Goal: Task Accomplishment & Management: Manage account settings

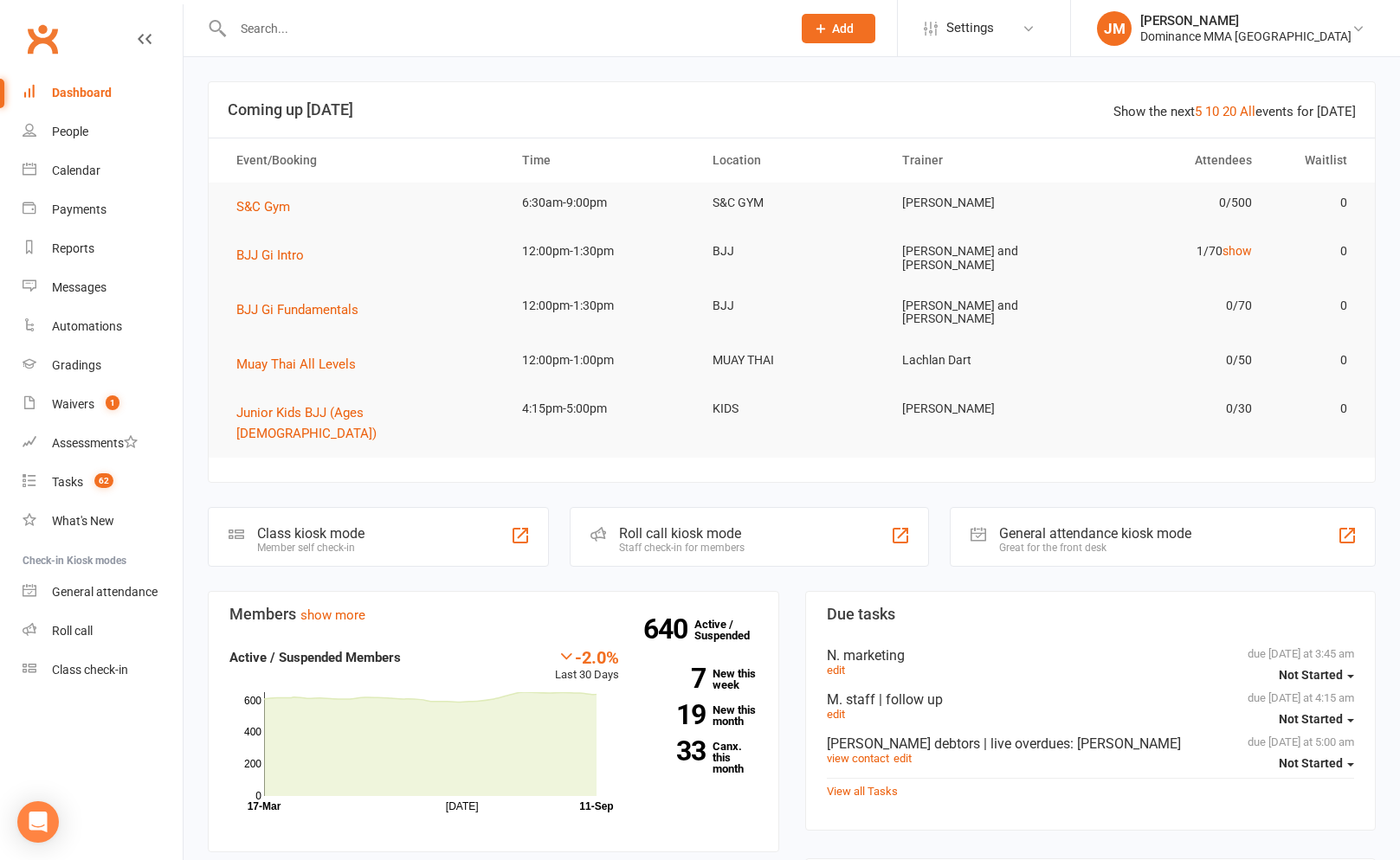
click at [296, 23] on input "text" at bounding box center [504, 28] width 552 height 25
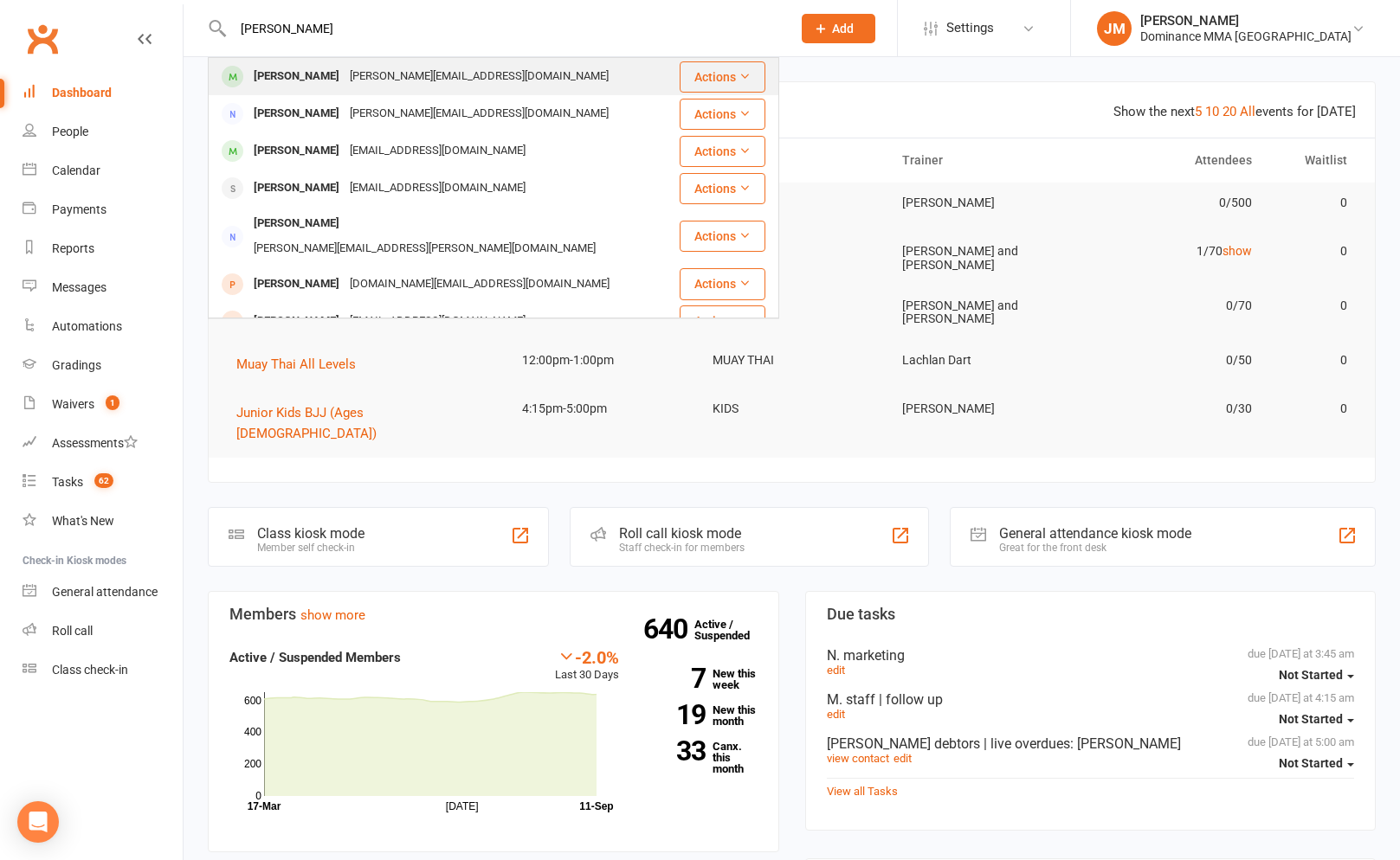
type input "[PERSON_NAME]"
click at [407, 78] on div "[PERSON_NAME][EMAIL_ADDRESS][DOMAIN_NAME]" at bounding box center [479, 77] width 269 height 26
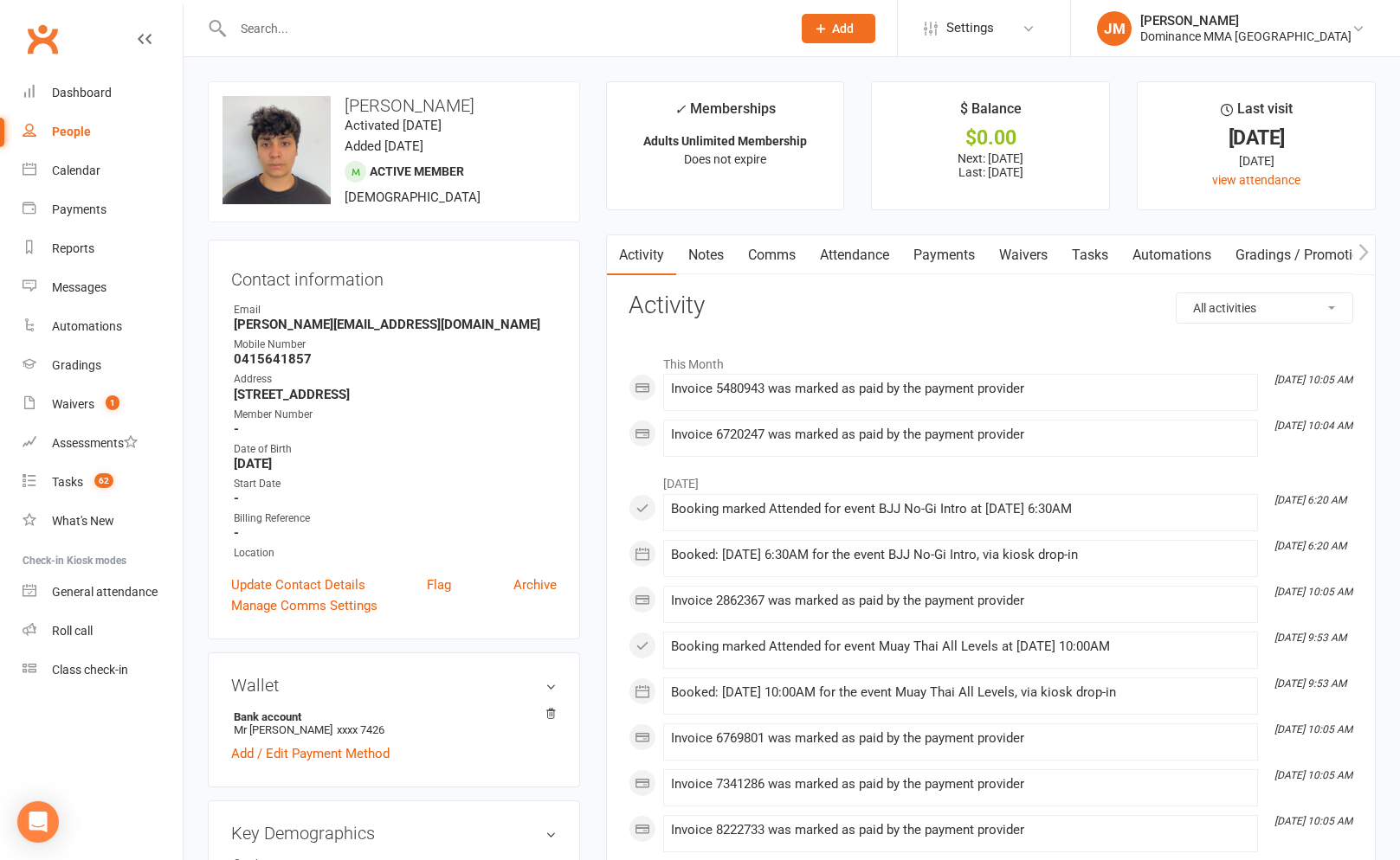
click at [929, 252] on link "Payments" at bounding box center [944, 255] width 86 height 40
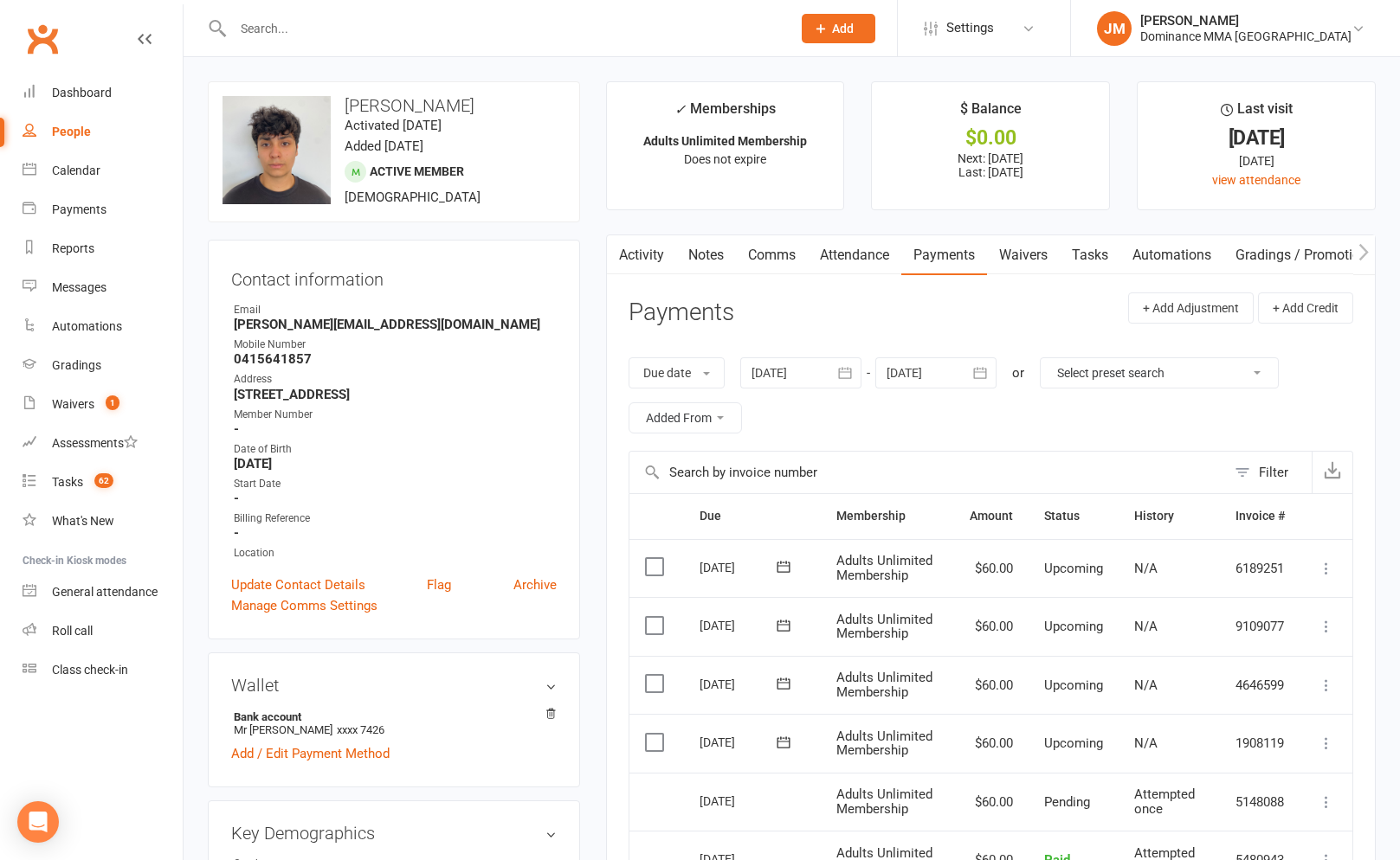
click at [313, 38] on input "text" at bounding box center [504, 28] width 552 height 25
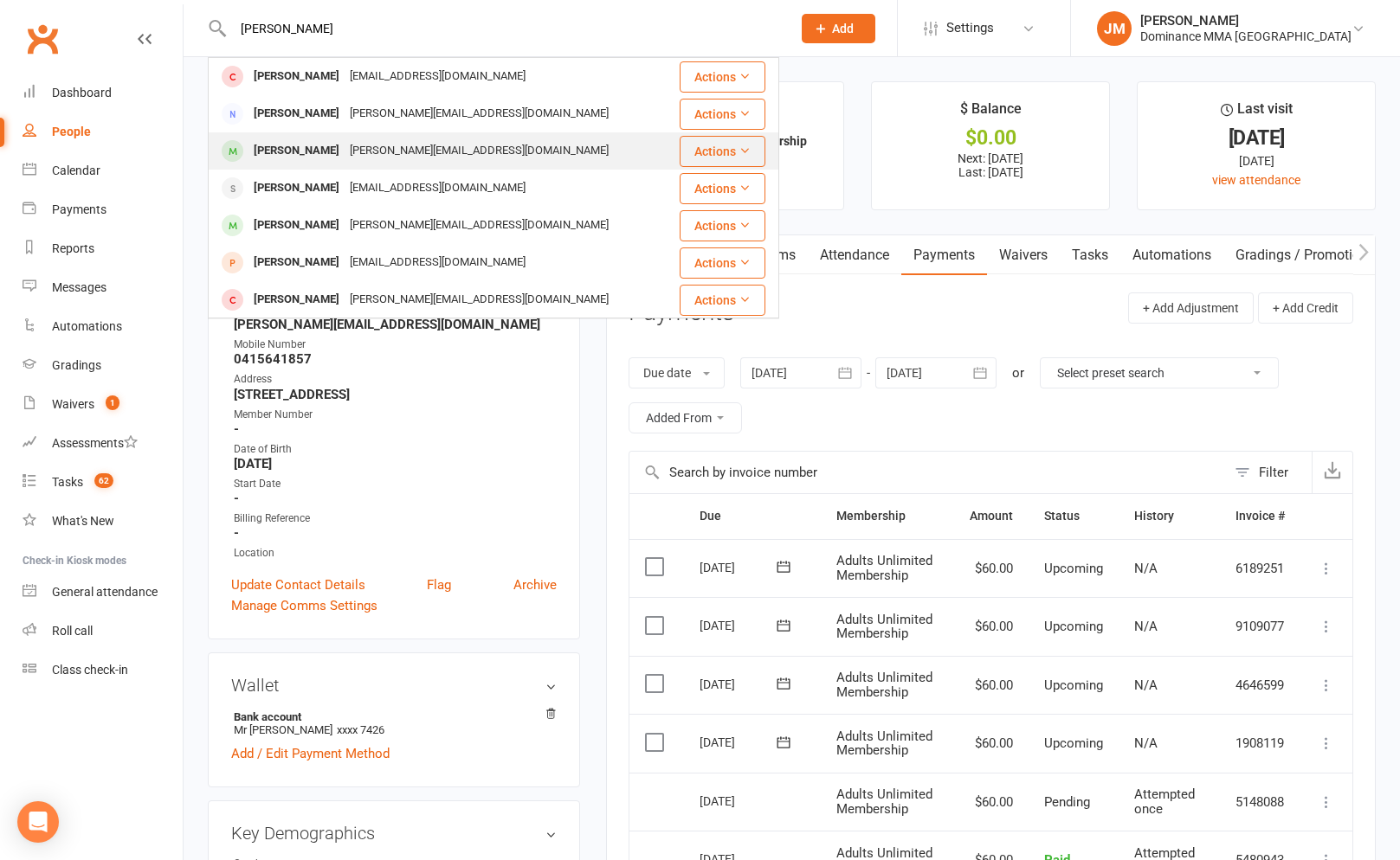
type input "kevin sandoval"
click at [345, 148] on div "Kevin.s3bac@gmail.com" at bounding box center [479, 150] width 269 height 26
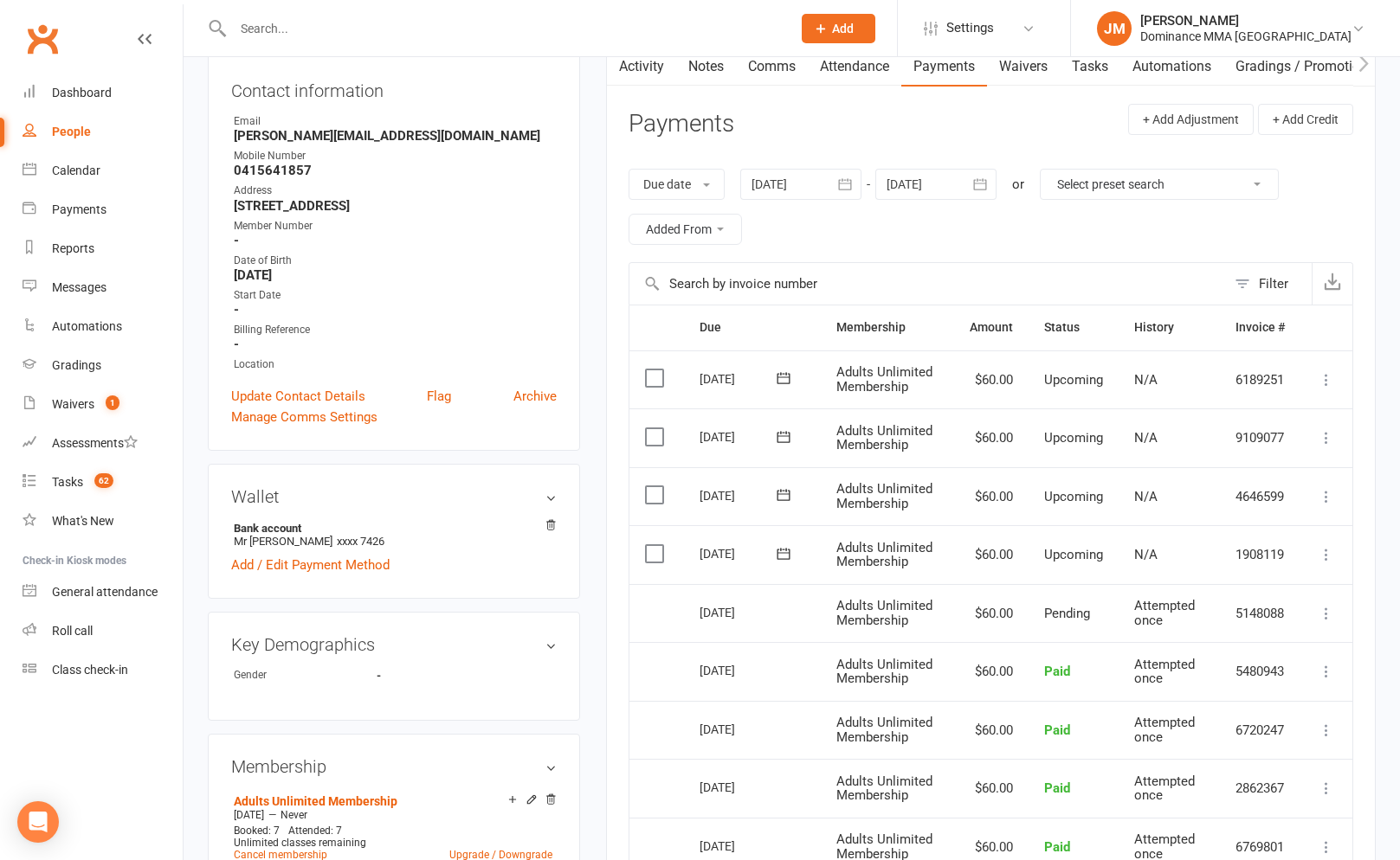
scroll to position [177, 0]
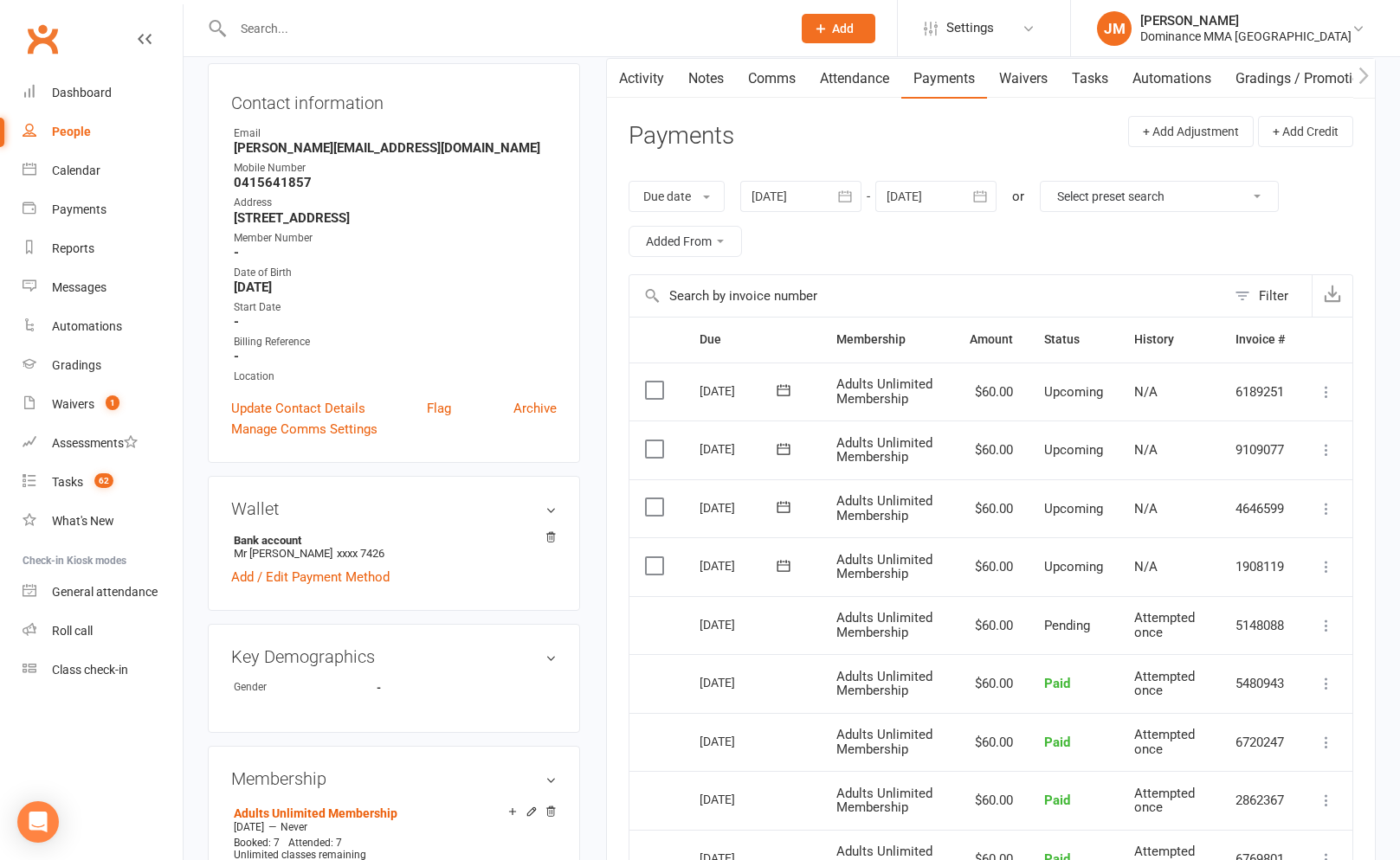
click at [349, 28] on input "text" at bounding box center [504, 28] width 552 height 25
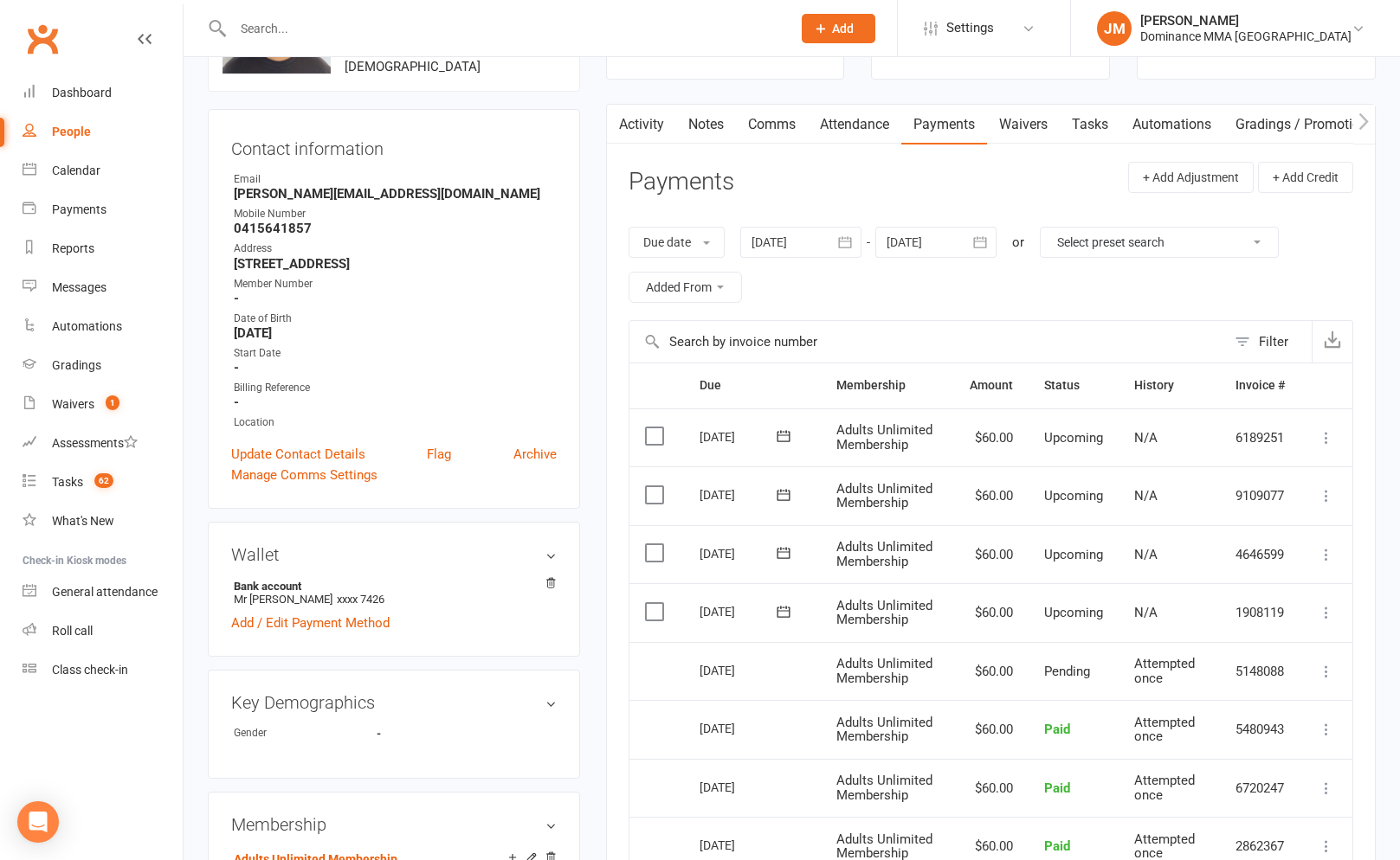
scroll to position [0, 0]
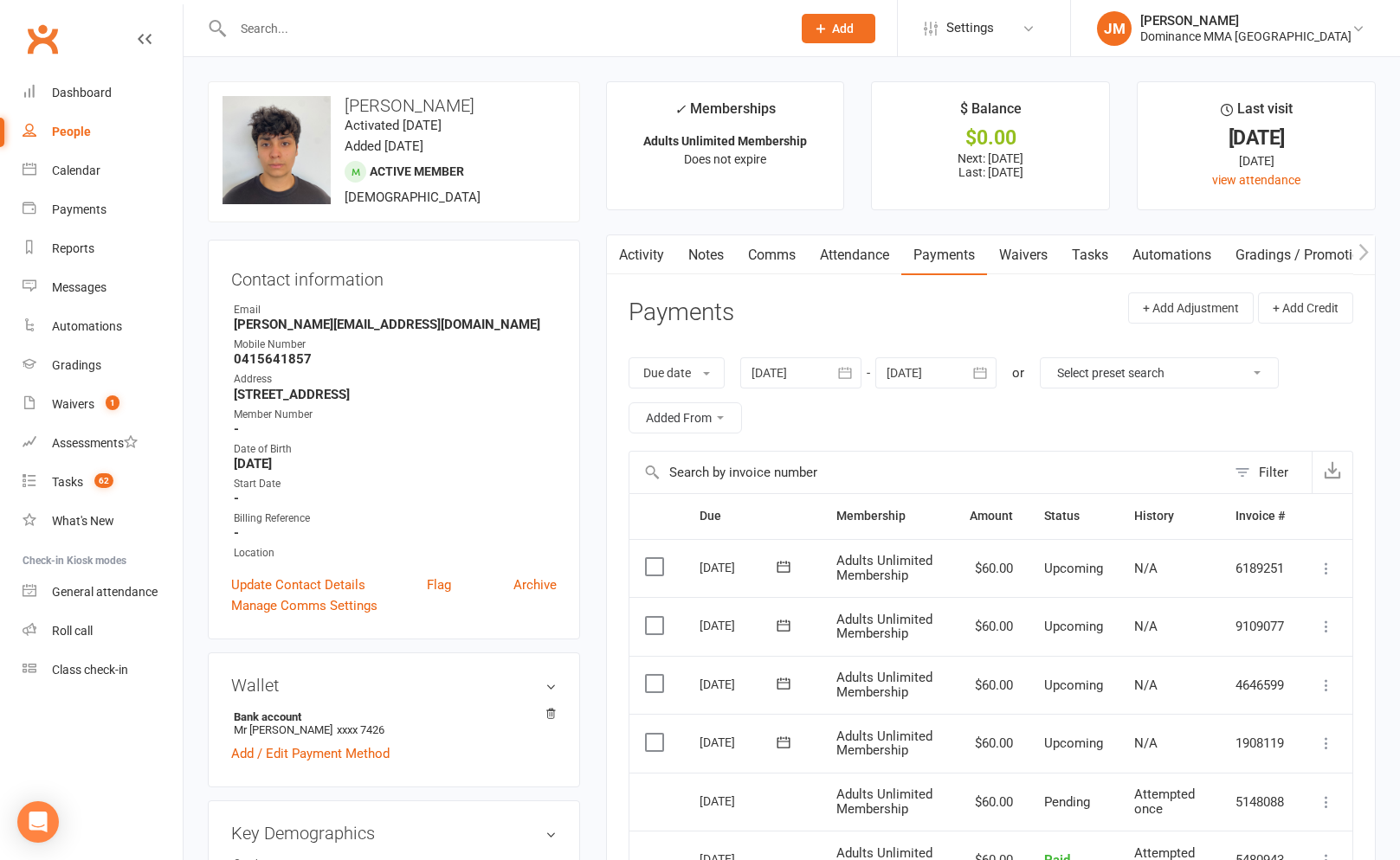
click at [269, 26] on input "text" at bounding box center [504, 28] width 552 height 25
click at [274, 26] on input "ezidwbit" at bounding box center [504, 28] width 552 height 25
type input "ezidebit"
click at [537, 27] on input "ezidebit" at bounding box center [504, 28] width 552 height 25
click at [278, 26] on input "ezidebit" at bounding box center [504, 28] width 552 height 25
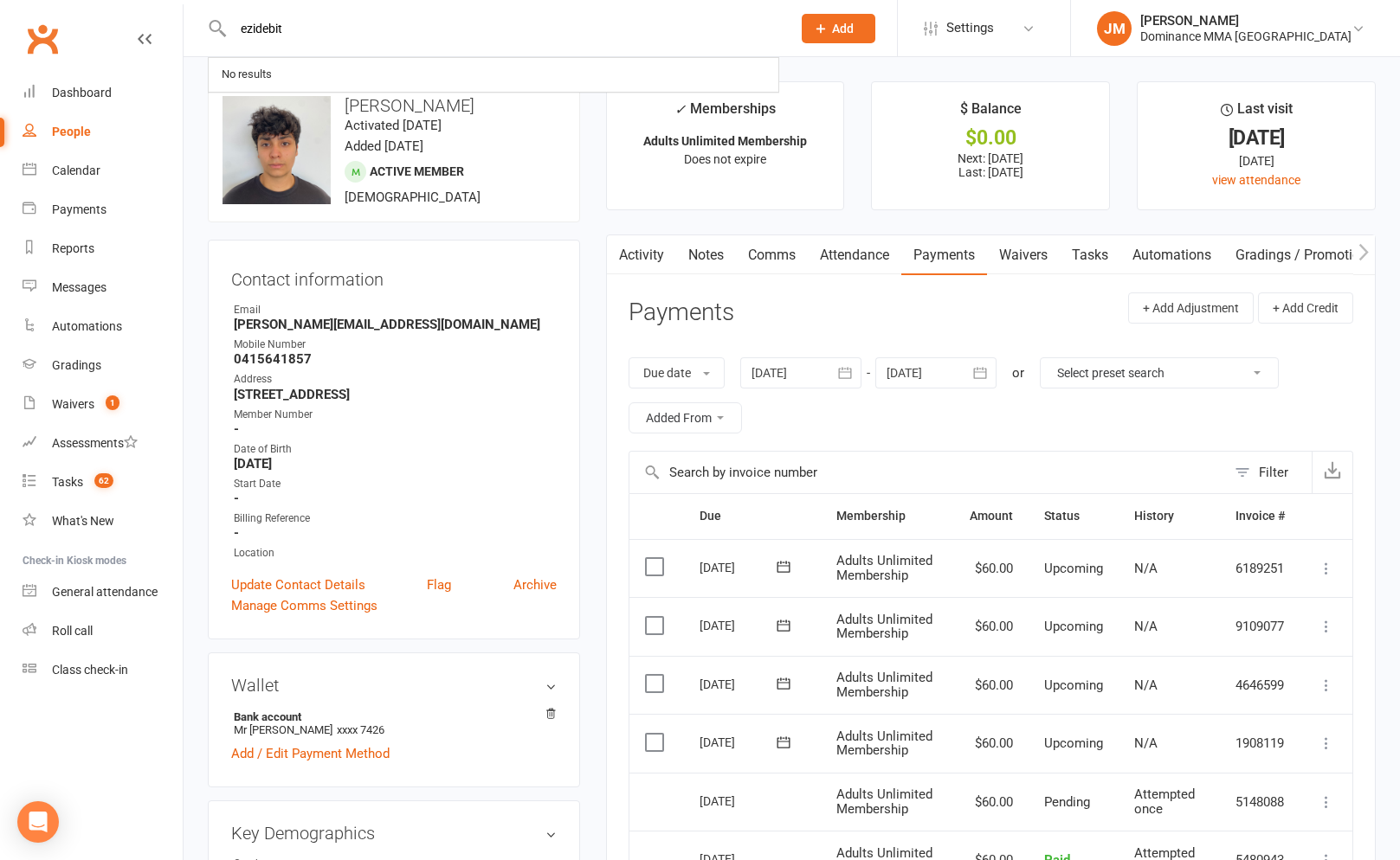
click at [278, 26] on input "ezidebit" at bounding box center [504, 28] width 552 height 25
click at [578, 260] on div "Contact information Owner Email Kevin.s3bac@gmail.com Mobile Number 0415641857 …" at bounding box center [393, 439] width 372 height 400
click at [573, 285] on div "Contact information Owner Email Kevin.s3bac@gmail.com Mobile Number 0415641857 …" at bounding box center [393, 439] width 372 height 400
click at [856, 219] on main "✓ Memberships Adults Unlimited Membership Does not expire $ Balance $0.00 Next:…" at bounding box center [990, 732] width 795 height 1303
click at [1323, 37] on div "Dominance MMA [GEOGRAPHIC_DATA]" at bounding box center [1245, 36] width 211 height 15
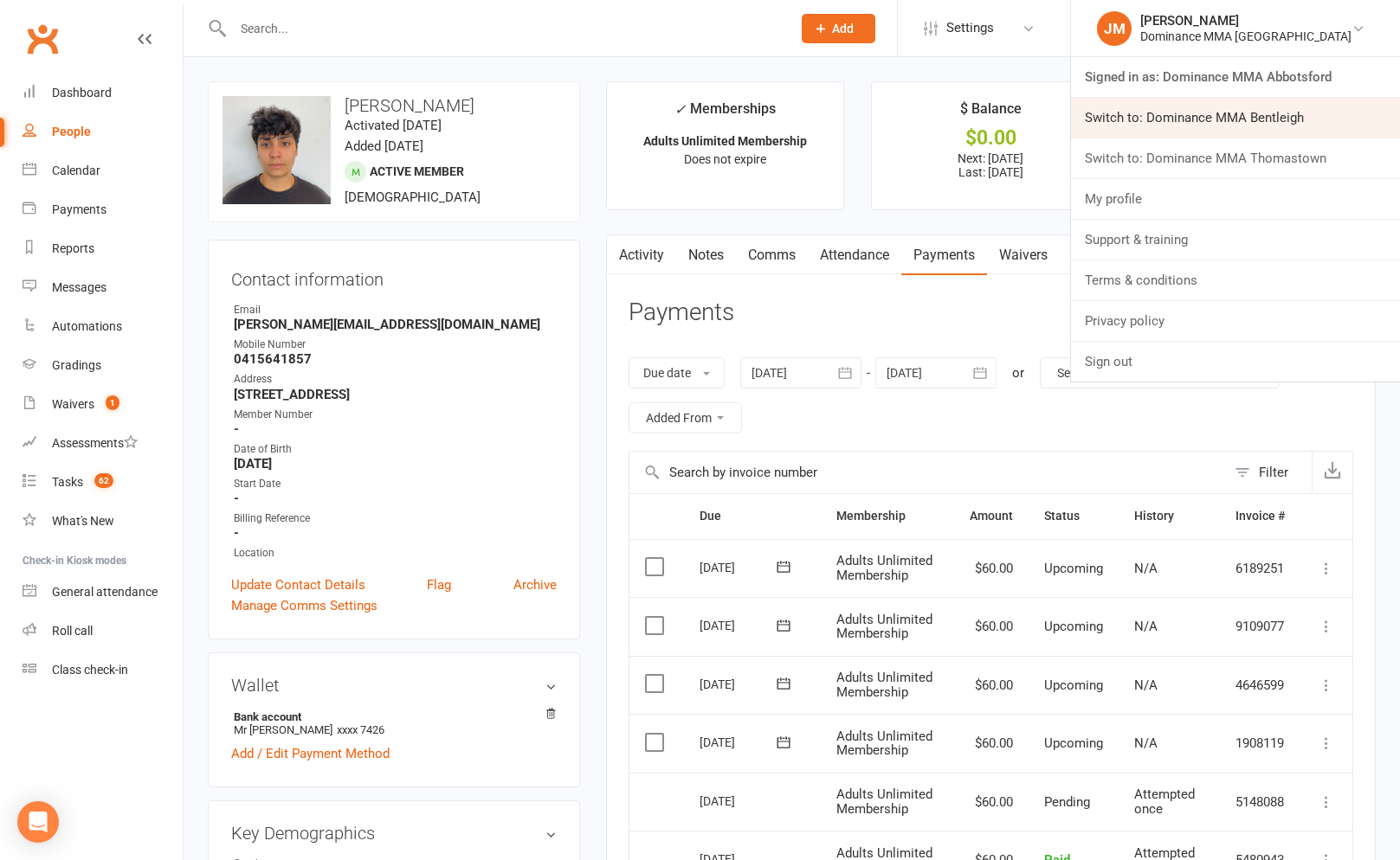
click at [1280, 127] on link "Switch to: Dominance MMA Bentleigh" at bounding box center [1235, 117] width 329 height 40
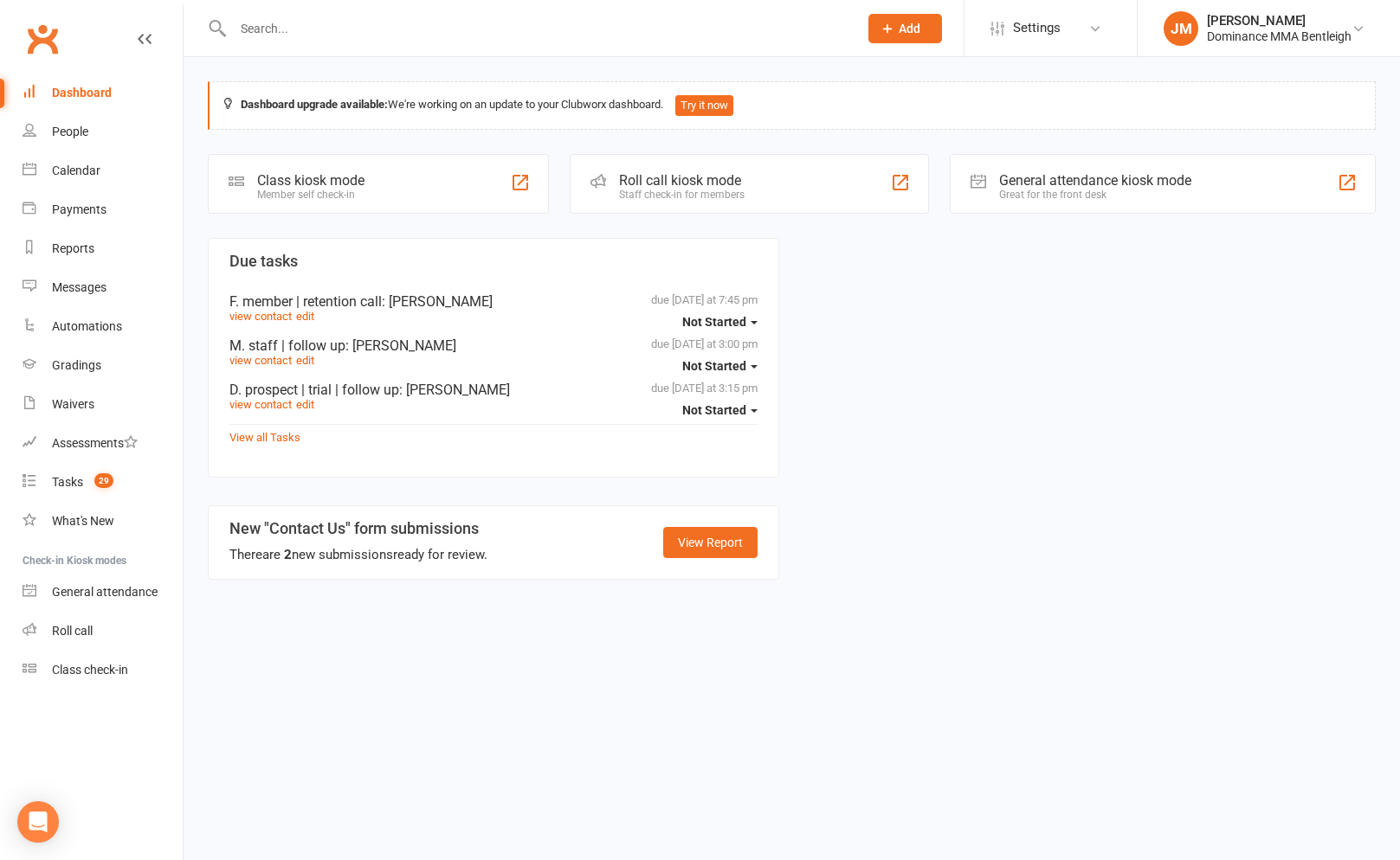
click at [298, 36] on input "text" at bounding box center [537, 28] width 618 height 25
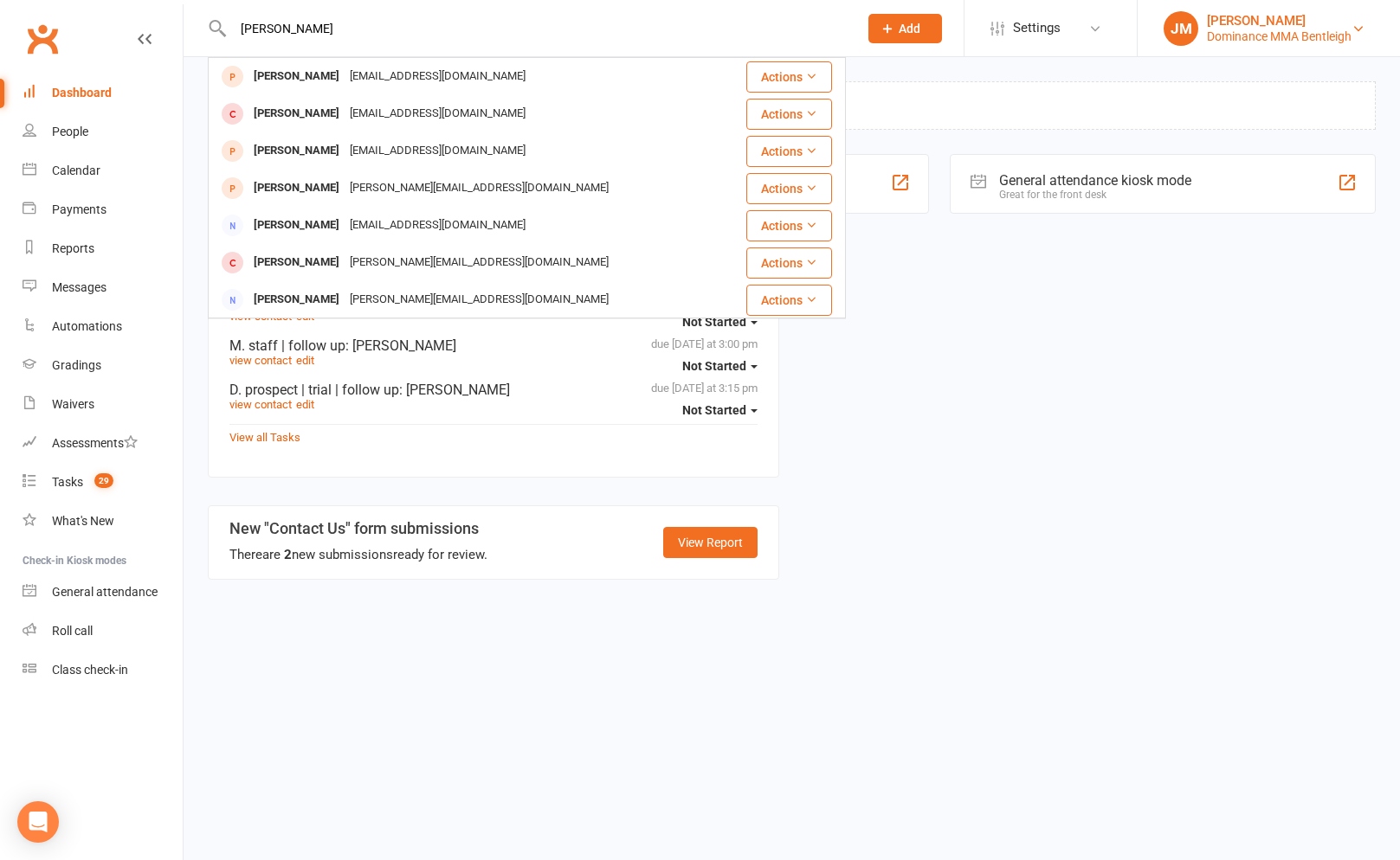
type input "[PERSON_NAME]"
click at [1285, 28] on div "Dominance MMA Bentleigh" at bounding box center [1279, 36] width 145 height 15
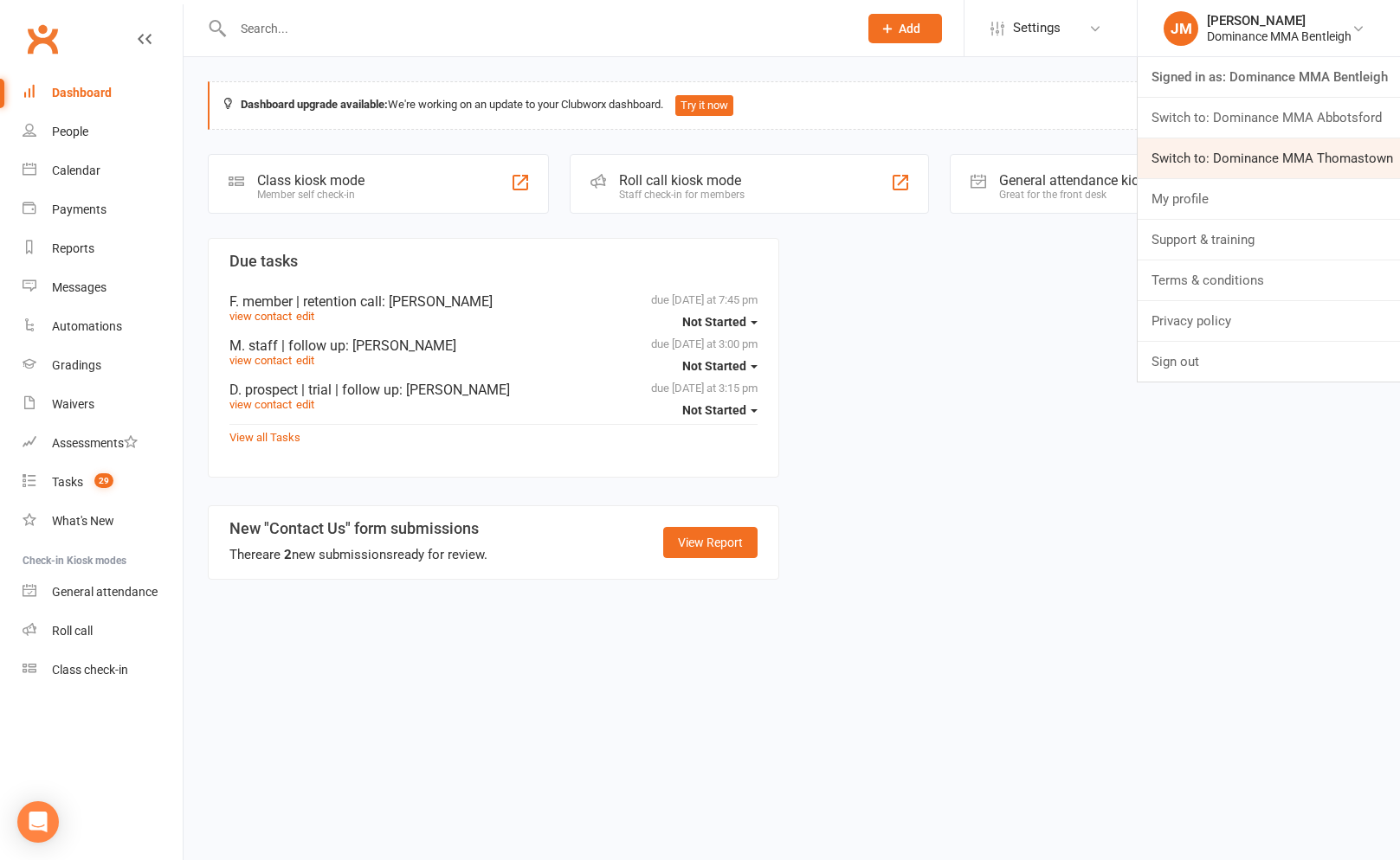
click at [1261, 153] on link "Switch to: Dominance MMA Thomastown" at bounding box center [1268, 158] width 262 height 40
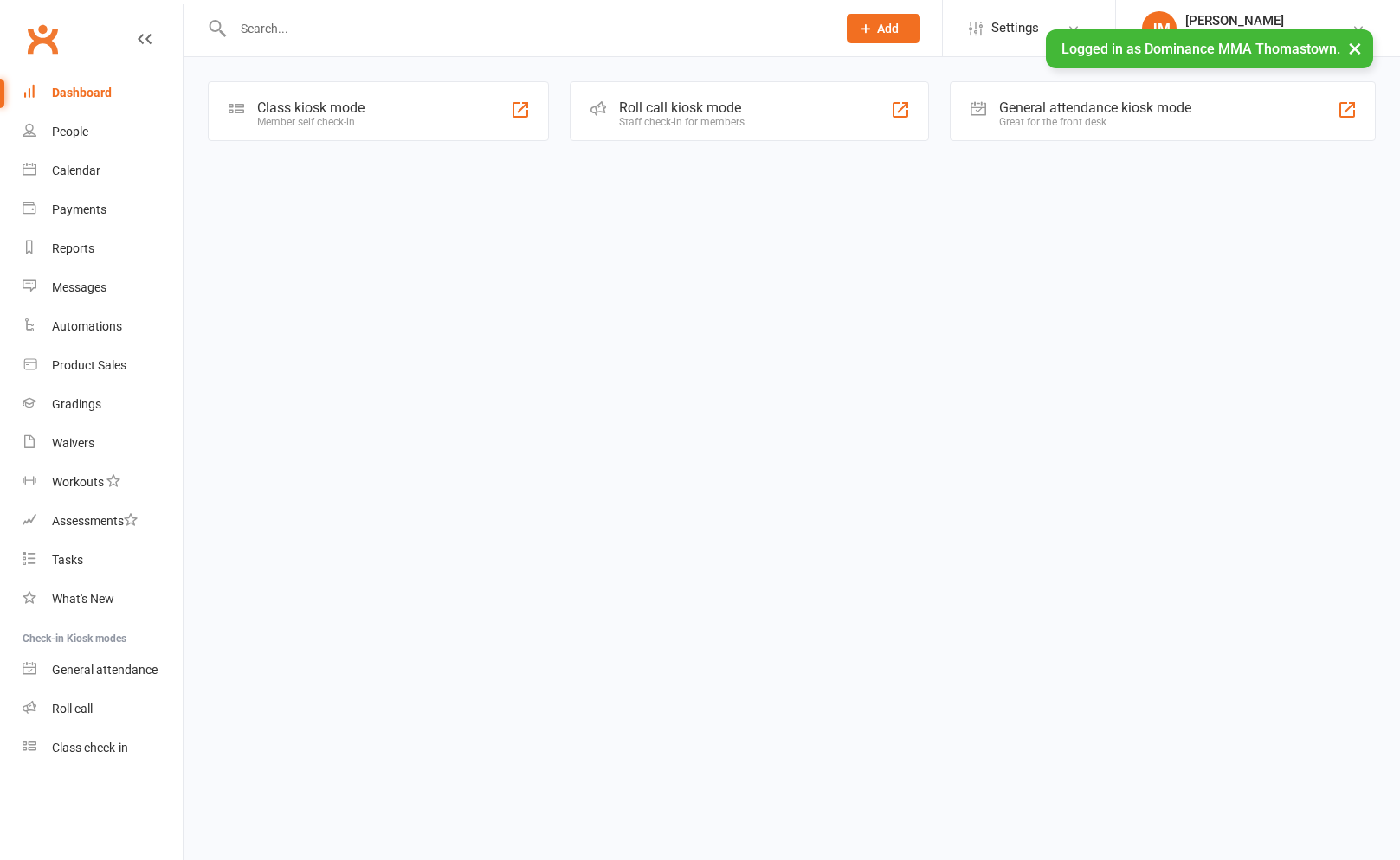
click at [276, 32] on input "text" at bounding box center [526, 28] width 596 height 25
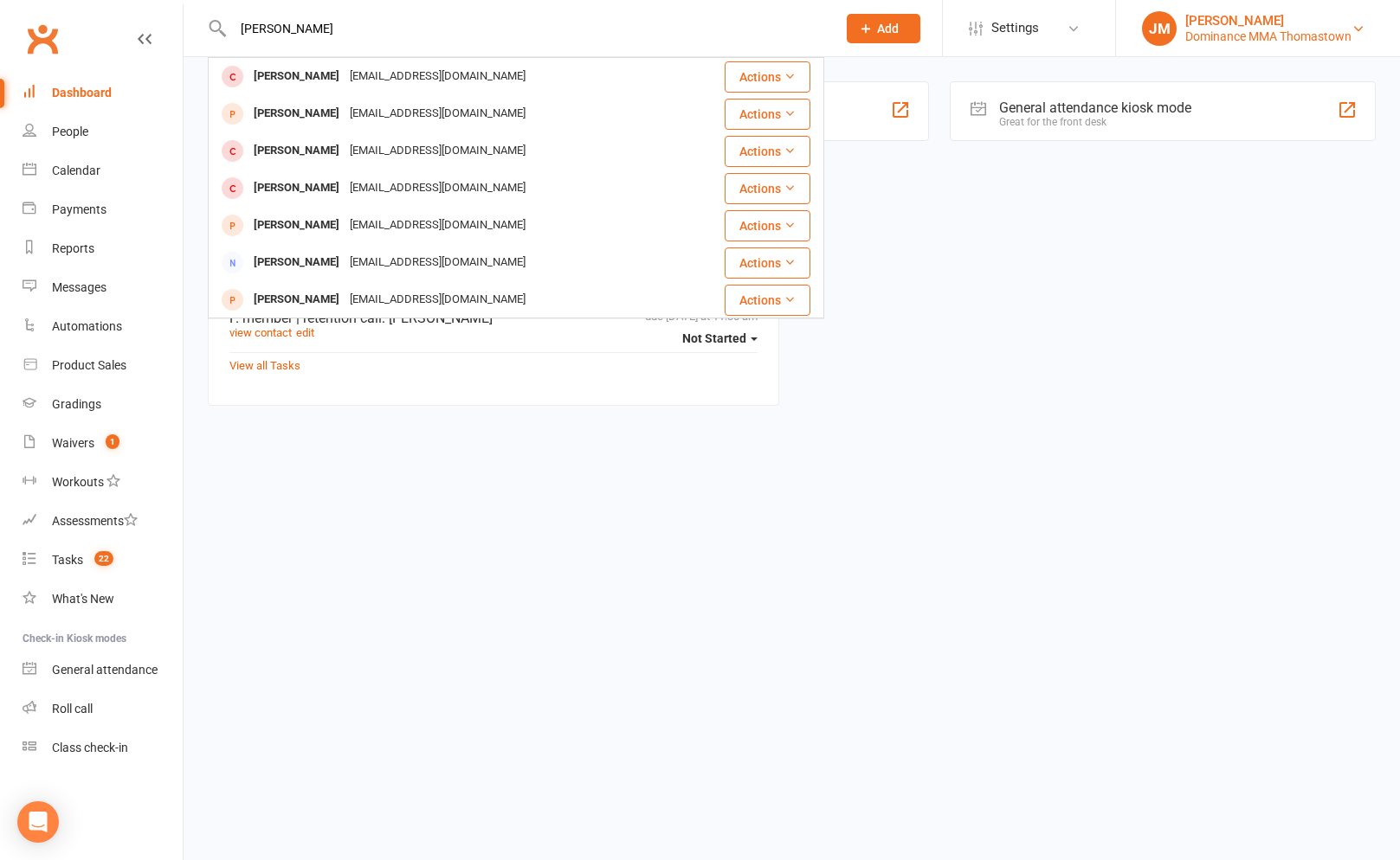
type input "kevin silva"
click at [1334, 23] on div "[PERSON_NAME]" at bounding box center [1268, 21] width 167 height 15
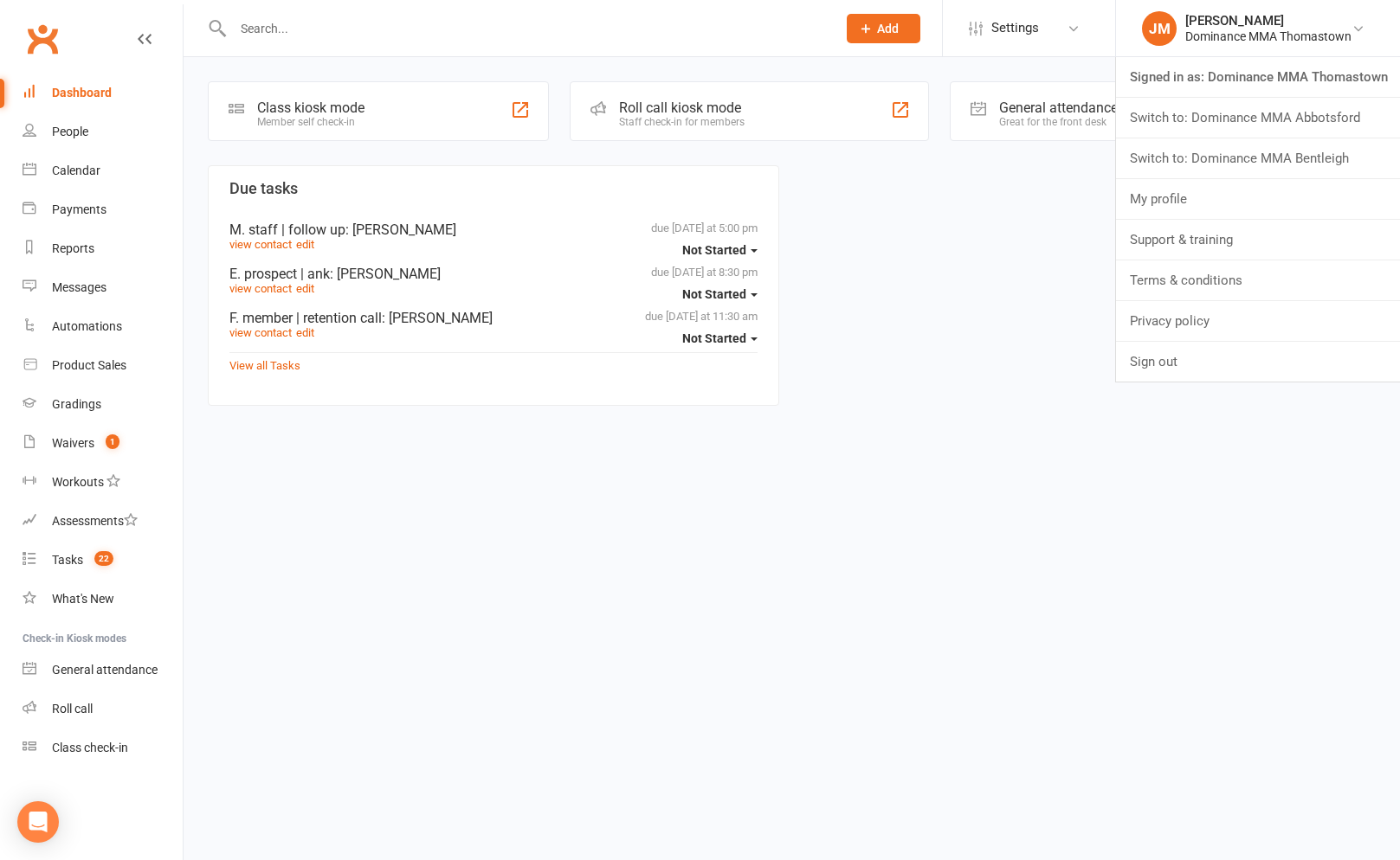
click at [1303, 108] on link "Switch to: Dominance MMA Abbotsford" at bounding box center [1258, 117] width 284 height 40
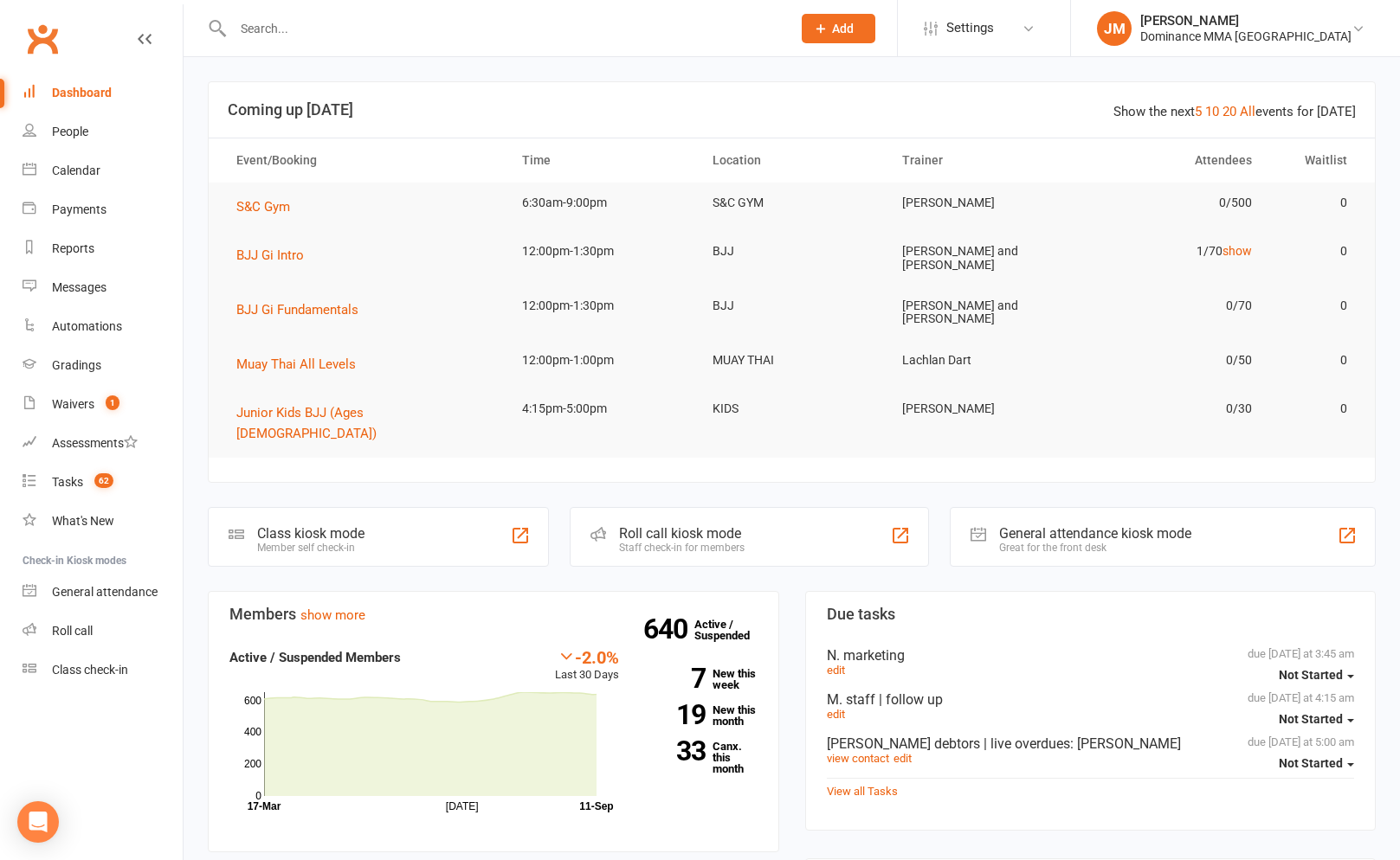
click at [461, 22] on input "text" at bounding box center [504, 28] width 552 height 25
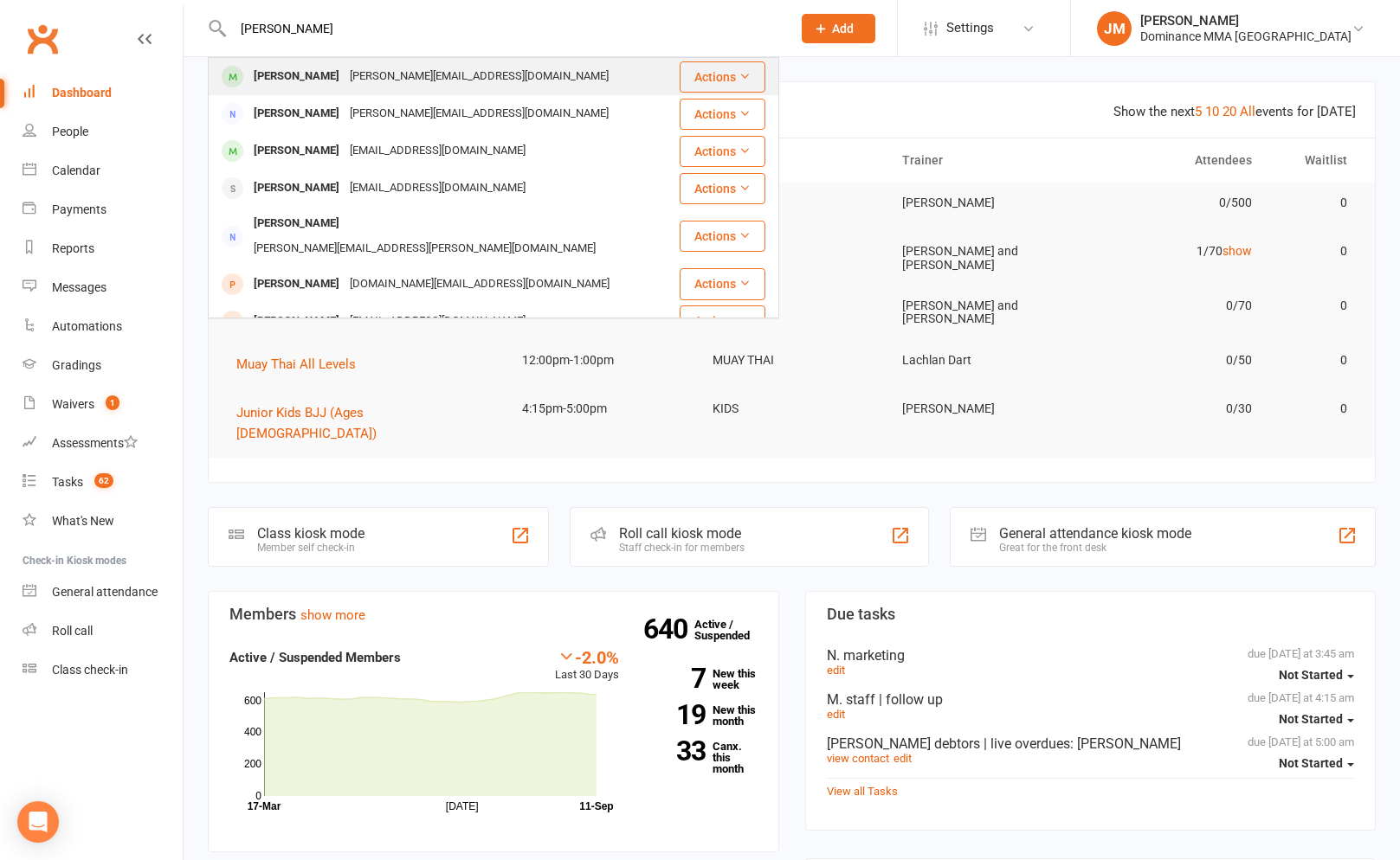
type input "[PERSON_NAME]"
click at [486, 85] on div "[PERSON_NAME] [PERSON_NAME][EMAIL_ADDRESS][DOMAIN_NAME]" at bounding box center [443, 76] width 469 height 35
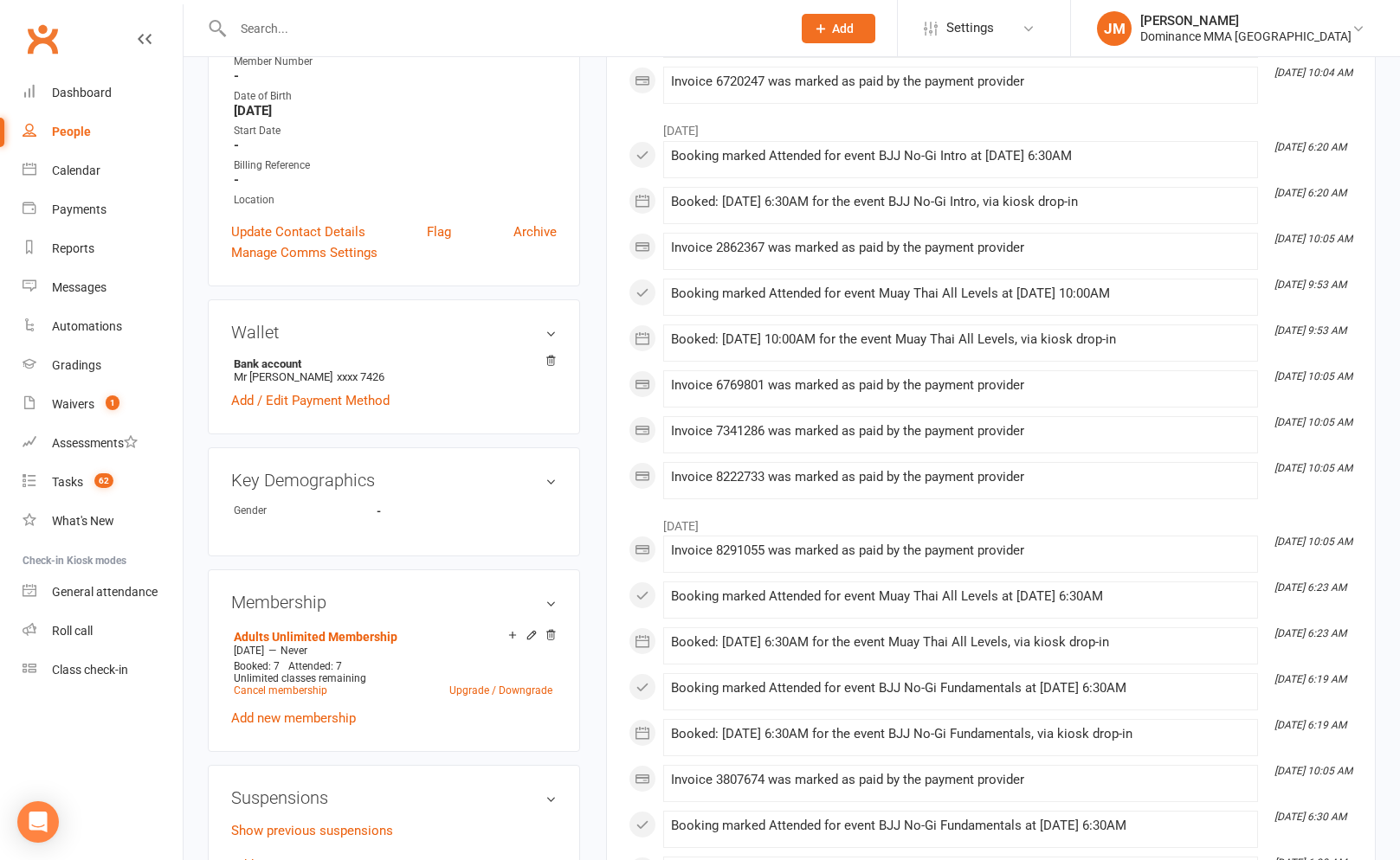
scroll to position [428, 0]
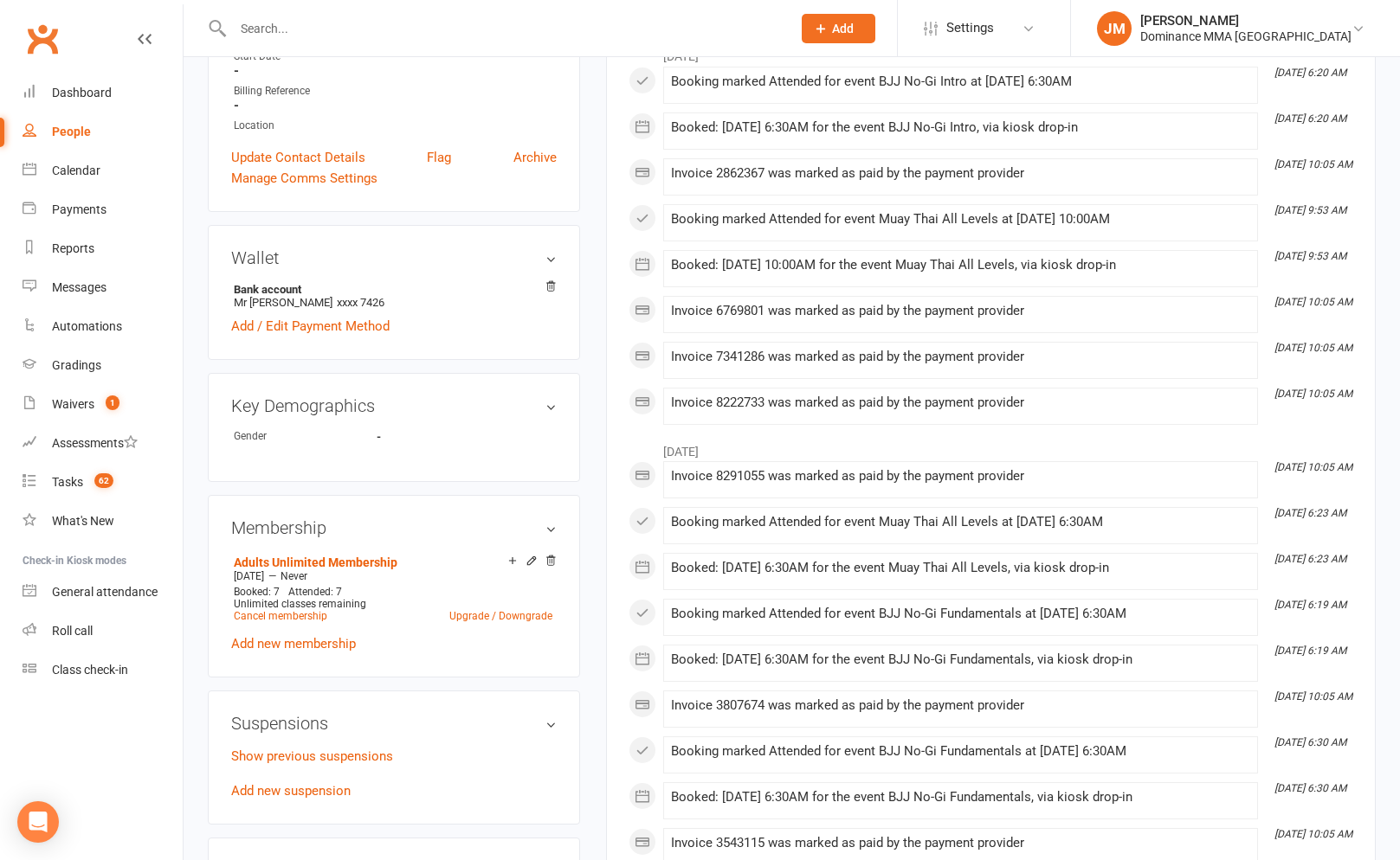
click at [897, 260] on div "Booked: 23 Aug 2025 at 10:00AM for the event Muay Thai All Levels, via kiosk dr…" at bounding box center [961, 266] width 579 height 15
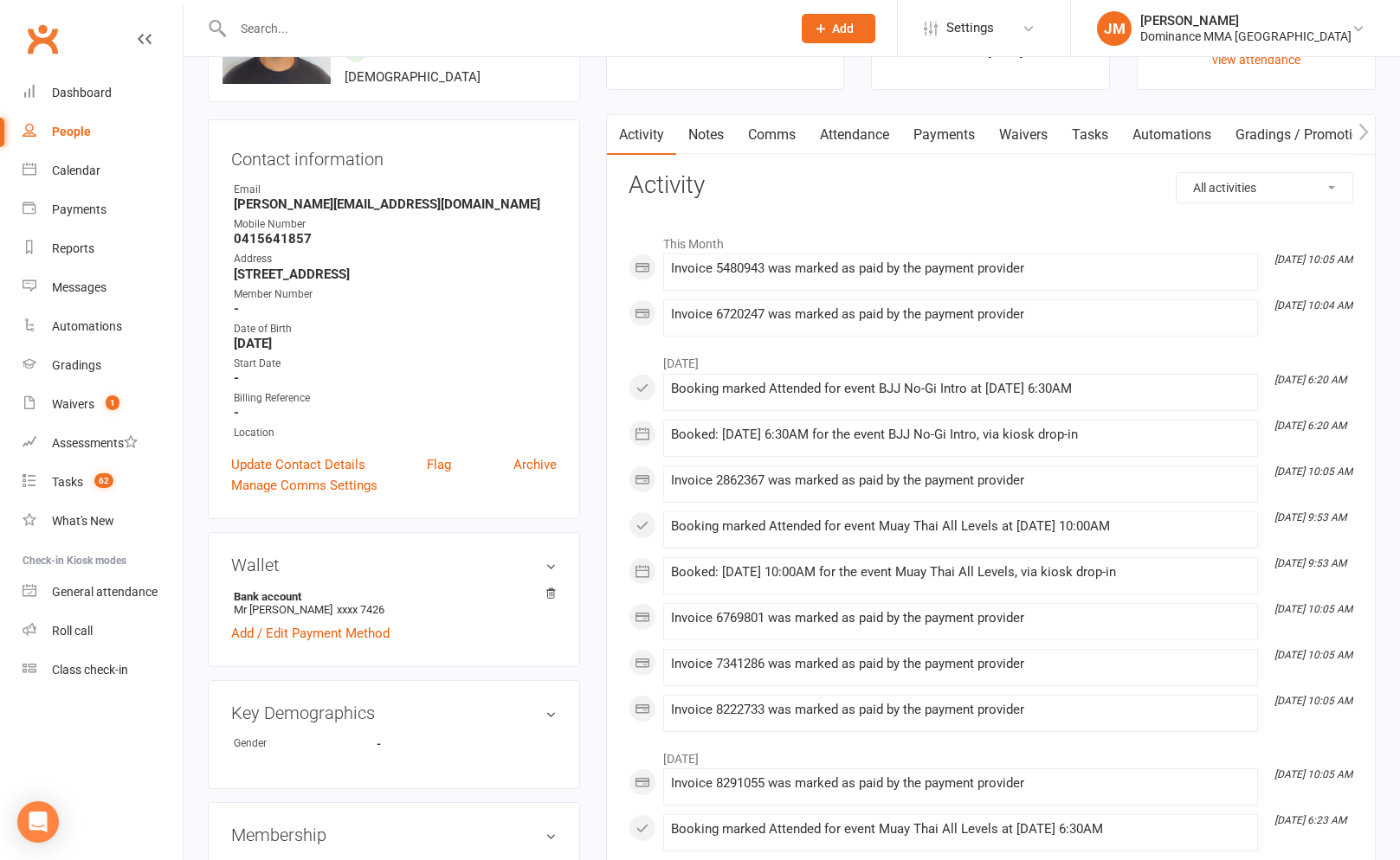
scroll to position [118, 0]
click at [525, 42] on div at bounding box center [493, 27] width 572 height 56
click at [537, 25] on input "text" at bounding box center [504, 28] width 552 height 25
click at [433, 28] on input "text" at bounding box center [504, 28] width 552 height 25
click at [593, 96] on main "✓ Memberships Adults Unlimited Membership Does not expire $ Balance $0.00 Next:…" at bounding box center [990, 865] width 795 height 1804
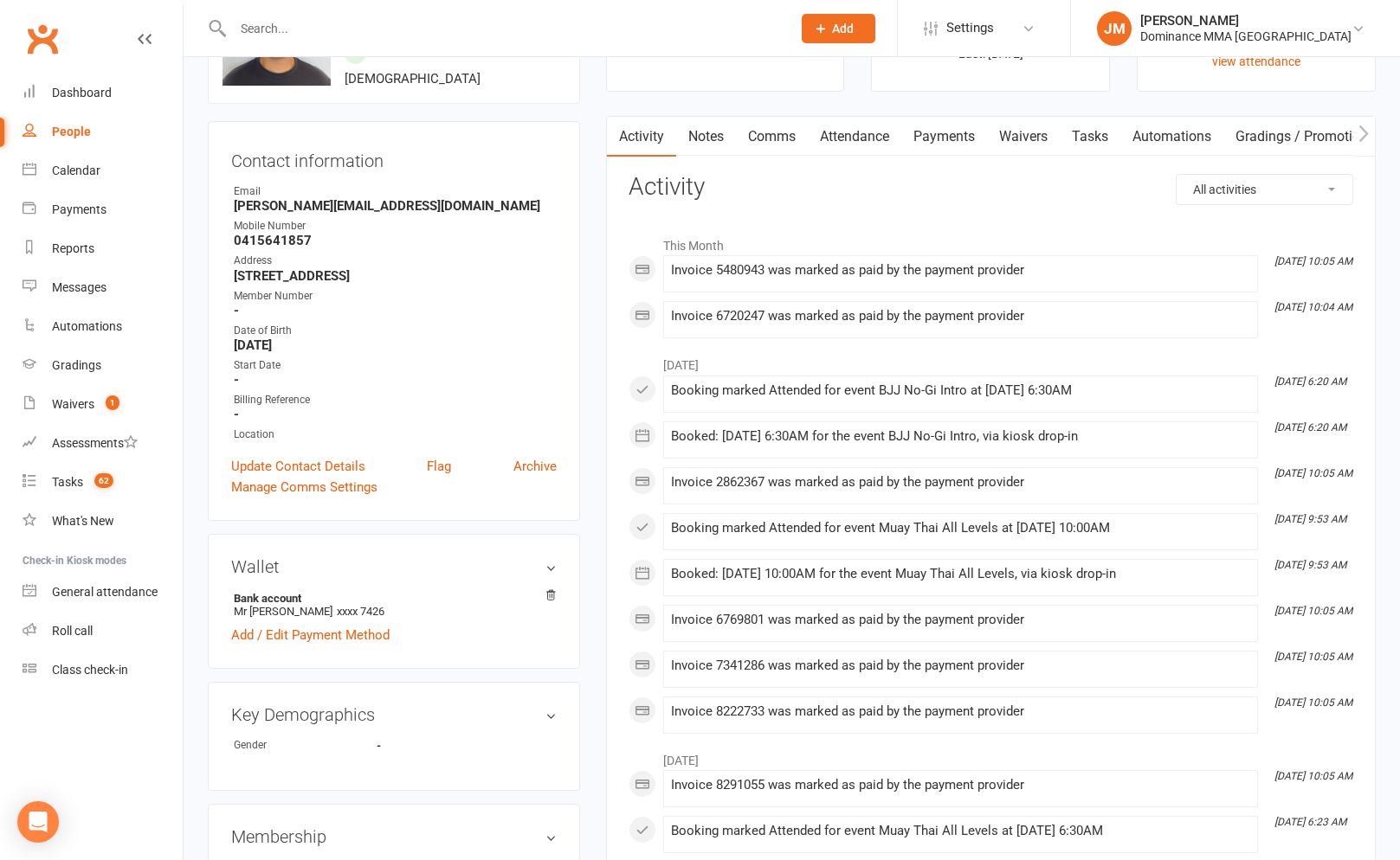
scroll to position [0, 0]
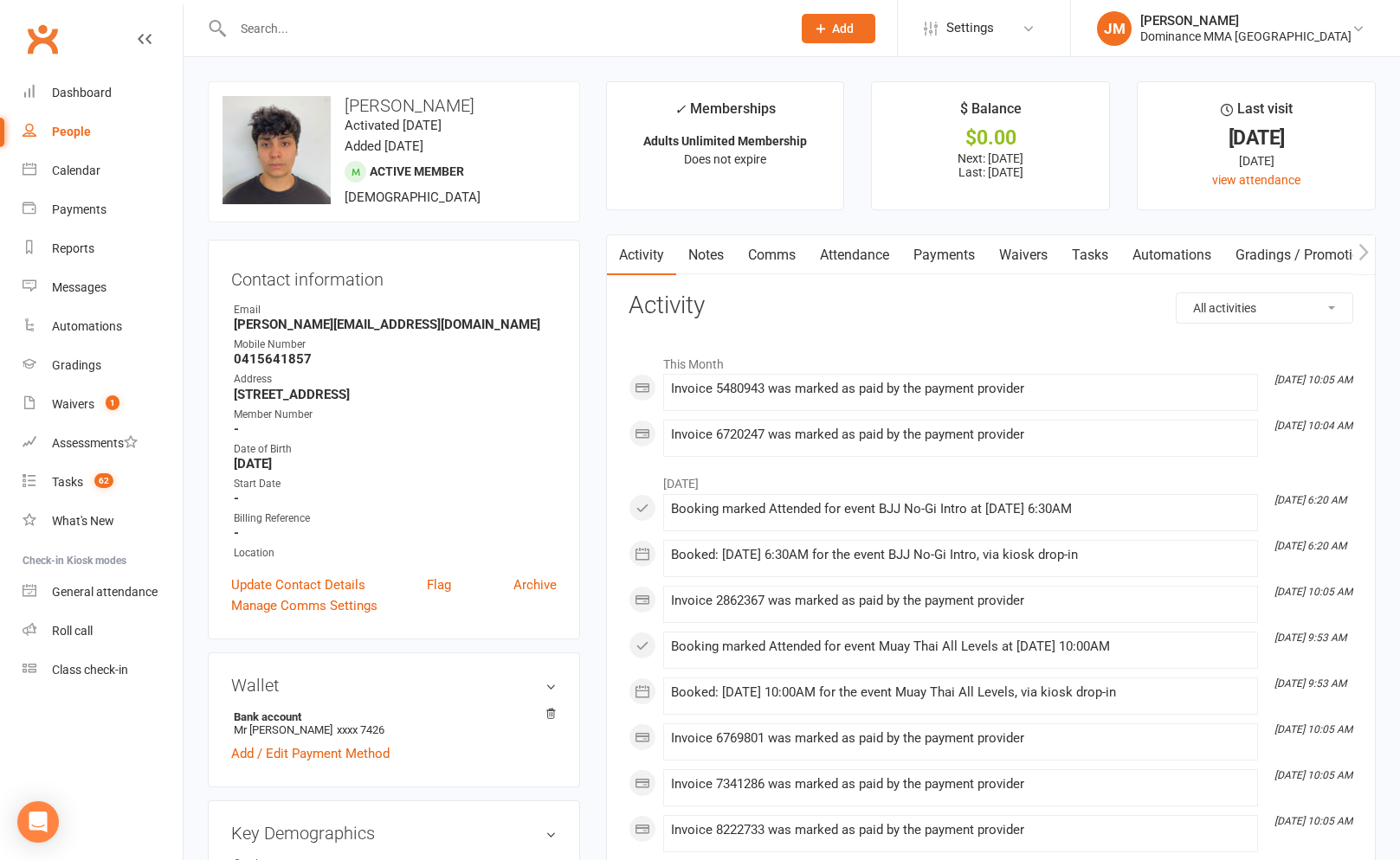
click at [78, 221] on link "Payments" at bounding box center [102, 209] width 160 height 39
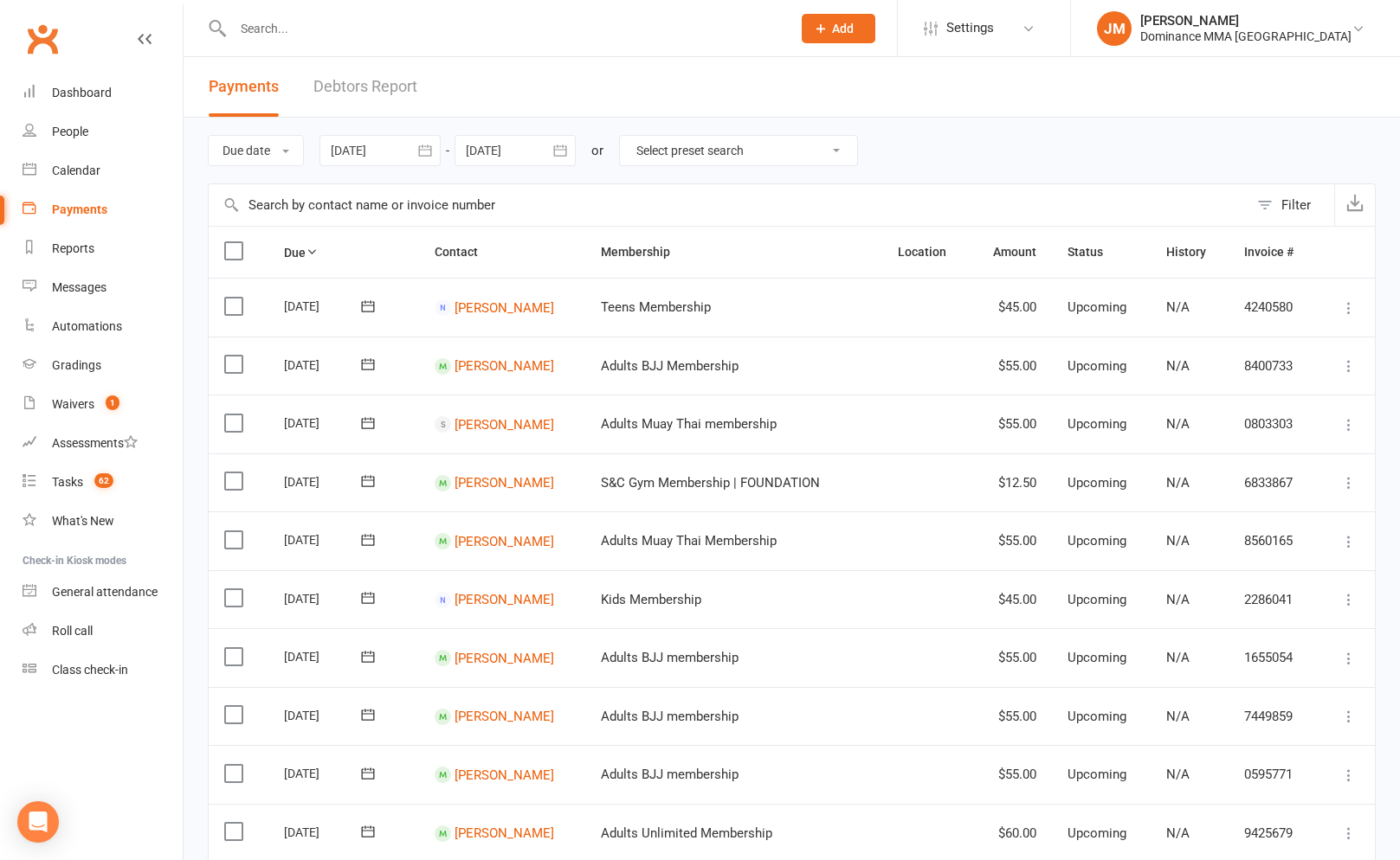
click at [382, 95] on link "Debtors Report" at bounding box center [365, 86] width 104 height 60
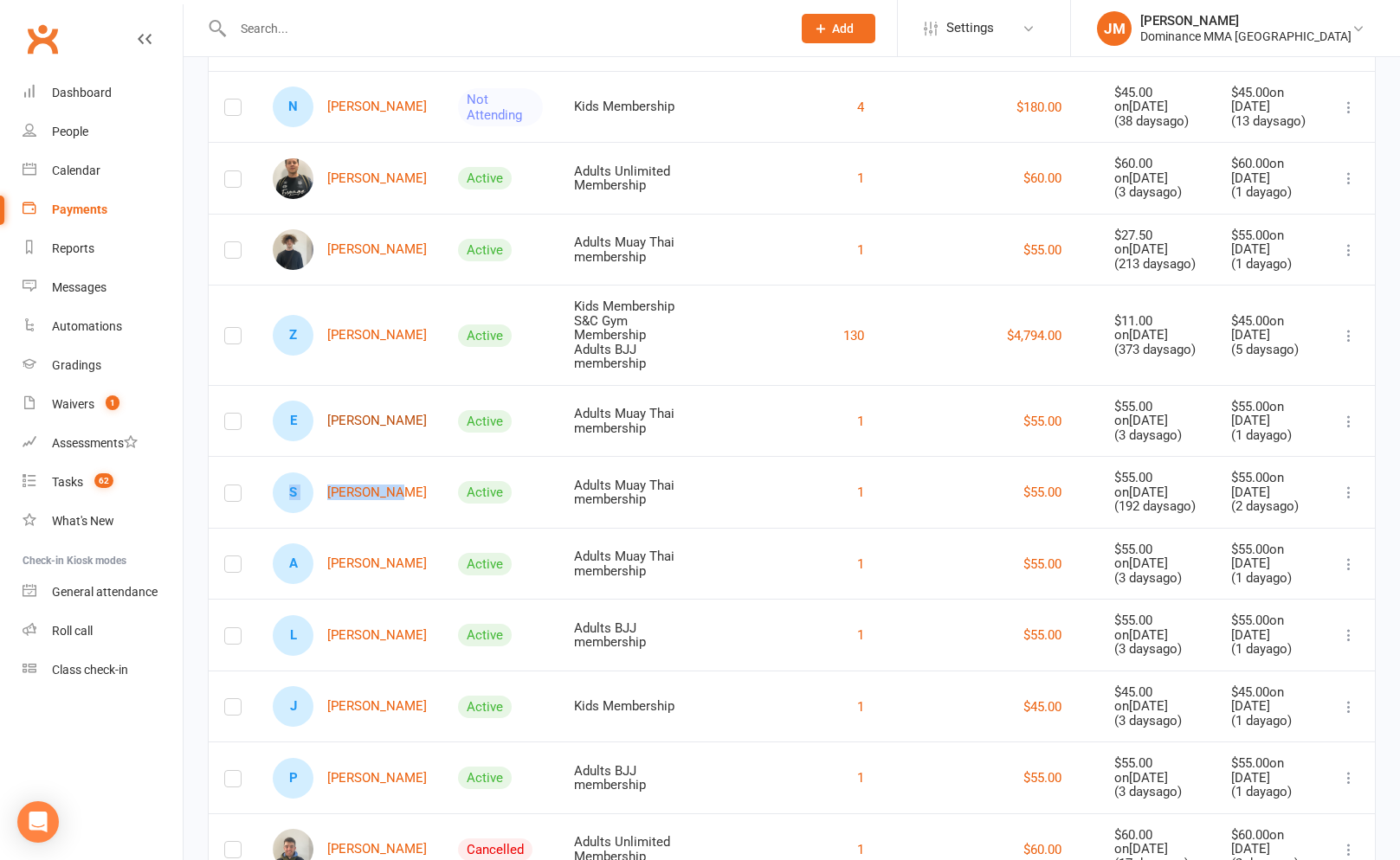
scroll to position [83, 0]
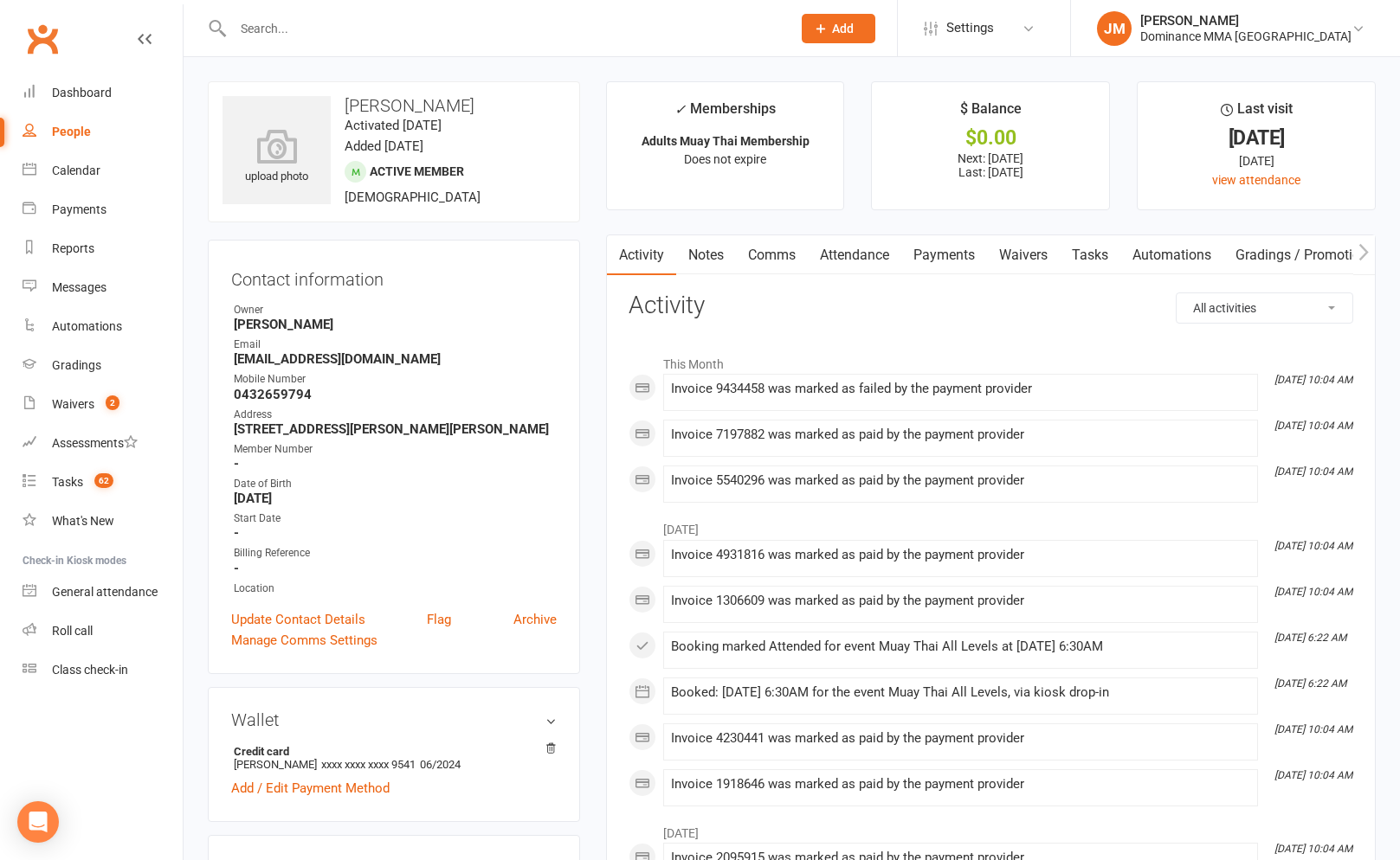
click at [914, 244] on link "Payments" at bounding box center [944, 255] width 86 height 40
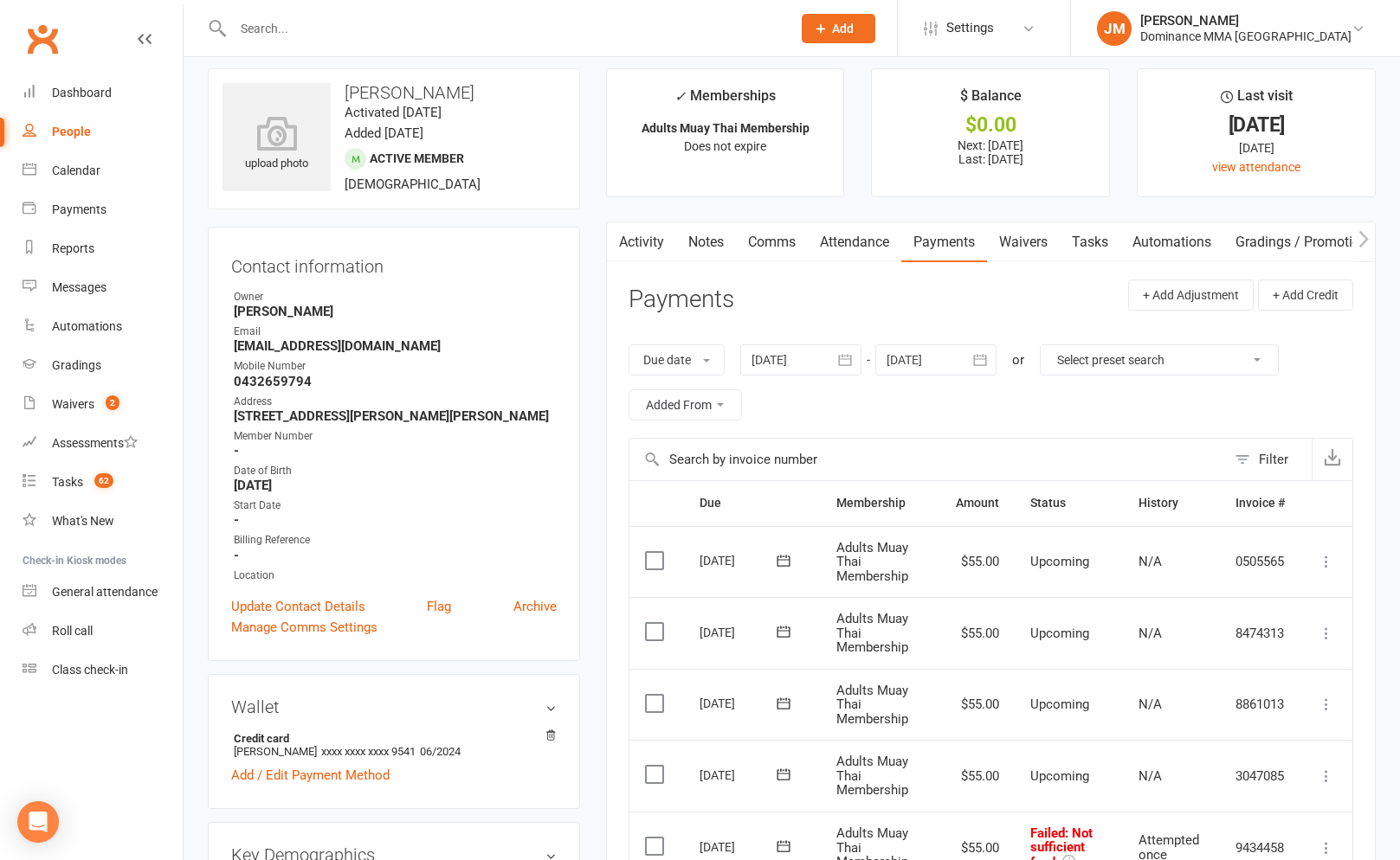
scroll to position [302, 0]
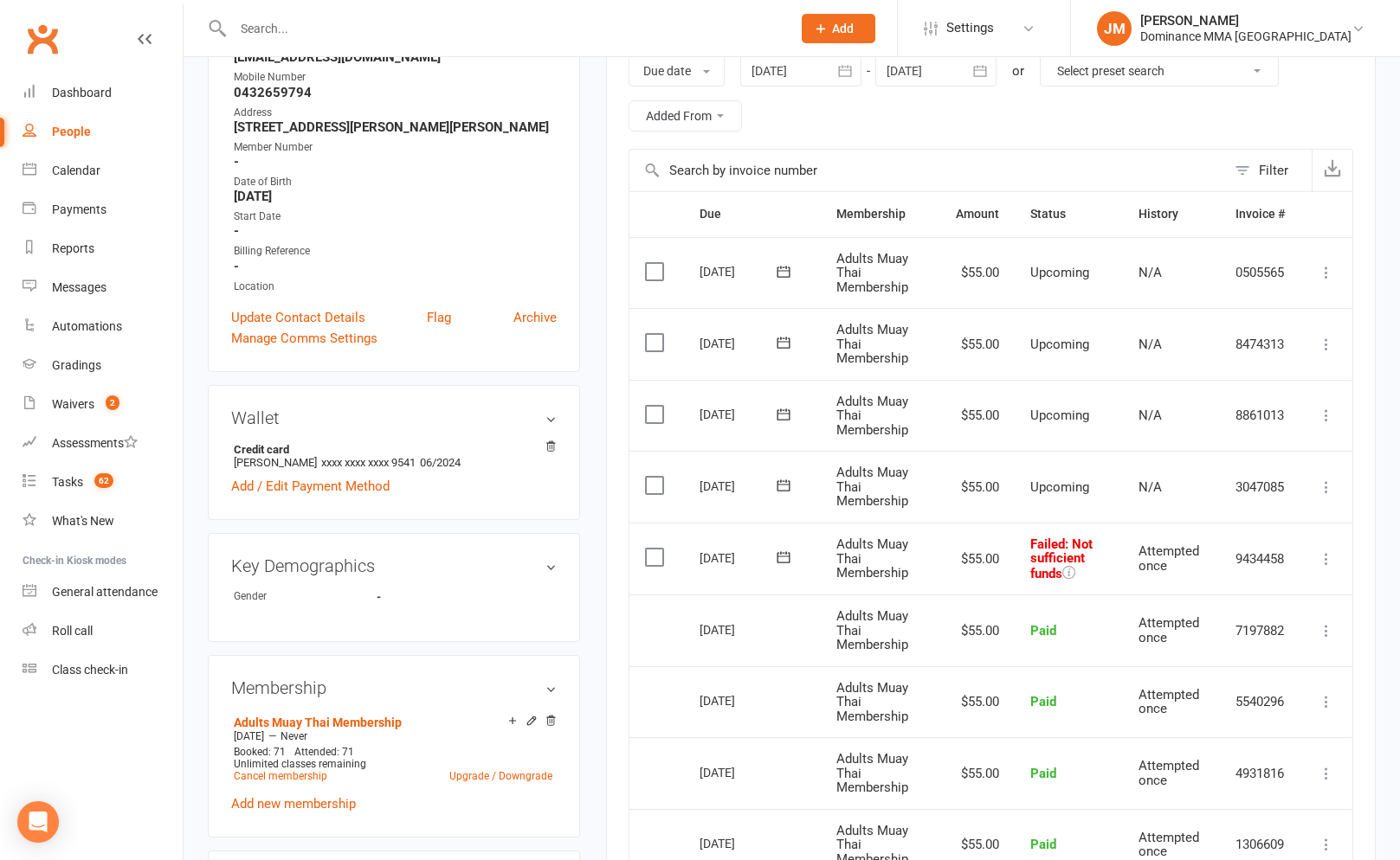
click at [775, 552] on icon at bounding box center [784, 557] width 17 height 17
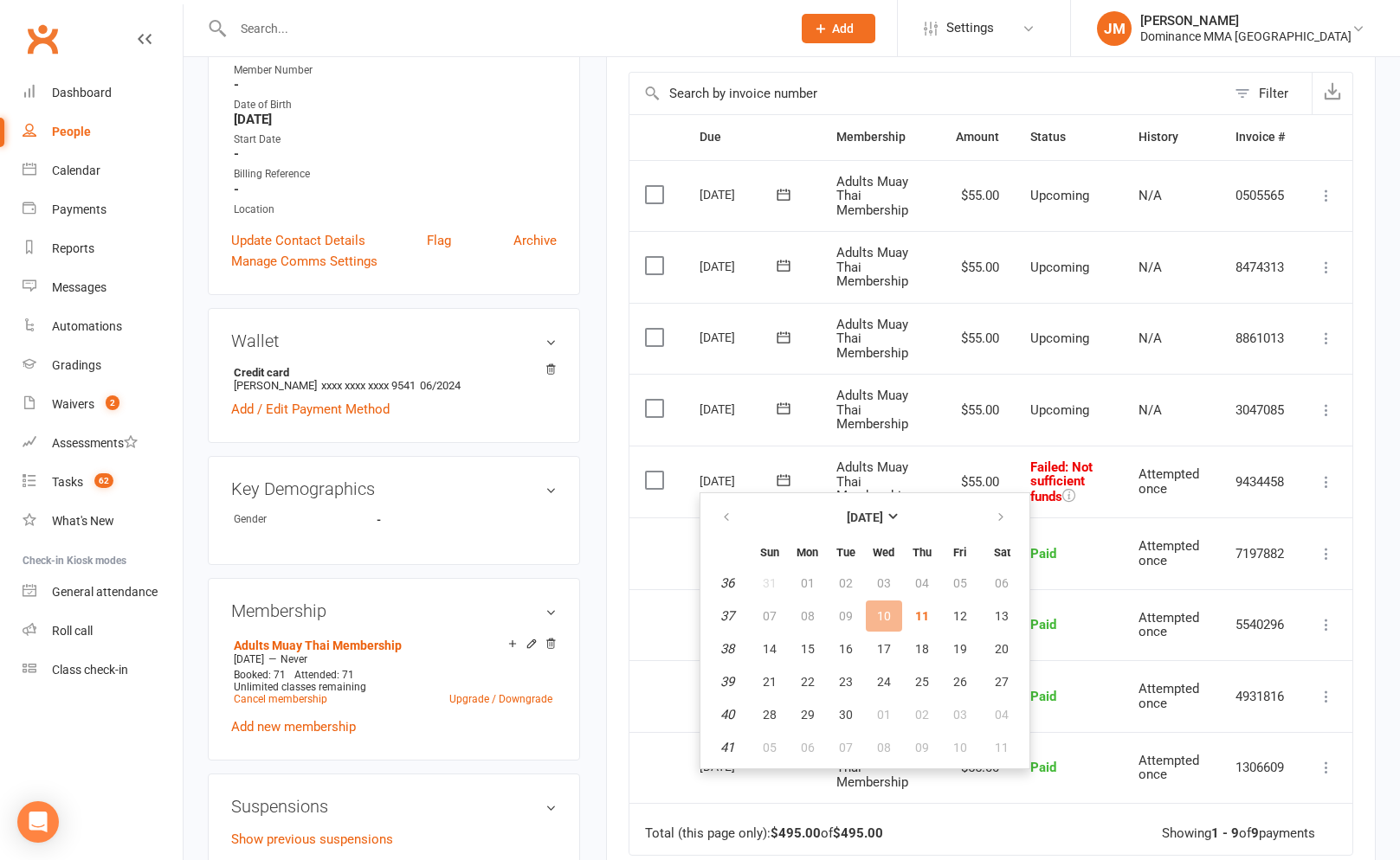
scroll to position [422, 0]
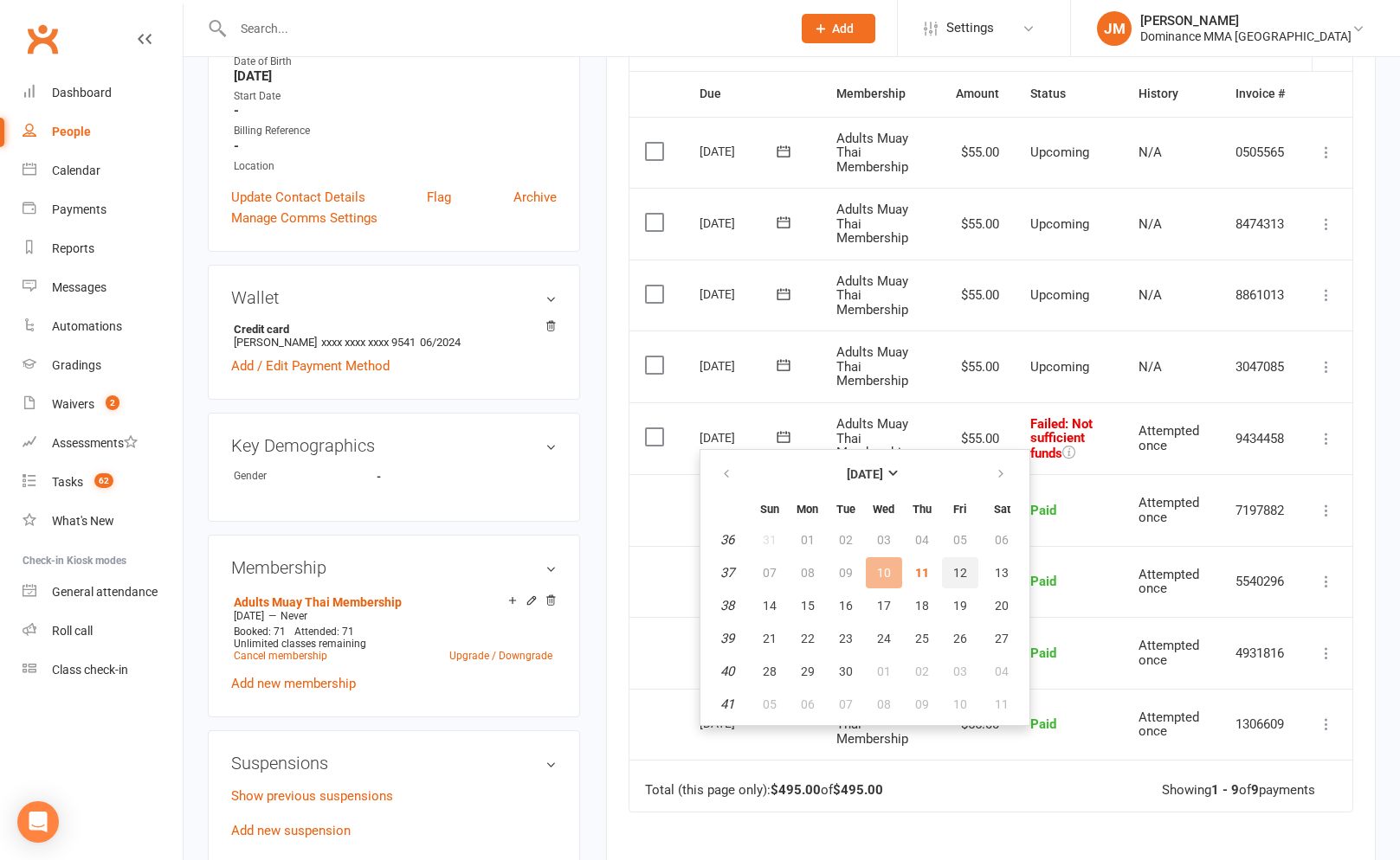
click at [957, 575] on span "12" at bounding box center [960, 572] width 14 height 14
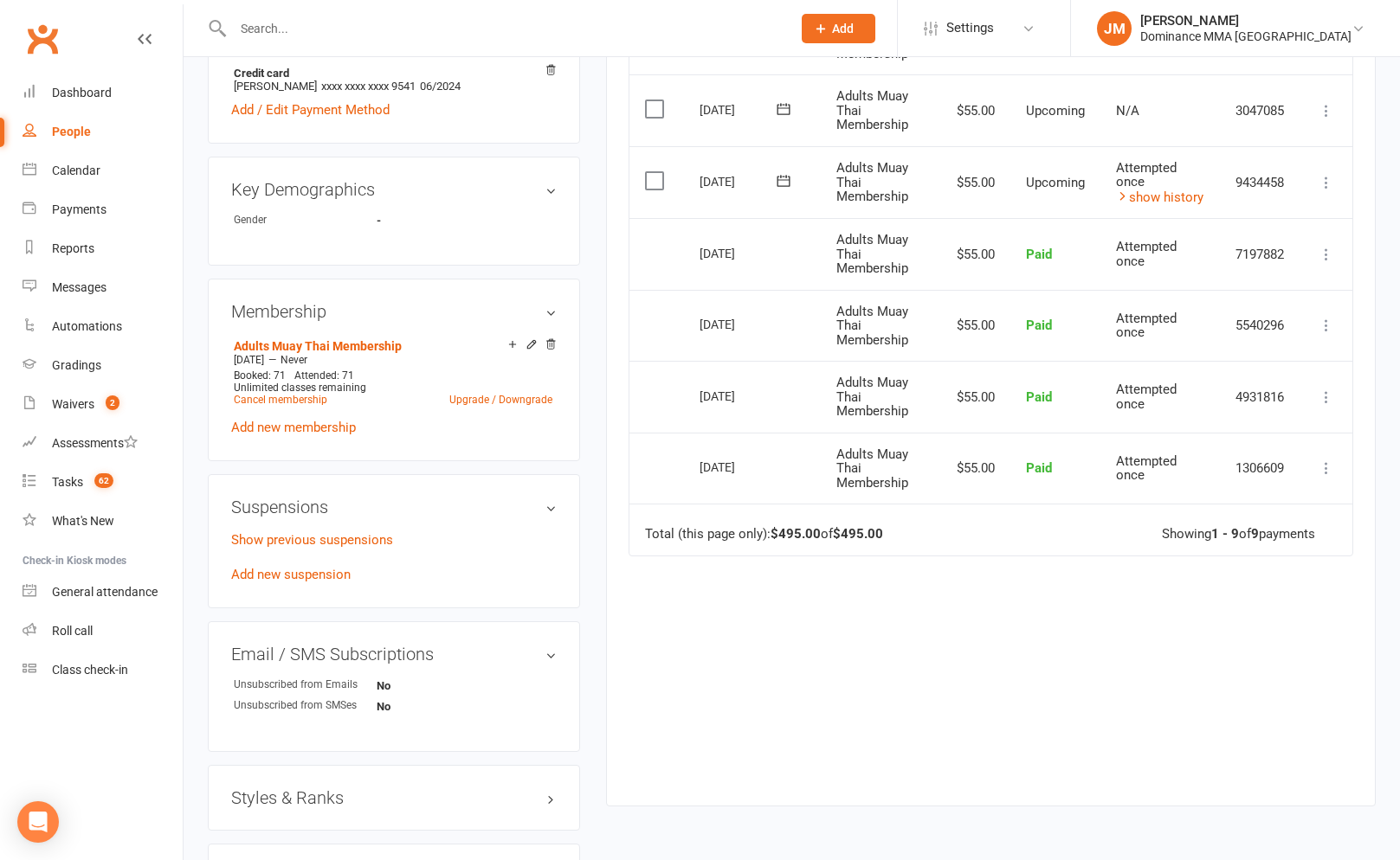
scroll to position [673, 0]
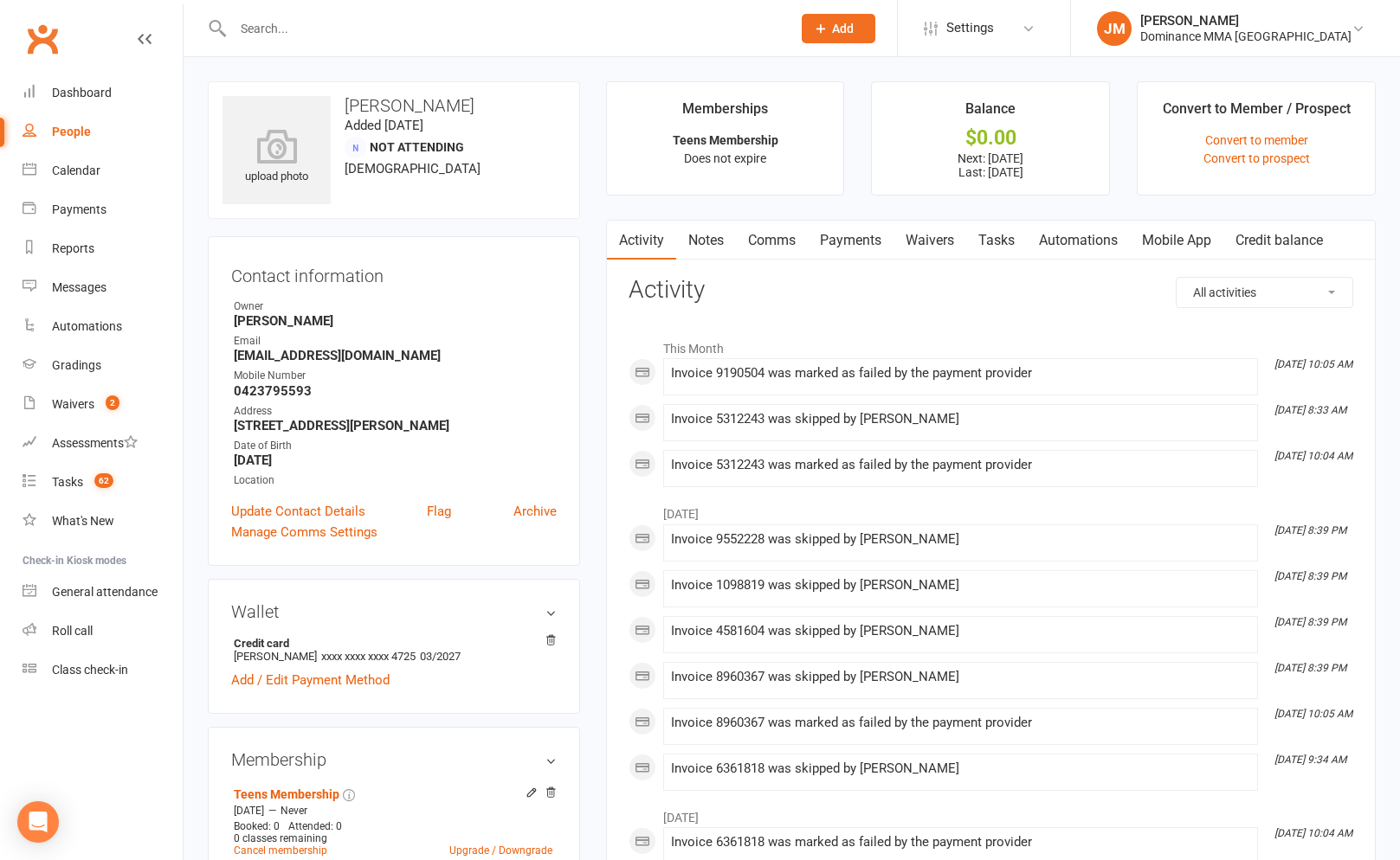
drag, startPoint x: 579, startPoint y: 196, endPoint x: 594, endPoint y: 204, distance: 17.0
click at [579, 196] on div "upload photo [PERSON_NAME] Added [DATE] Not Attending [DEMOGRAPHIC_DATA] Contac…" at bounding box center [394, 785] width 399 height 1408
click at [866, 249] on link "Payments" at bounding box center [850, 240] width 86 height 40
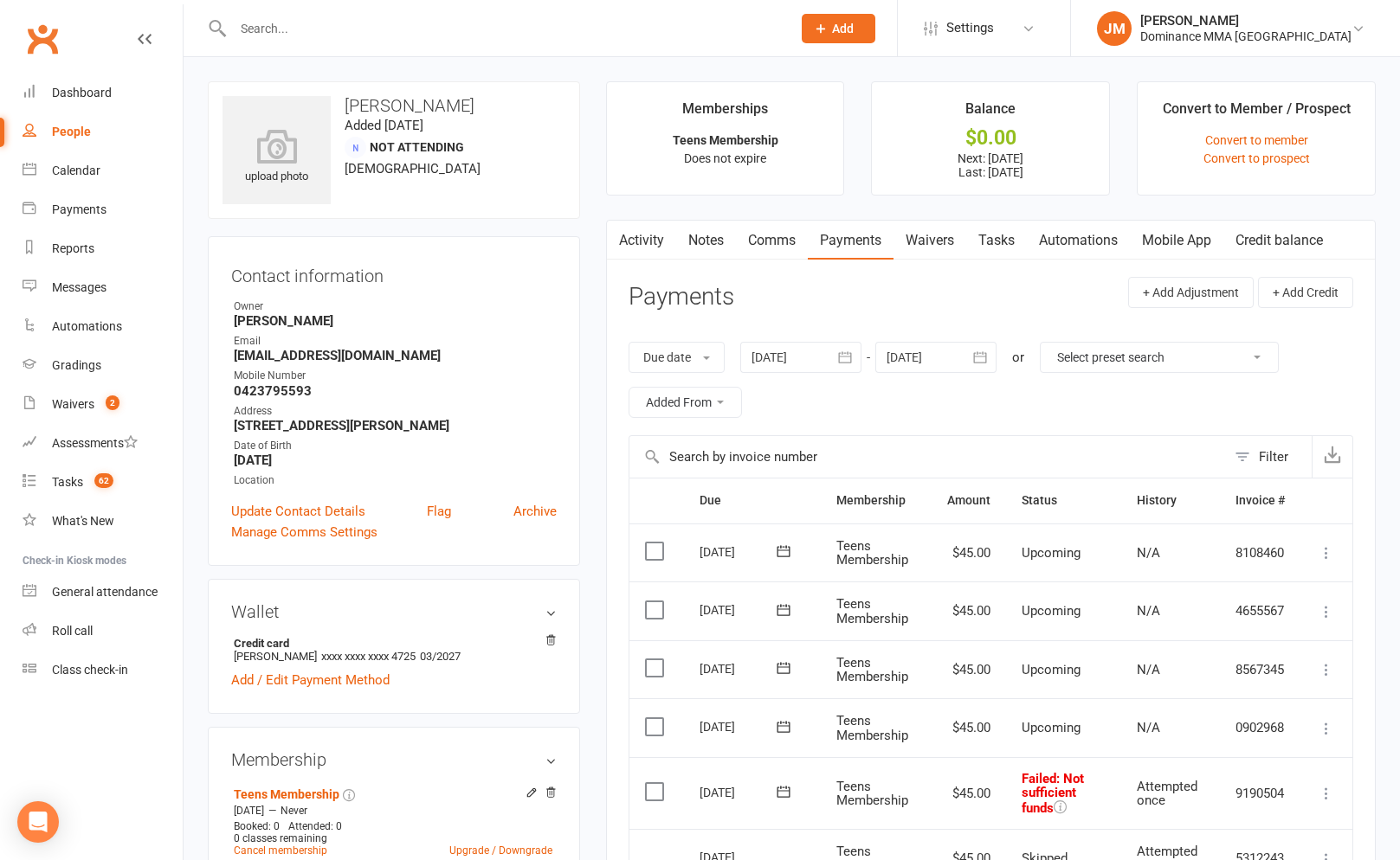
scroll to position [234, 0]
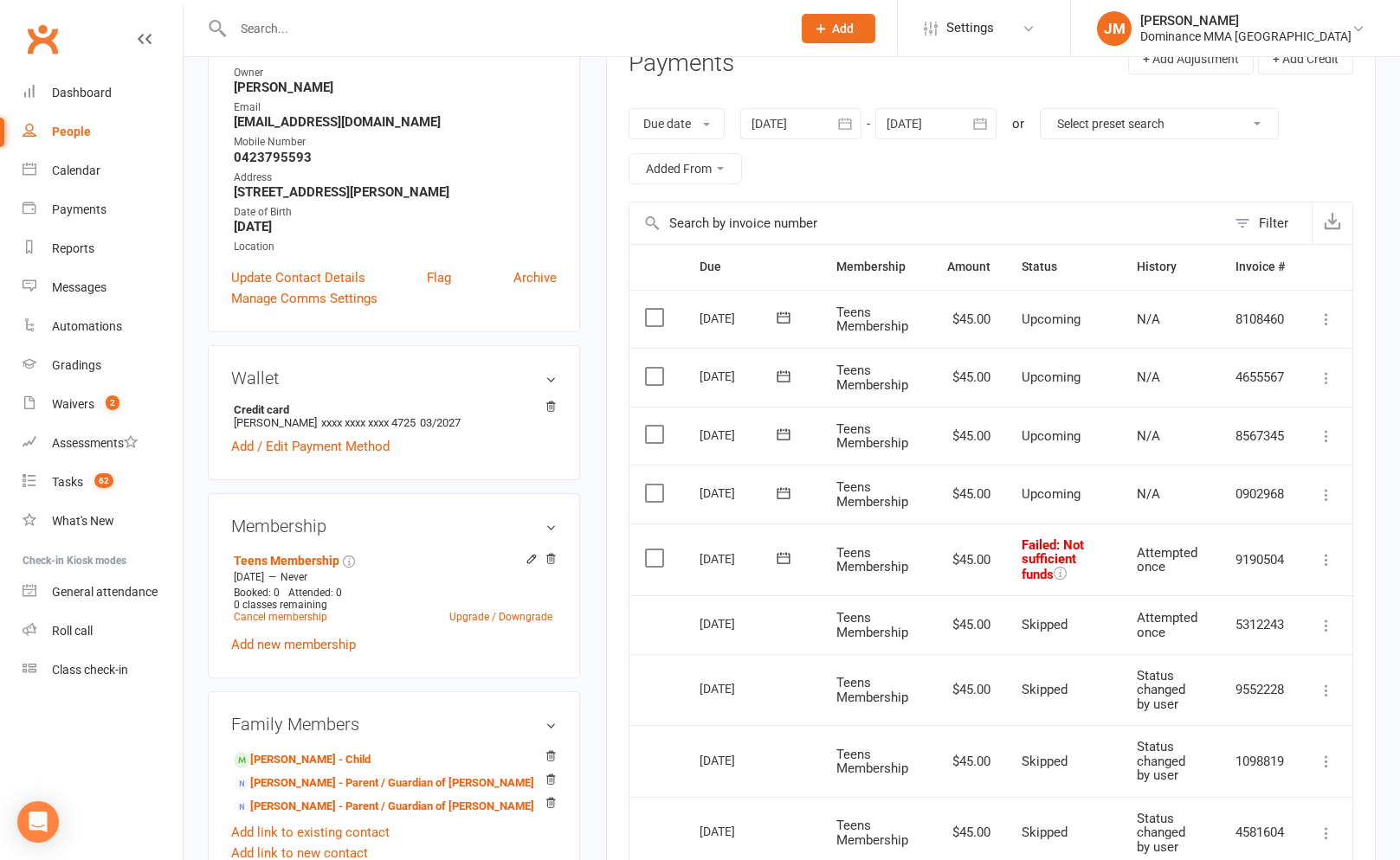
click at [1322, 552] on icon at bounding box center [1326, 560] width 17 height 17
click at [1177, 685] on link "Skip" at bounding box center [1249, 697] width 171 height 35
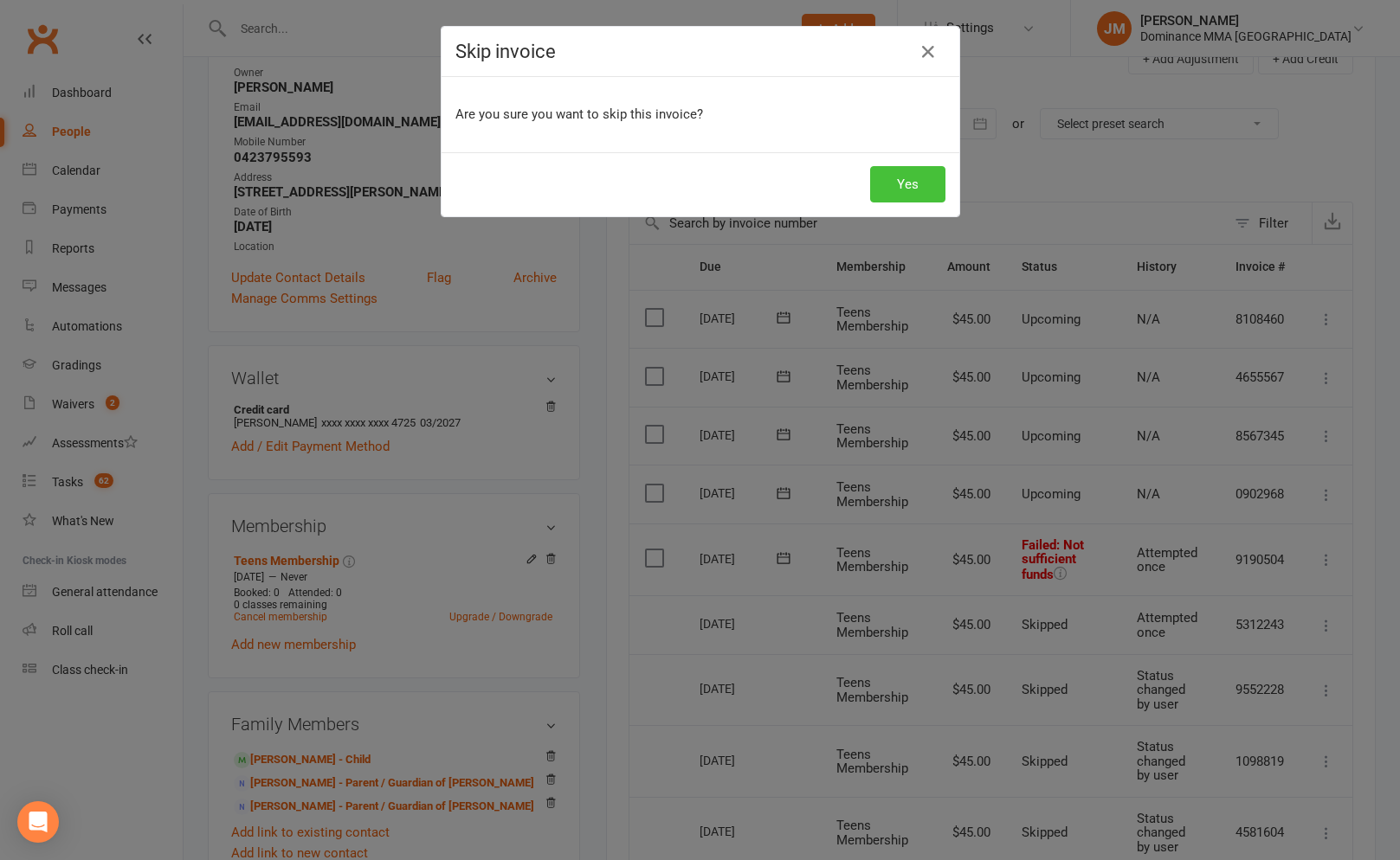
click at [887, 195] on button "Yes" at bounding box center [908, 184] width 76 height 36
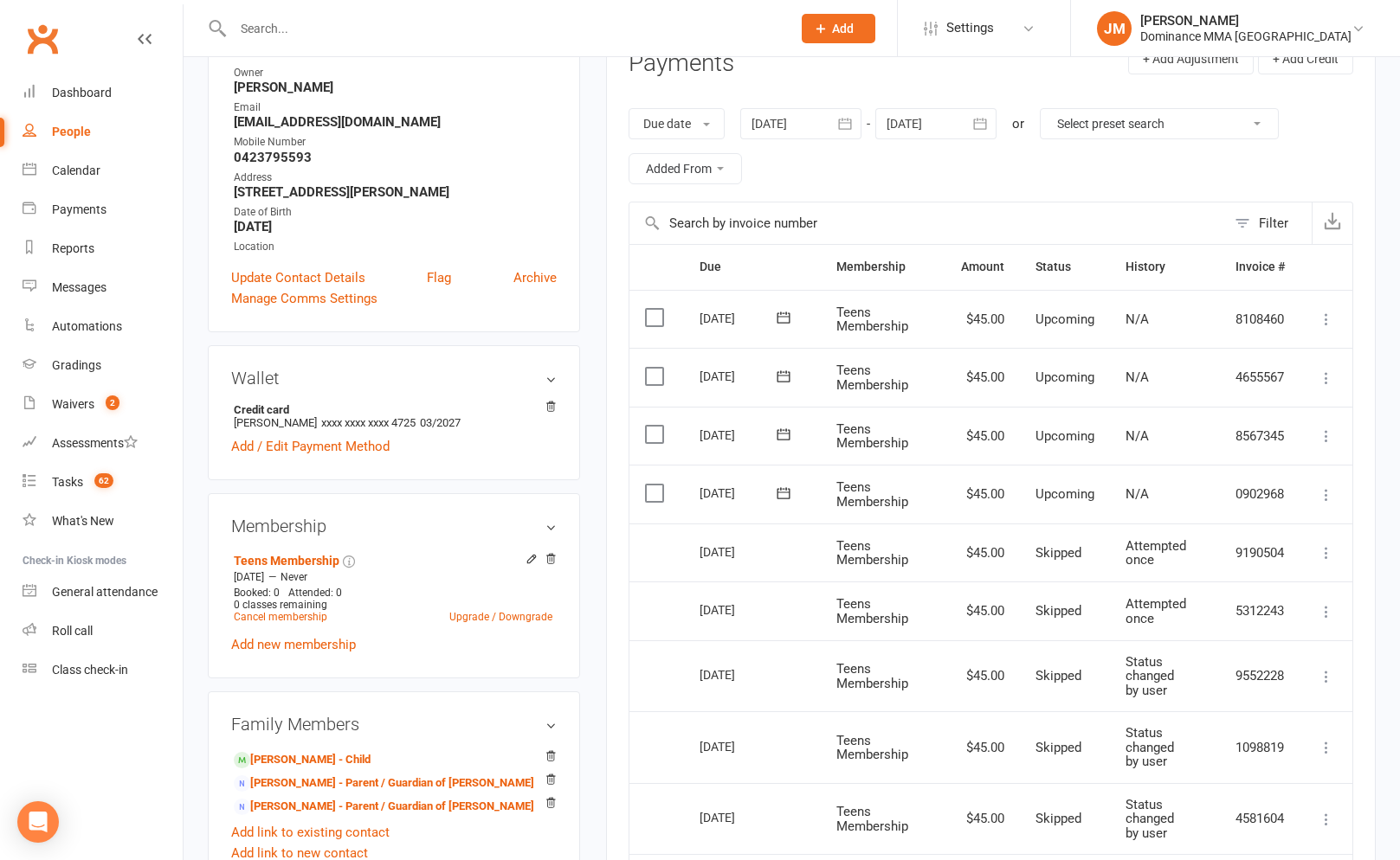
click at [790, 186] on div "Due date Due date Date paid Date failed Date settled 11 Aug 2025 August 2025 Su…" at bounding box center [990, 146] width 724 height 111
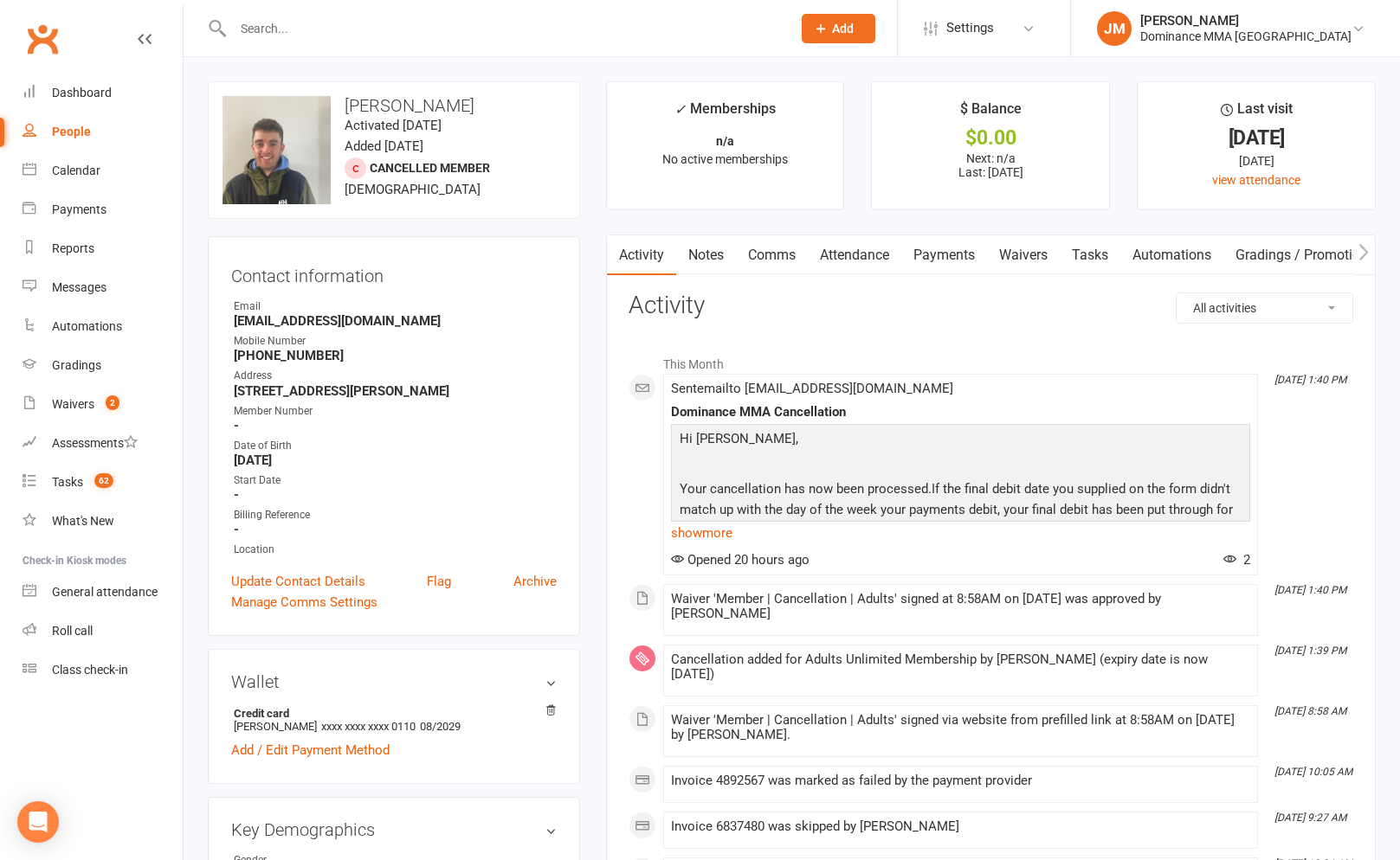
drag, startPoint x: 930, startPoint y: 253, endPoint x: 995, endPoint y: 533, distance: 287.4
click at [930, 253] on link "Payments" at bounding box center [944, 255] width 86 height 40
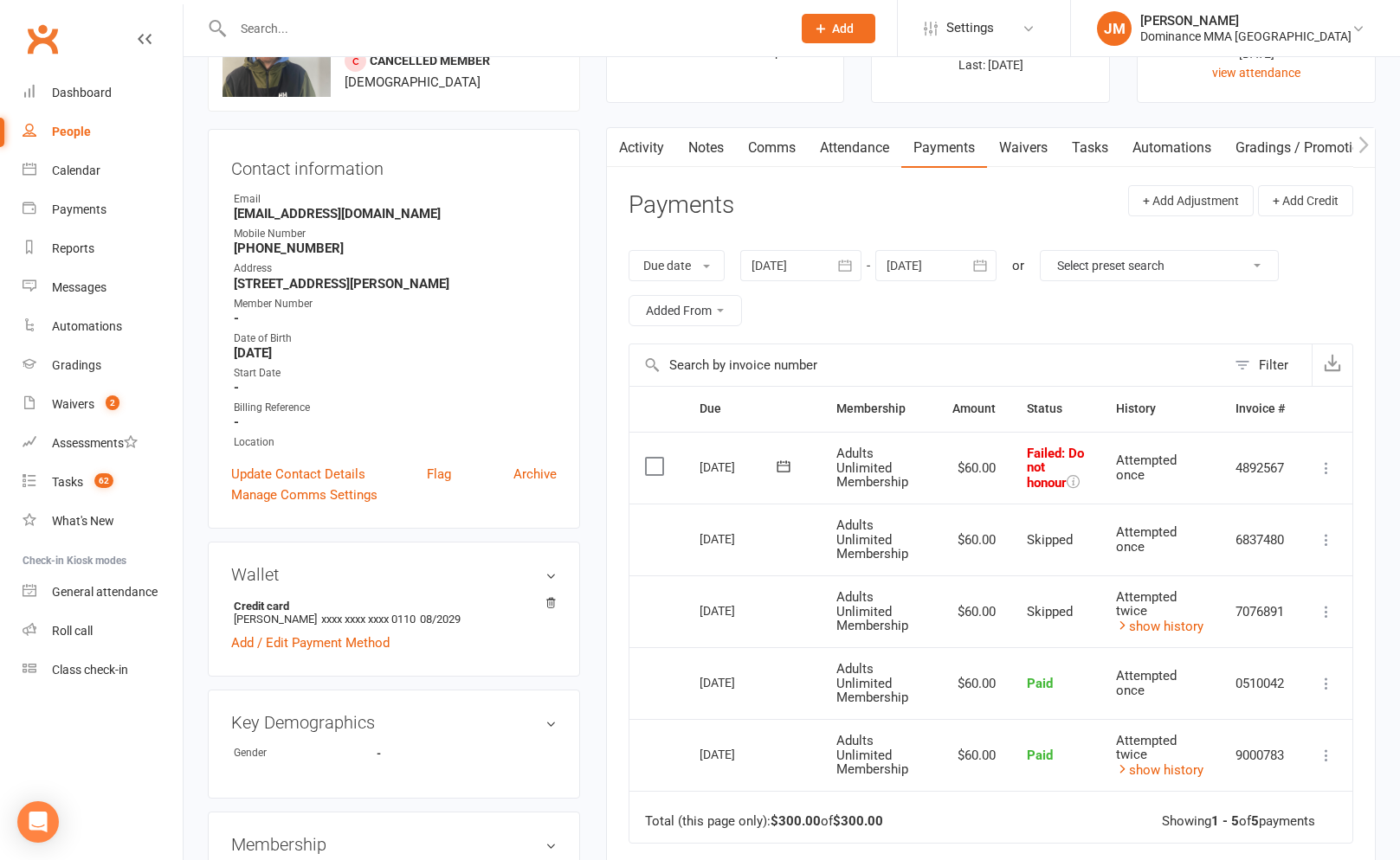
scroll to position [116, 0]
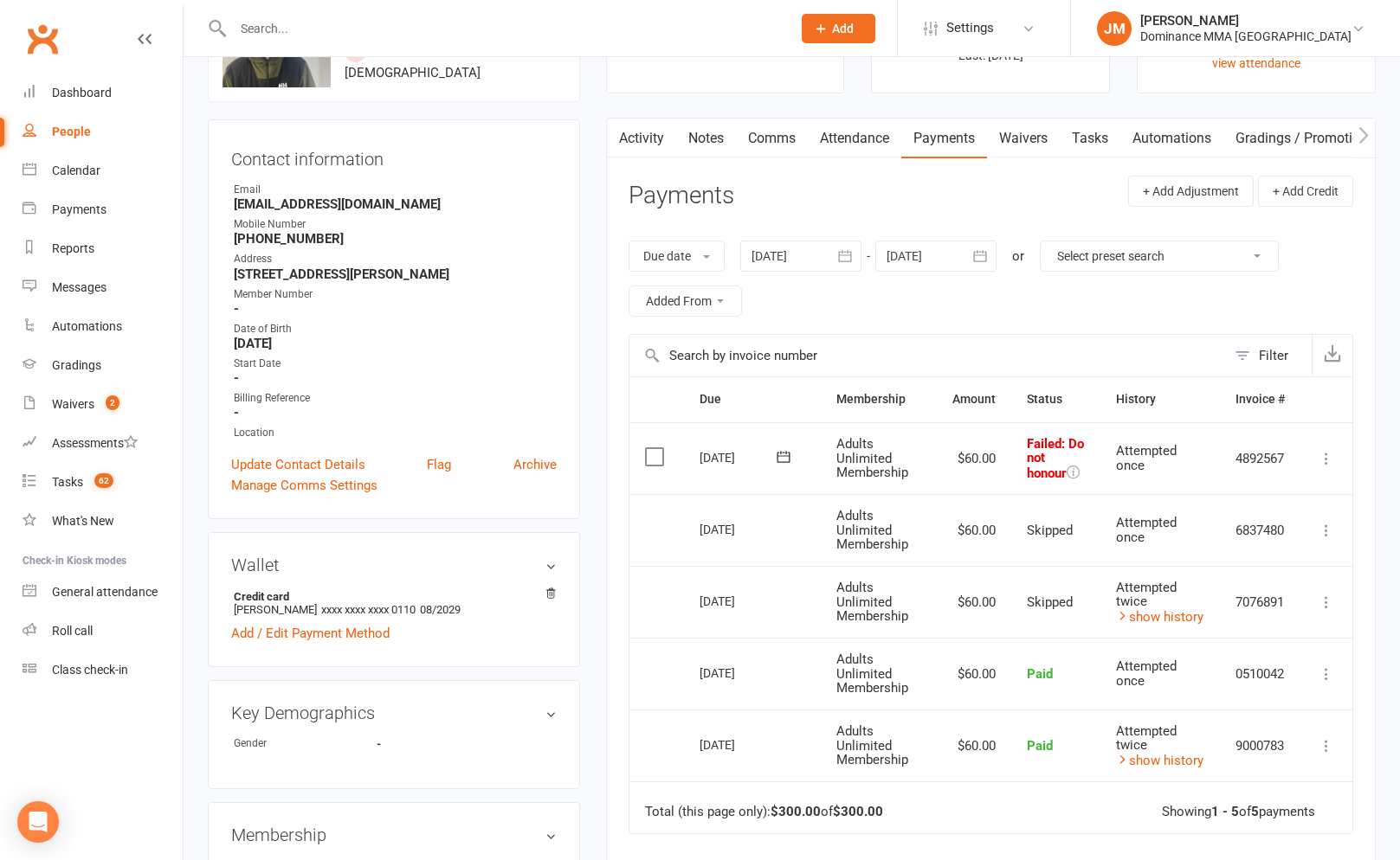
drag, startPoint x: 1319, startPoint y: 463, endPoint x: 1288, endPoint y: 505, distance: 52.2
click at [1319, 463] on icon at bounding box center [1326, 459] width 17 height 17
click at [1202, 603] on link "Skip" at bounding box center [1249, 596] width 171 height 35
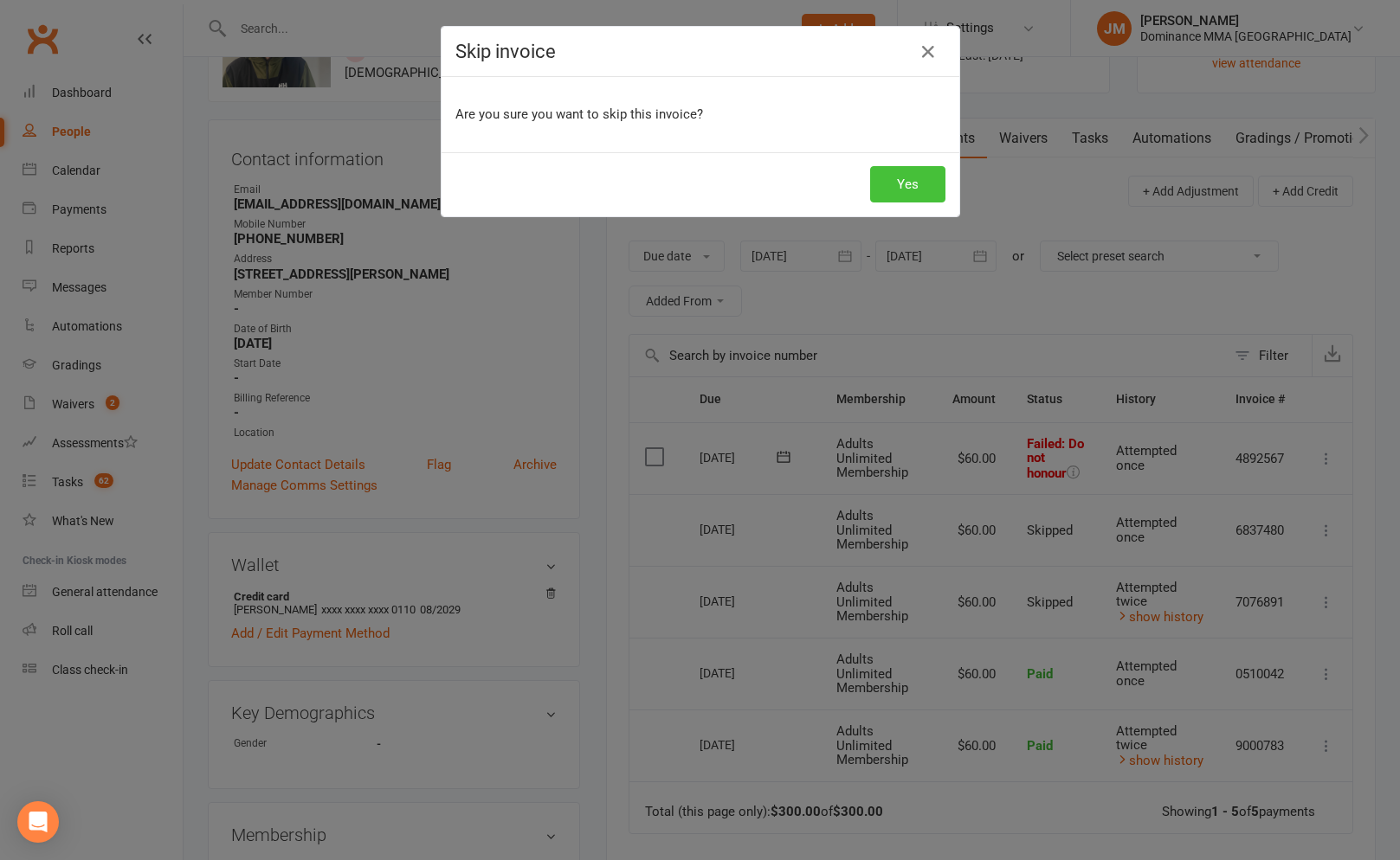
click at [906, 193] on button "Yes" at bounding box center [908, 184] width 76 height 36
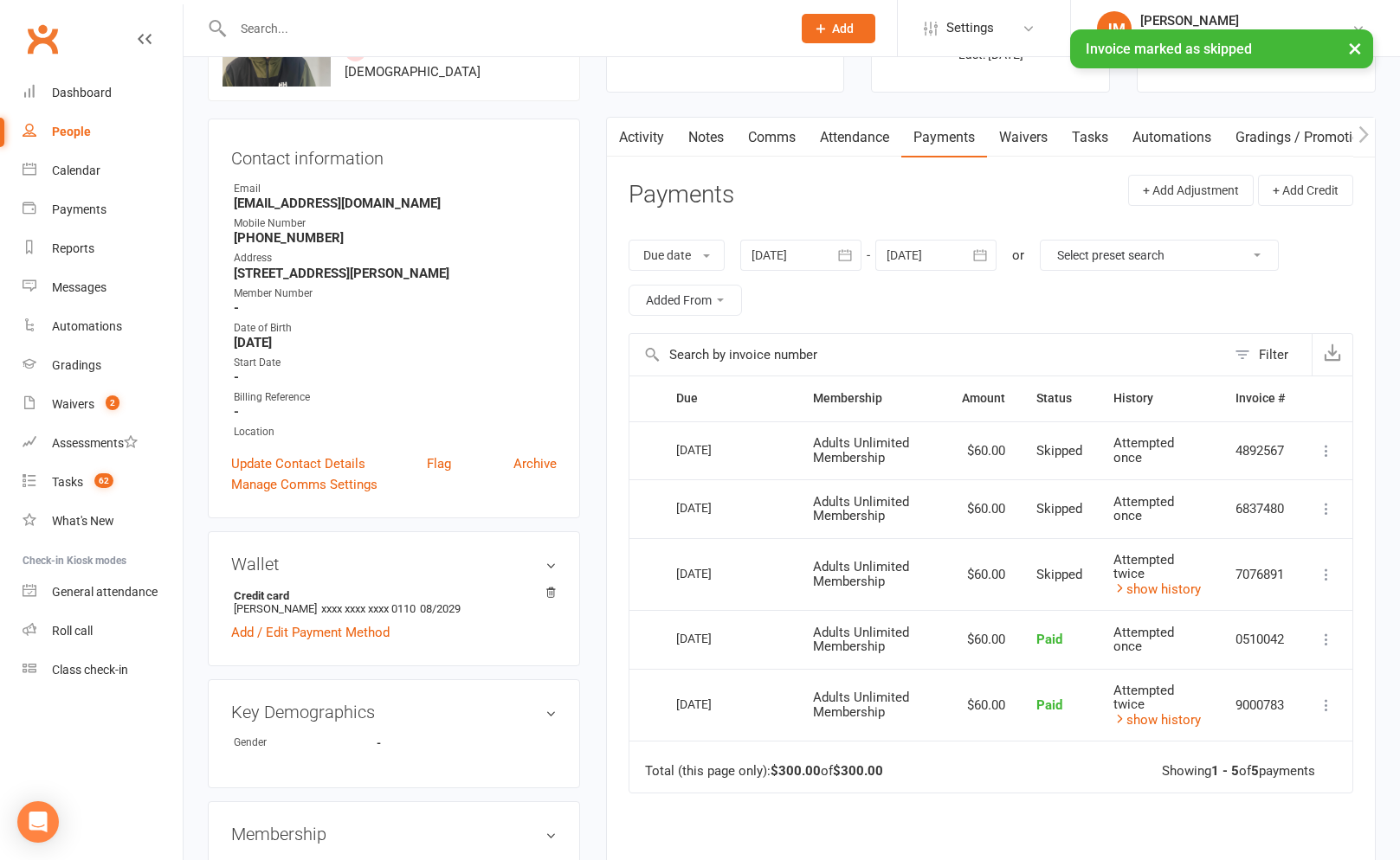
scroll to position [0, 0]
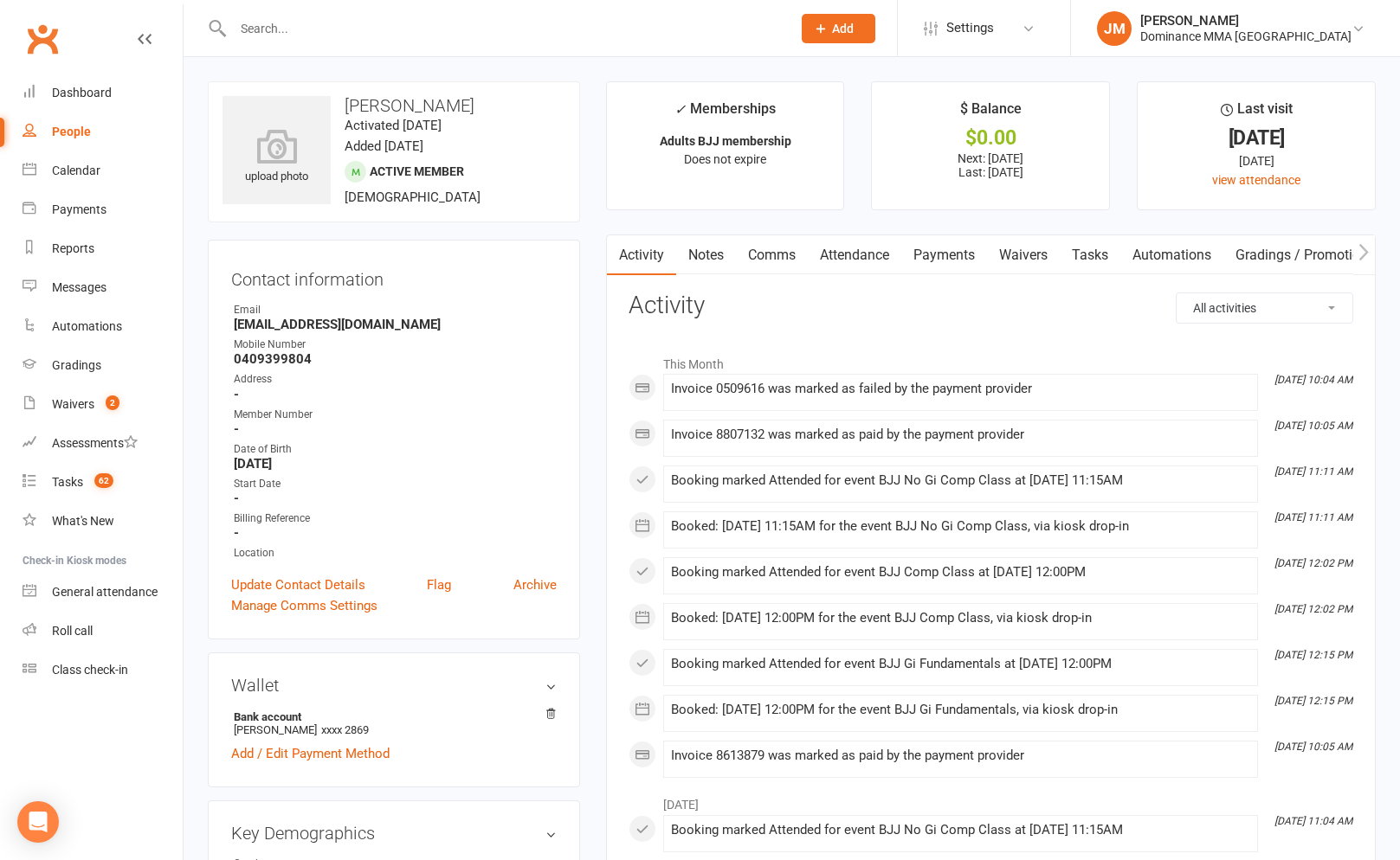
click at [915, 258] on link "Payments" at bounding box center [944, 255] width 86 height 40
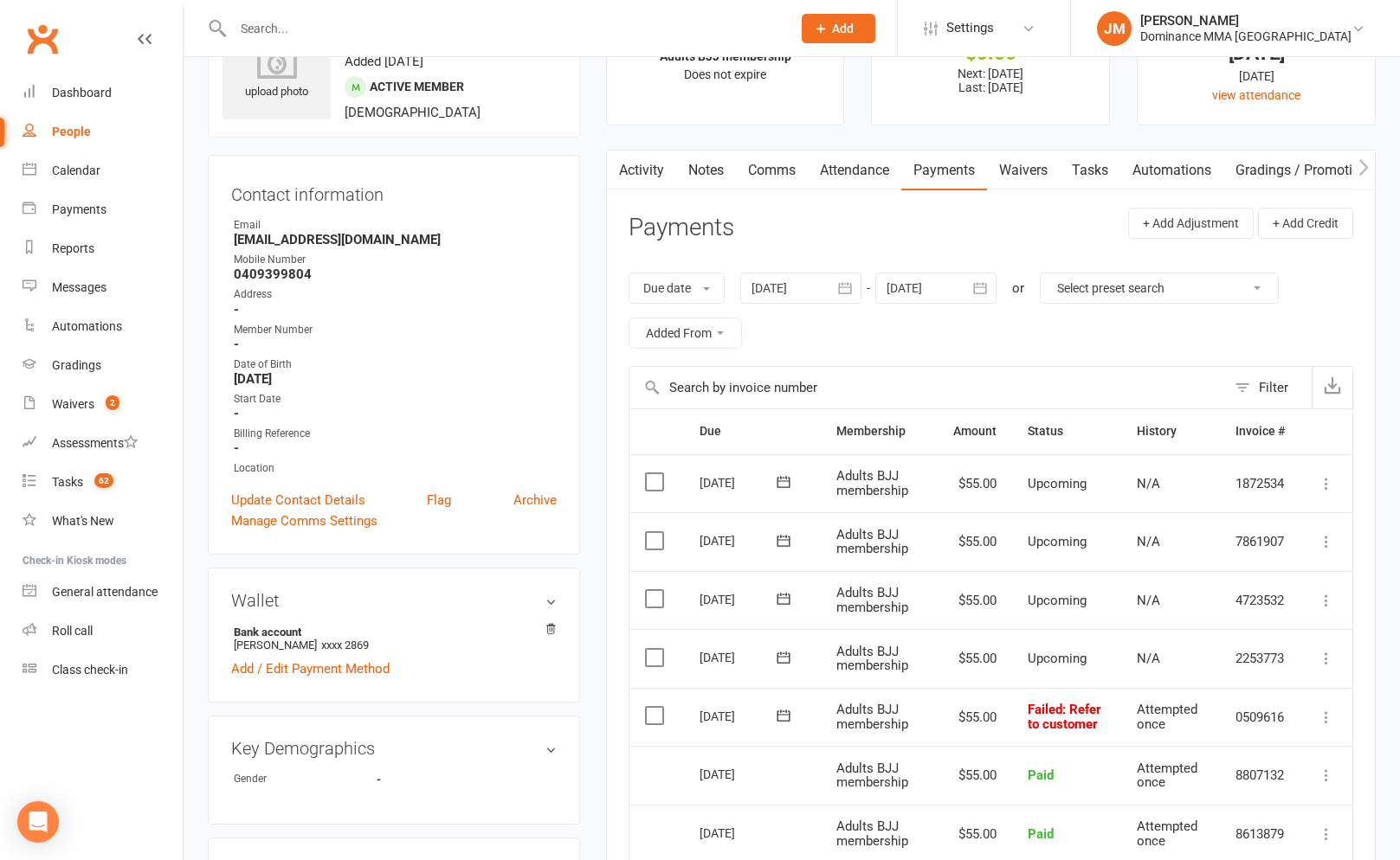
scroll to position [209, 0]
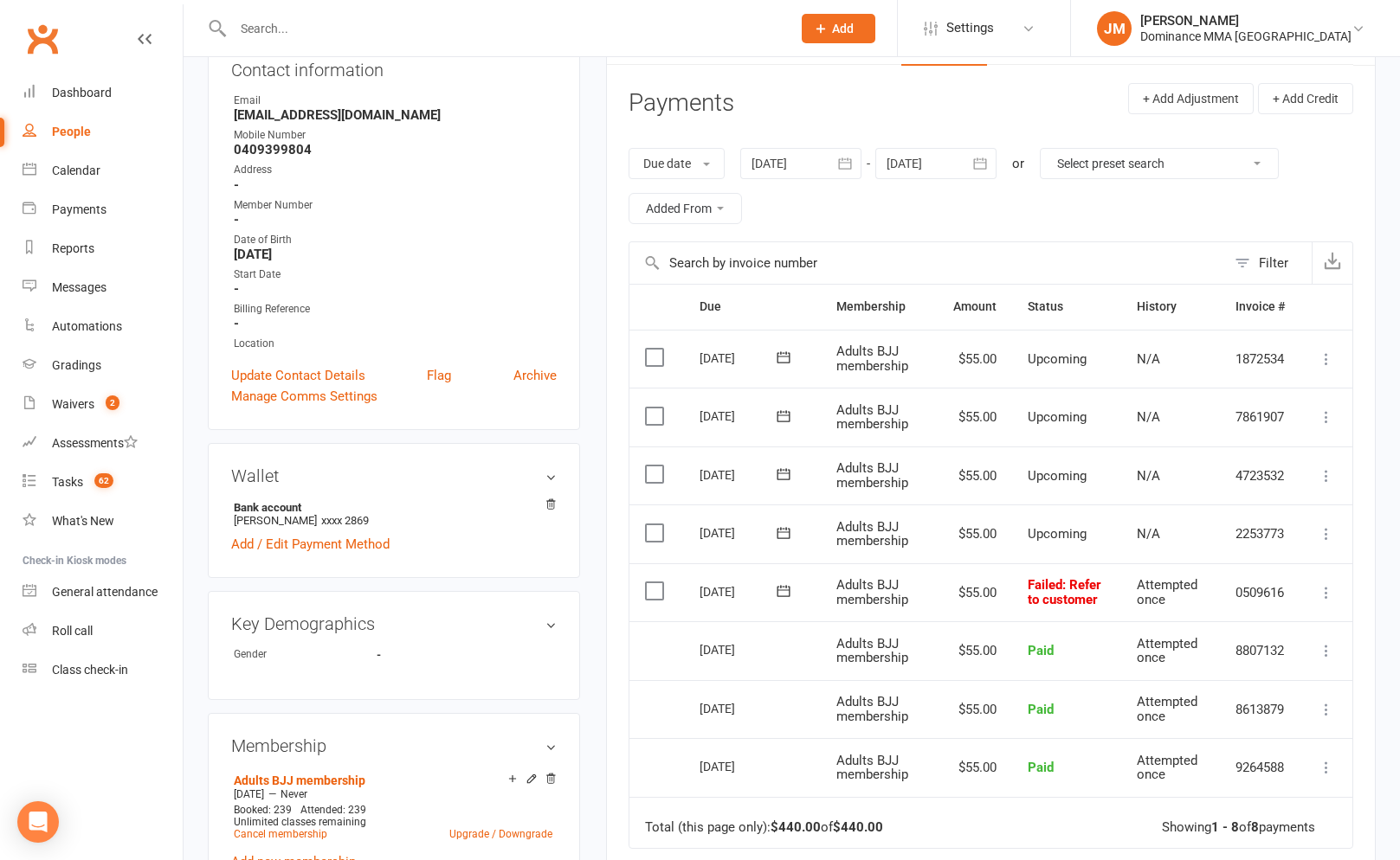
click at [1327, 590] on icon at bounding box center [1326, 592] width 17 height 17
click at [1189, 726] on link "Skip" at bounding box center [1249, 730] width 171 height 35
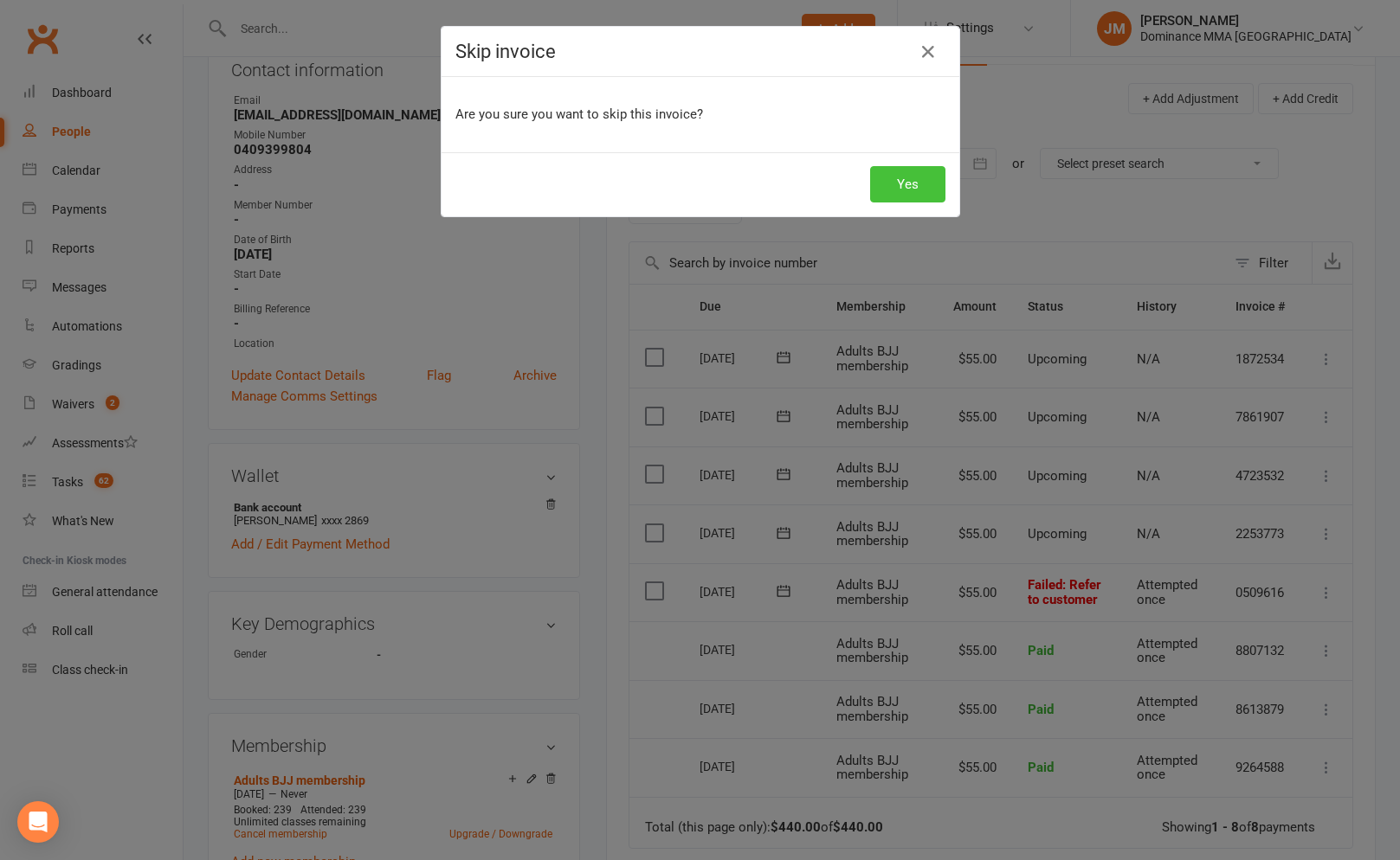
click at [906, 198] on button "Yes" at bounding box center [908, 184] width 76 height 36
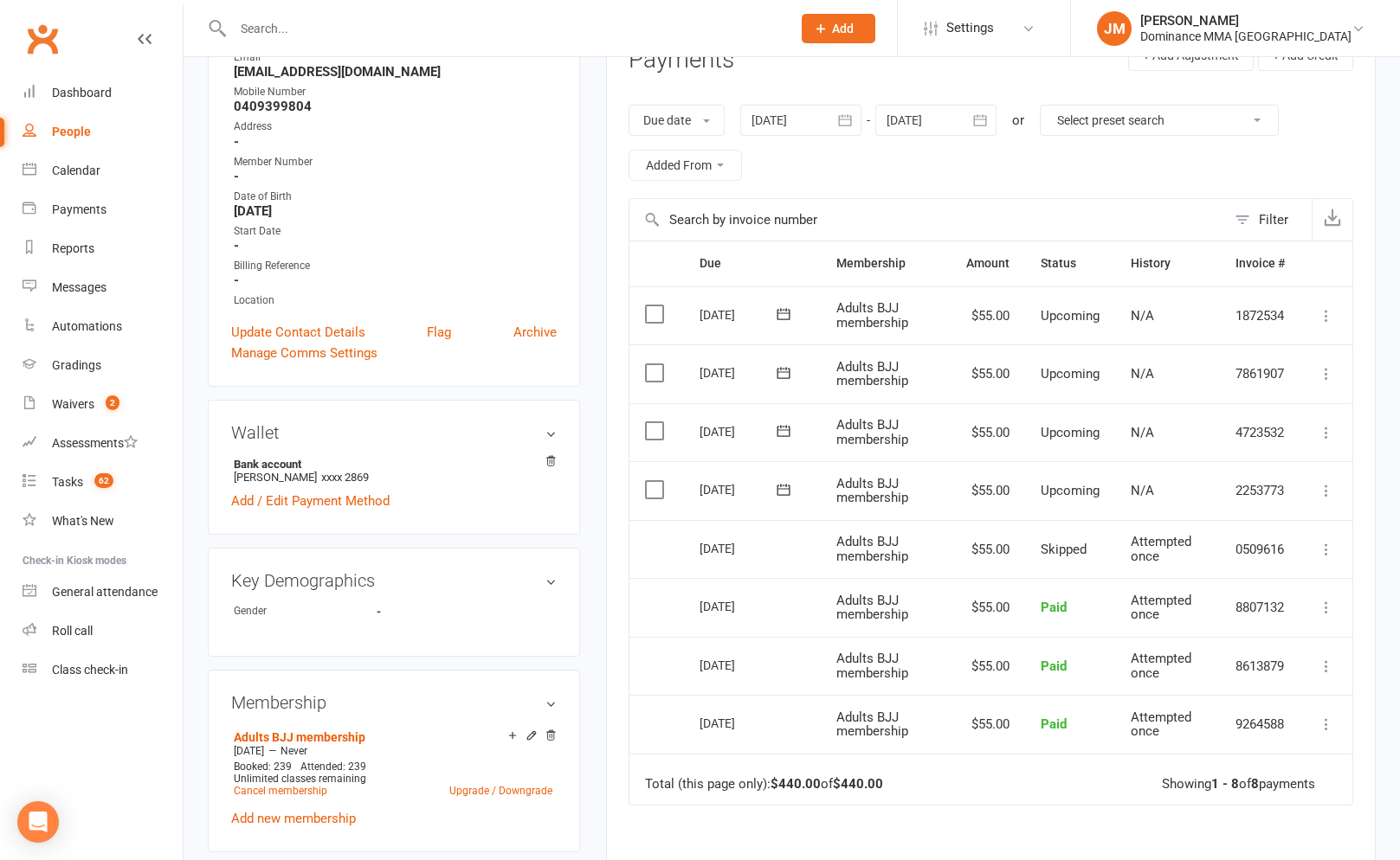
scroll to position [0, 0]
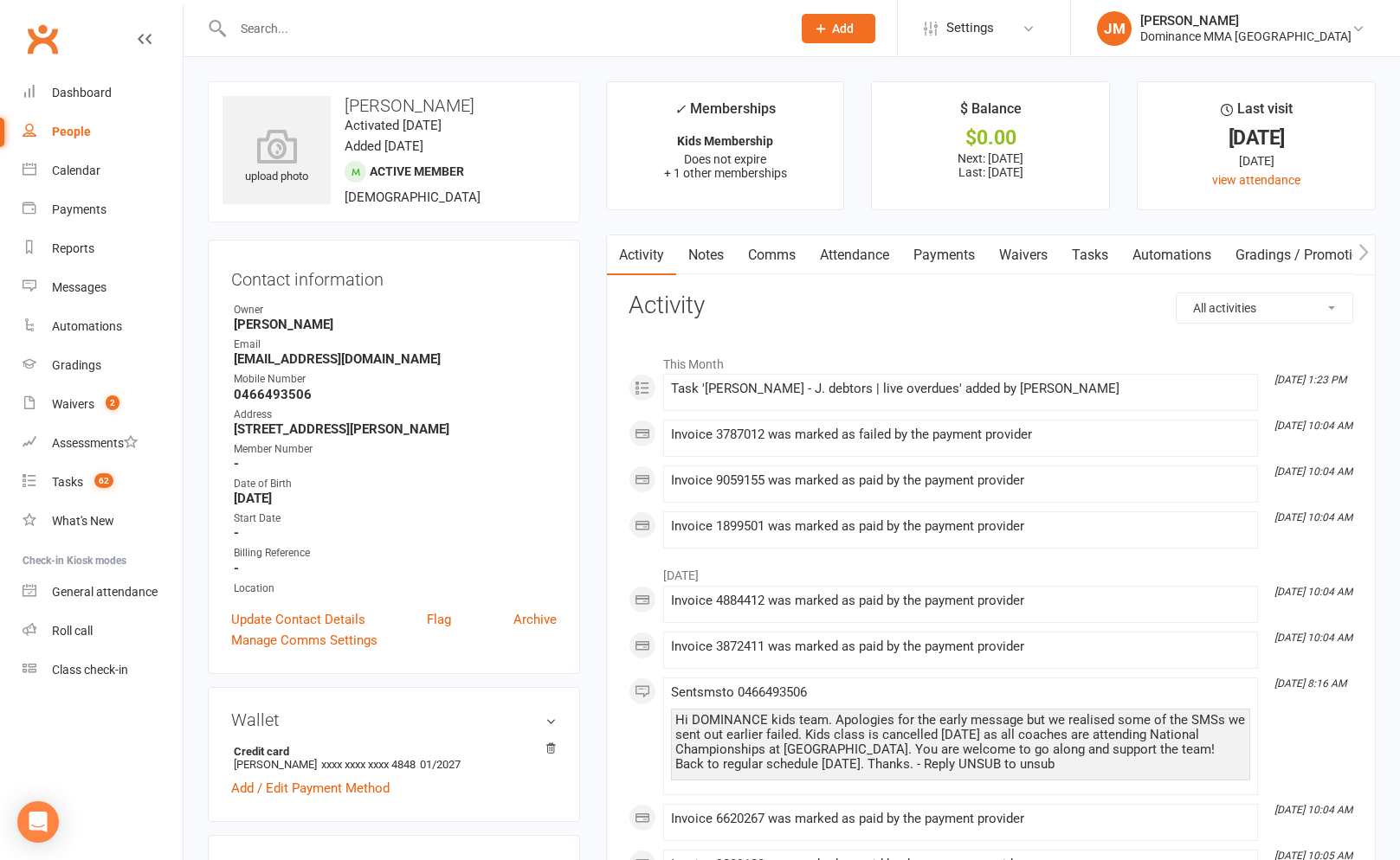
click at [952, 254] on link "Payments" at bounding box center [944, 255] width 86 height 40
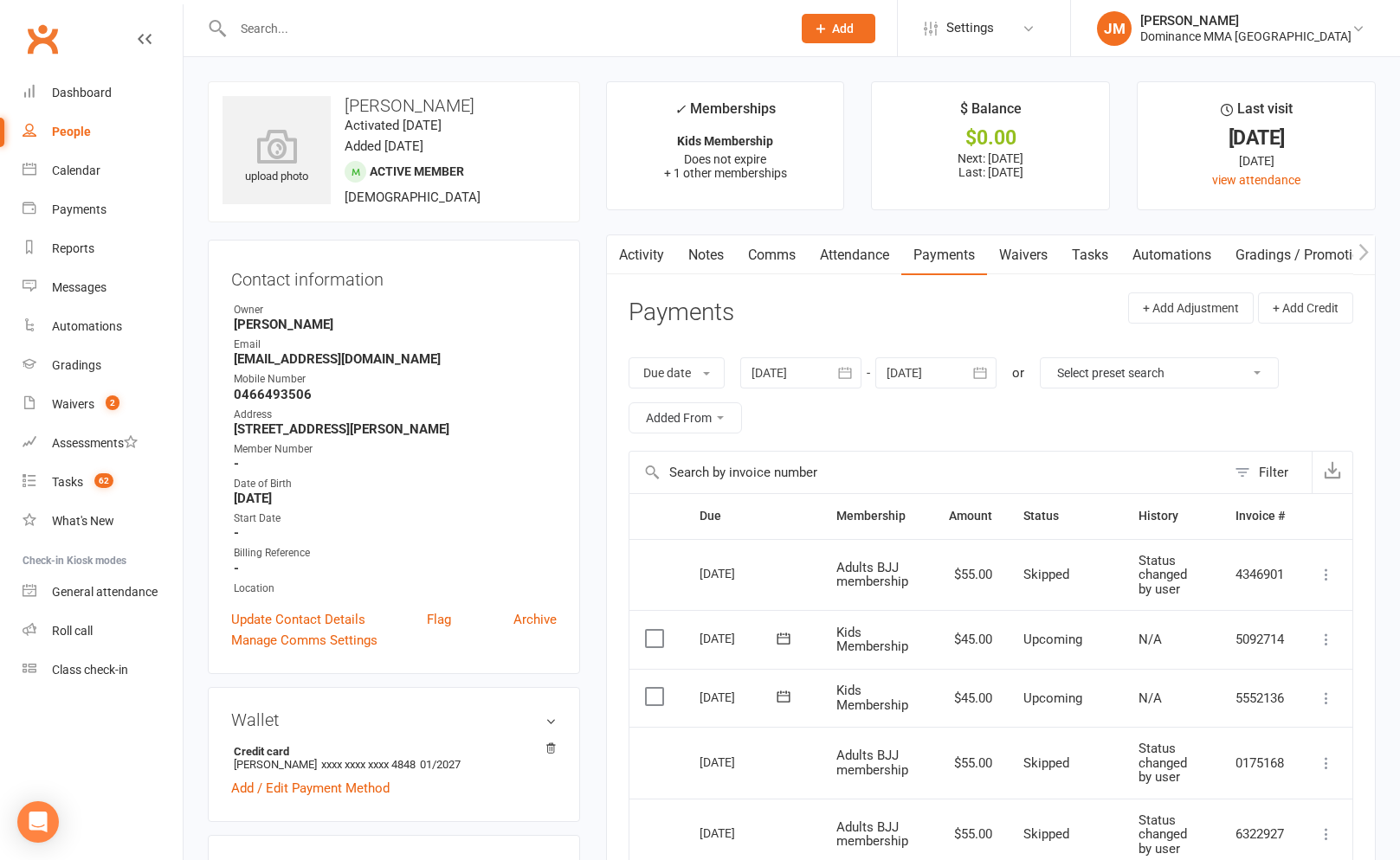
drag, startPoint x: 1068, startPoint y: 246, endPoint x: 1072, endPoint y: 255, distance: 9.8
click at [1068, 247] on link "Tasks" at bounding box center [1090, 255] width 61 height 40
select select "incomplete"
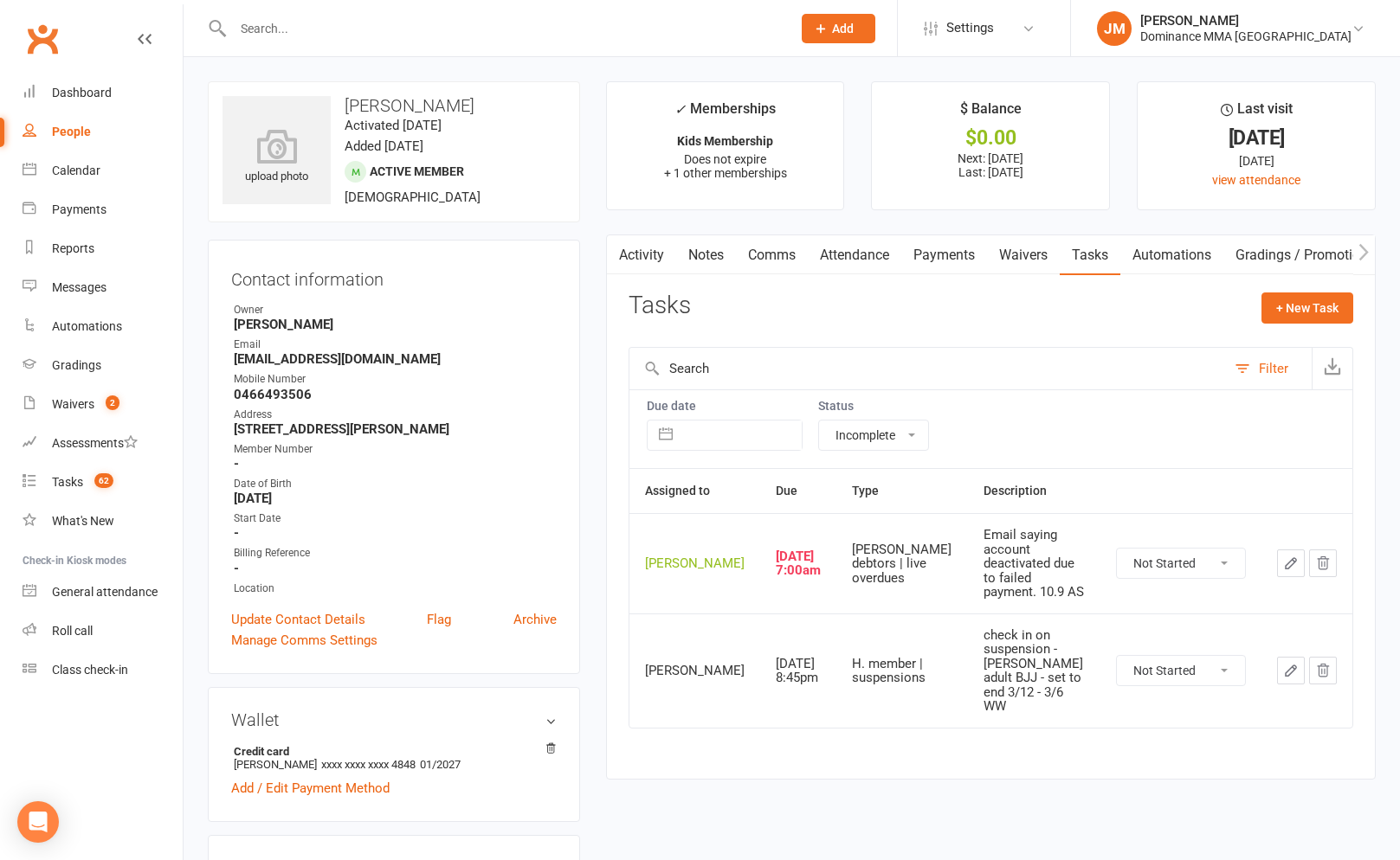
click at [943, 259] on link "Payments" at bounding box center [944, 255] width 86 height 40
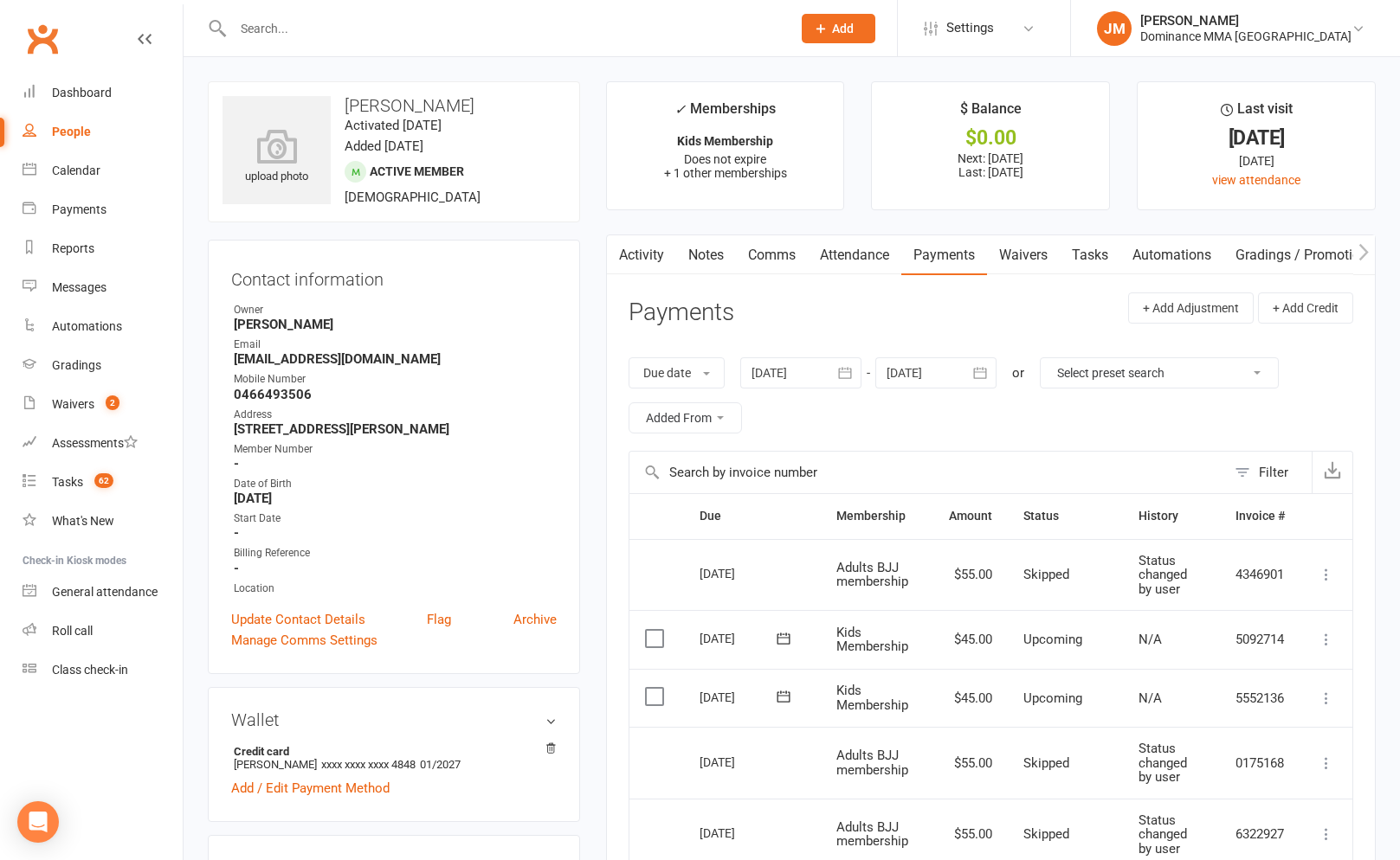
click at [1099, 269] on link "Tasks" at bounding box center [1090, 255] width 61 height 40
select select "incomplete"
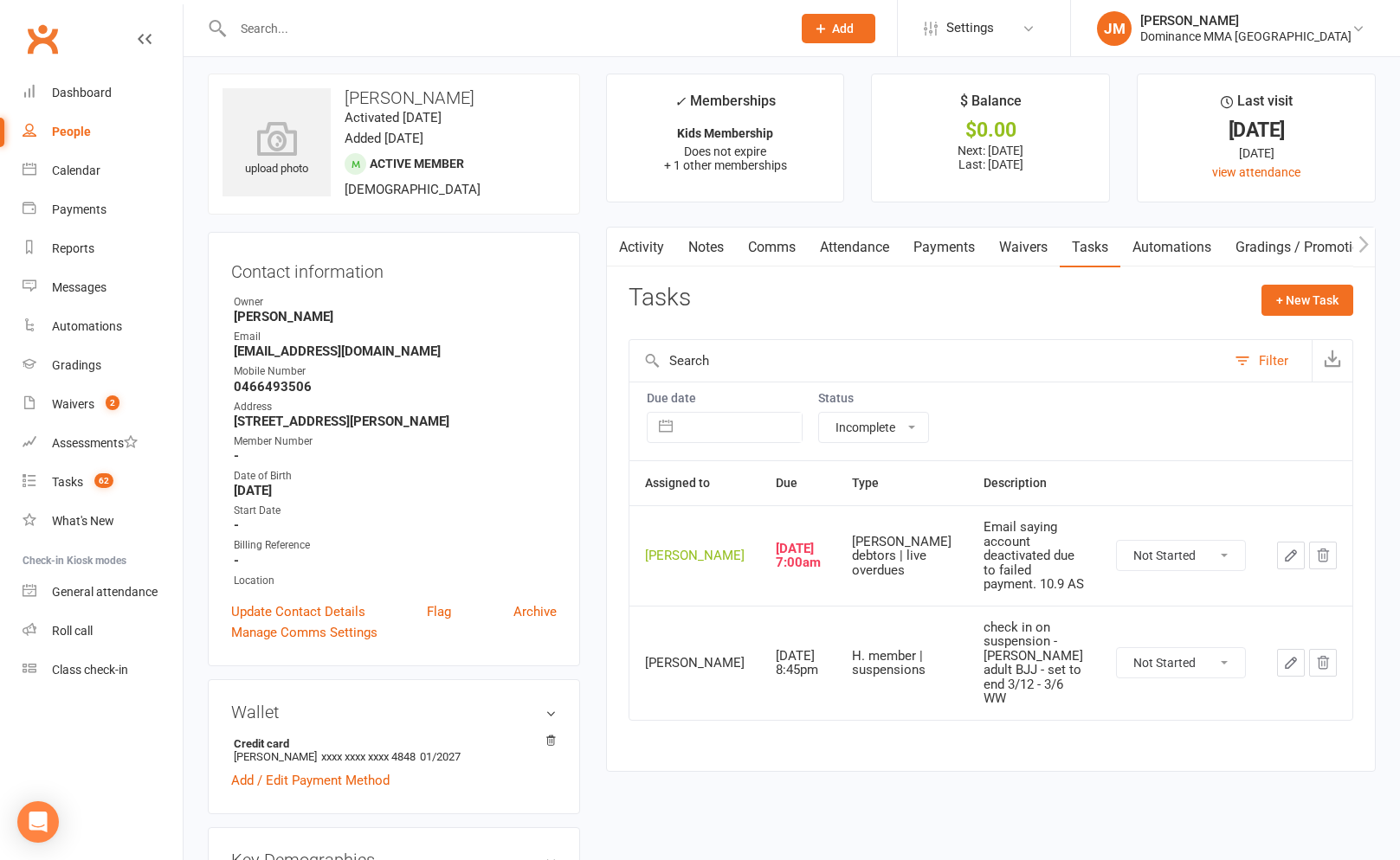
scroll to position [9, 0]
click at [933, 243] on link "Payments" at bounding box center [944, 247] width 86 height 40
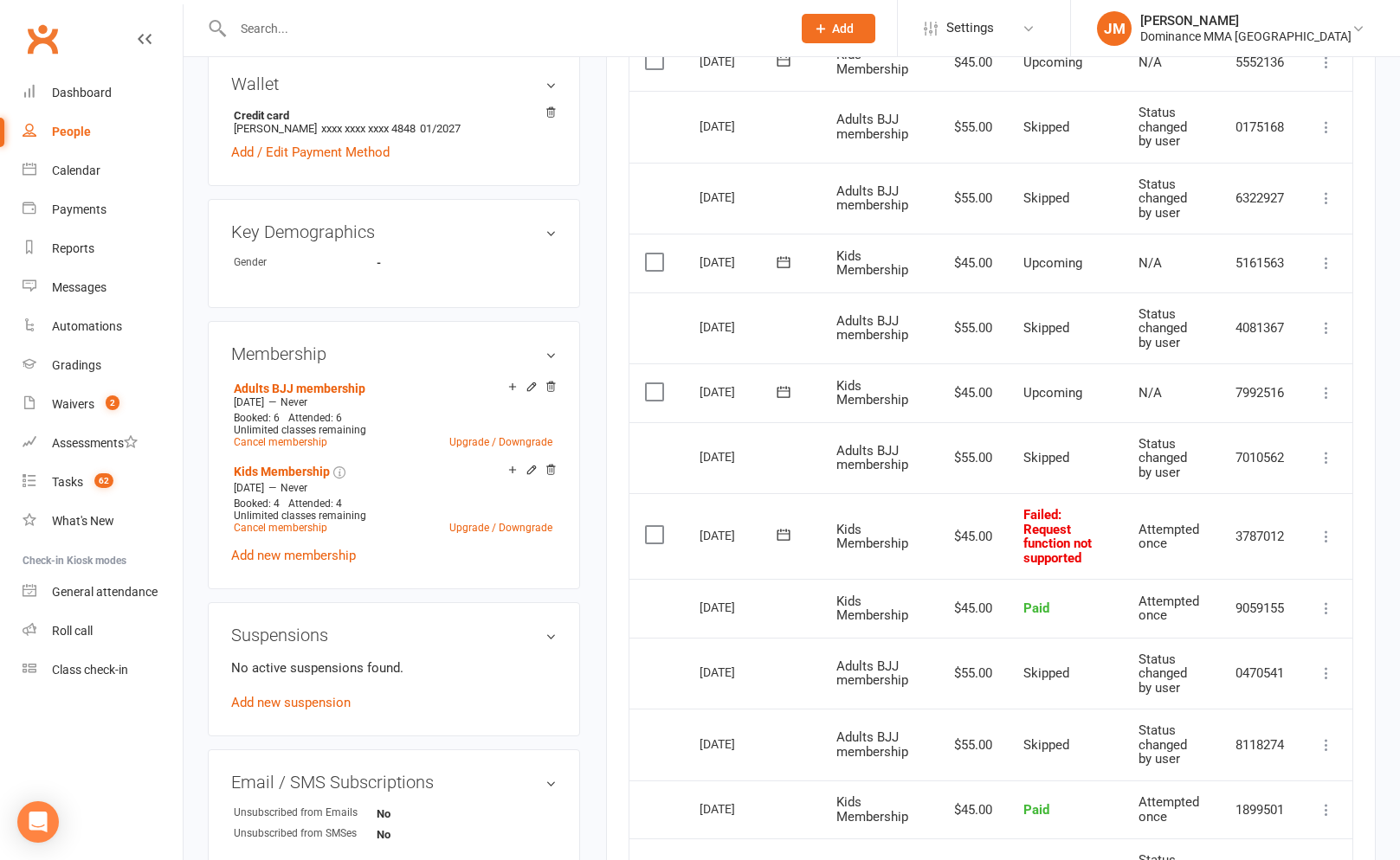
scroll to position [633, 0]
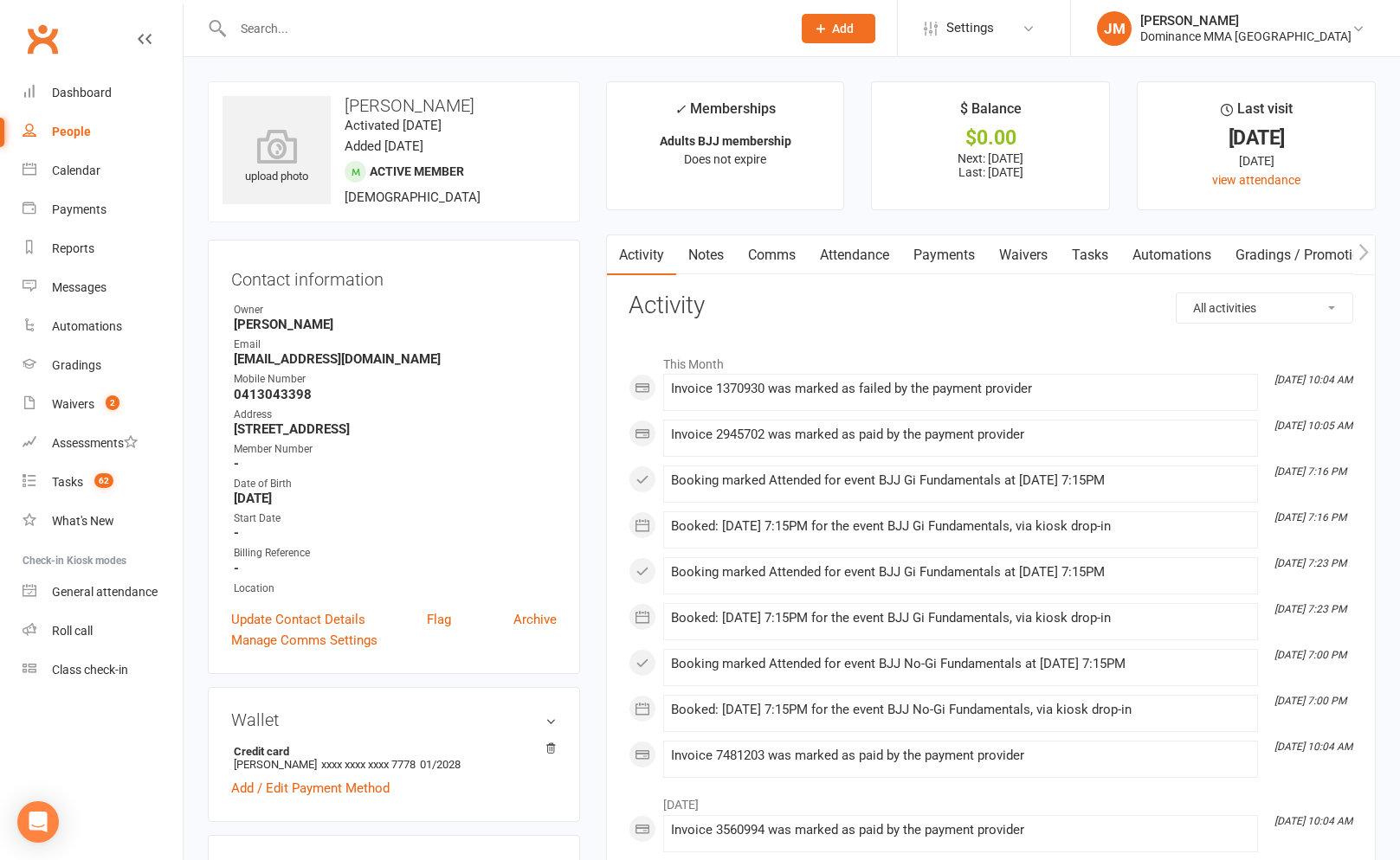
click at [956, 262] on link "Payments" at bounding box center [944, 255] width 86 height 40
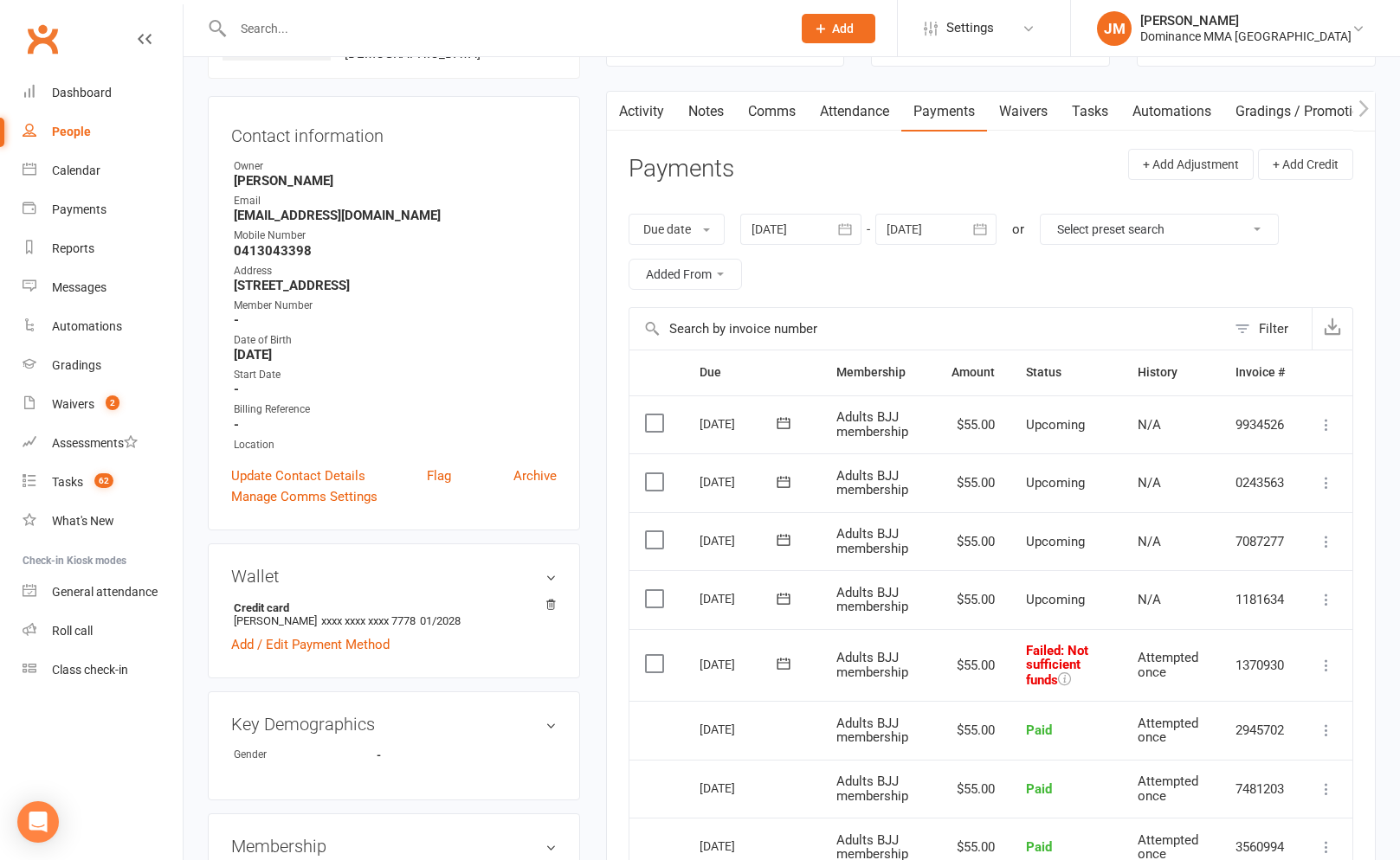
scroll to position [308, 0]
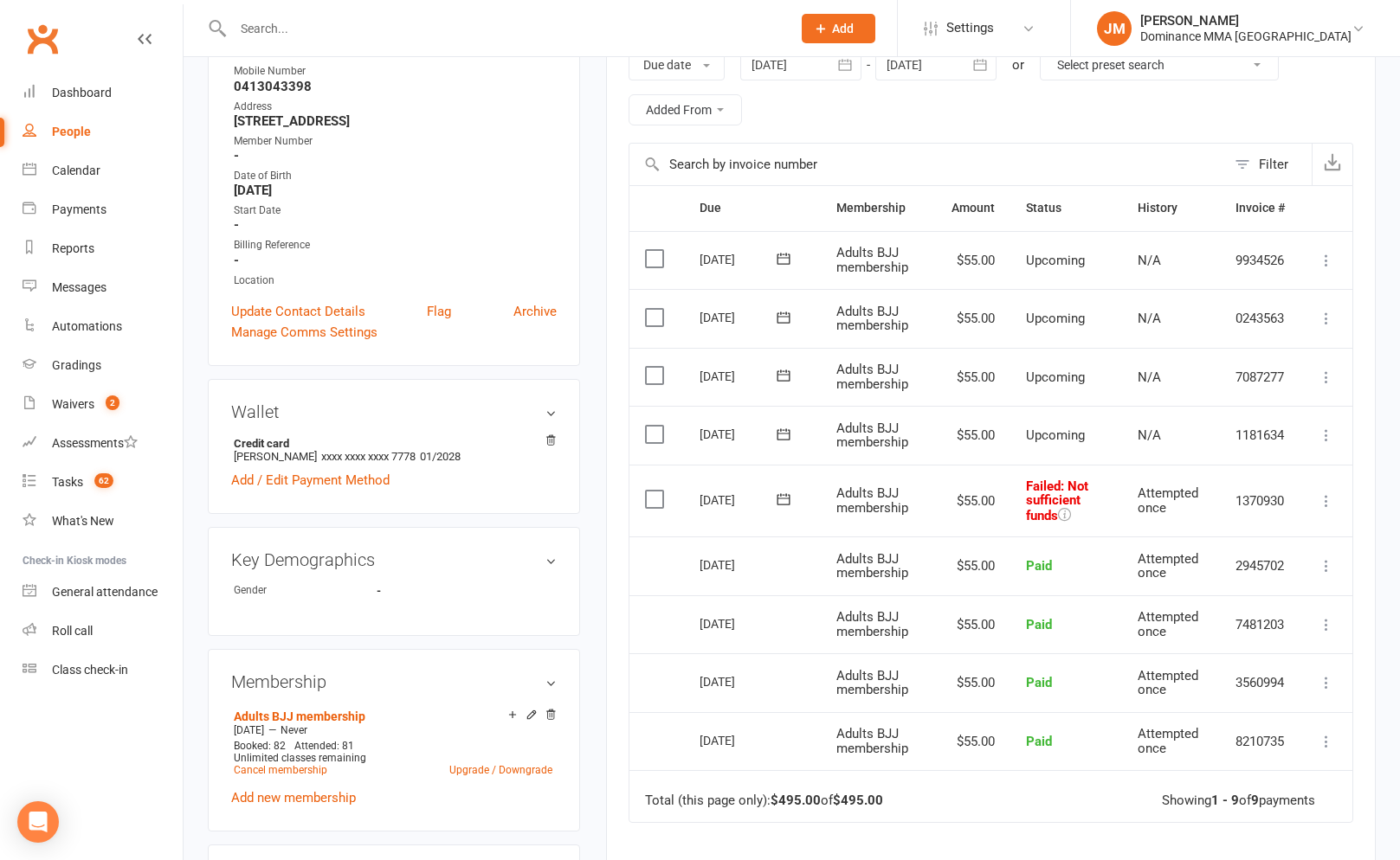
click at [783, 508] on span at bounding box center [784, 500] width 43 height 26
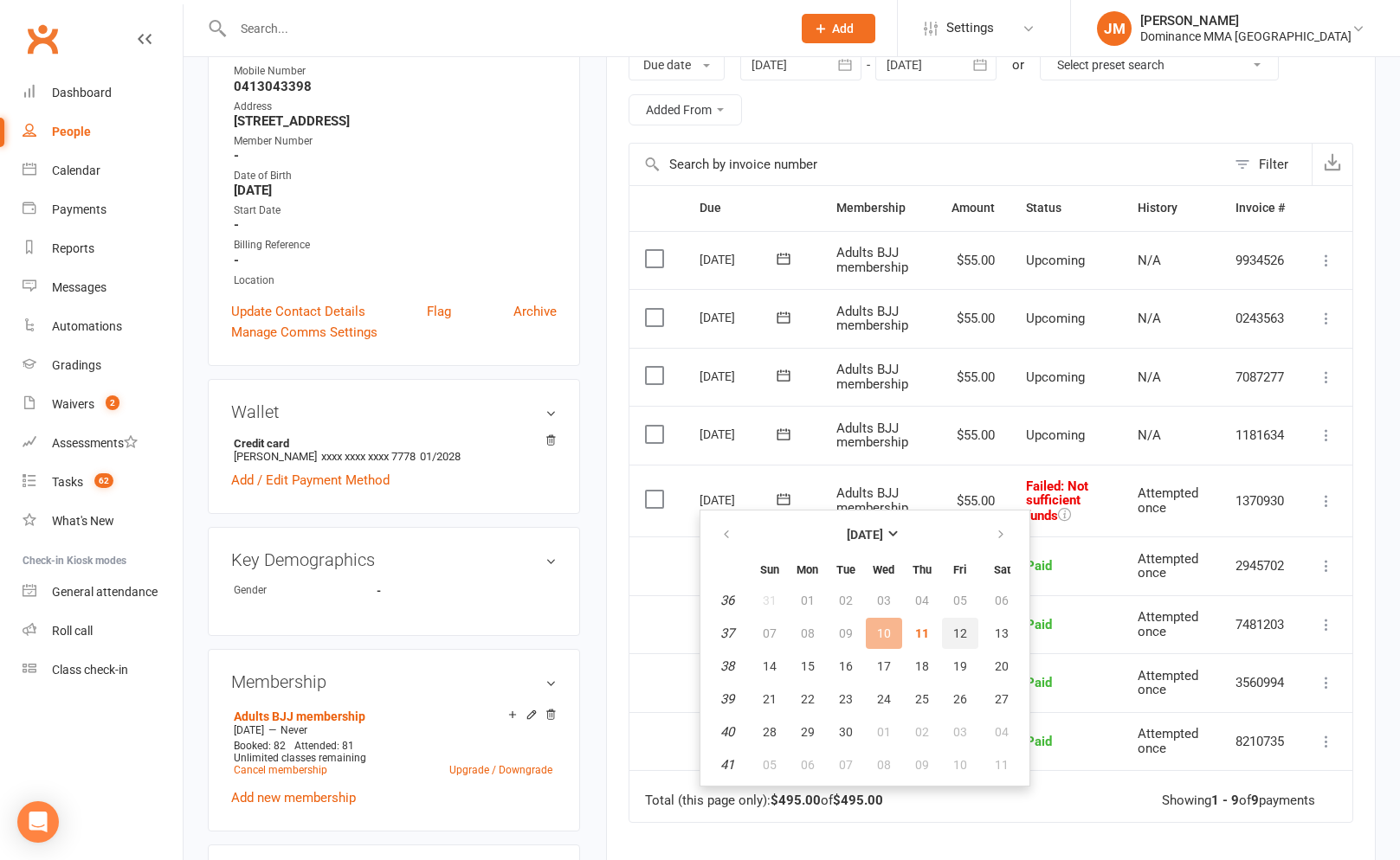
click at [957, 633] on span "12" at bounding box center [960, 633] width 14 height 14
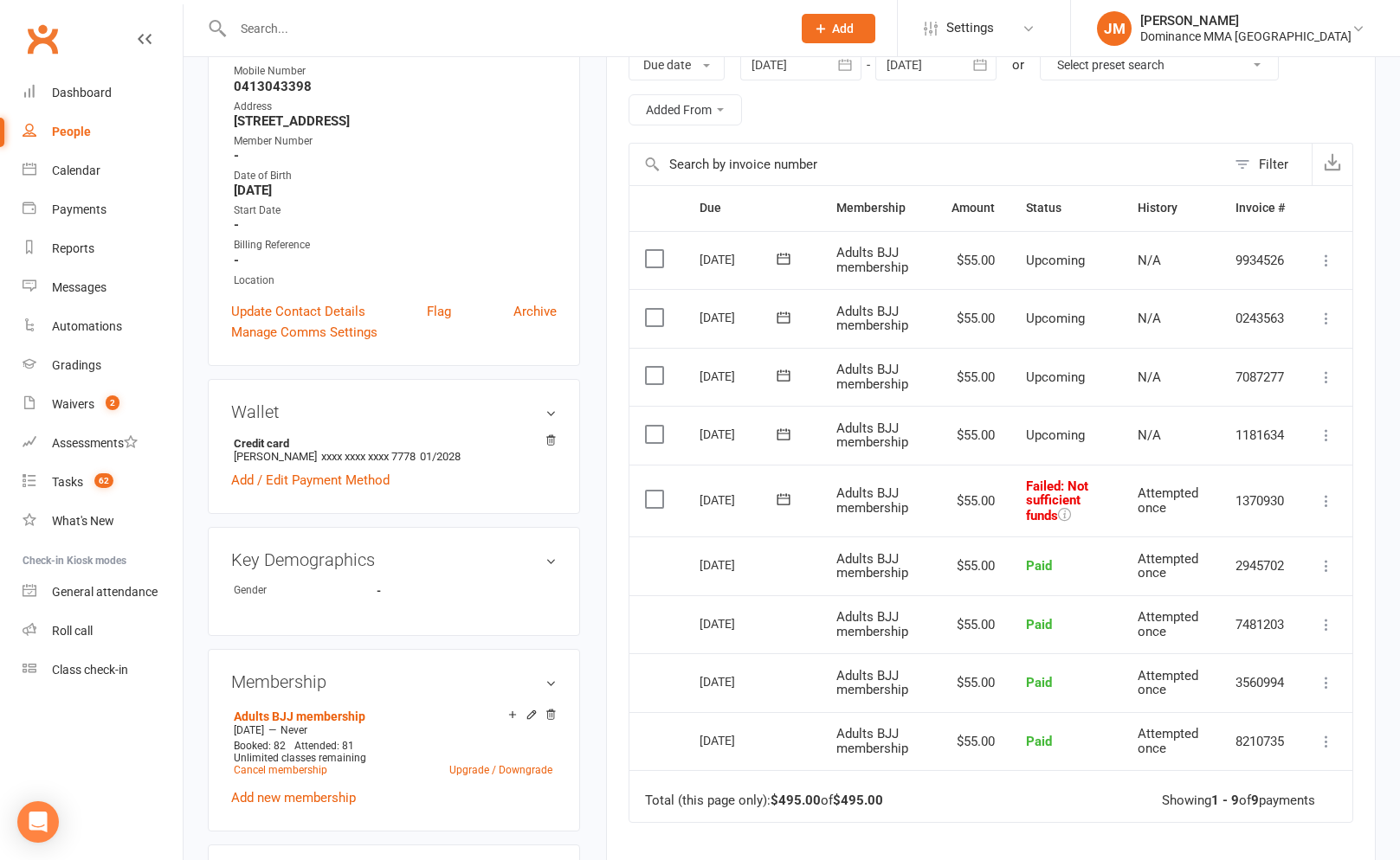
scroll to position [0, 0]
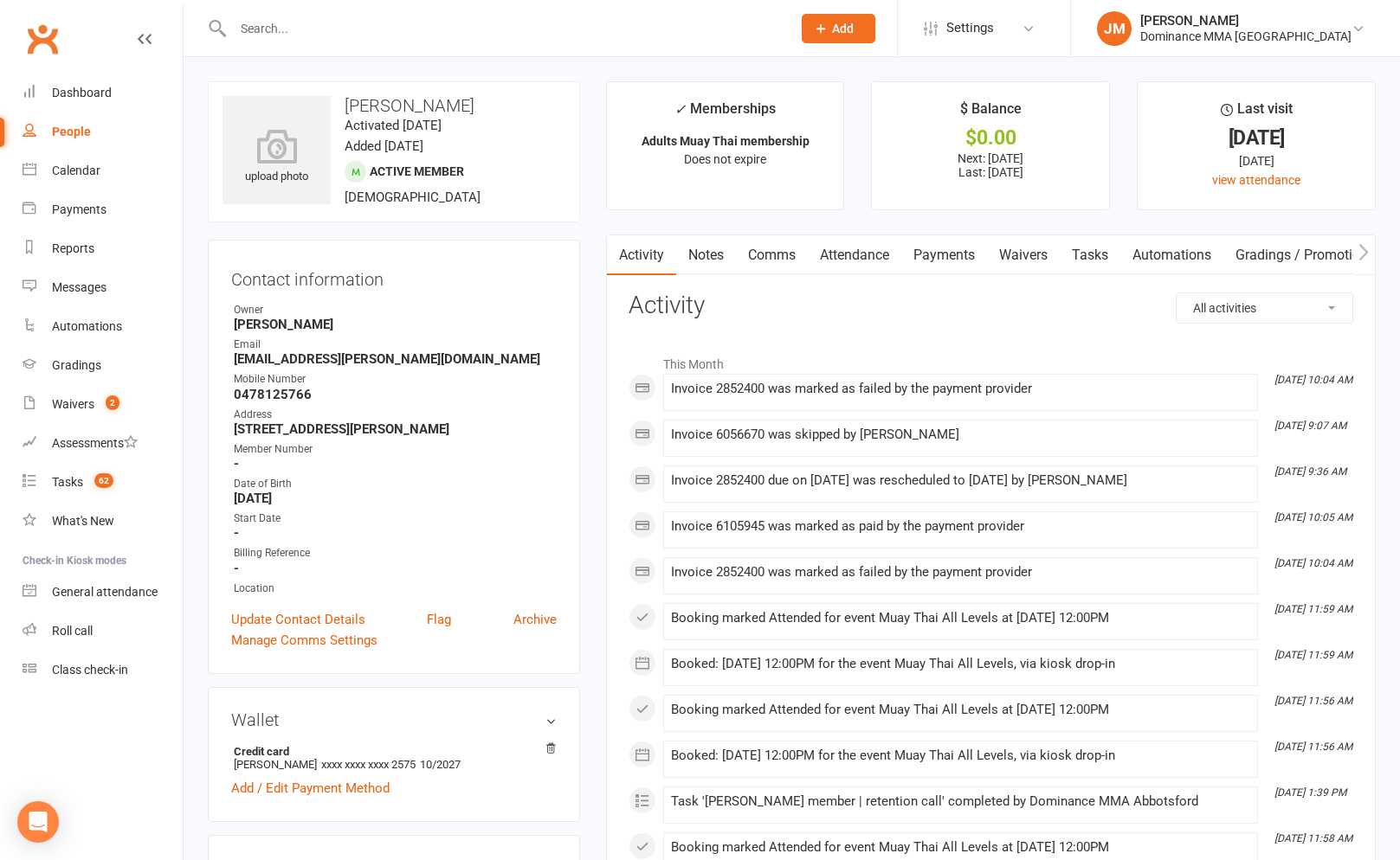
click at [929, 256] on link "Payments" at bounding box center [944, 255] width 86 height 40
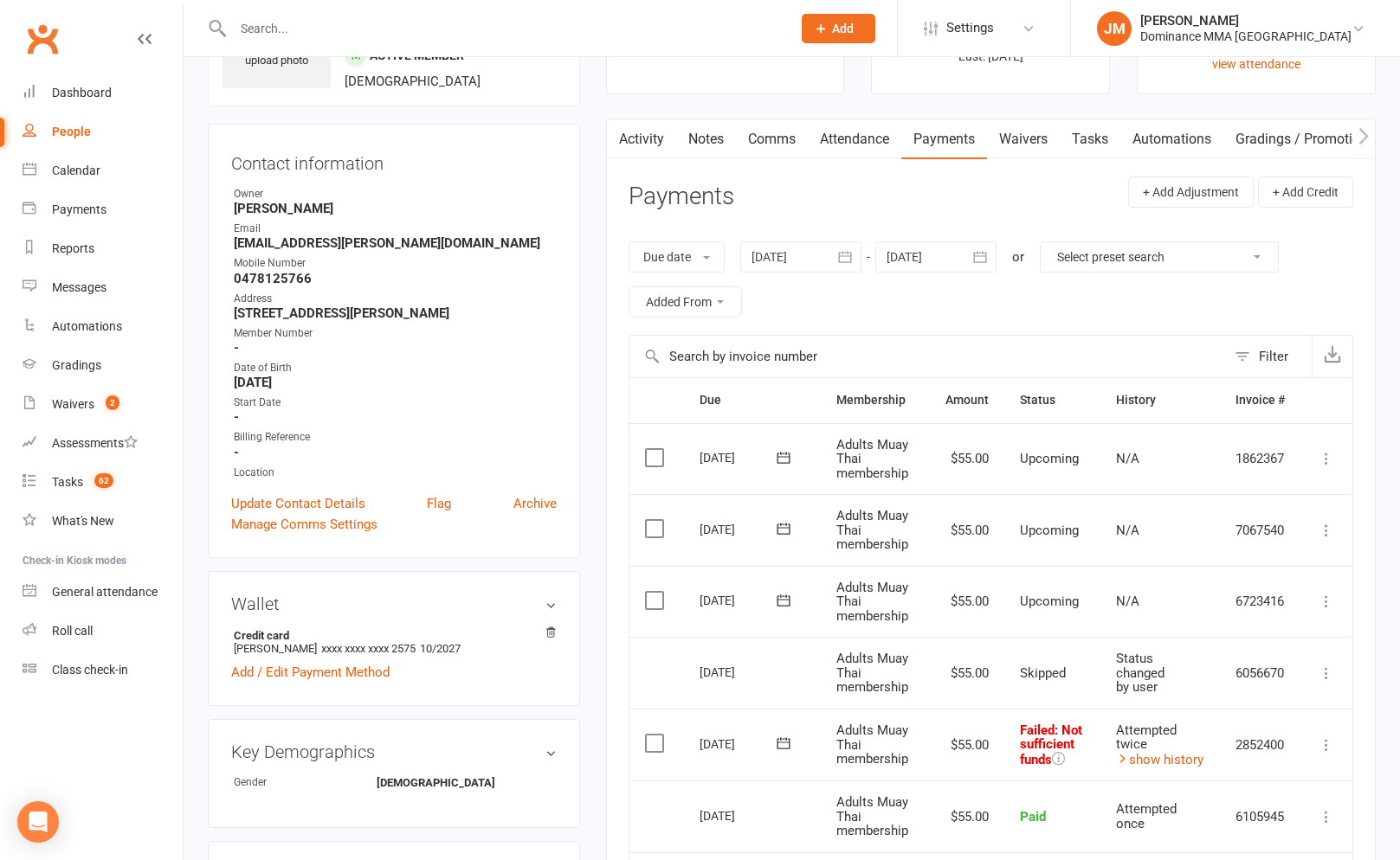
scroll to position [362, 0]
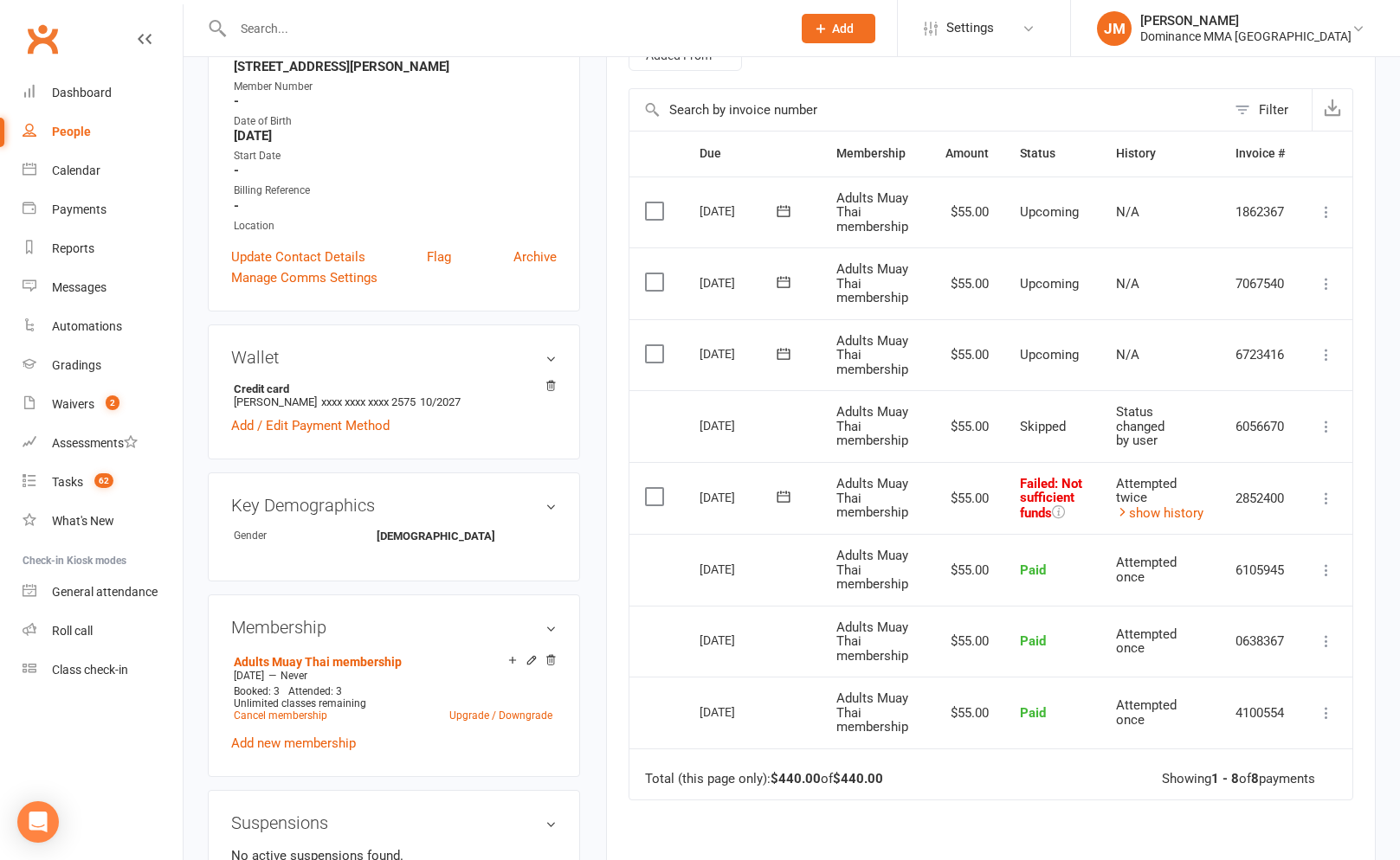
drag, startPoint x: 1323, startPoint y: 503, endPoint x: 1316, endPoint y: 514, distance: 13.0
click at [1322, 503] on icon at bounding box center [1326, 499] width 17 height 17
click at [1190, 628] on link "Skip" at bounding box center [1249, 636] width 171 height 35
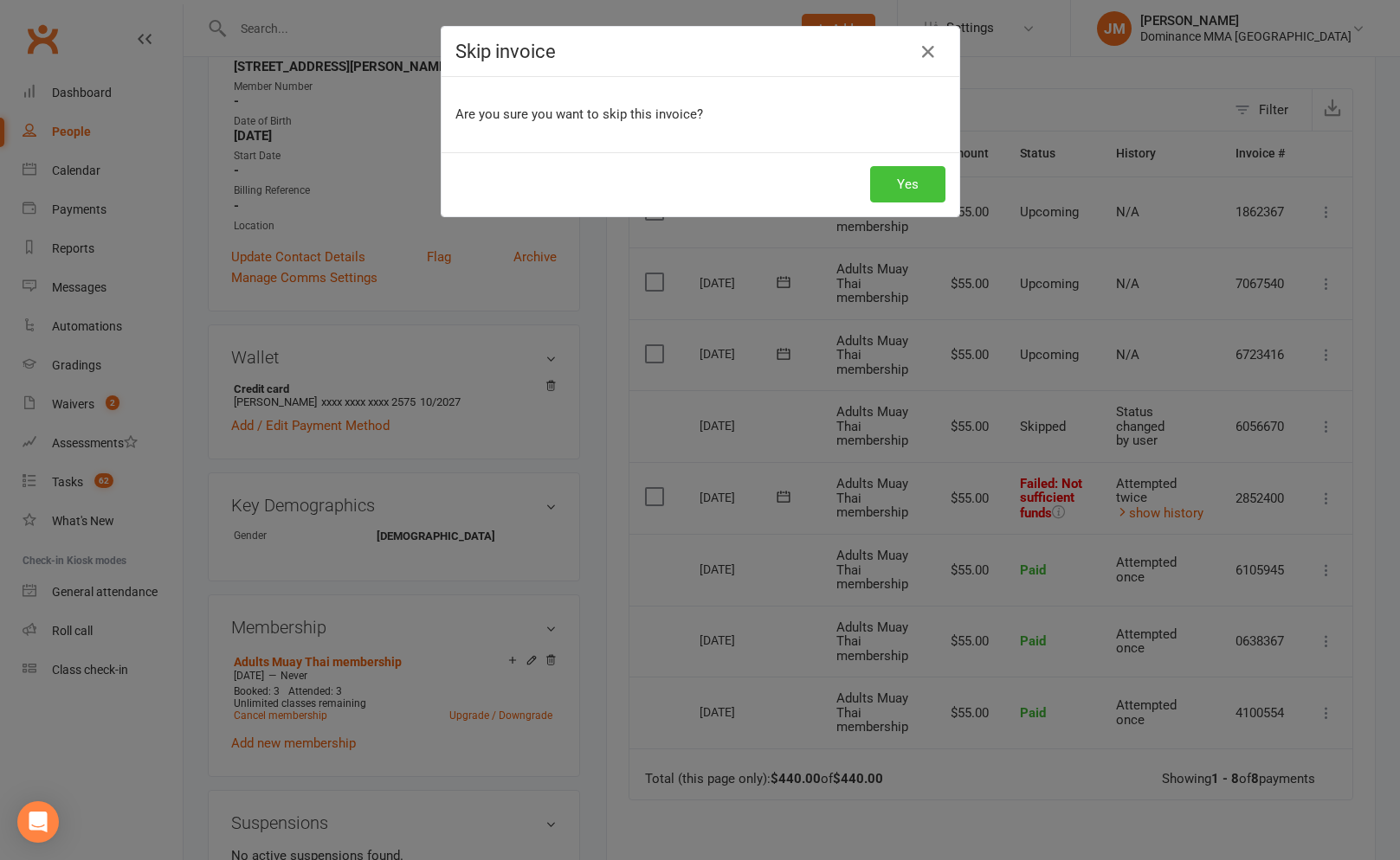
click at [908, 183] on button "Yes" at bounding box center [908, 184] width 76 height 36
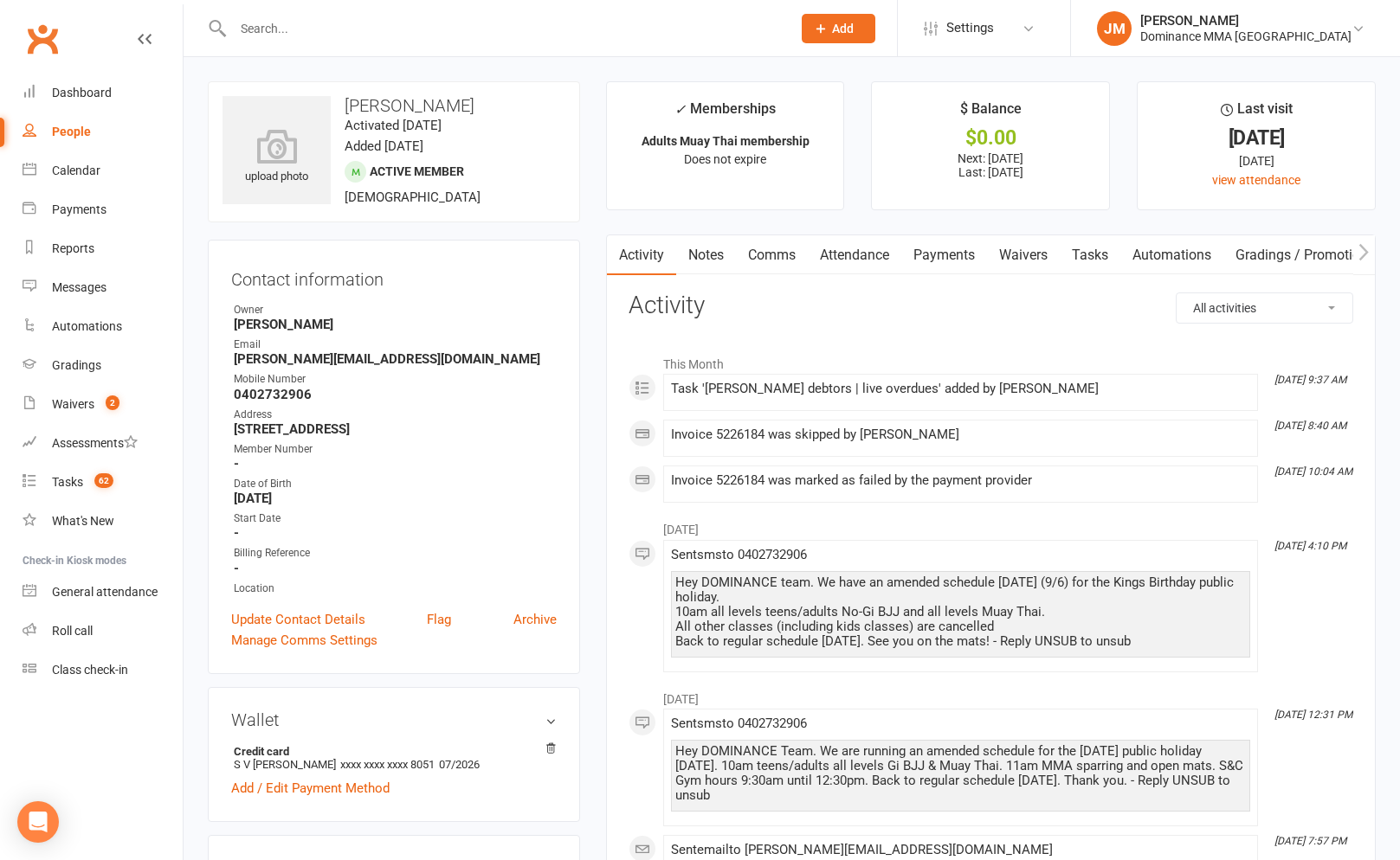
click at [930, 267] on link "Payments" at bounding box center [944, 255] width 86 height 40
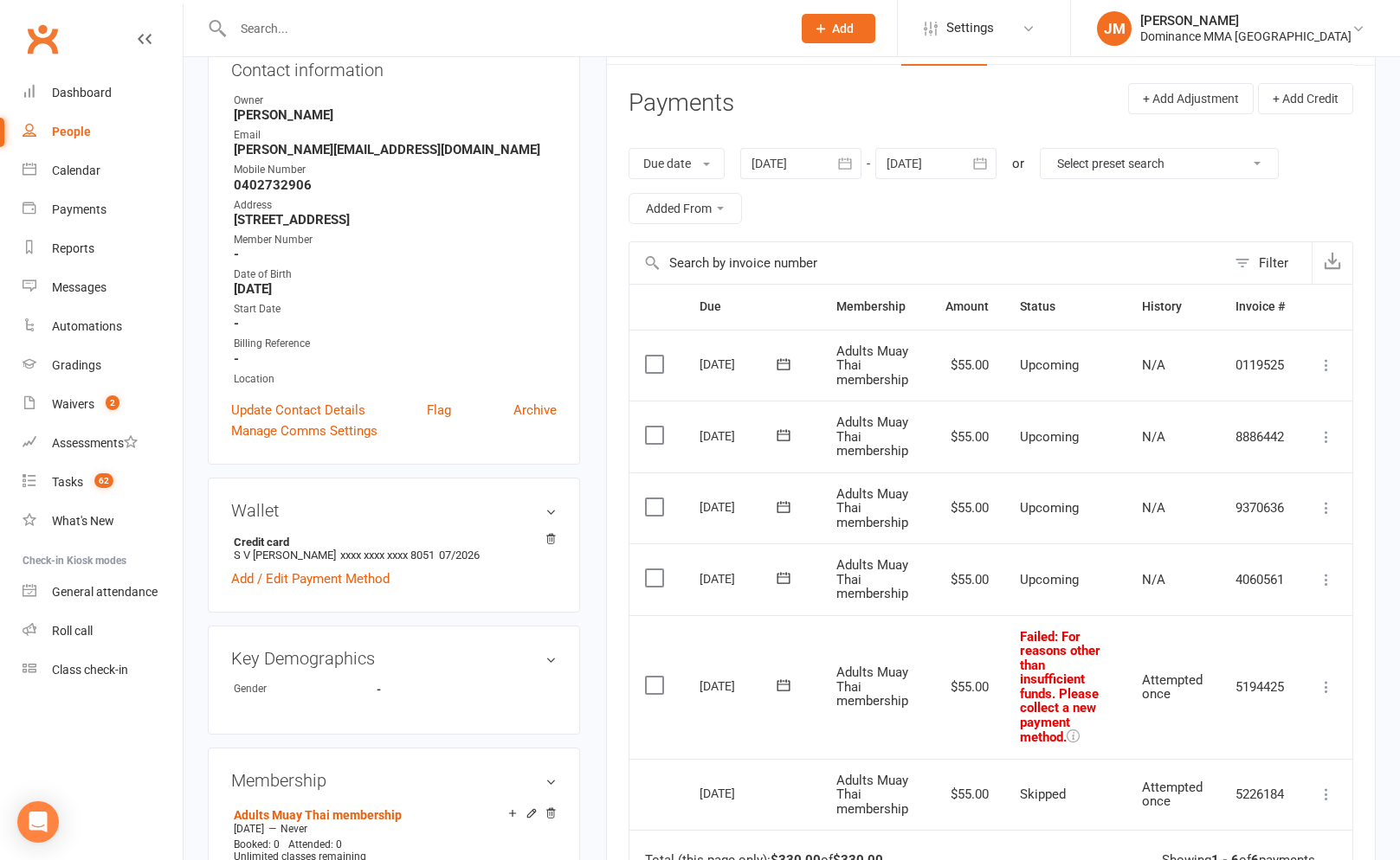
scroll to position [258, 0]
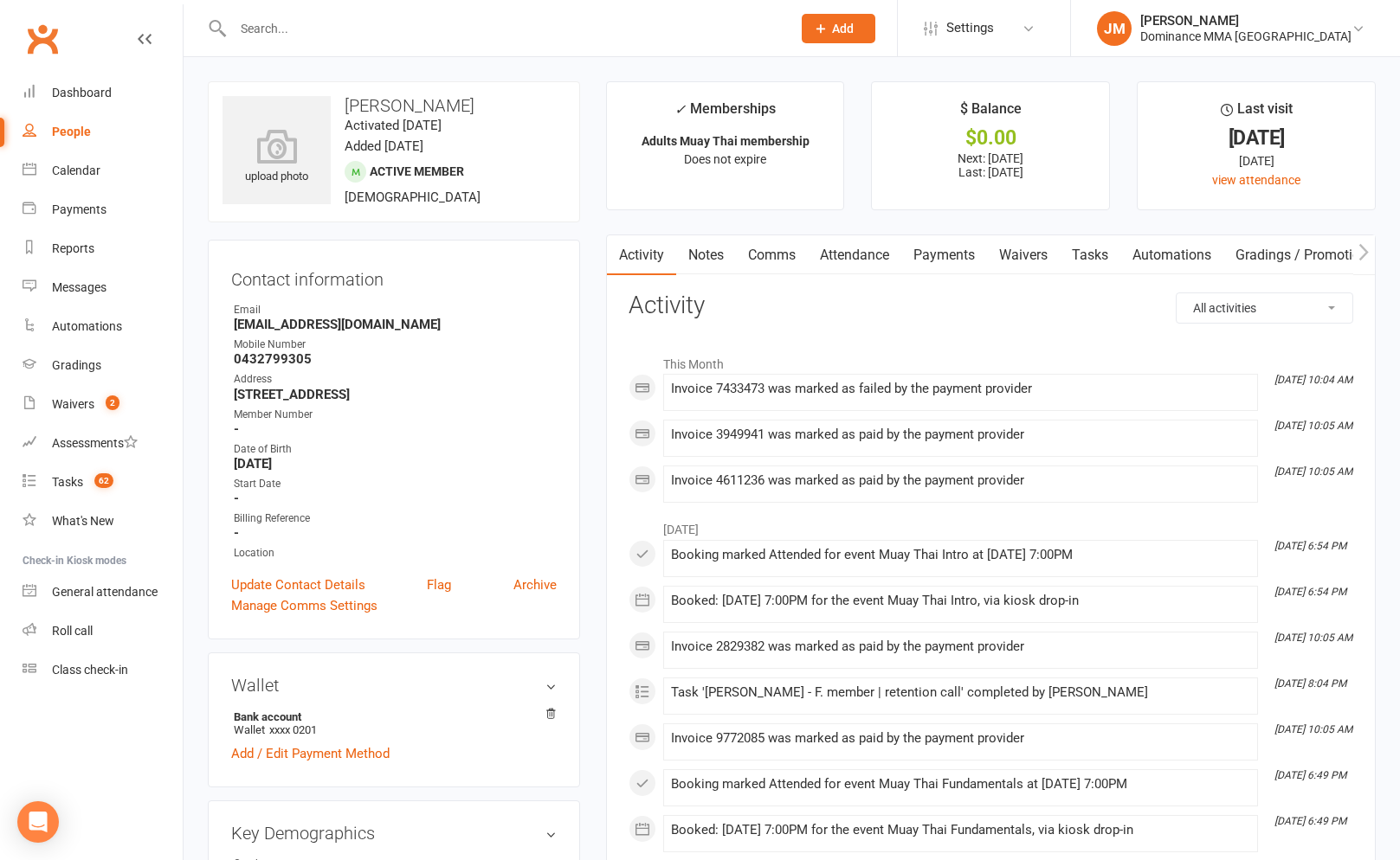
click at [940, 261] on link "Payments" at bounding box center [944, 255] width 86 height 40
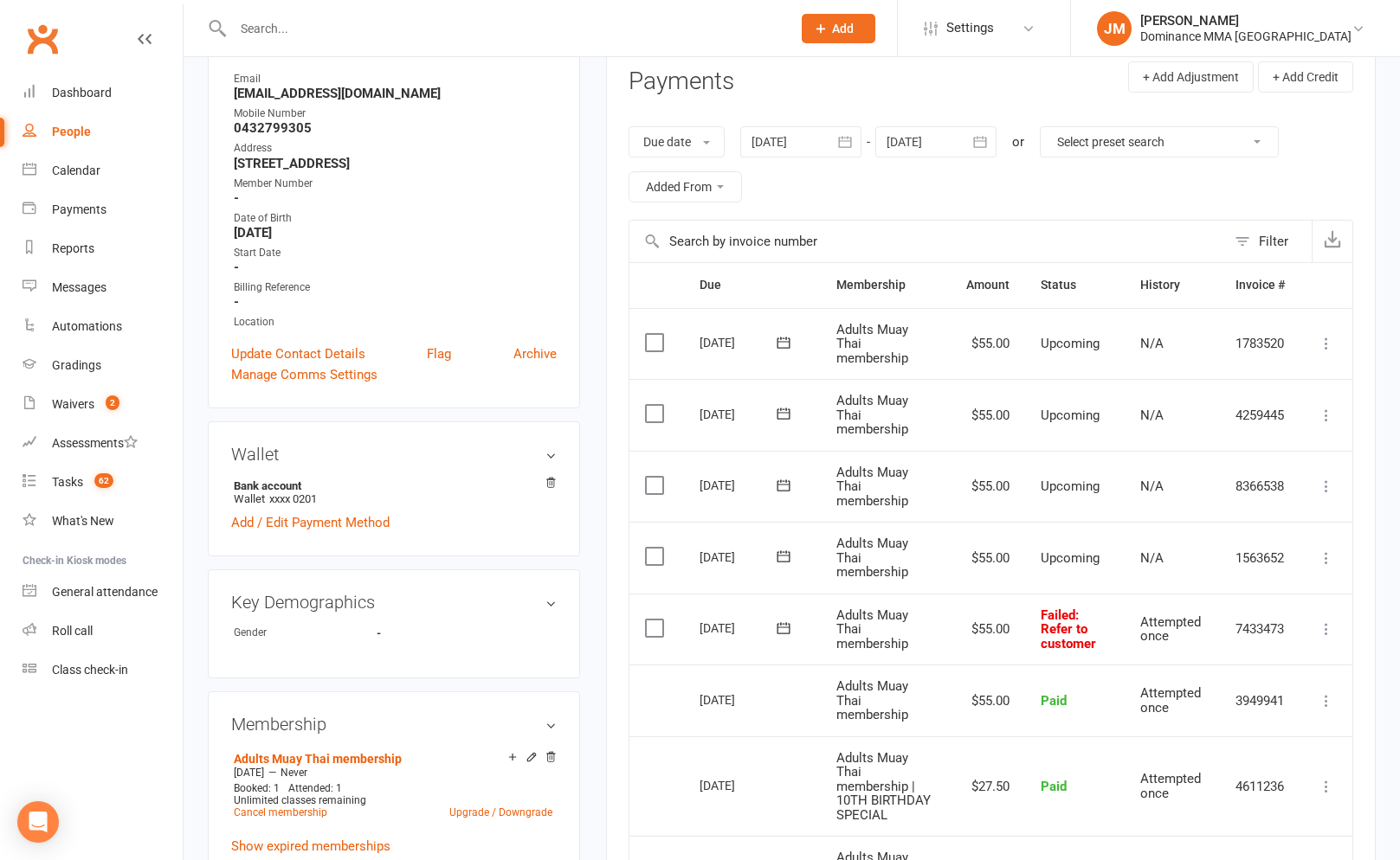
scroll to position [210, 0]
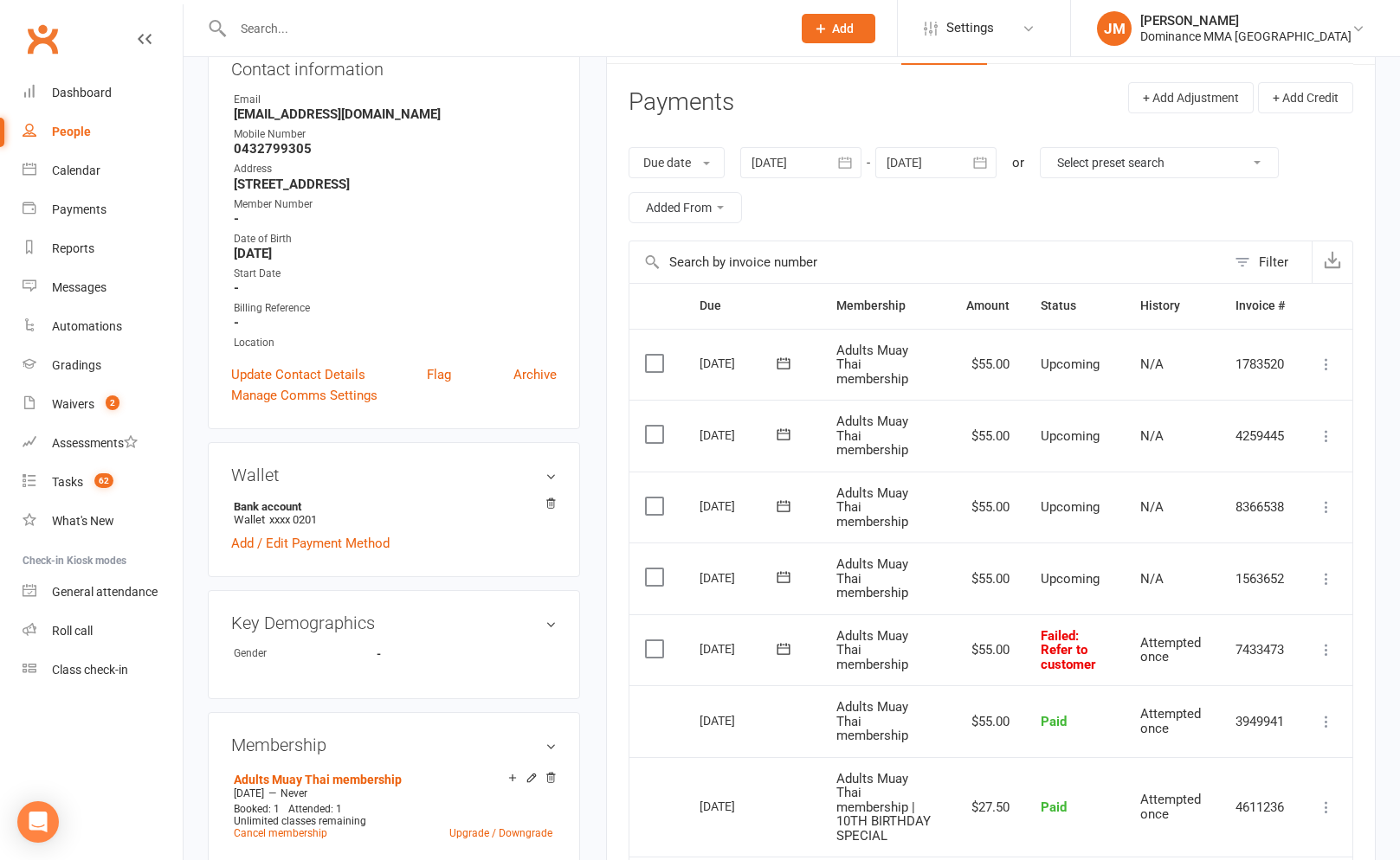
click at [1320, 649] on icon at bounding box center [1326, 650] width 17 height 17
click at [1190, 784] on link "Skip" at bounding box center [1249, 787] width 171 height 35
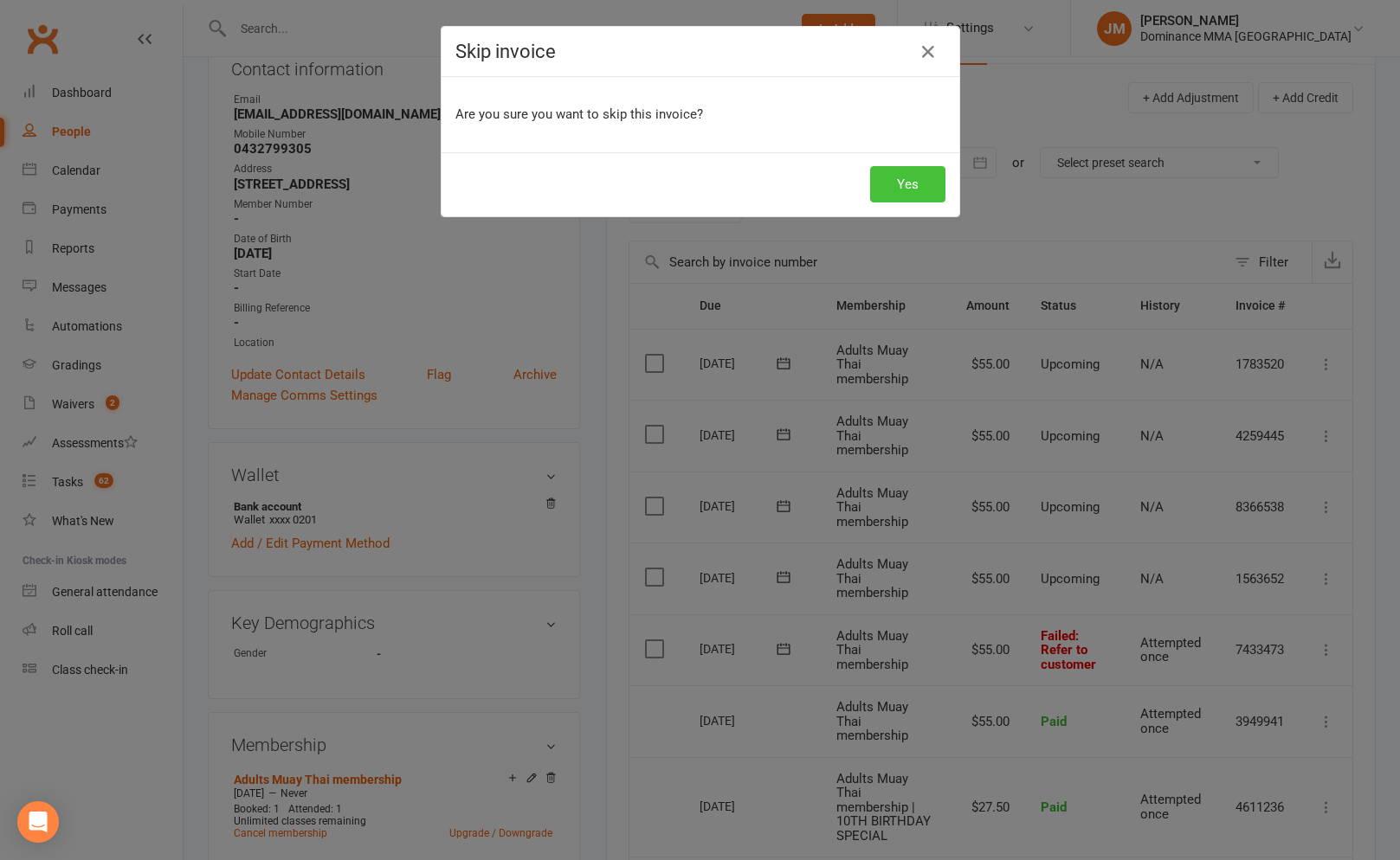
click at [923, 178] on button "Yes" at bounding box center [908, 184] width 76 height 36
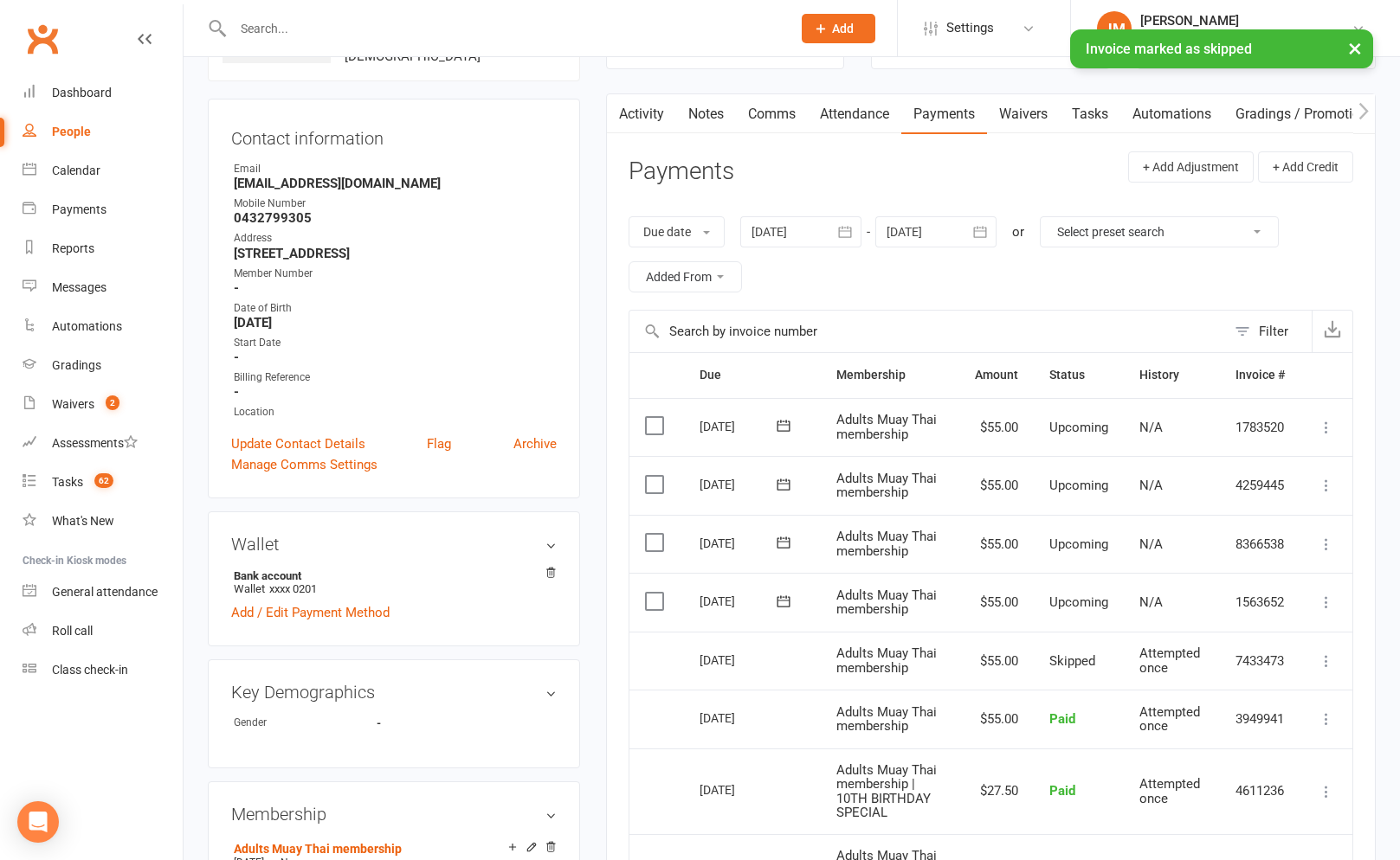
scroll to position [137, 0]
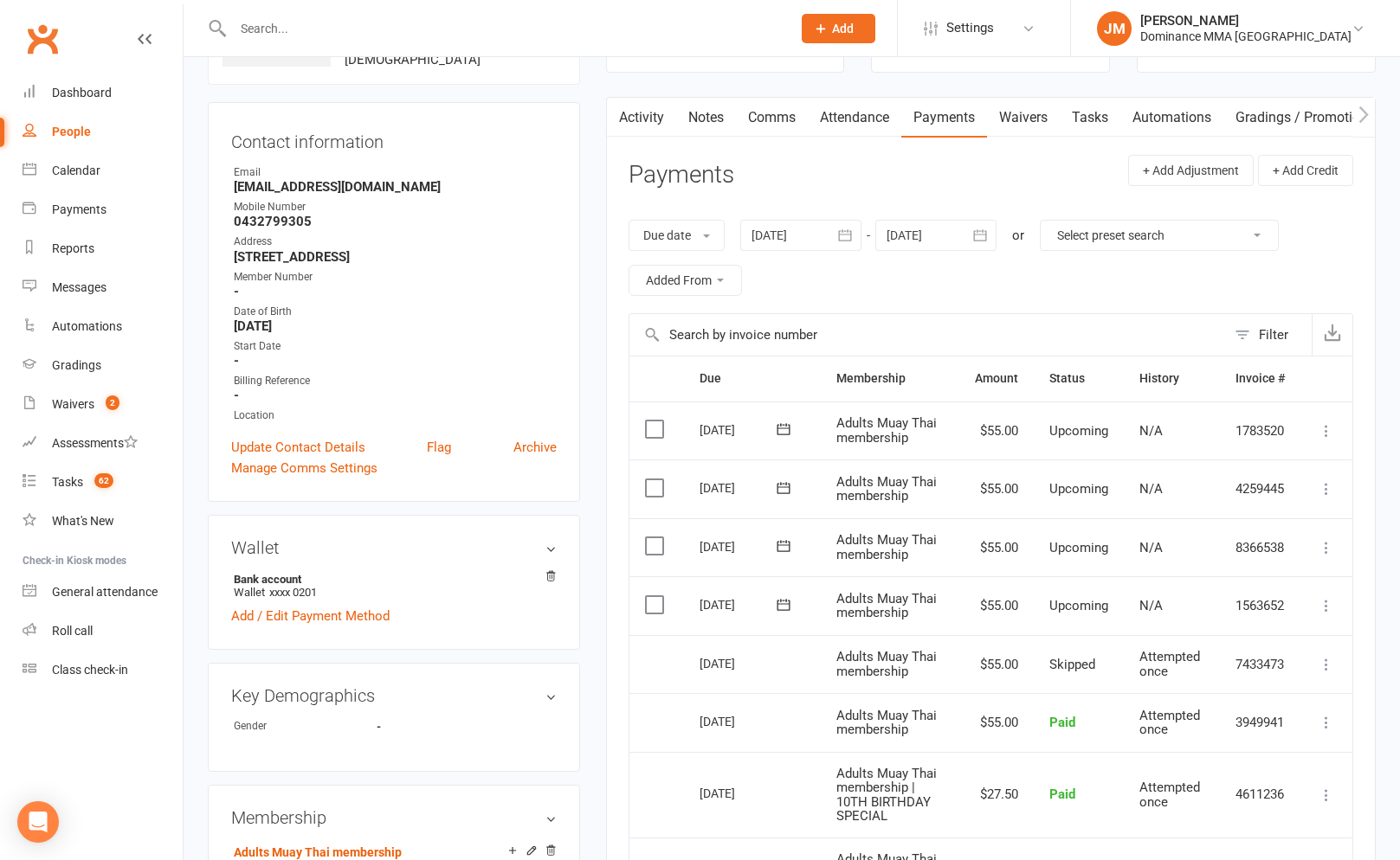
click at [1036, 537] on td "Upcoming" at bounding box center [1078, 548] width 90 height 59
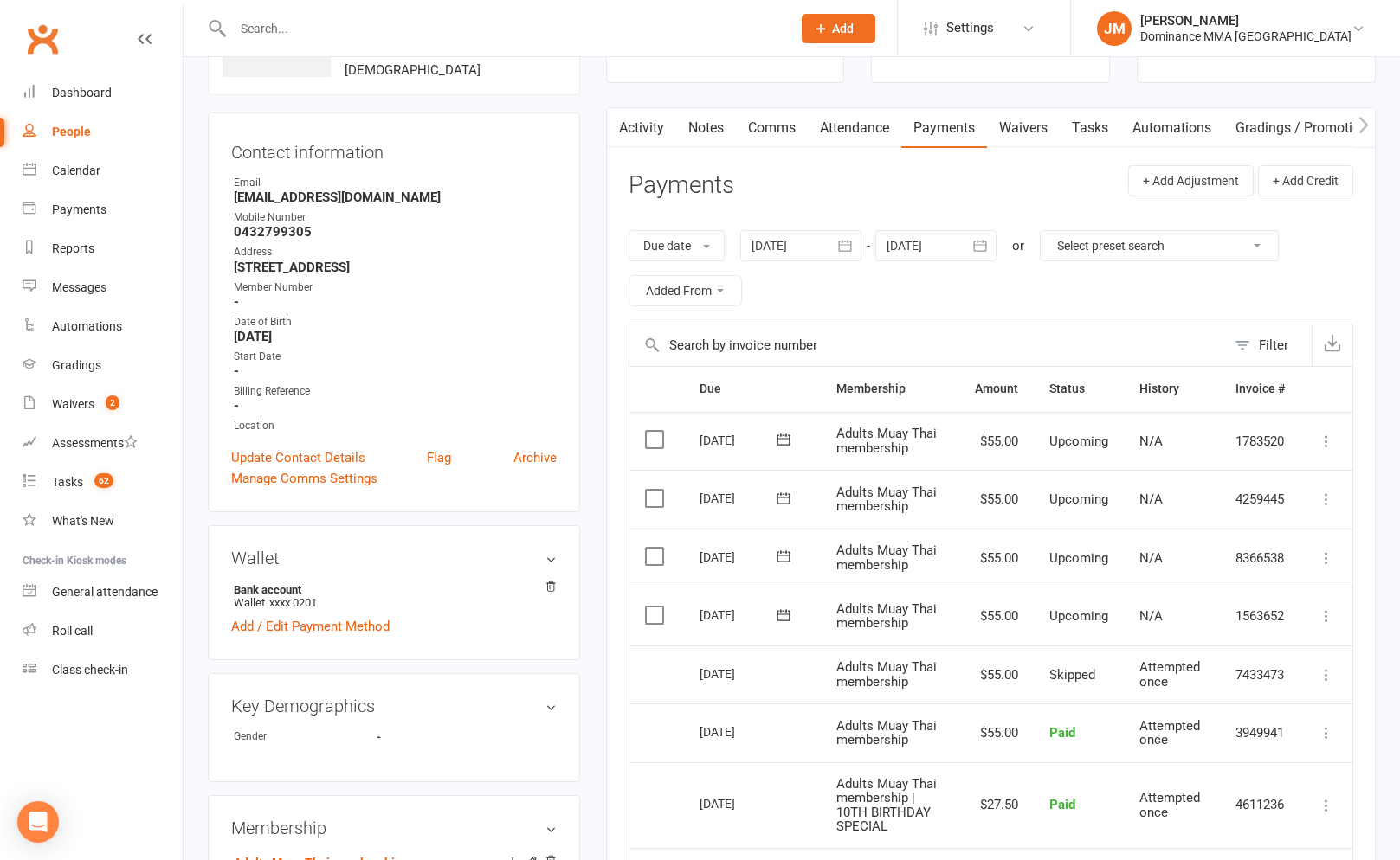
scroll to position [0, 0]
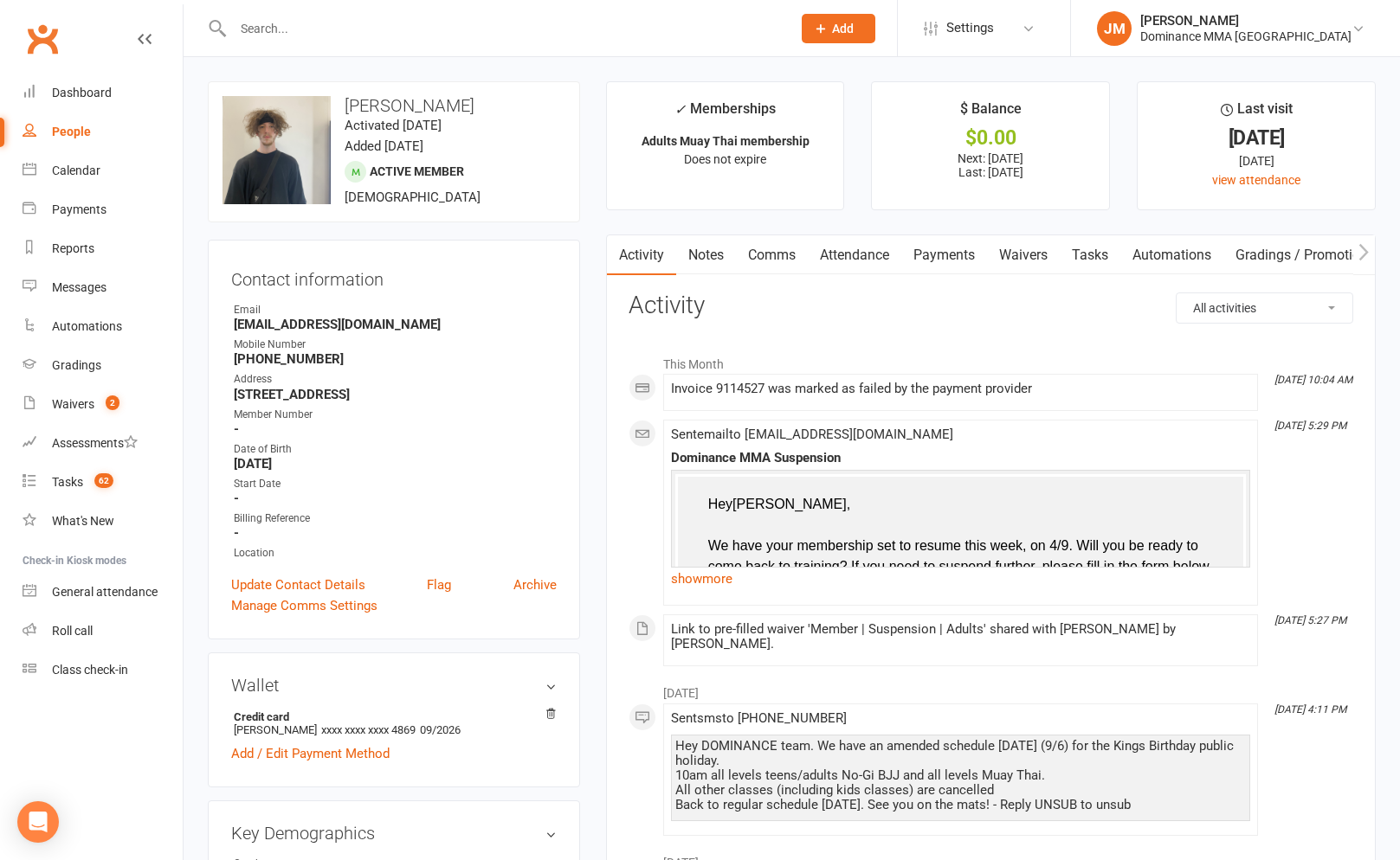
click at [948, 258] on link "Payments" at bounding box center [944, 255] width 86 height 40
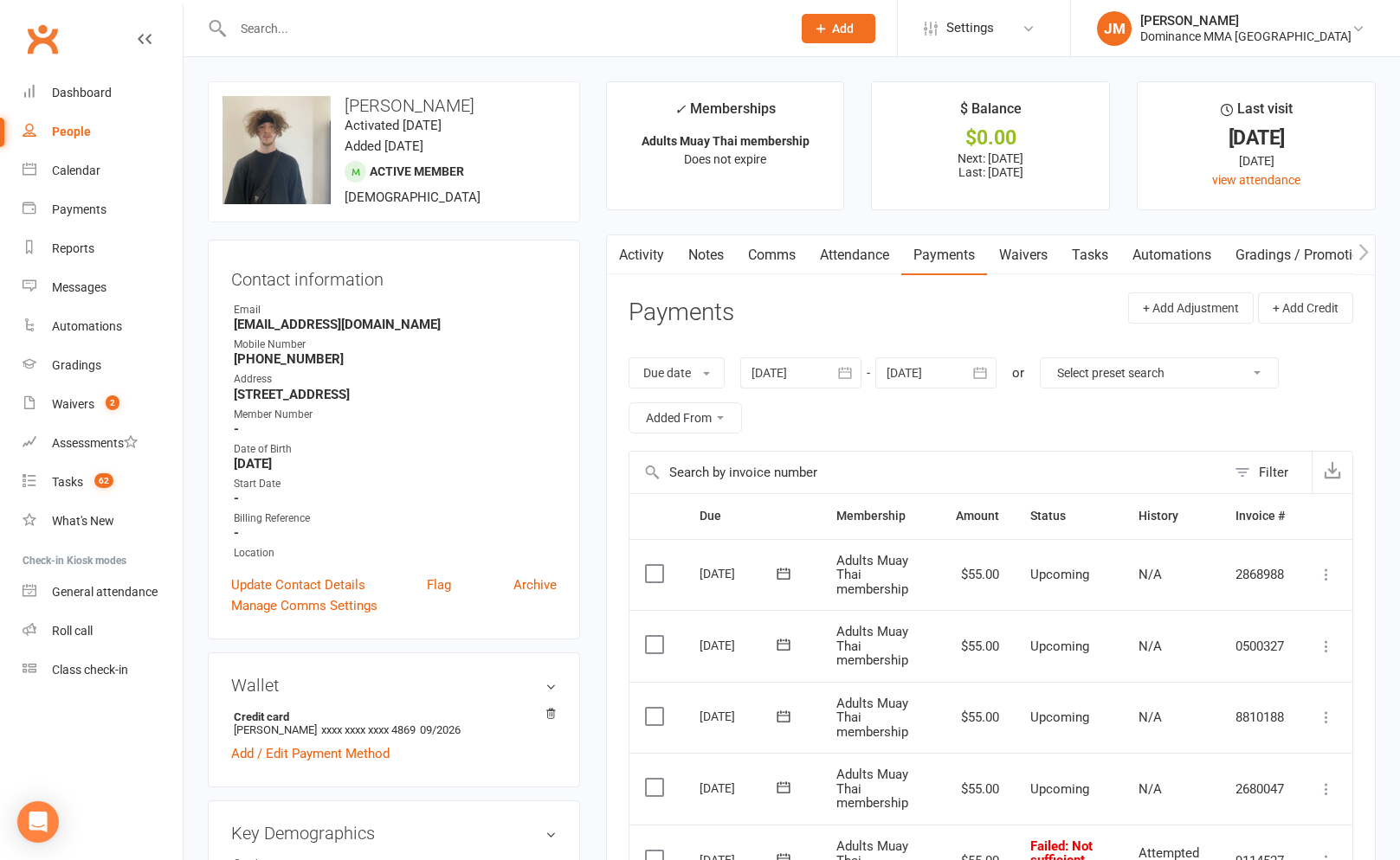
scroll to position [311, 0]
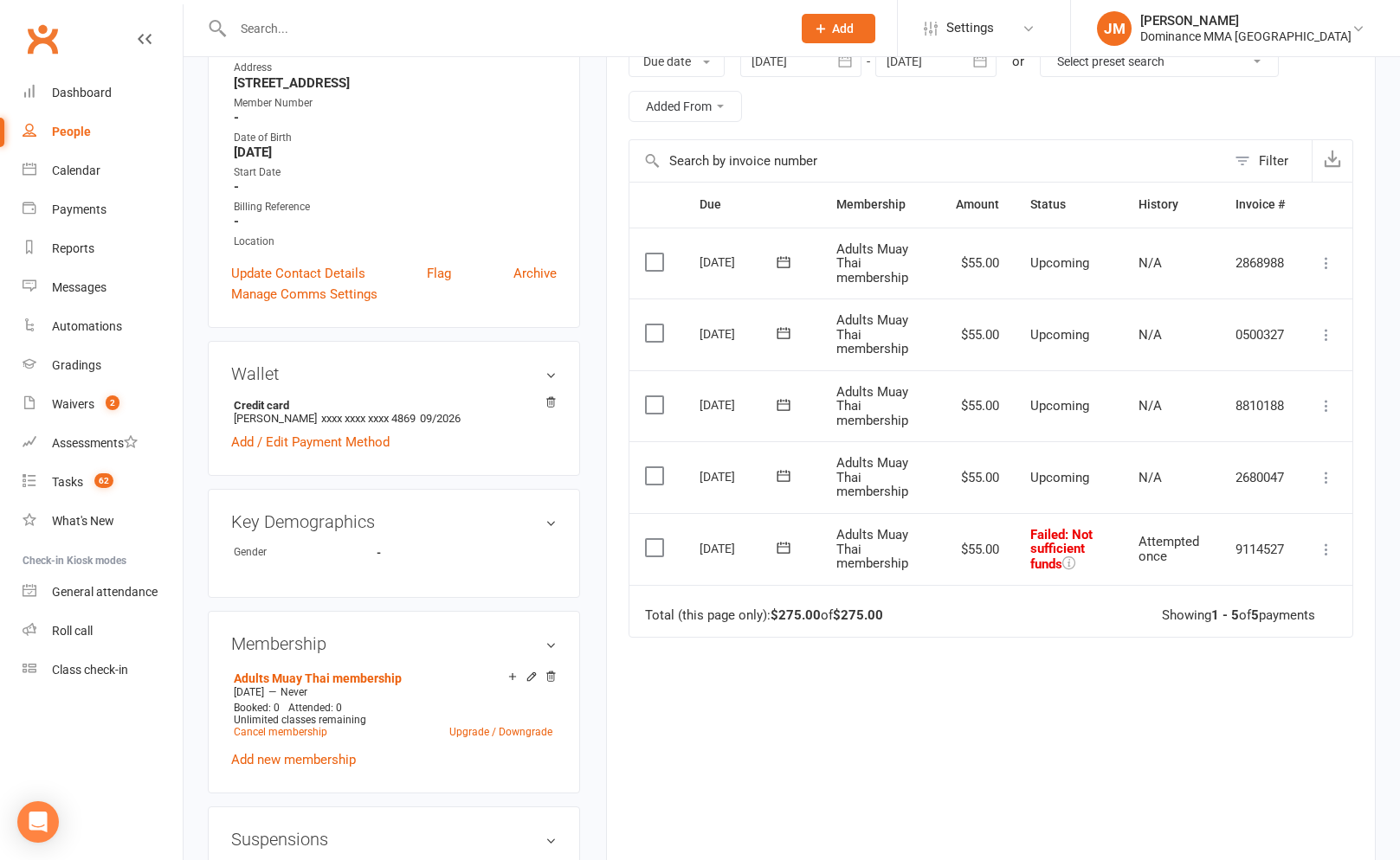
click at [1329, 547] on icon at bounding box center [1326, 550] width 17 height 17
click at [1195, 676] on link "Skip" at bounding box center [1249, 687] width 171 height 35
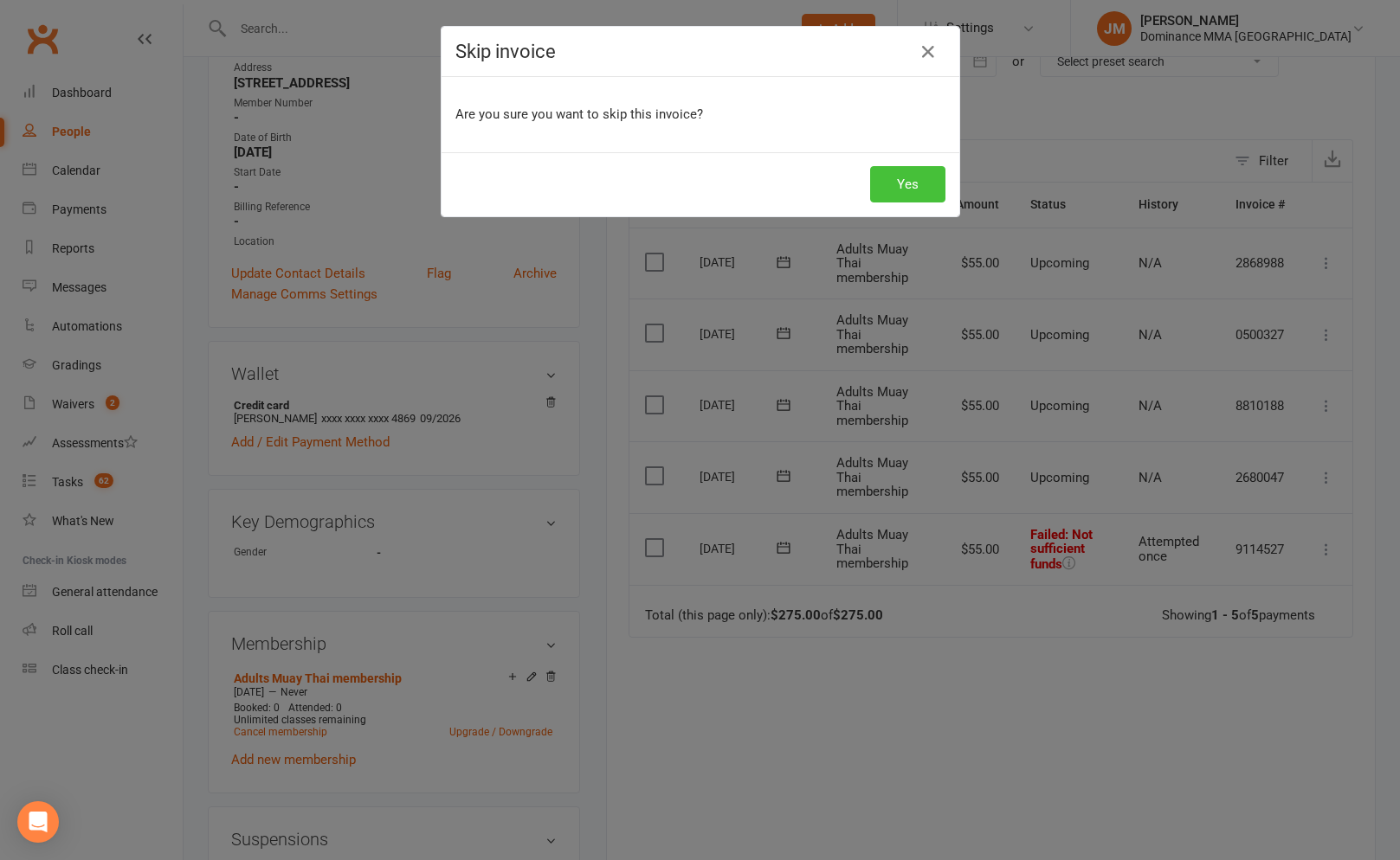
click at [912, 192] on button "Yes" at bounding box center [908, 184] width 76 height 36
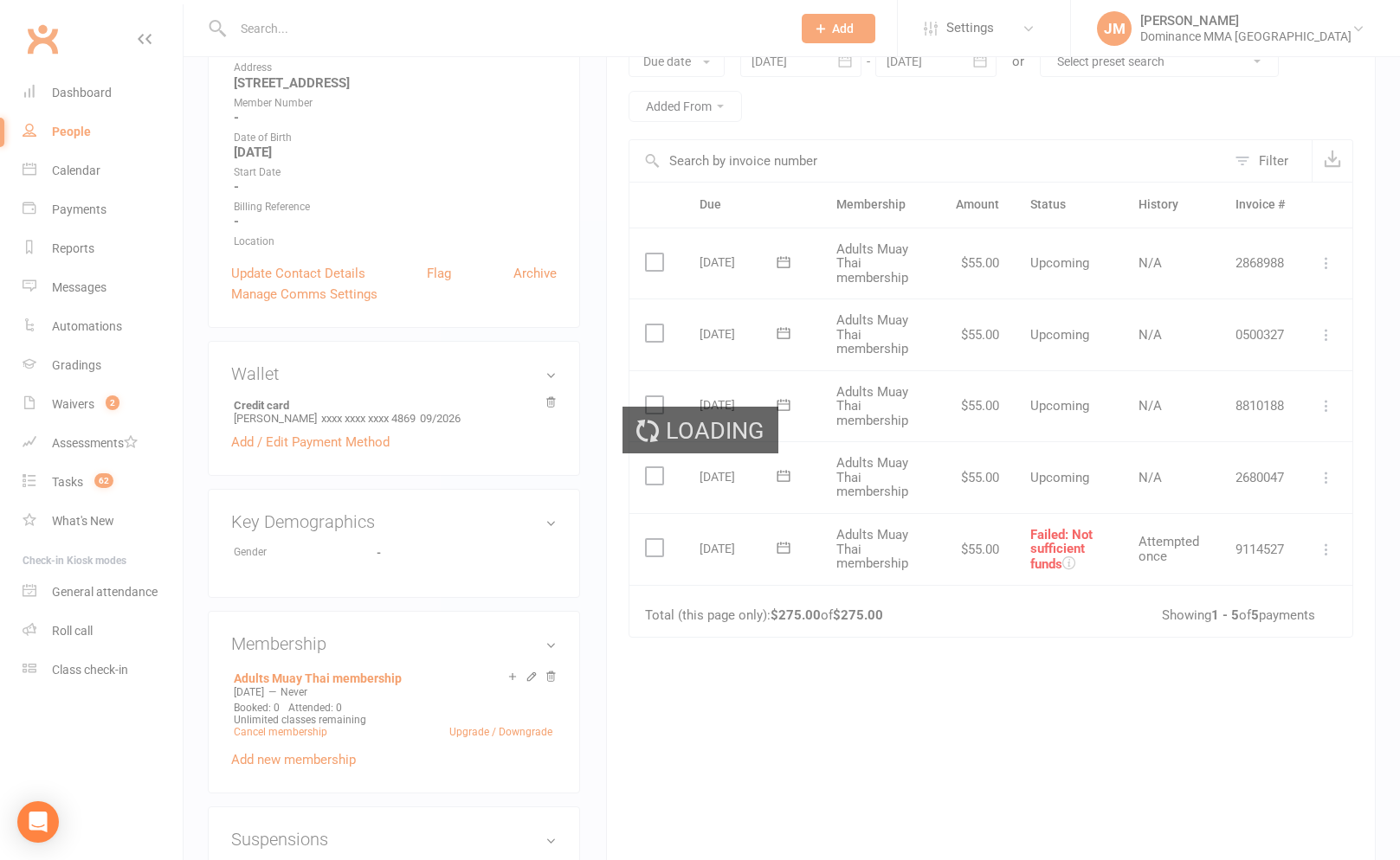
scroll to position [0, 0]
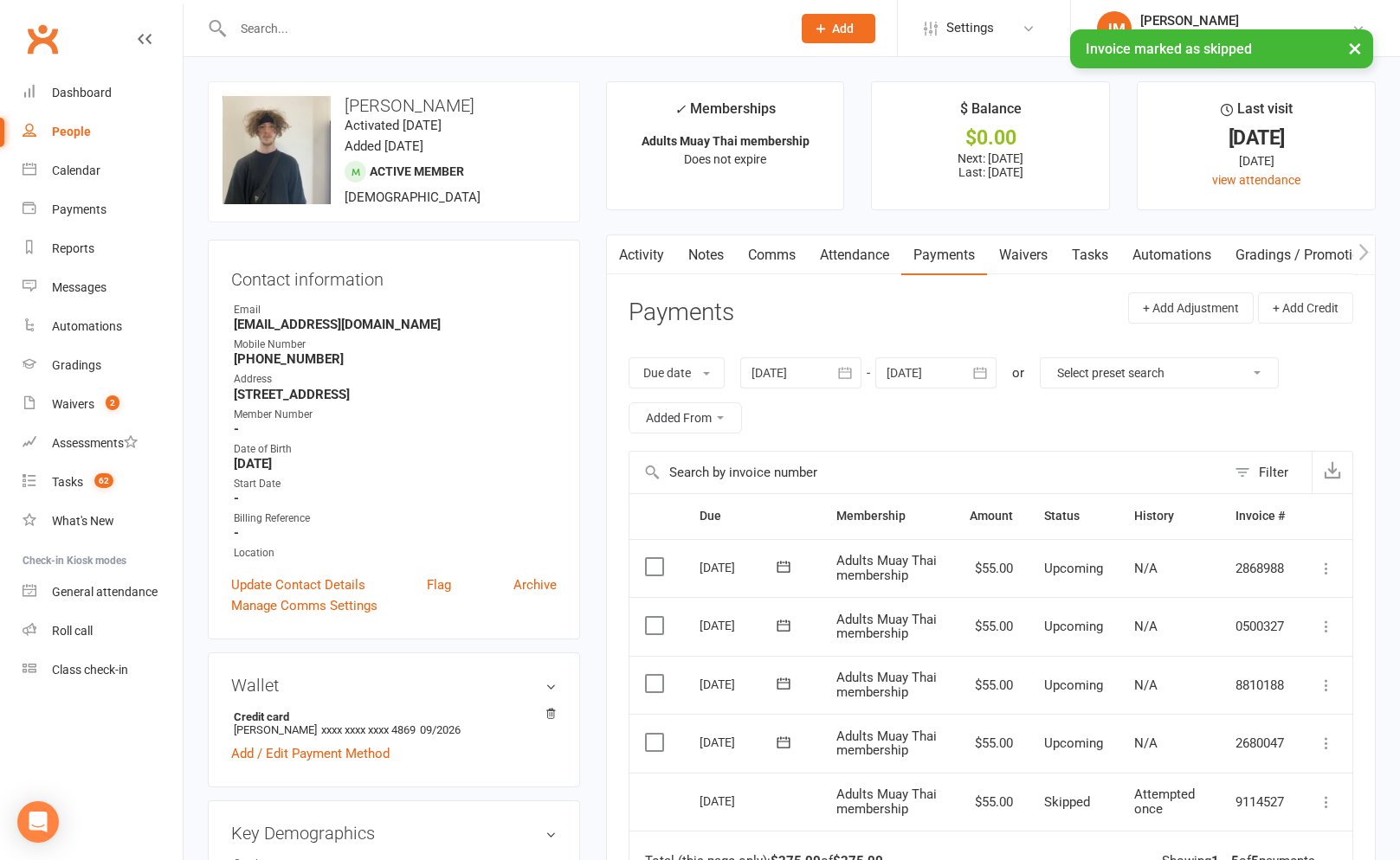
click at [639, 272] on link "Activity" at bounding box center [641, 255] width 69 height 40
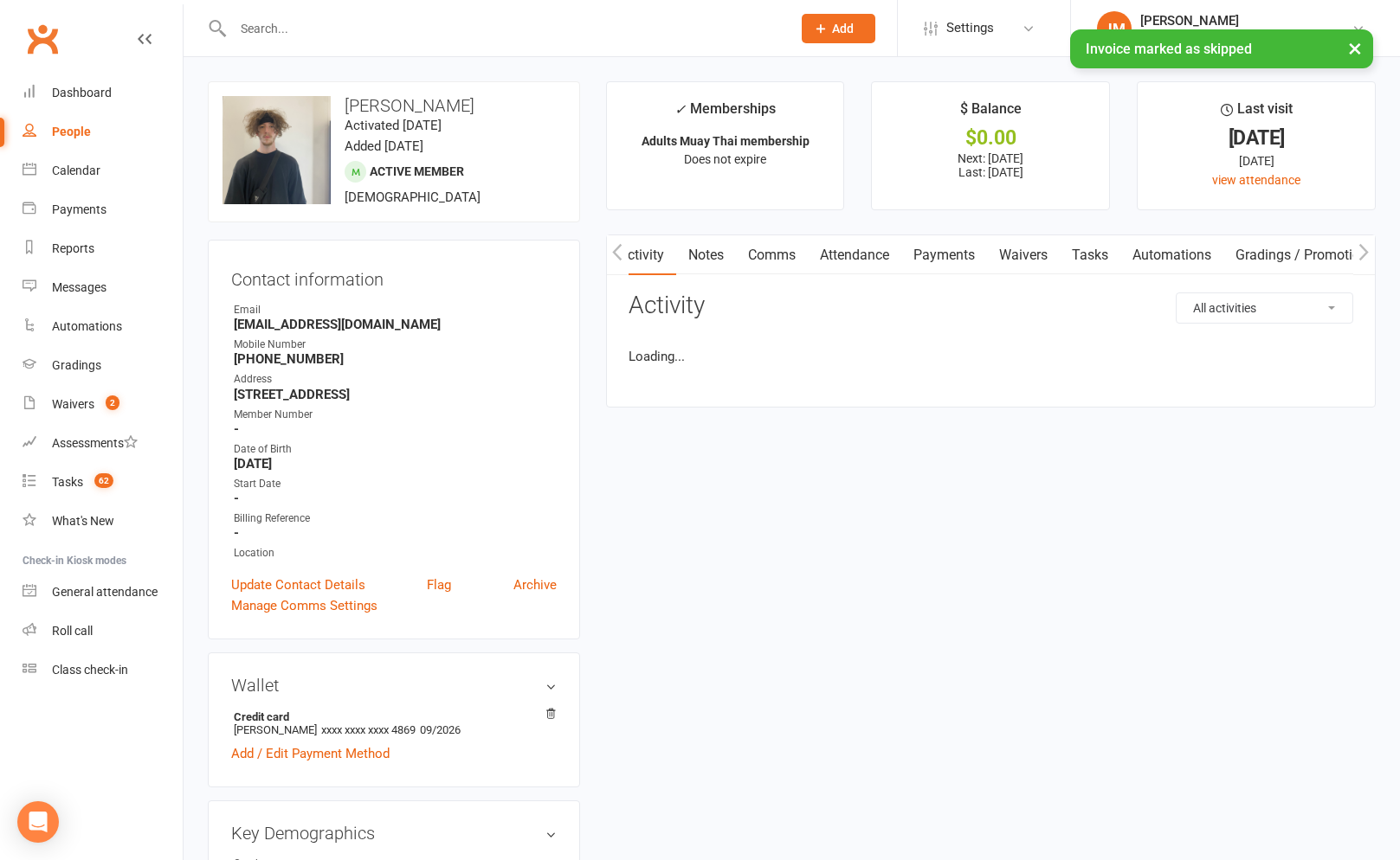
scroll to position [0, 1]
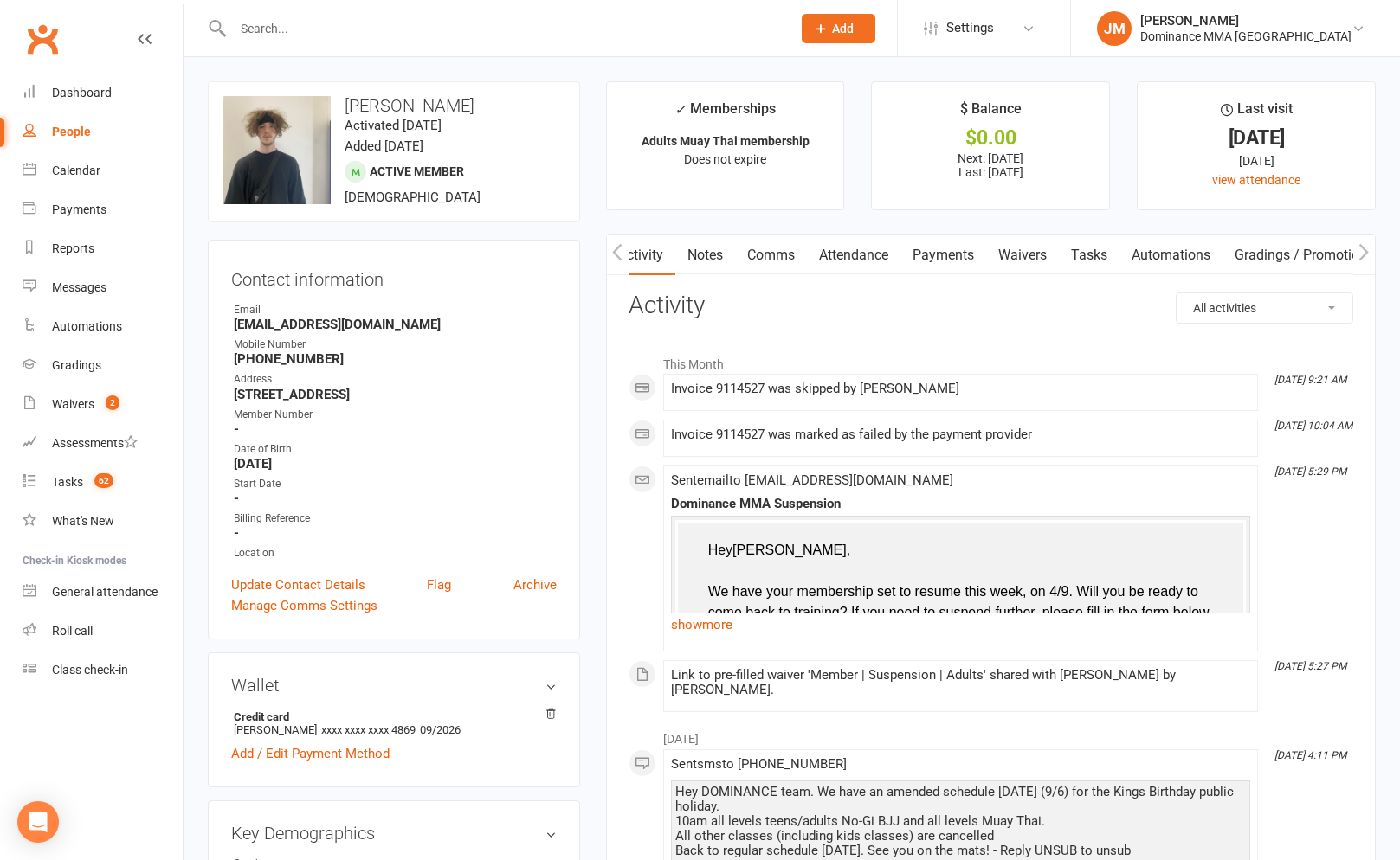
click at [402, 33] on input "text" at bounding box center [504, 28] width 552 height 25
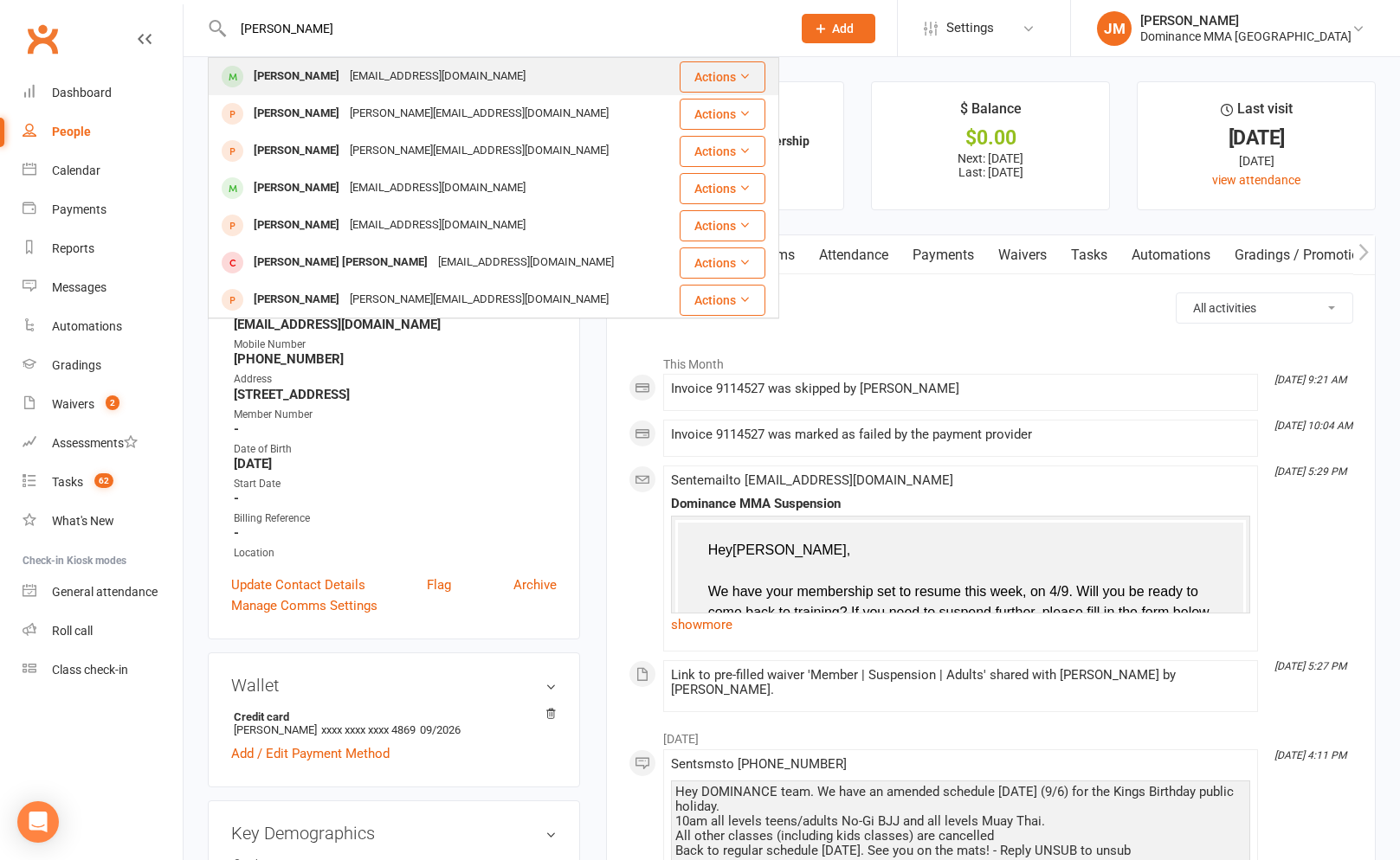
type input "[PERSON_NAME]"
click at [409, 66] on div "[EMAIL_ADDRESS][DOMAIN_NAME]" at bounding box center [437, 77] width 186 height 26
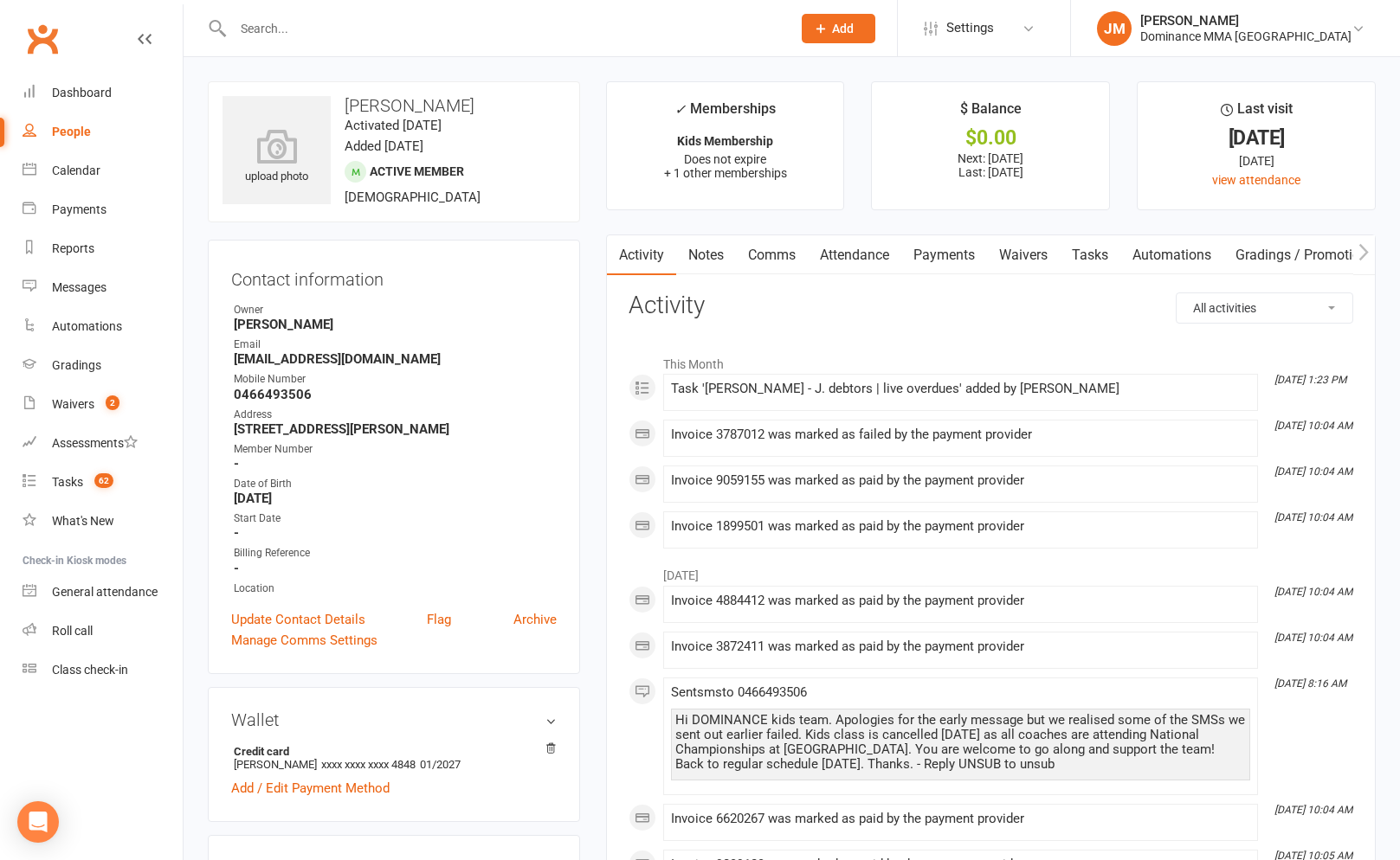
click at [930, 259] on link "Payments" at bounding box center [944, 255] width 86 height 40
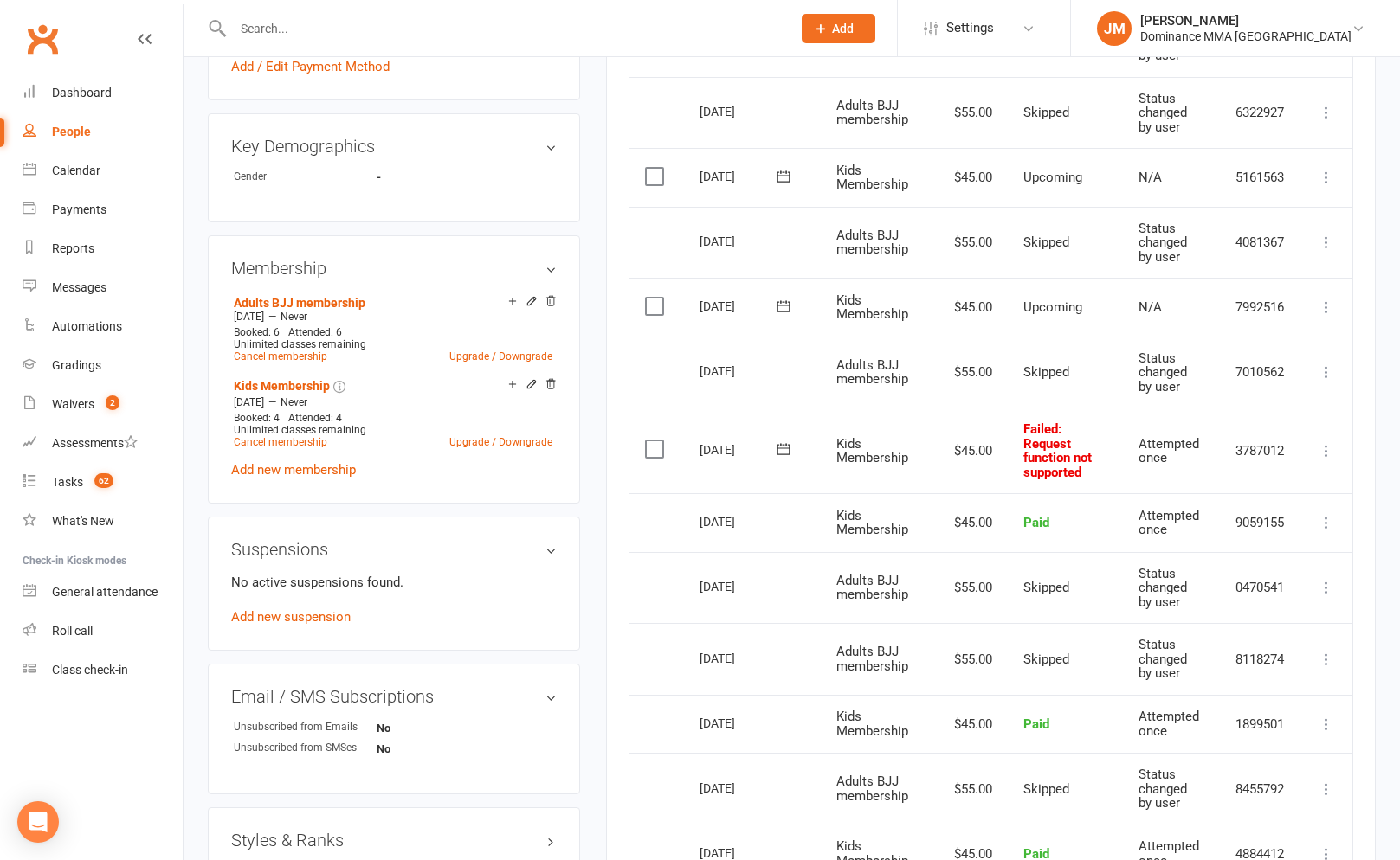
scroll to position [724, 0]
click at [772, 443] on button at bounding box center [783, 447] width 35 height 18
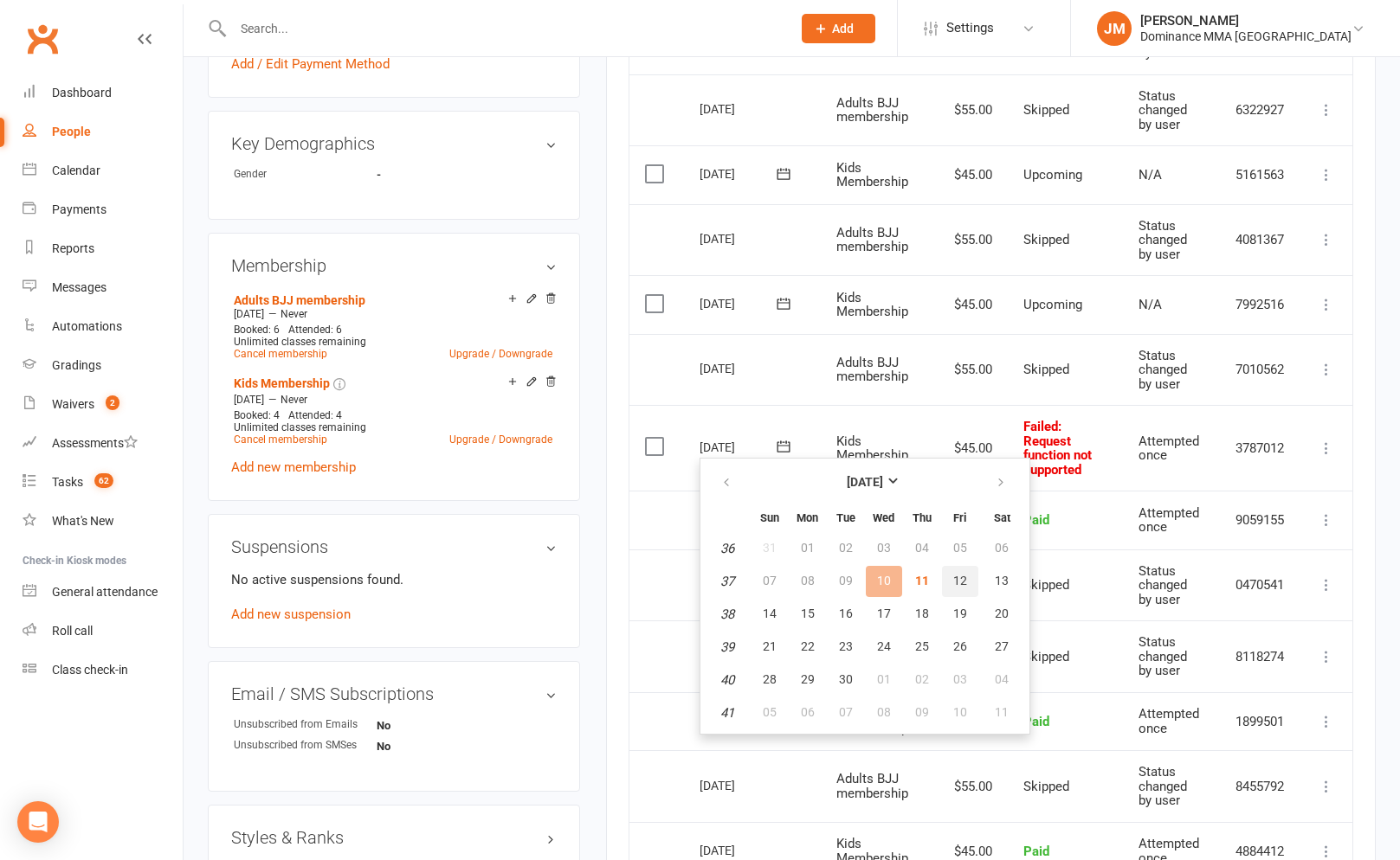
click at [961, 592] on button "12" at bounding box center [960, 581] width 36 height 31
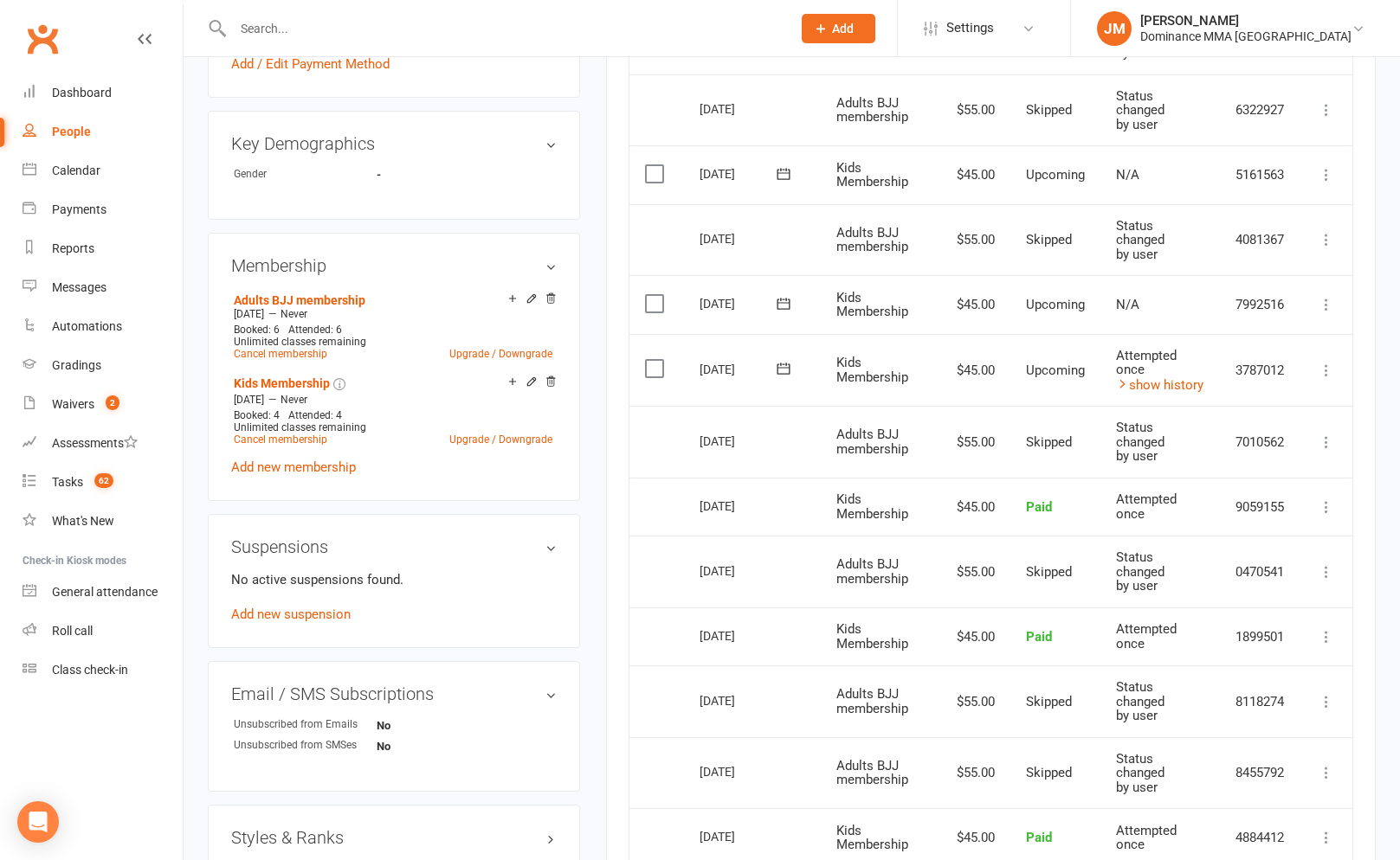
scroll to position [0, 0]
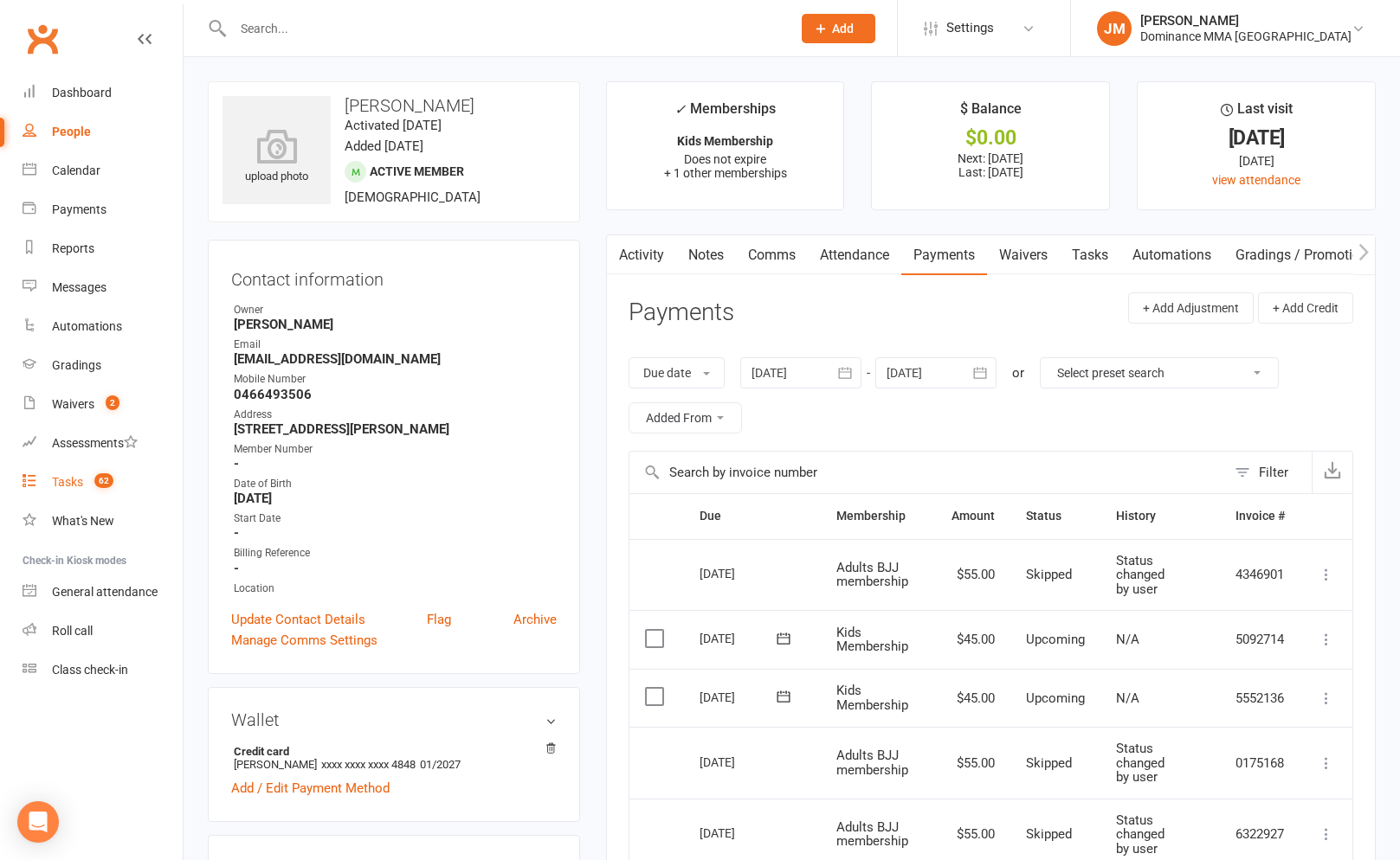
drag, startPoint x: 70, startPoint y: 493, endPoint x: 65, endPoint y: 485, distance: 9.4
click at [70, 493] on link "Tasks 62" at bounding box center [102, 482] width 160 height 39
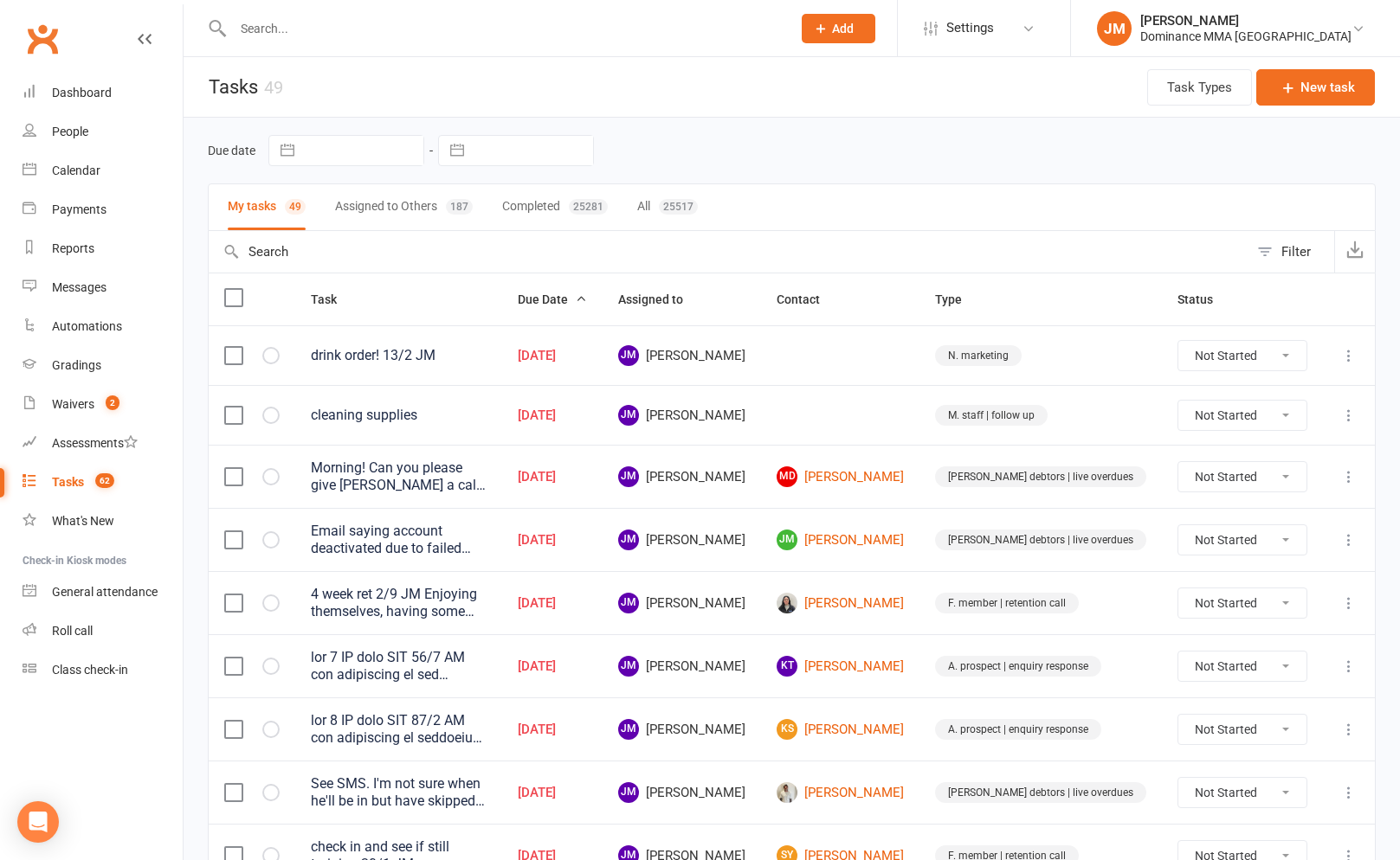
scroll to position [8, 0]
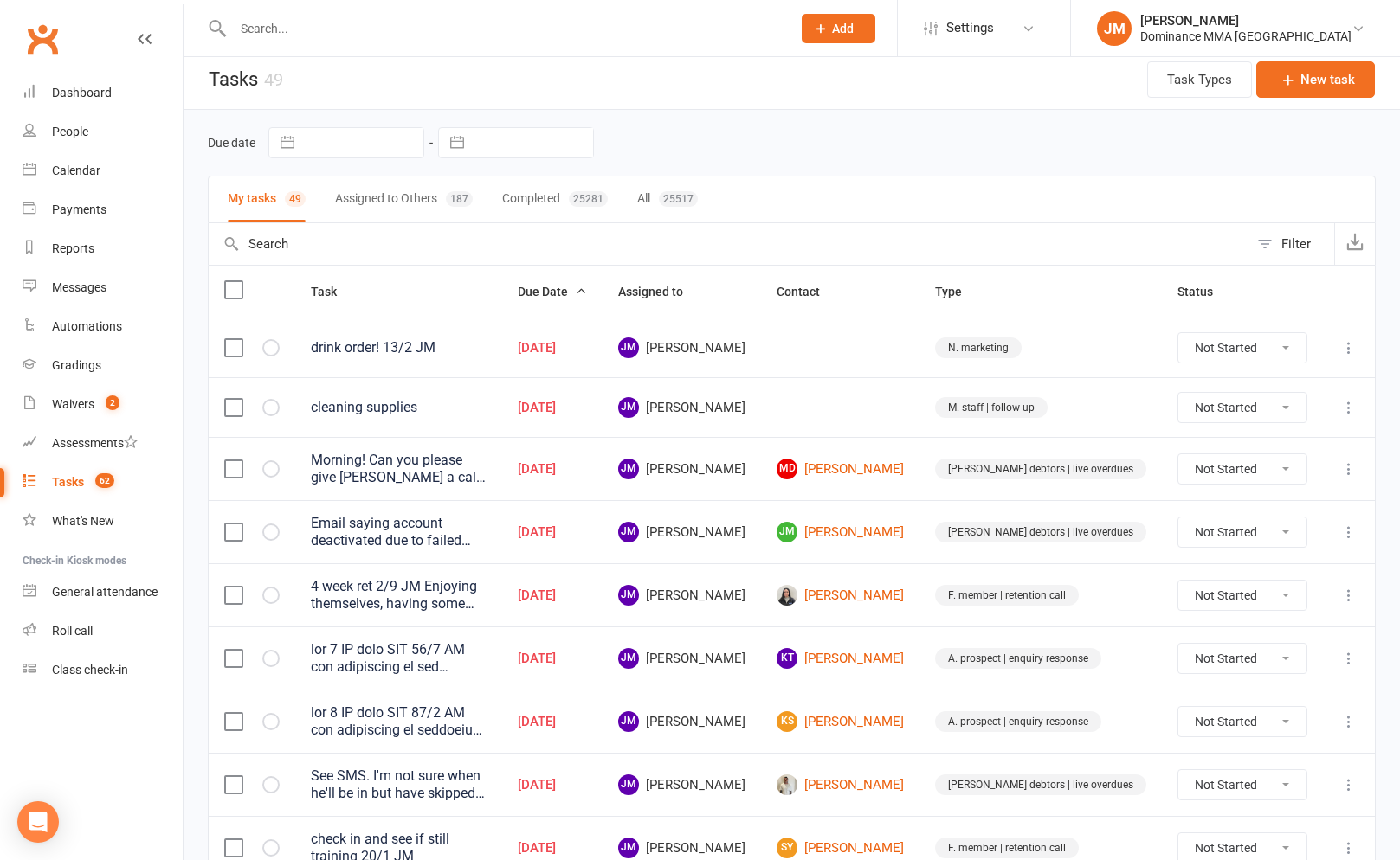
click at [1342, 413] on icon at bounding box center [1349, 408] width 17 height 17
click at [1242, 470] on link "Edit" at bounding box center [1272, 476] width 171 height 35
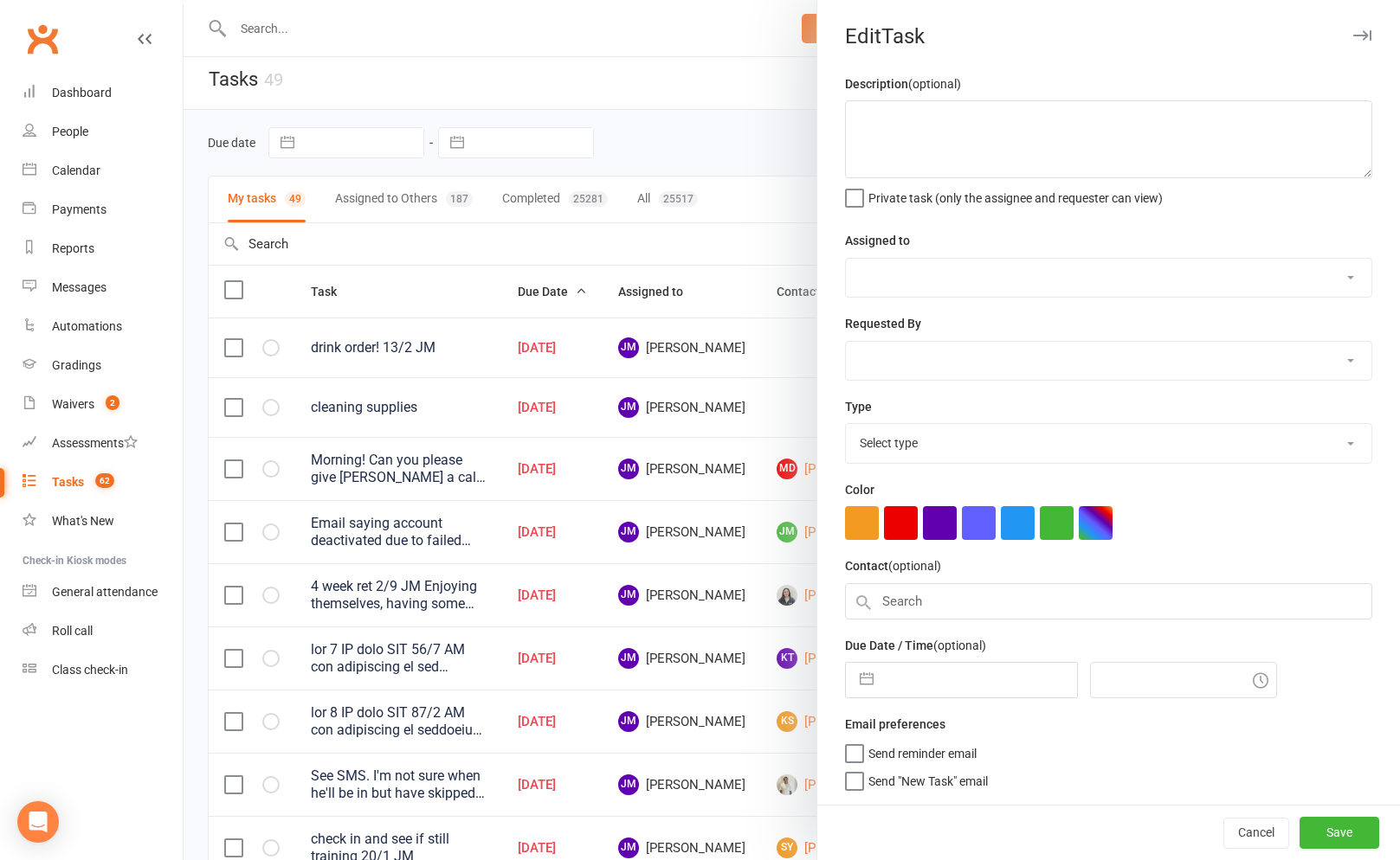
type textarea "cleaning supplies"
select select "45422"
type input "[DATE]"
type input "4:15am"
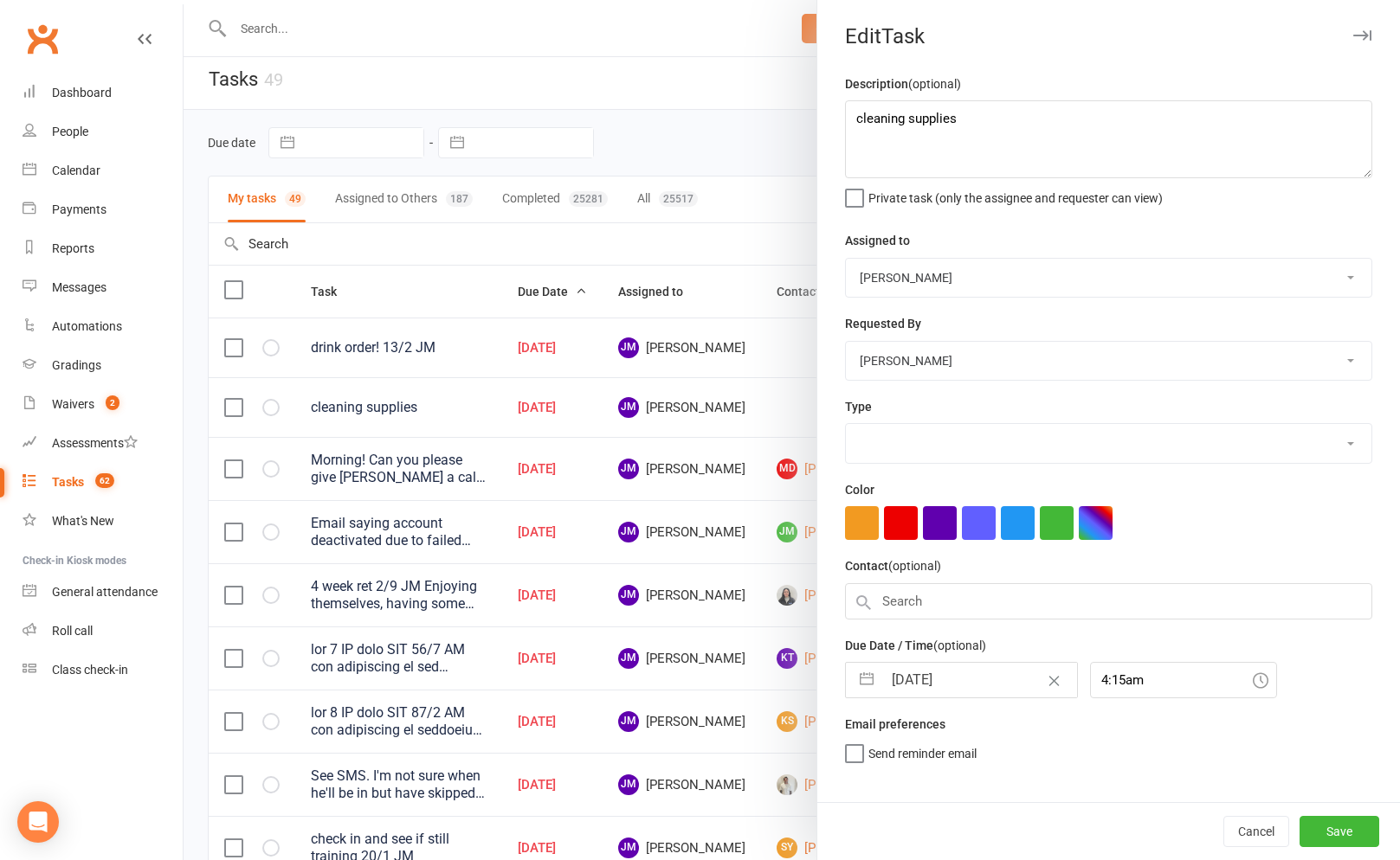
select select "3872"
select select "7"
select select "2025"
select select "8"
select select "2025"
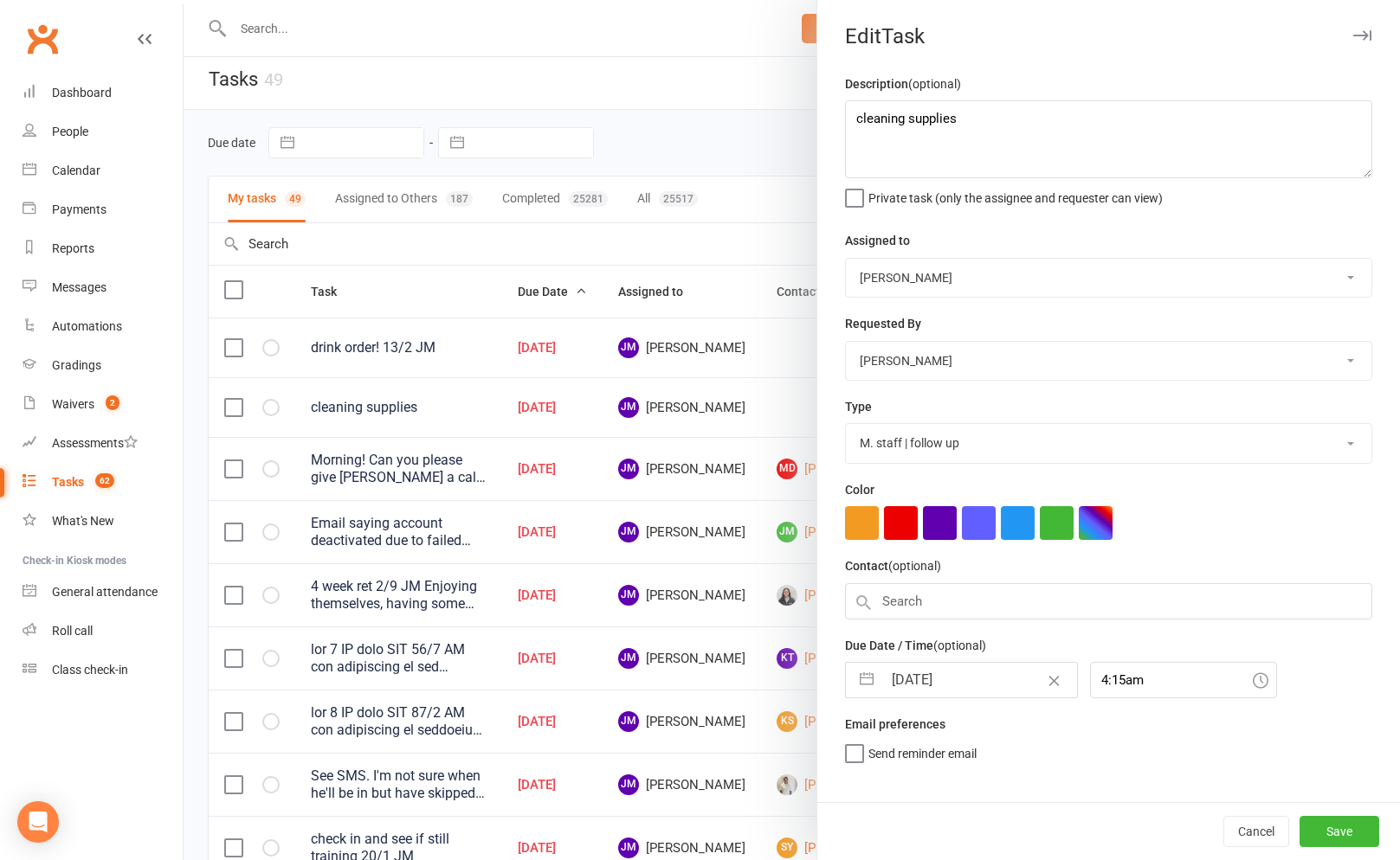
select select "9"
select select "2025"
click at [890, 667] on input "[DATE]" at bounding box center [980, 680] width 195 height 35
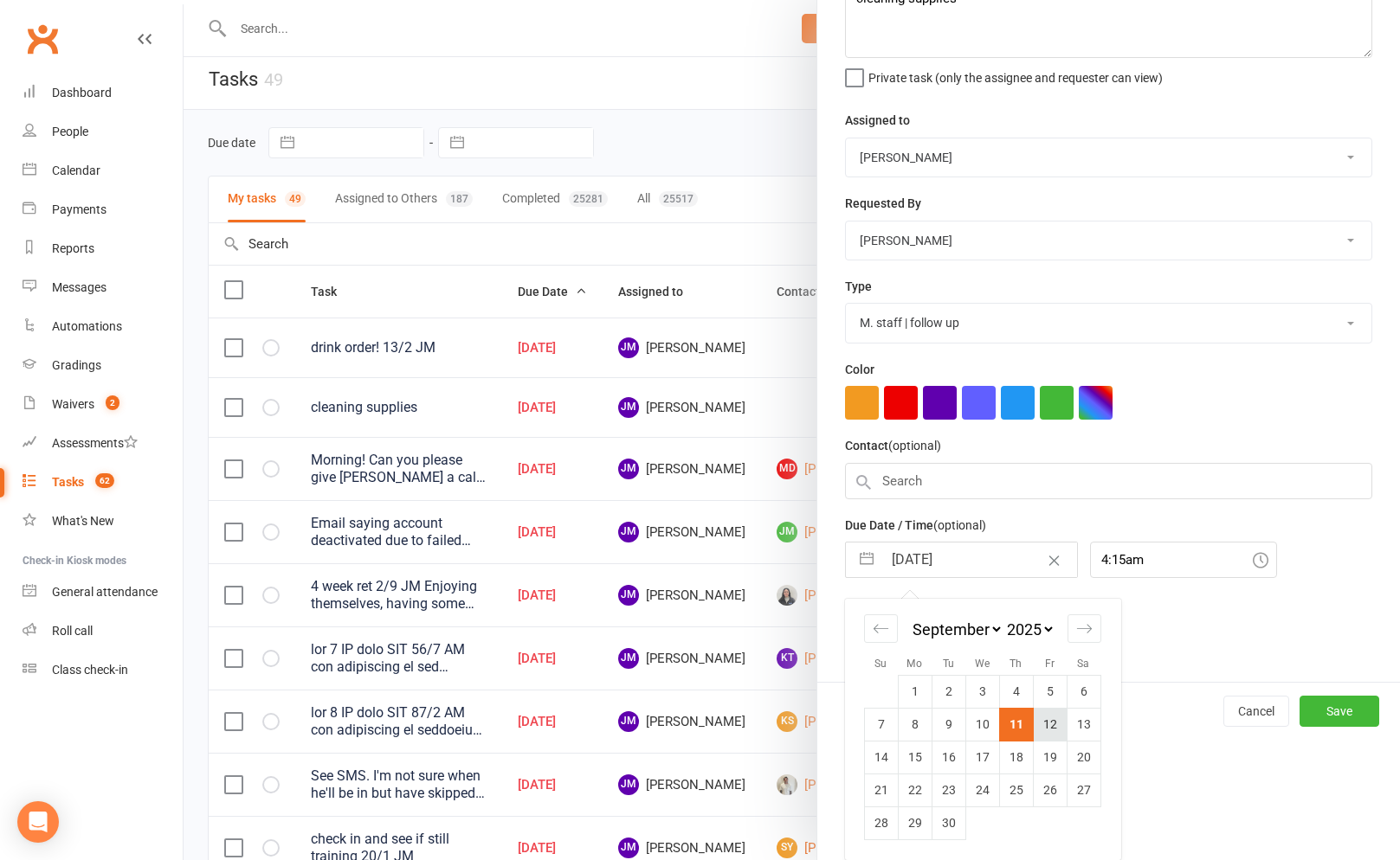
click at [1054, 733] on td "12" at bounding box center [1050, 724] width 34 height 33
type input "[DATE]"
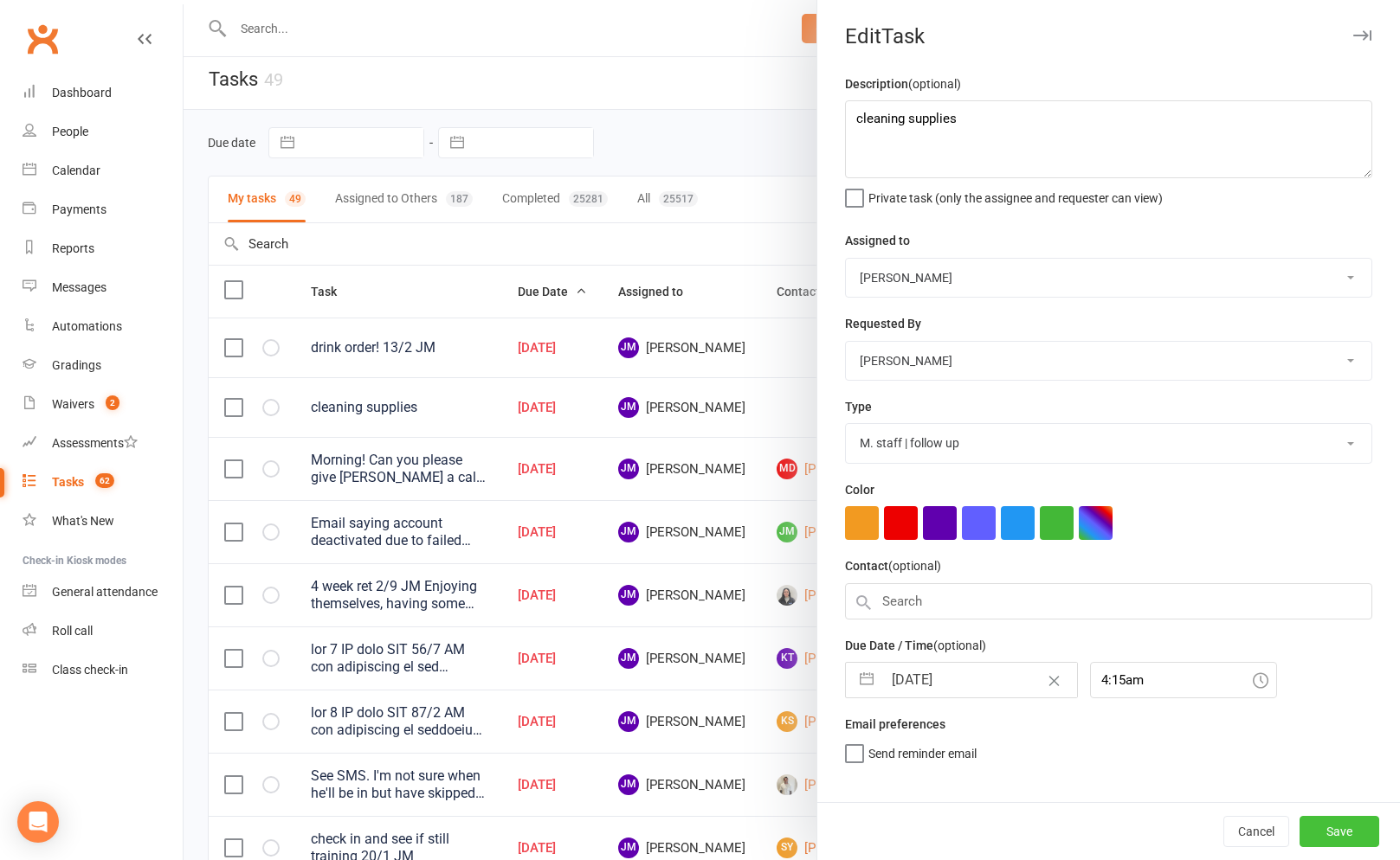
click at [1321, 823] on button "Save" at bounding box center [1339, 831] width 80 height 31
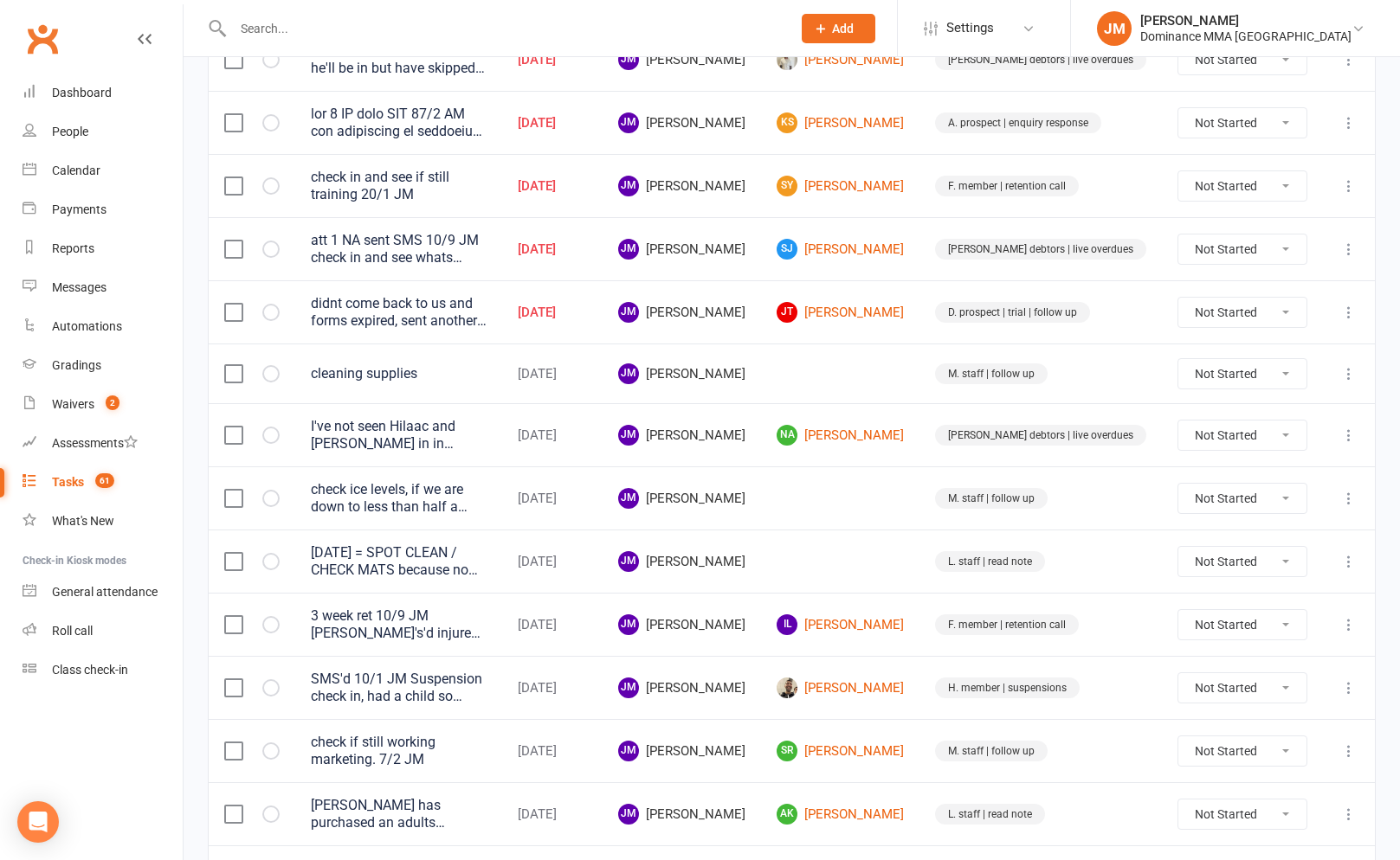
scroll to position [603, 0]
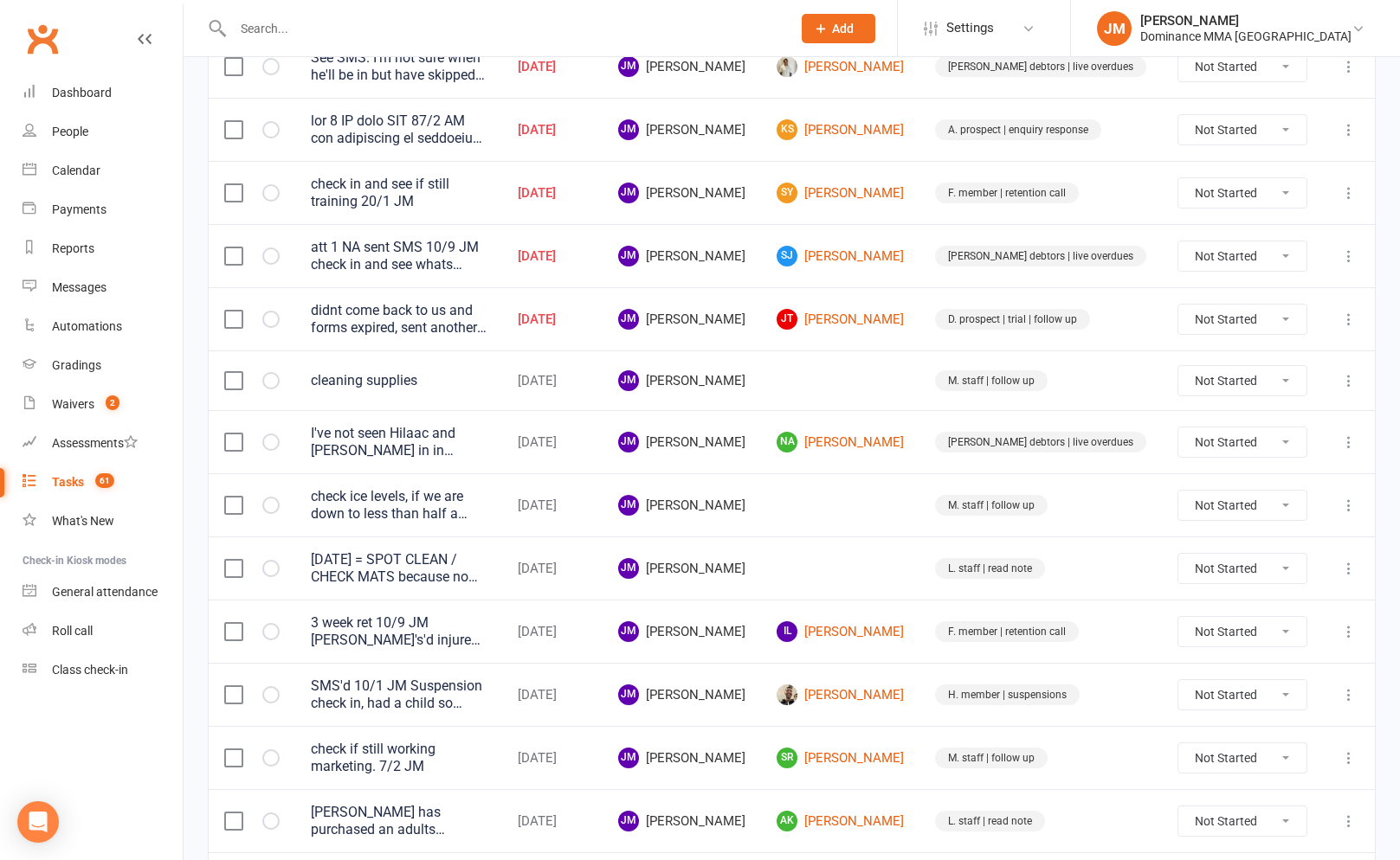
click at [1352, 321] on icon at bounding box center [1349, 319] width 17 height 17
click at [1271, 380] on link "Edit" at bounding box center [1272, 388] width 171 height 35
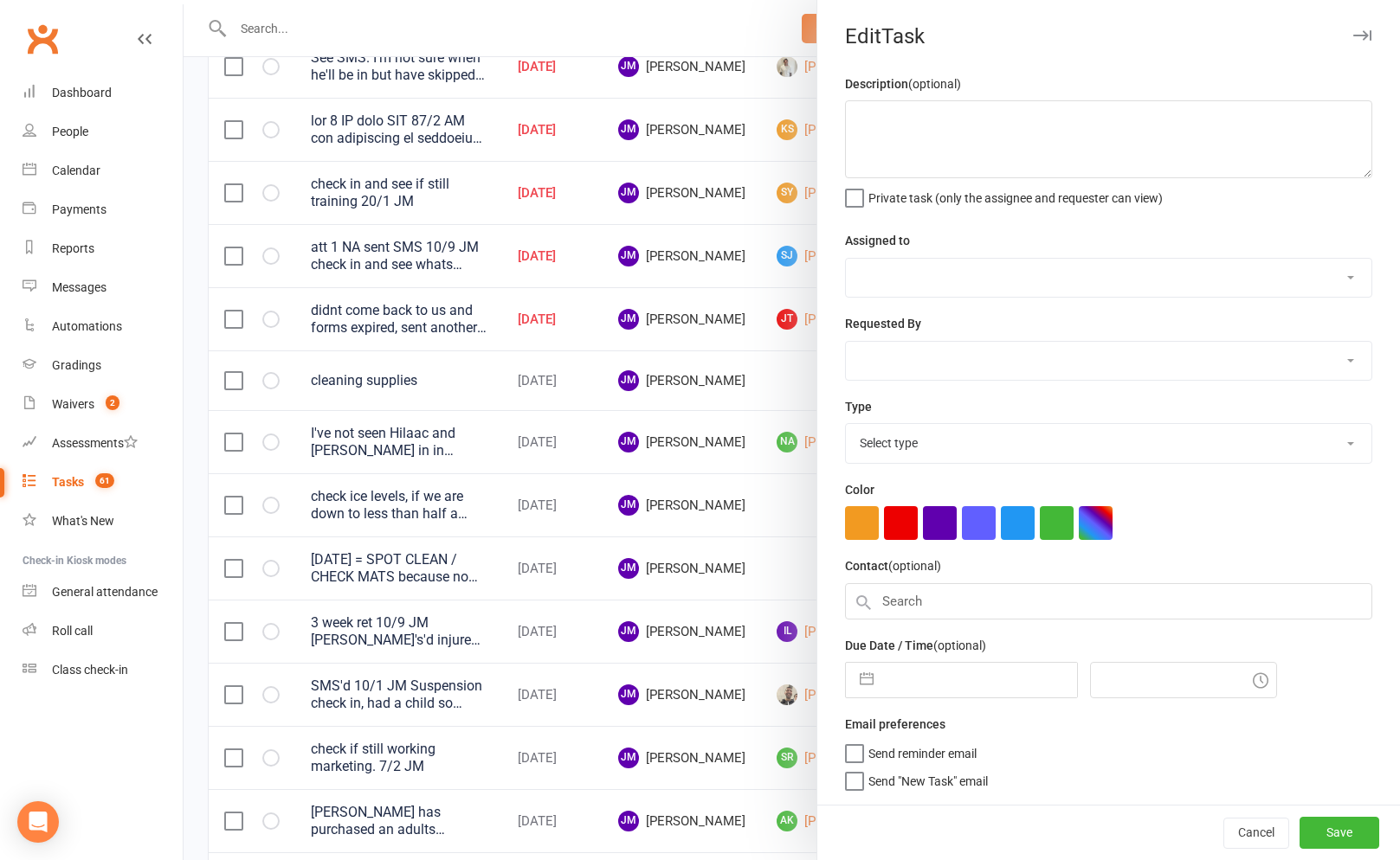
type textarea "didnt come back to us and forms expired, sent another set and SMS'd 9/9 JM Will…"
select select "45422"
select select "49757"
type input "[DATE]"
type input "4:00pm"
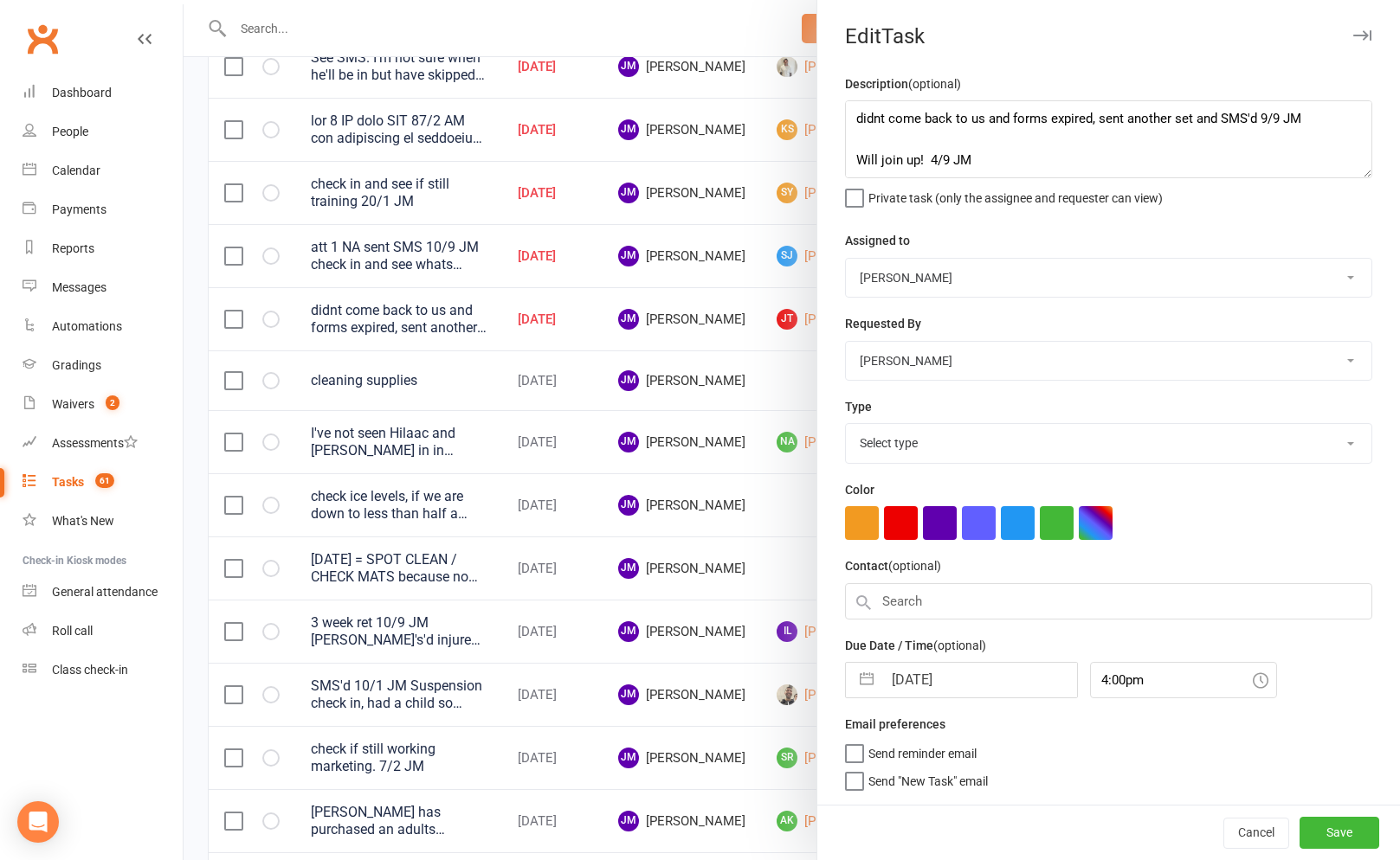
select select "3863"
select select "7"
select select "2025"
select select "8"
select select "2025"
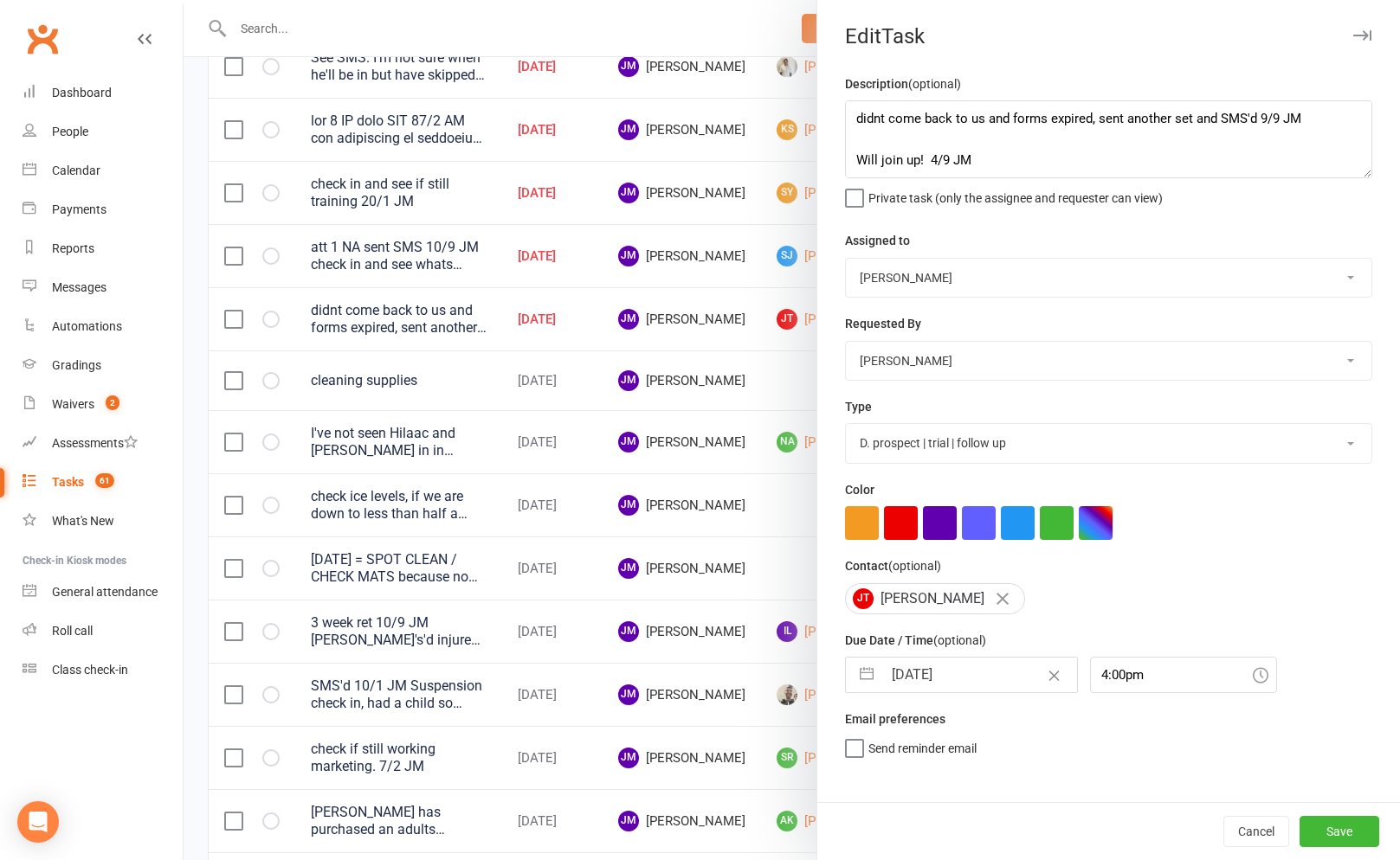
select select "9"
select select "2025"
click at [887, 689] on input "[DATE]" at bounding box center [980, 675] width 195 height 35
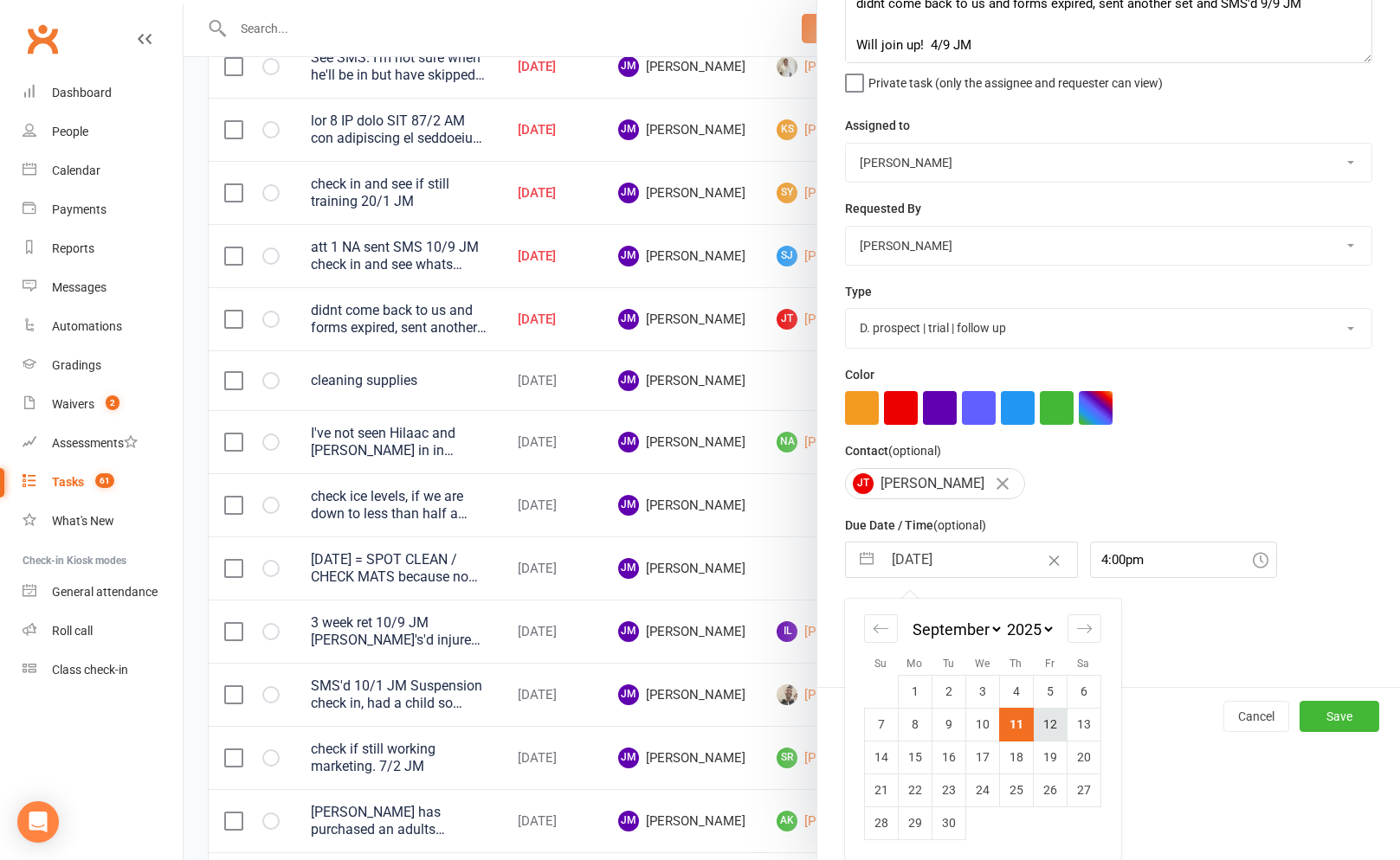
click at [1038, 715] on td "12" at bounding box center [1050, 724] width 34 height 33
type input "[DATE]"
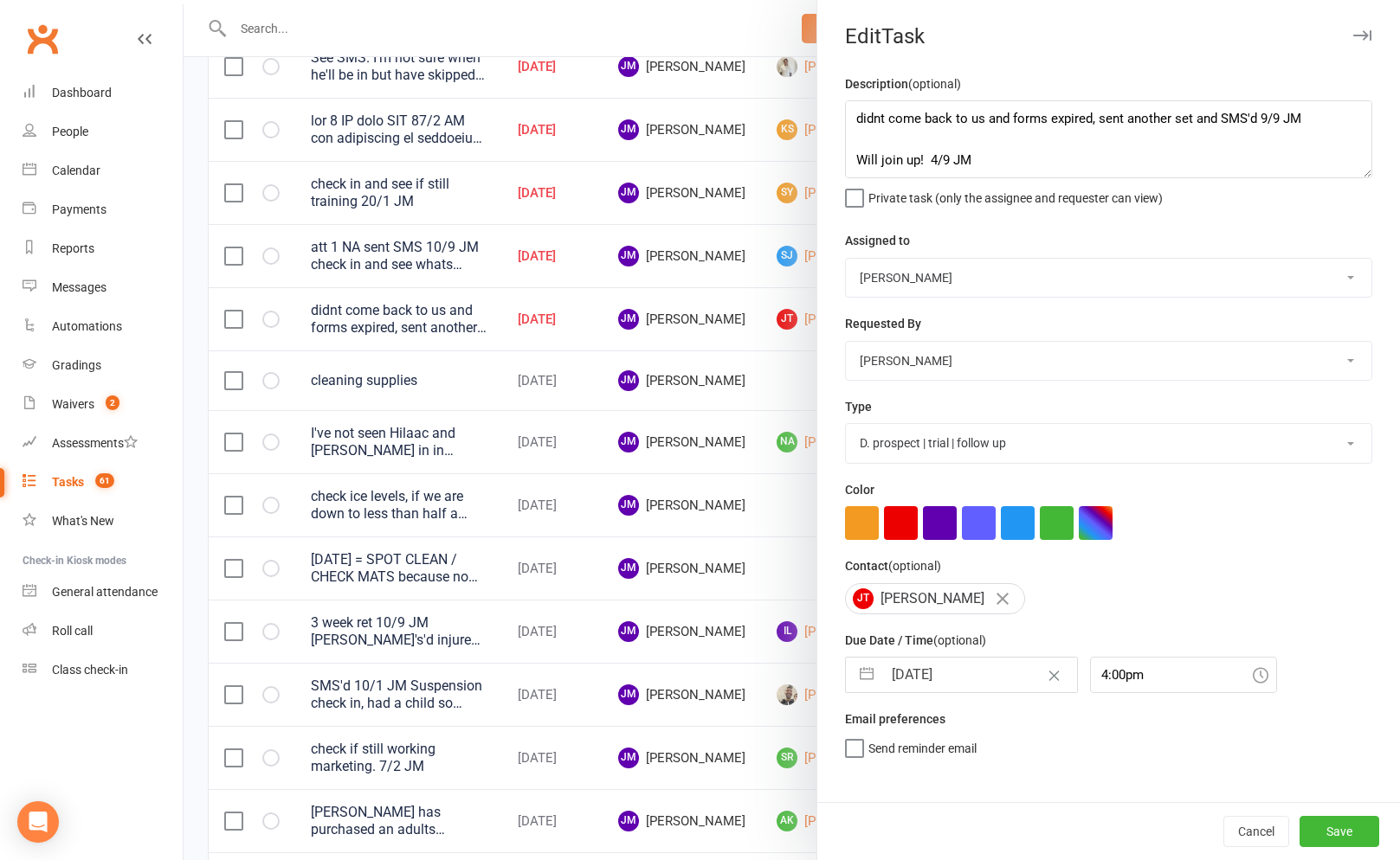
scroll to position [0, 0]
click at [1358, 821] on button "Save" at bounding box center [1339, 831] width 80 height 31
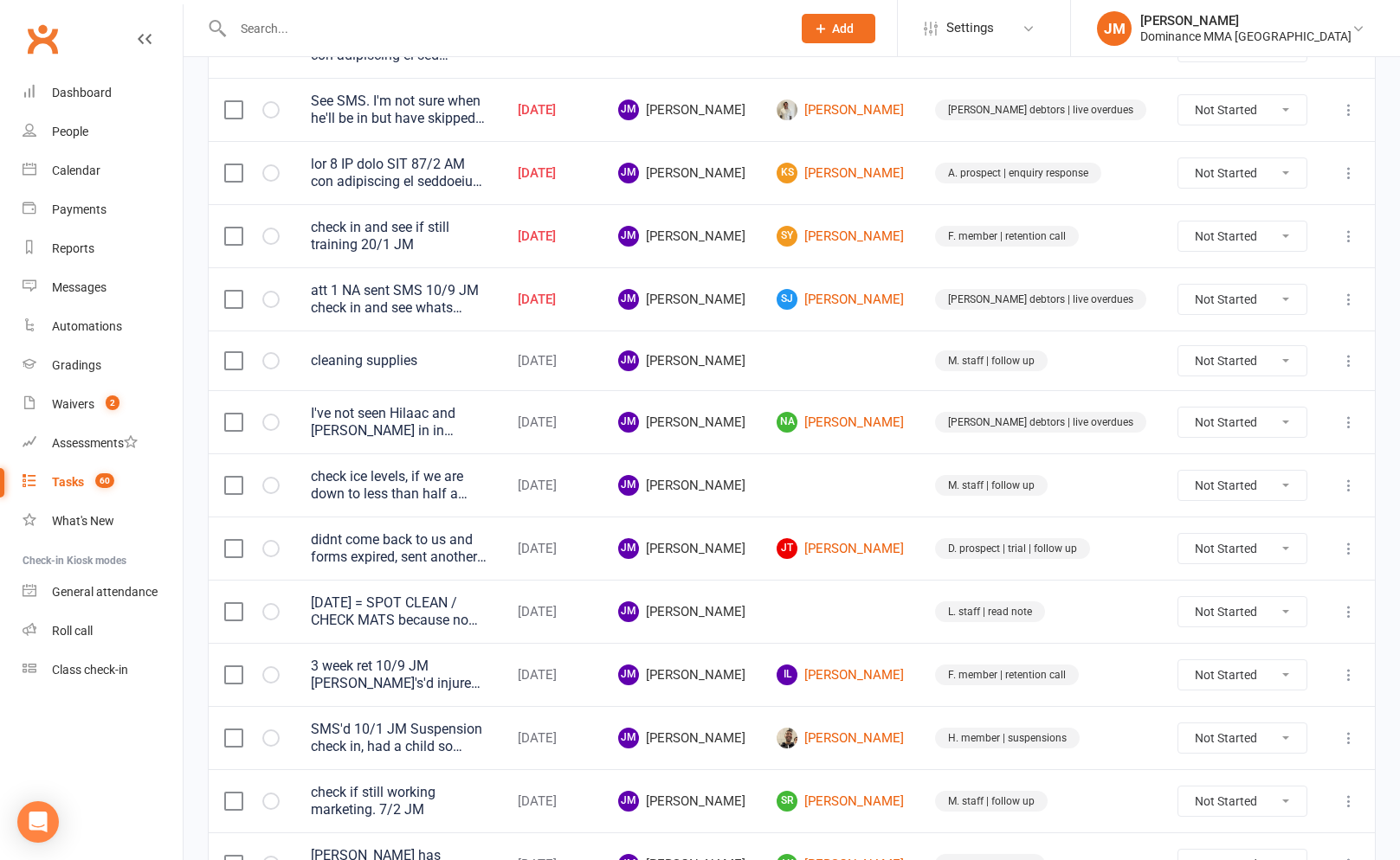
scroll to position [559, 0]
drag, startPoint x: 1356, startPoint y: 236, endPoint x: 1335, endPoint y: 245, distance: 22.8
click at [1356, 236] on icon at bounding box center [1349, 237] width 17 height 17
click at [1251, 309] on link "Edit" at bounding box center [1272, 304] width 171 height 35
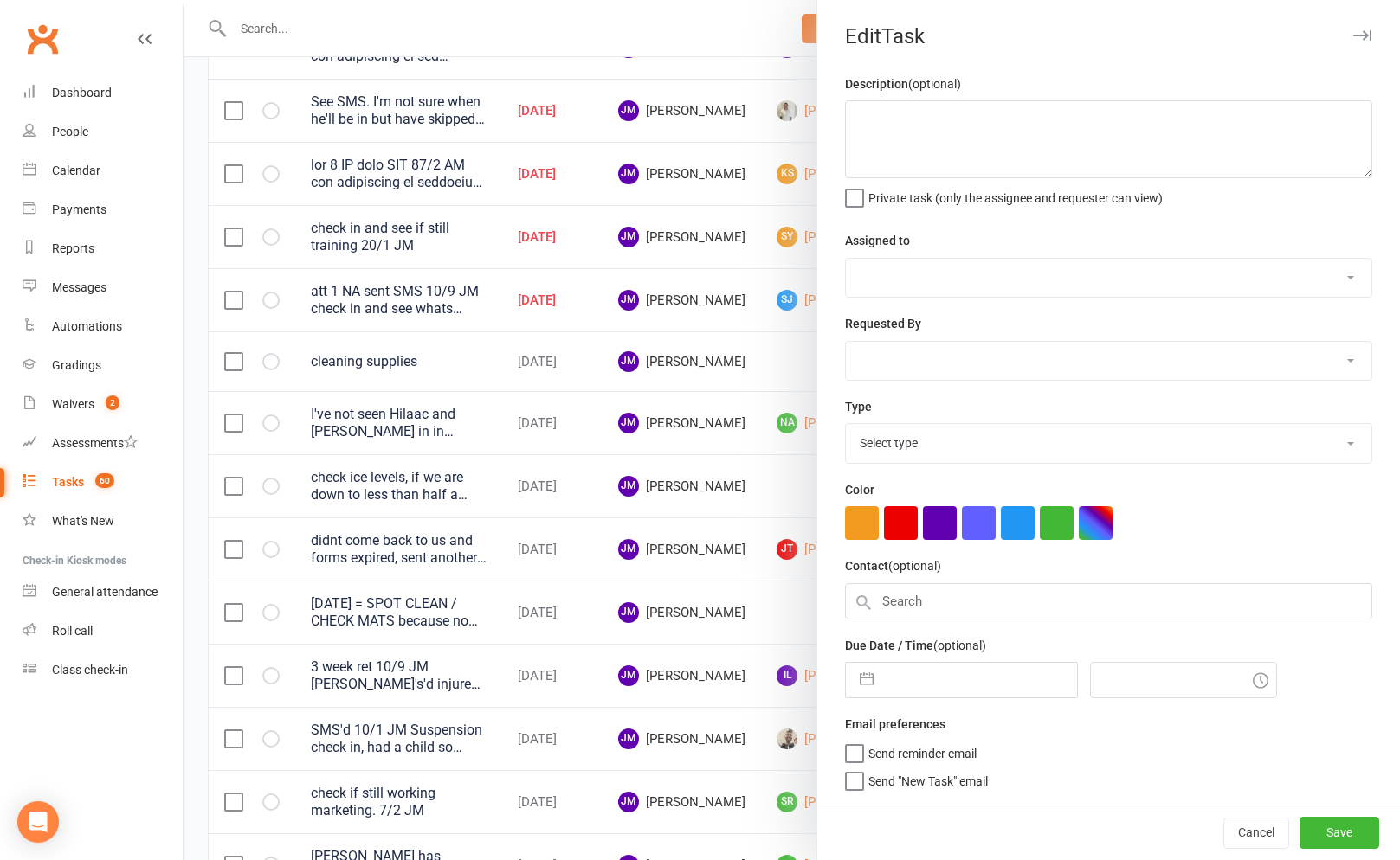
type textarea "check in and see if still training 20/1 JM"
select select "45422"
type input "[DATE]"
type input "8:30am"
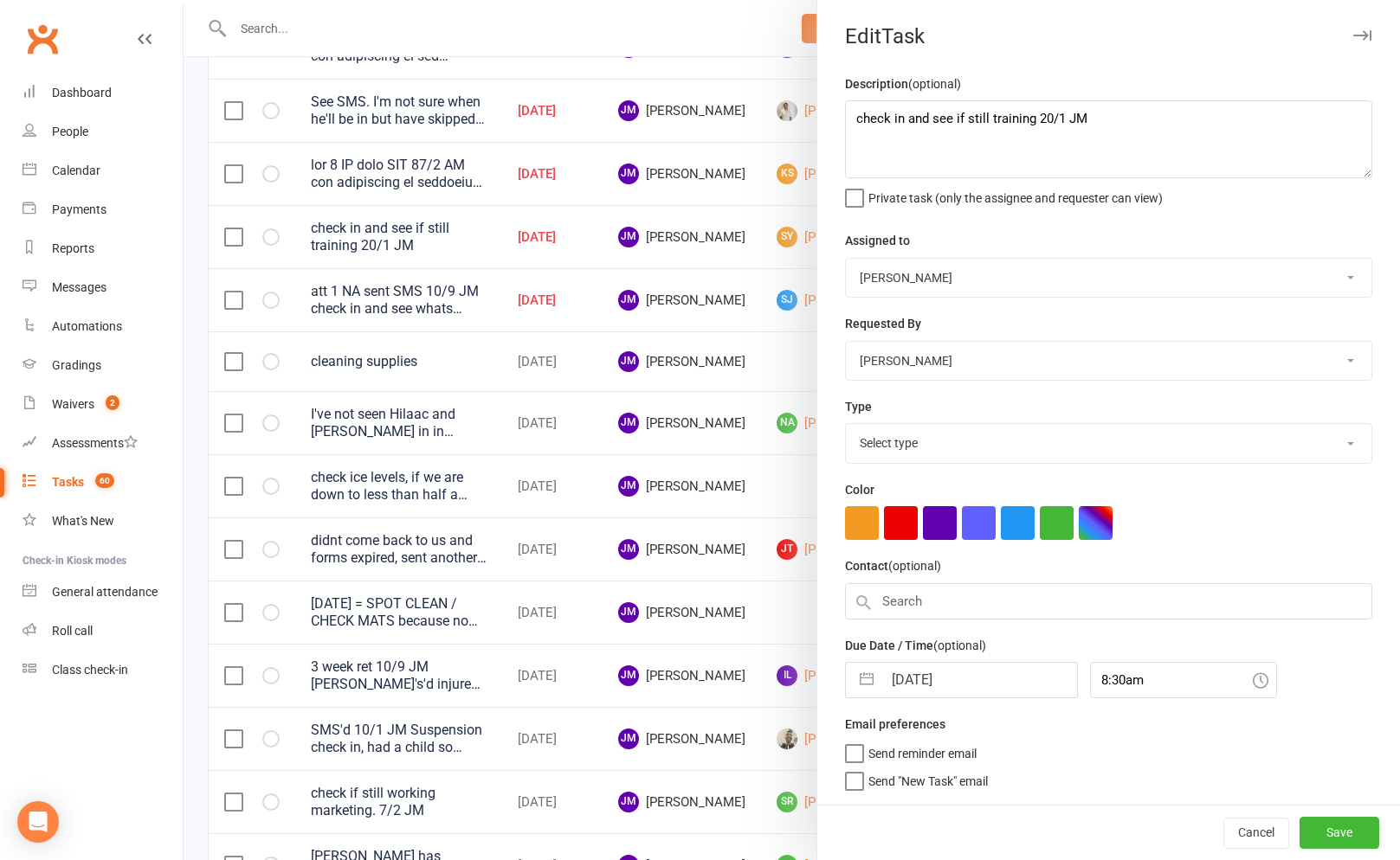
select select "3865"
click at [892, 674] on input "[DATE]" at bounding box center [980, 675] width 195 height 35
select select "7"
select select "2025"
select select "8"
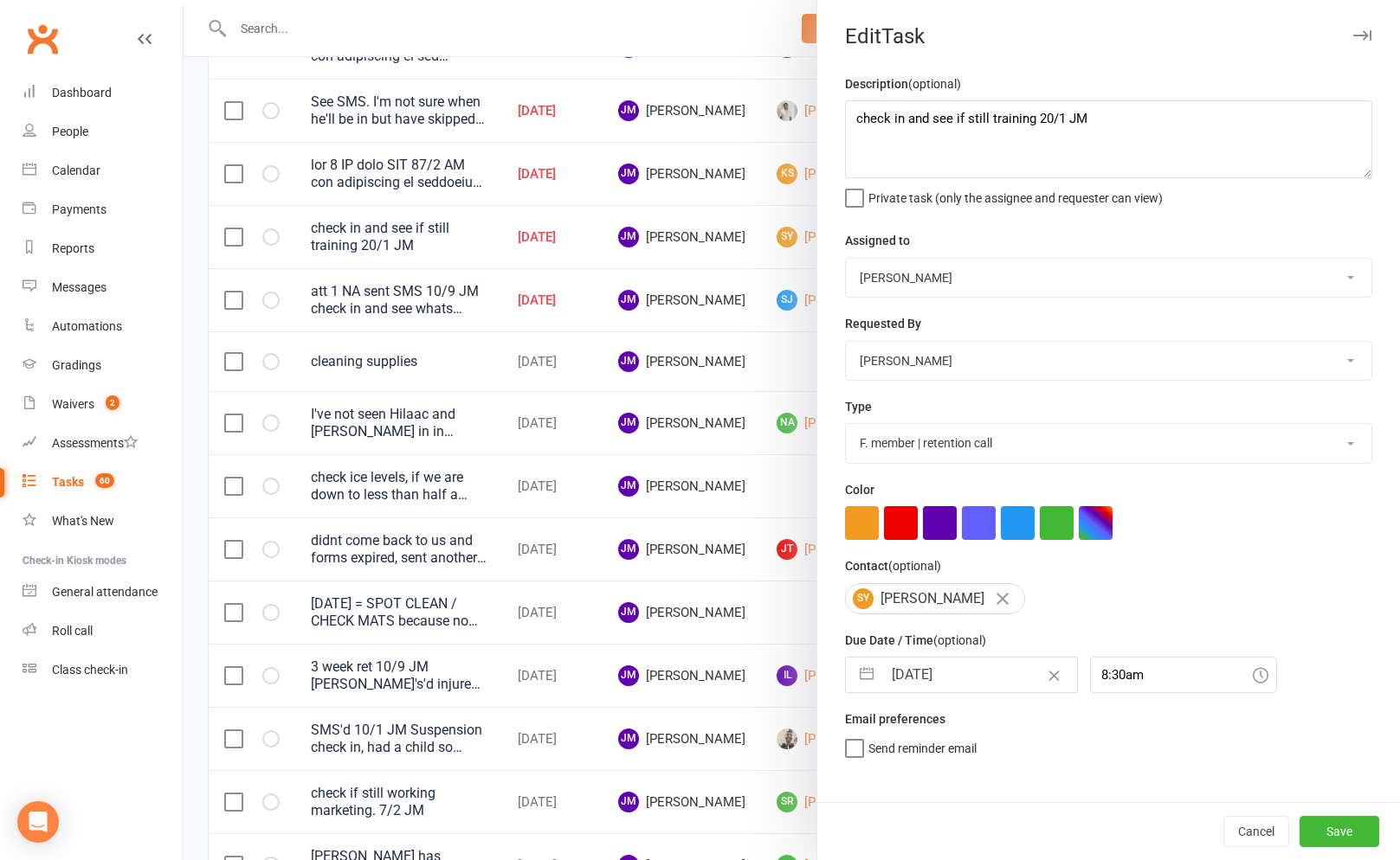
select select "2025"
select select "9"
select select "2025"
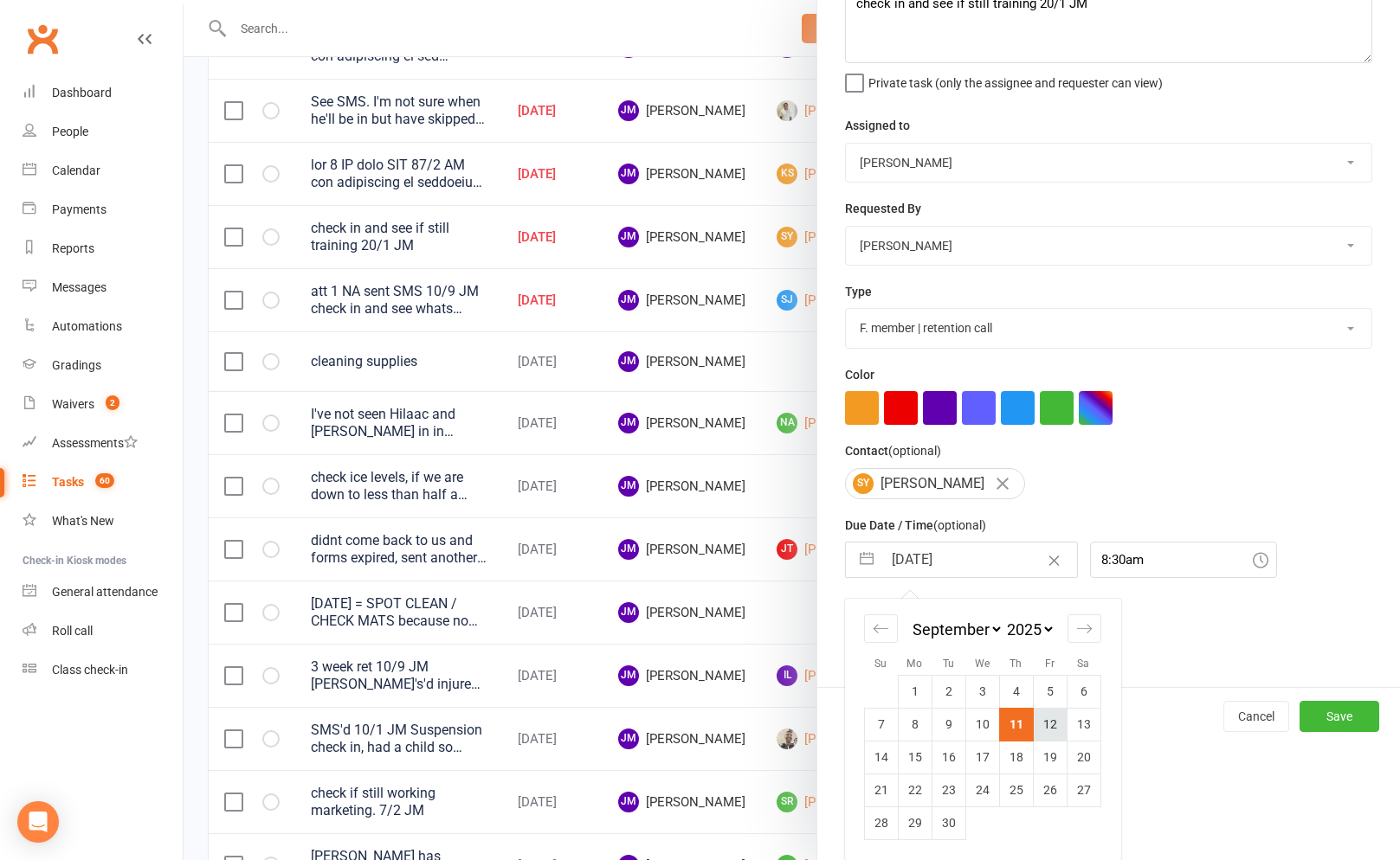
click at [1037, 722] on td "12" at bounding box center [1050, 724] width 34 height 33
type input "[DATE]"
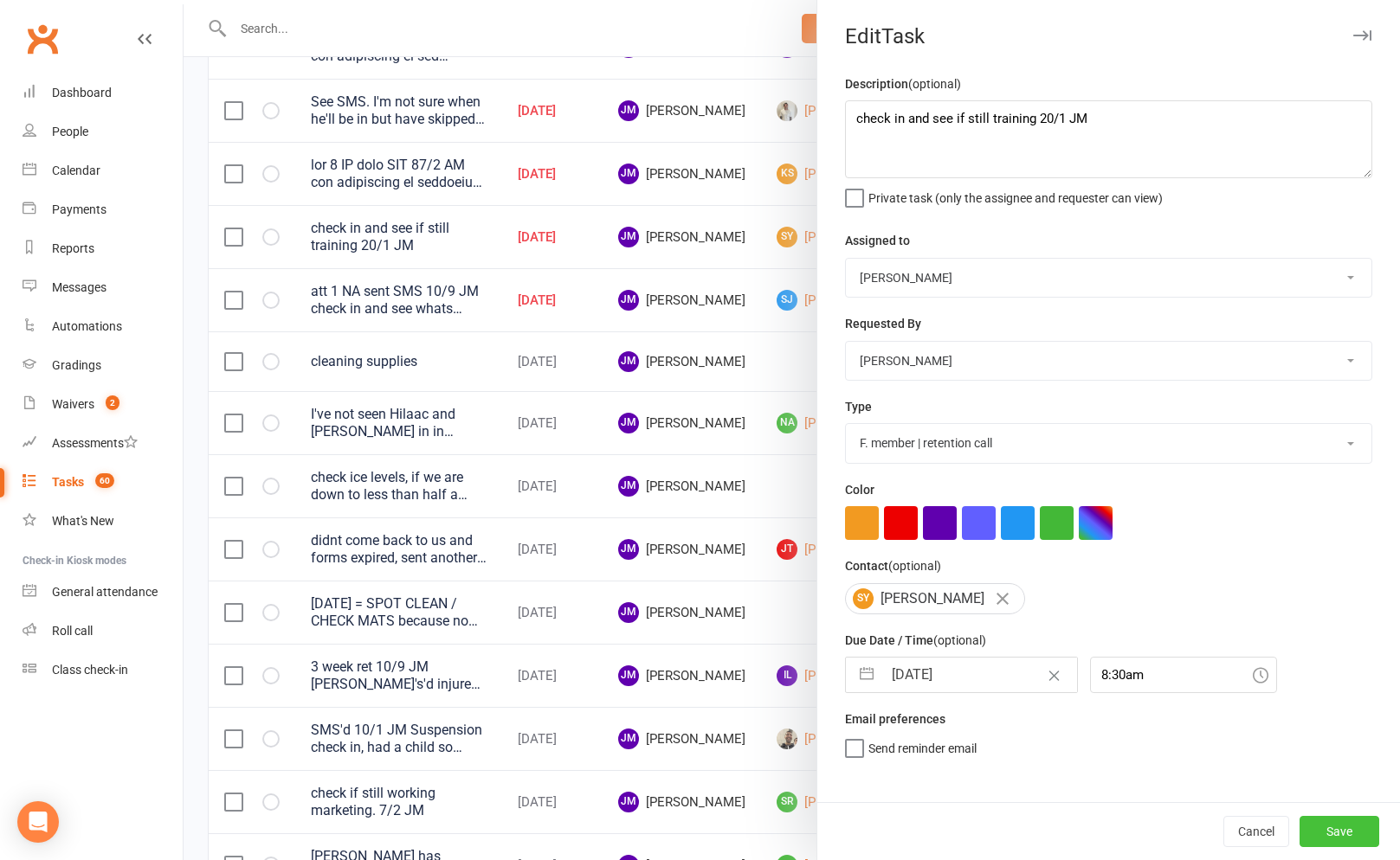
click at [1356, 832] on button "Save" at bounding box center [1339, 831] width 80 height 31
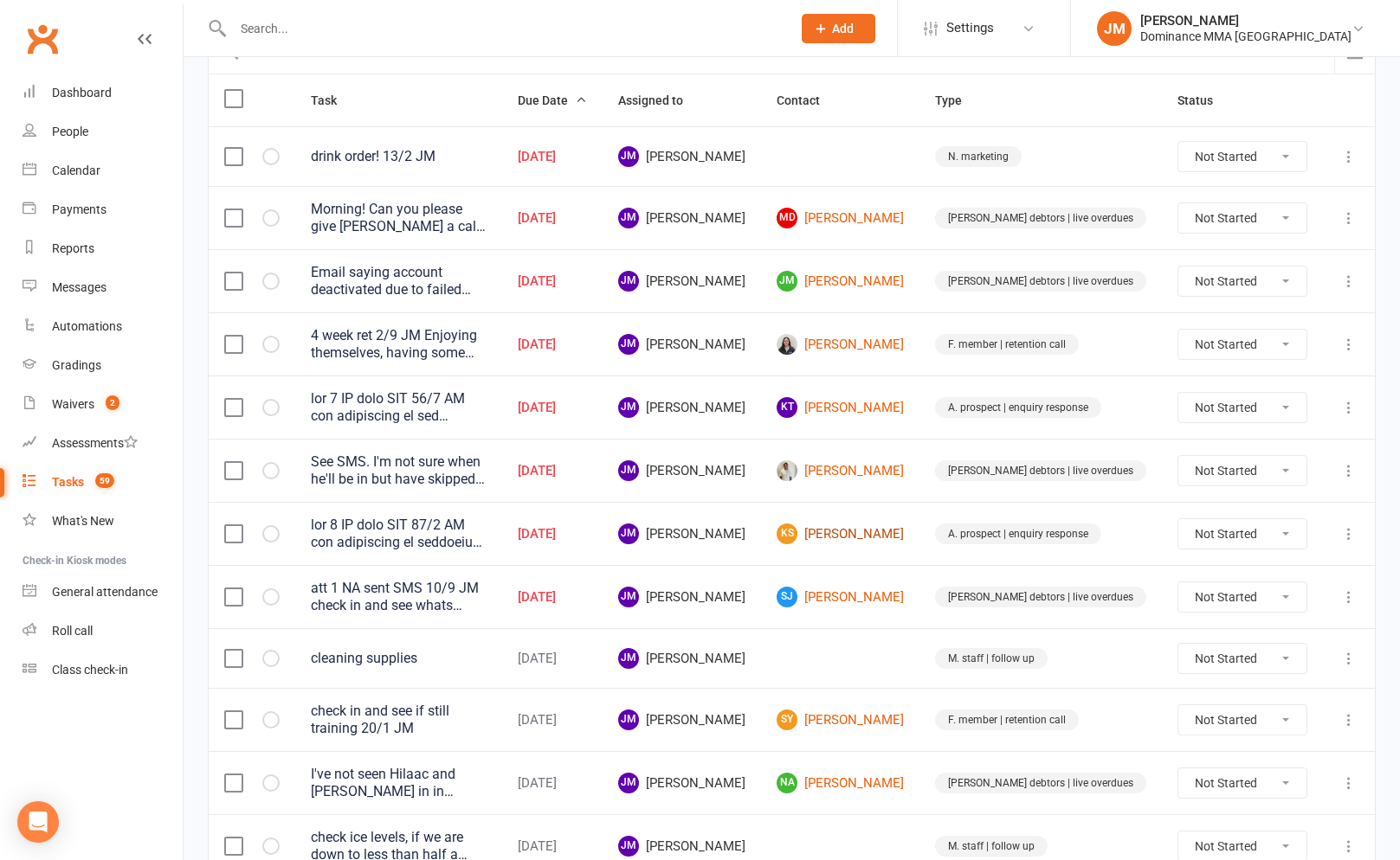
scroll to position [204, 0]
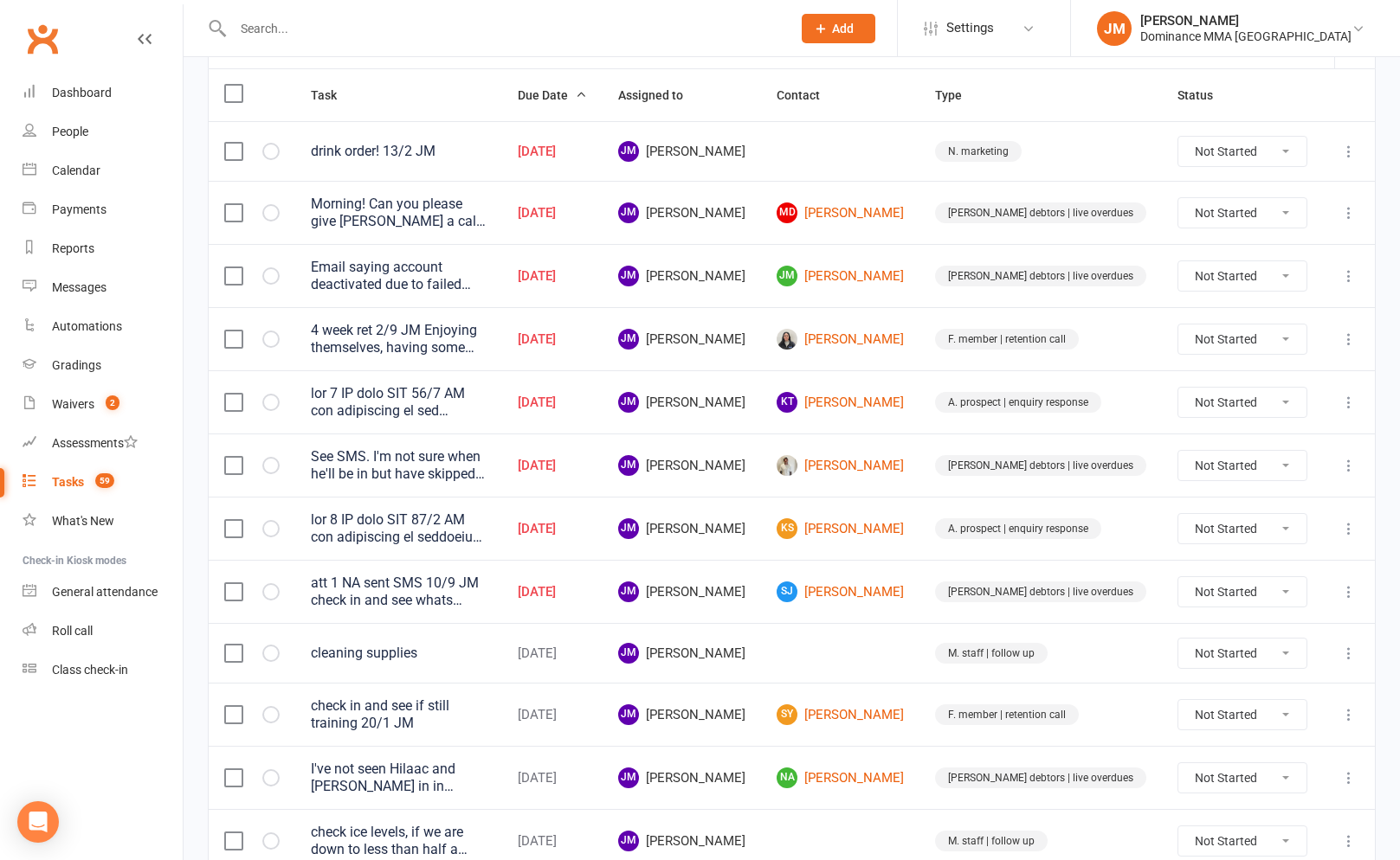
click at [1342, 335] on icon at bounding box center [1349, 339] width 17 height 17
click at [1253, 401] on link "Edit" at bounding box center [1272, 407] width 171 height 35
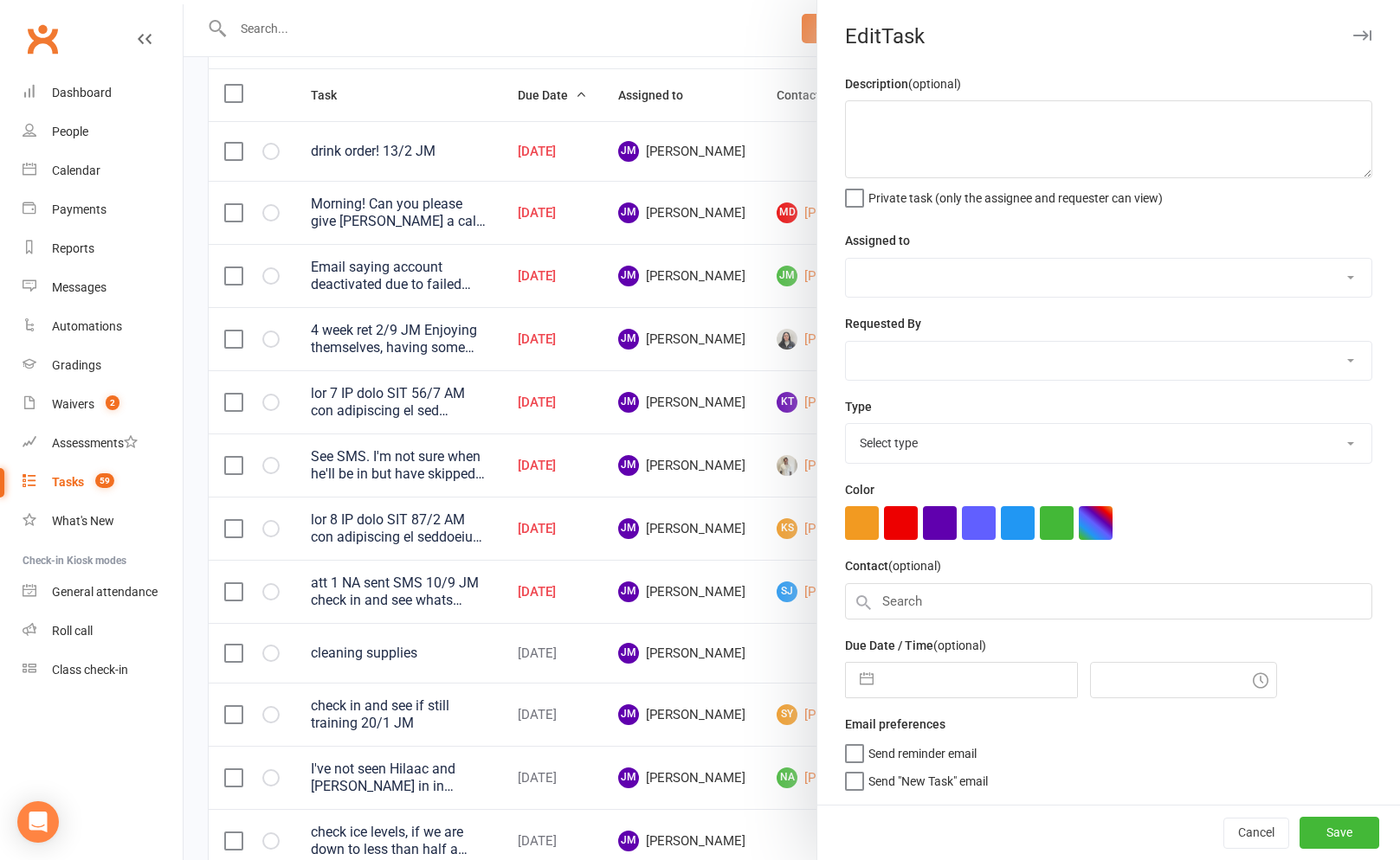
type textarea "4 week ret 2/9 JM Enjoying themselves, having some trouble to get in here and t…"
select select "45422"
type input "[DATE]"
type input "7:45am"
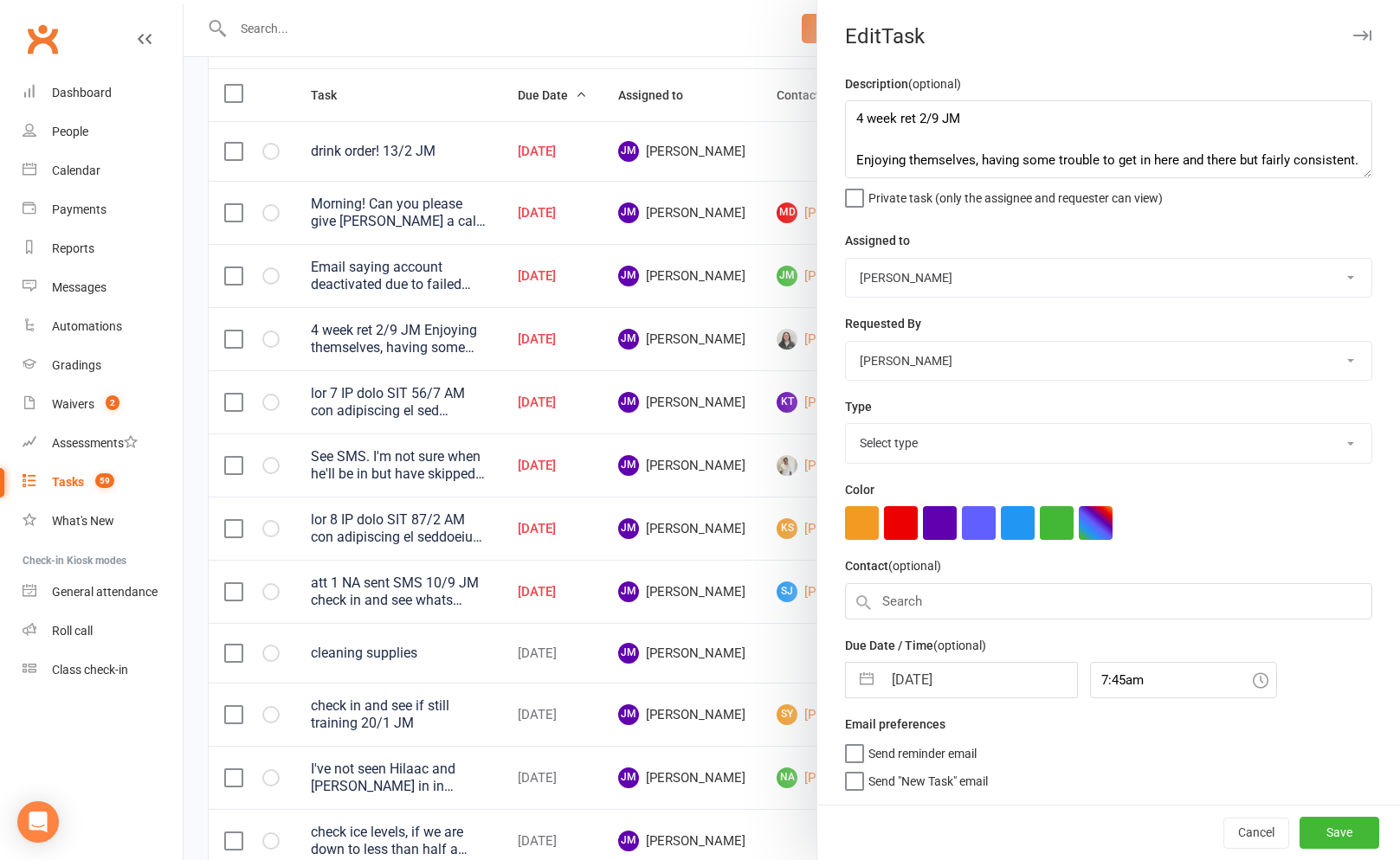
select select "3865"
click at [877, 683] on button "button" at bounding box center [866, 676] width 31 height 35
select select "7"
select select "2025"
select select "8"
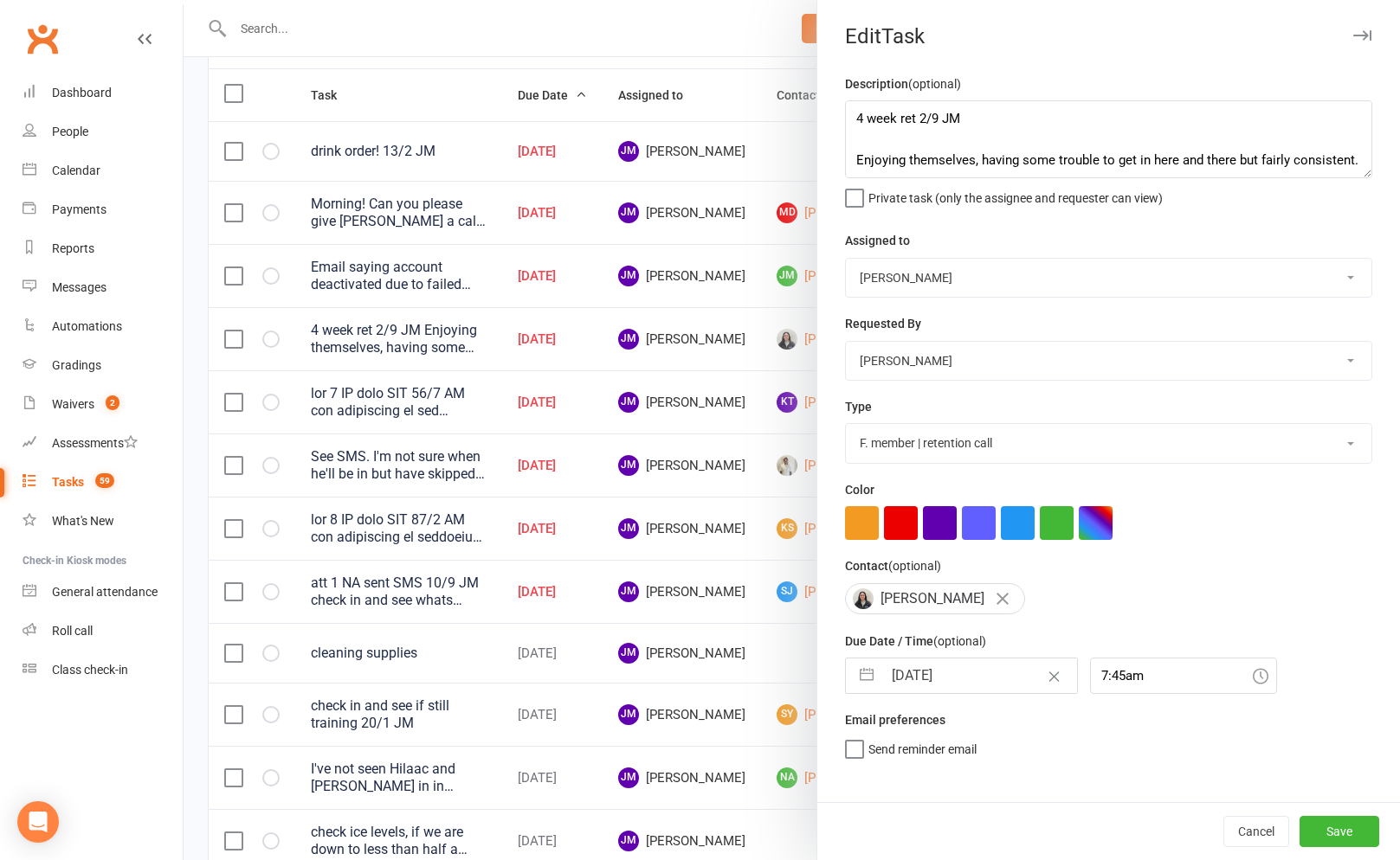
select select "2025"
select select "9"
select select "2025"
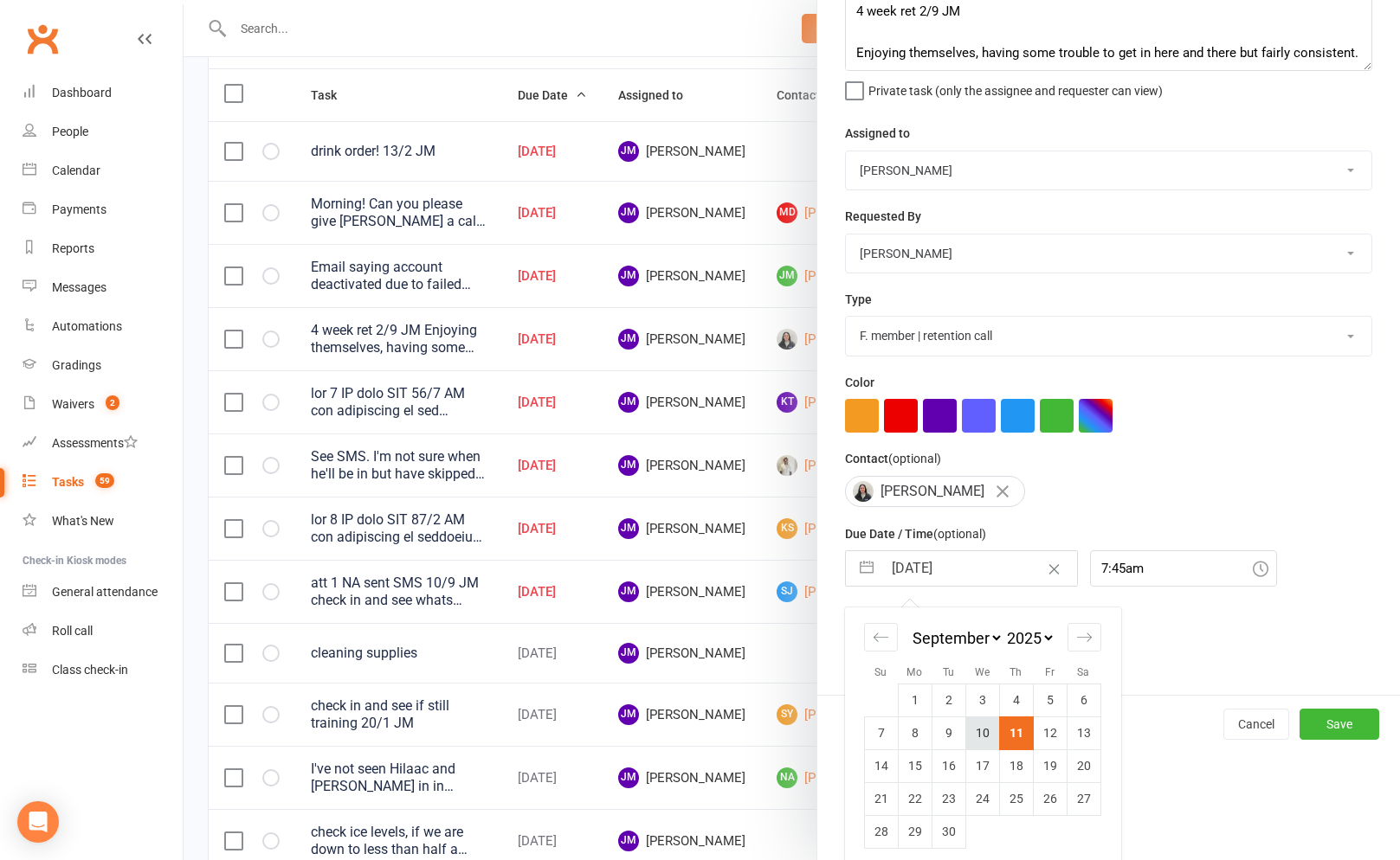
scroll to position [118, 0]
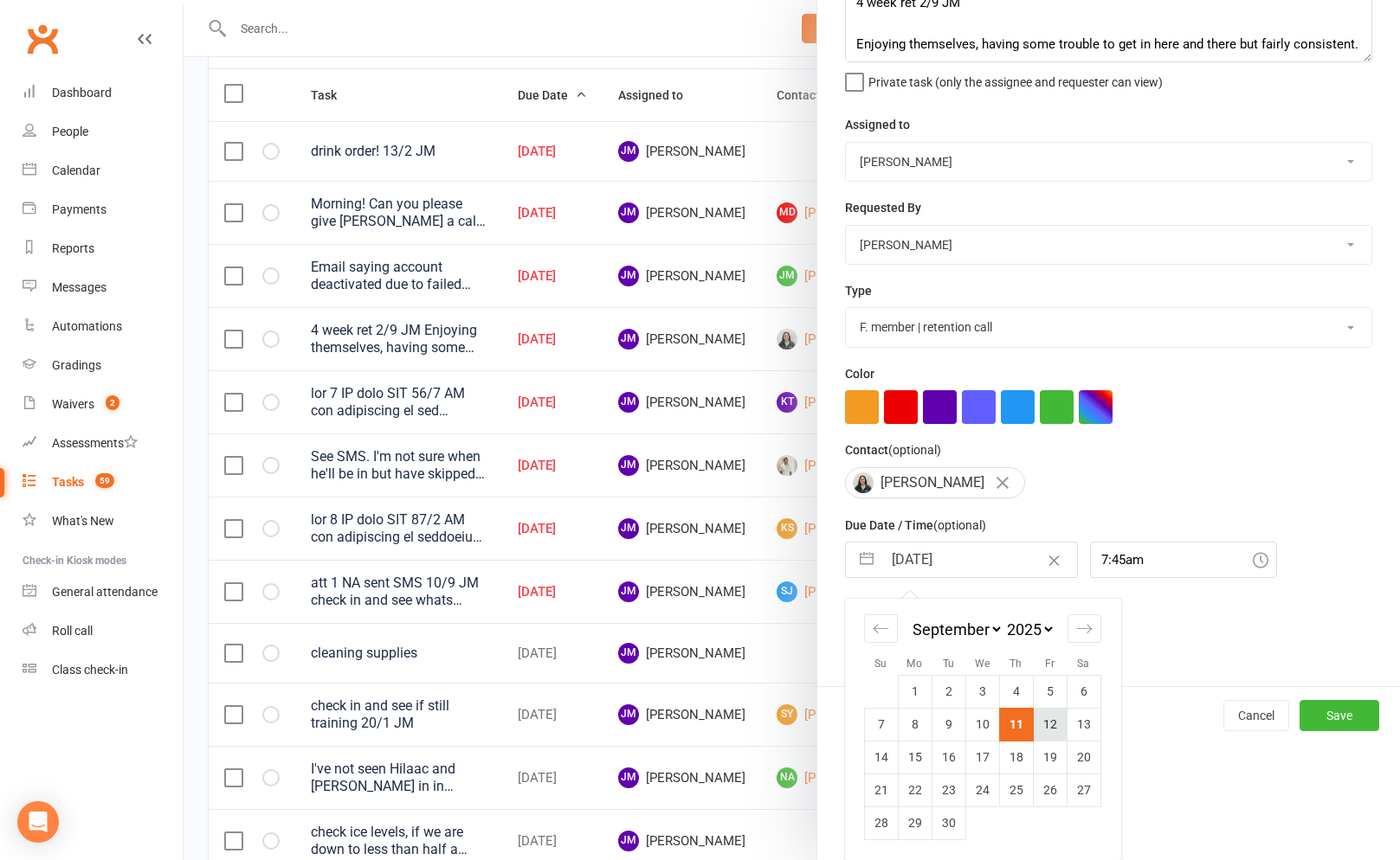
click at [1050, 732] on td "12" at bounding box center [1050, 724] width 34 height 33
type input "[DATE]"
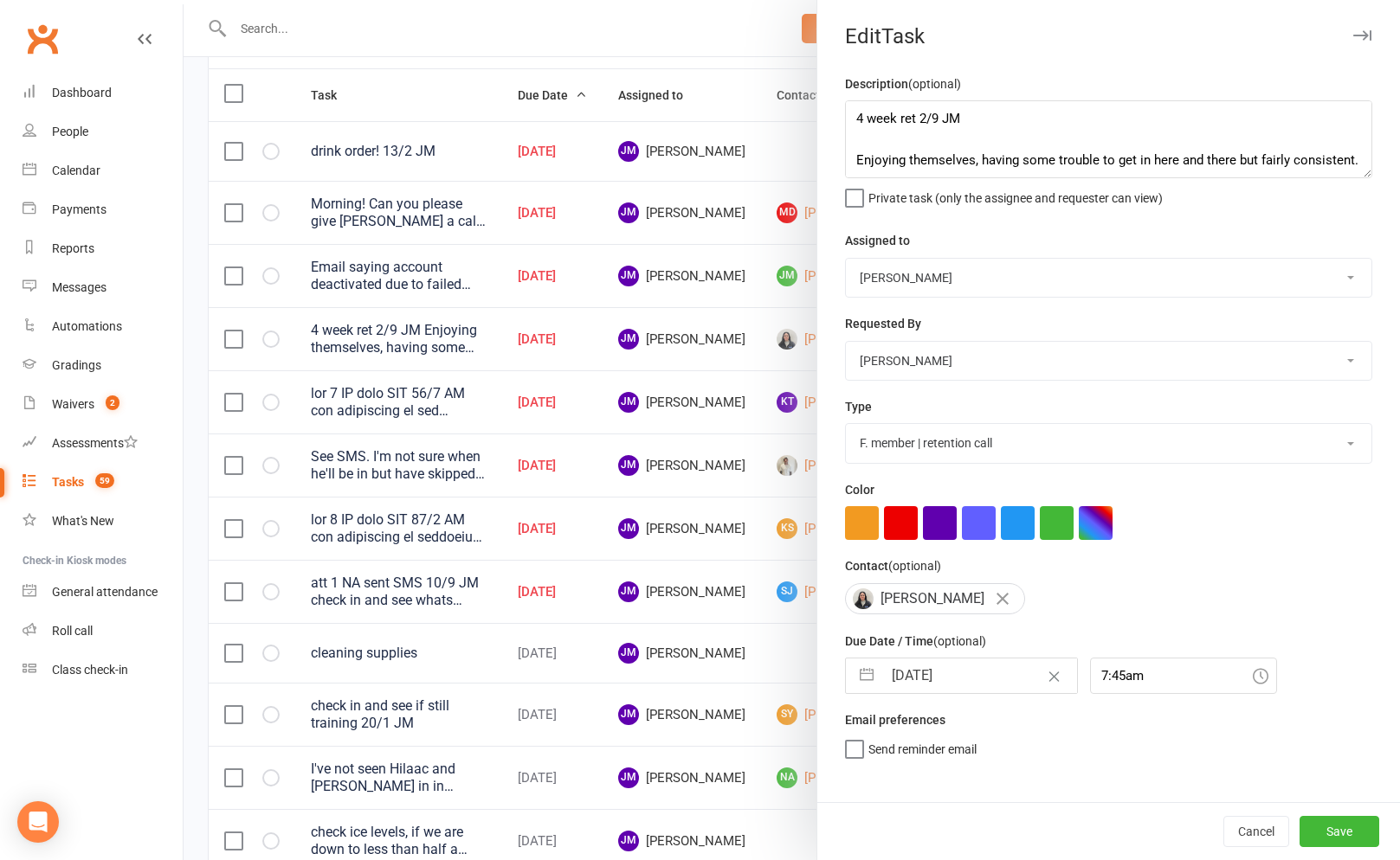
scroll to position [0, 0]
click at [1362, 824] on button "Save" at bounding box center [1339, 831] width 80 height 31
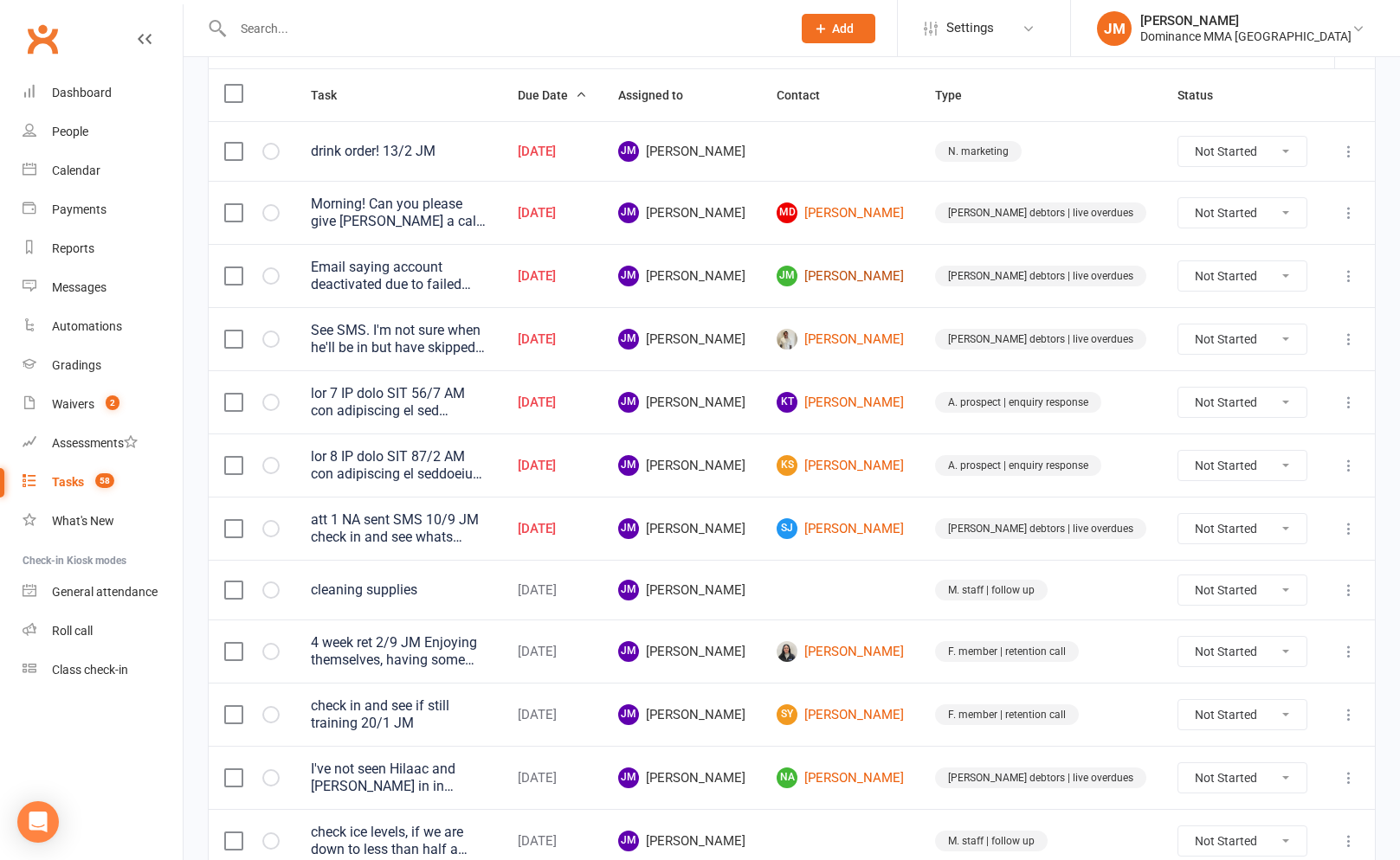
click at [904, 272] on link "[PERSON_NAME]" at bounding box center [840, 276] width 127 height 21
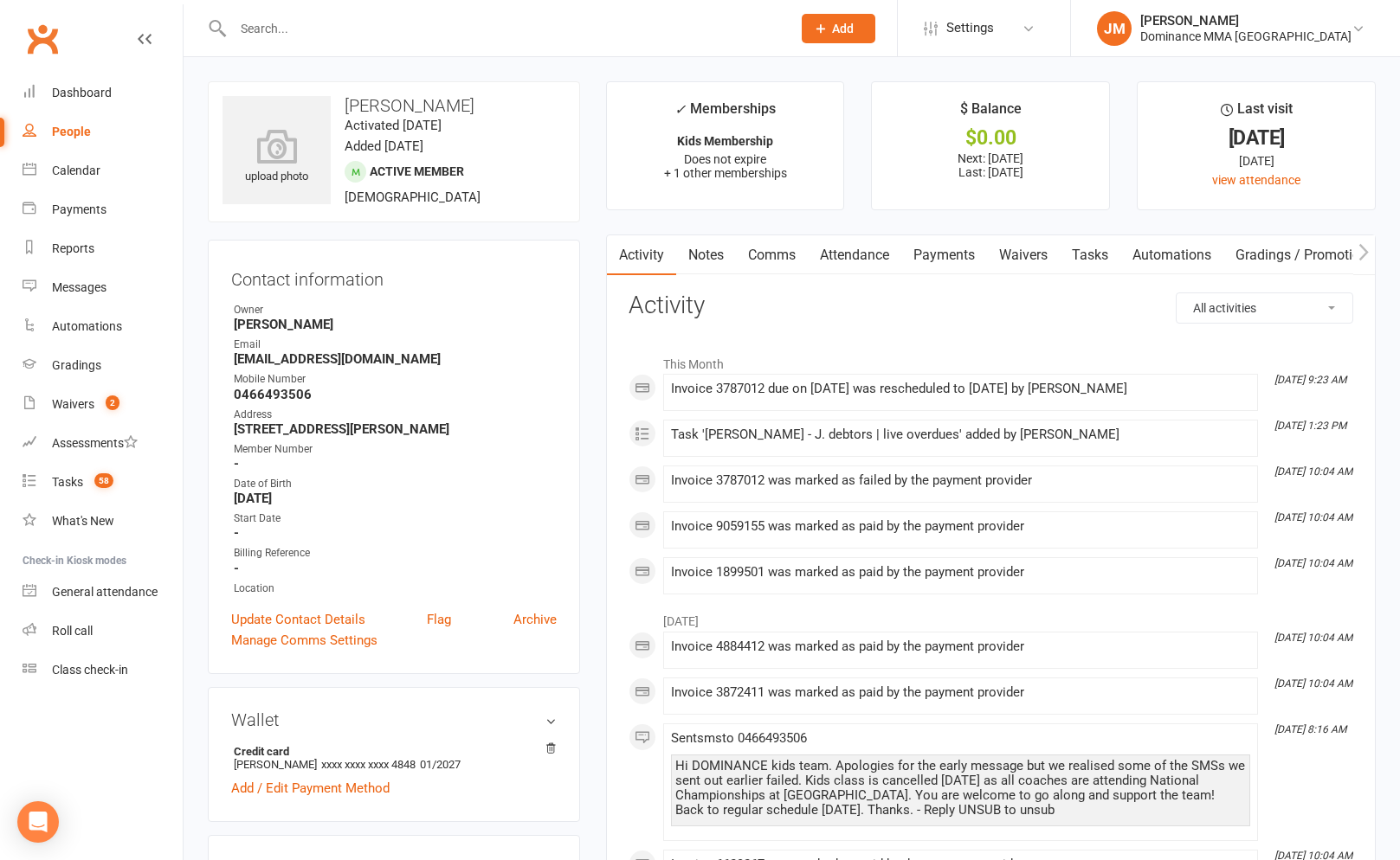
click at [1106, 237] on link "Tasks" at bounding box center [1090, 255] width 61 height 40
select select "incomplete"
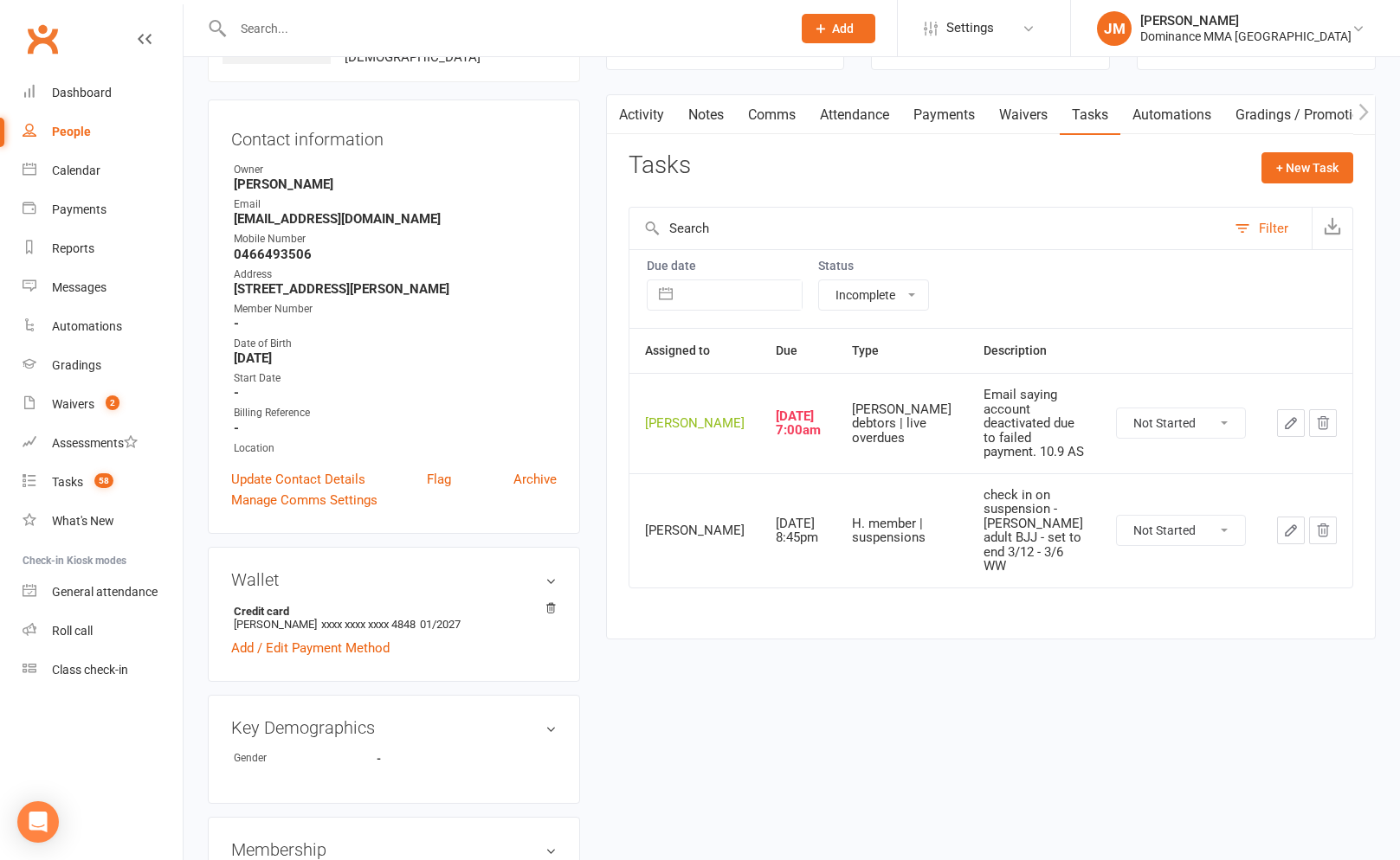
scroll to position [319, 0]
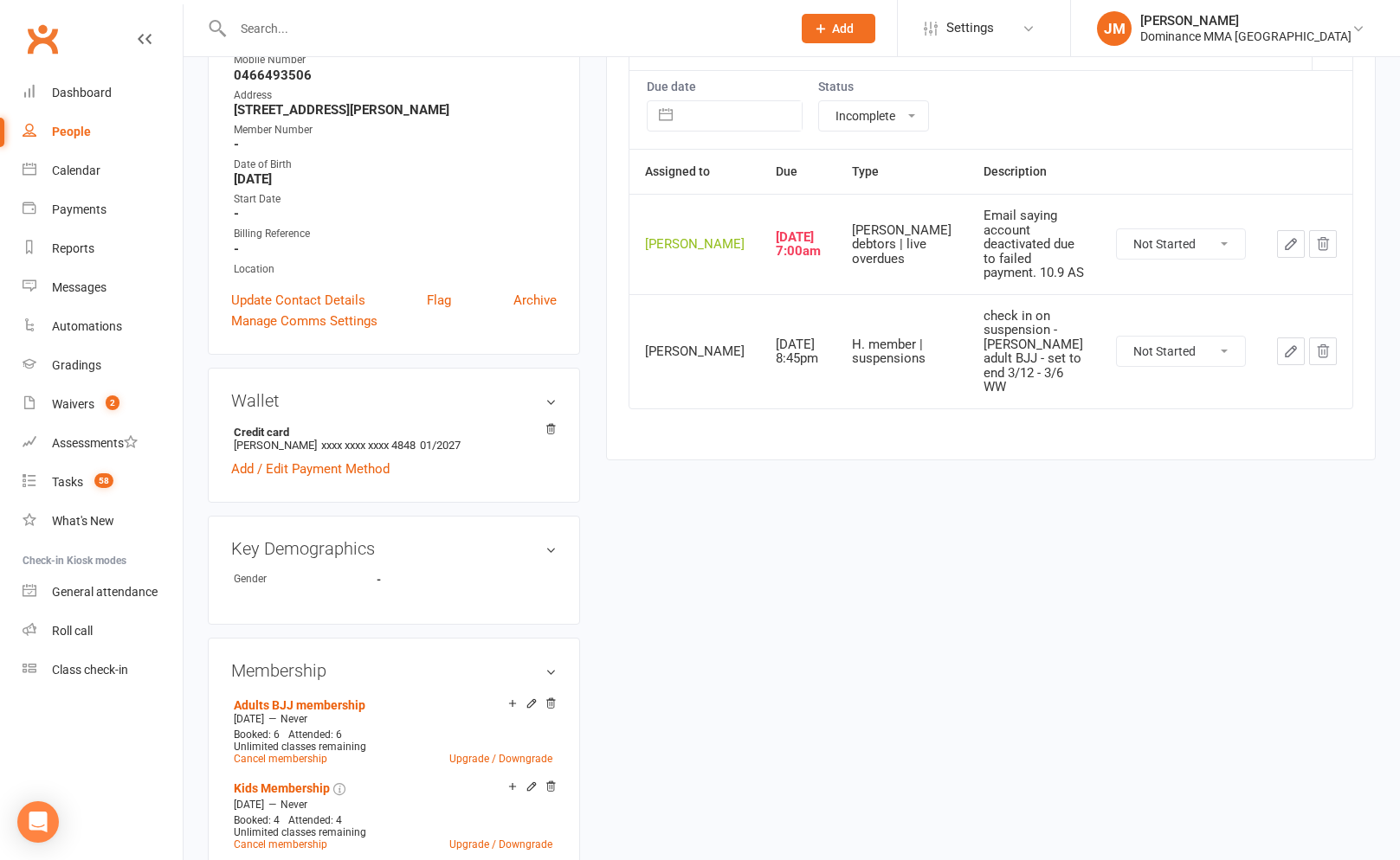
click at [1212, 256] on select "Not Started In Progress Waiting Complete" at bounding box center [1180, 243] width 128 height 29
click at [1117, 236] on select "Not Started In Progress Waiting Complete" at bounding box center [1180, 243] width 128 height 29
select select "unstarted"
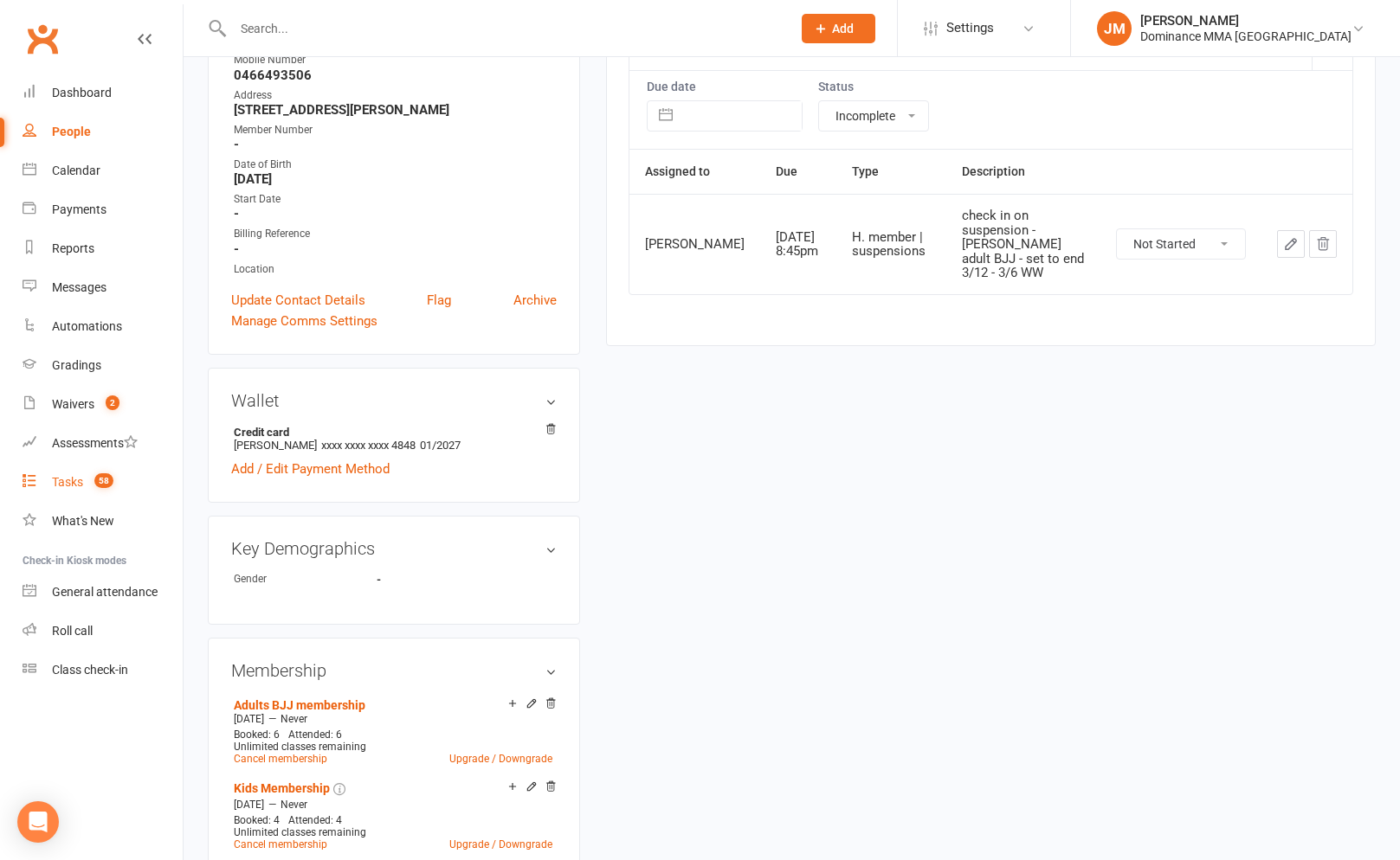
click at [75, 482] on div "Tasks" at bounding box center [67, 482] width 31 height 14
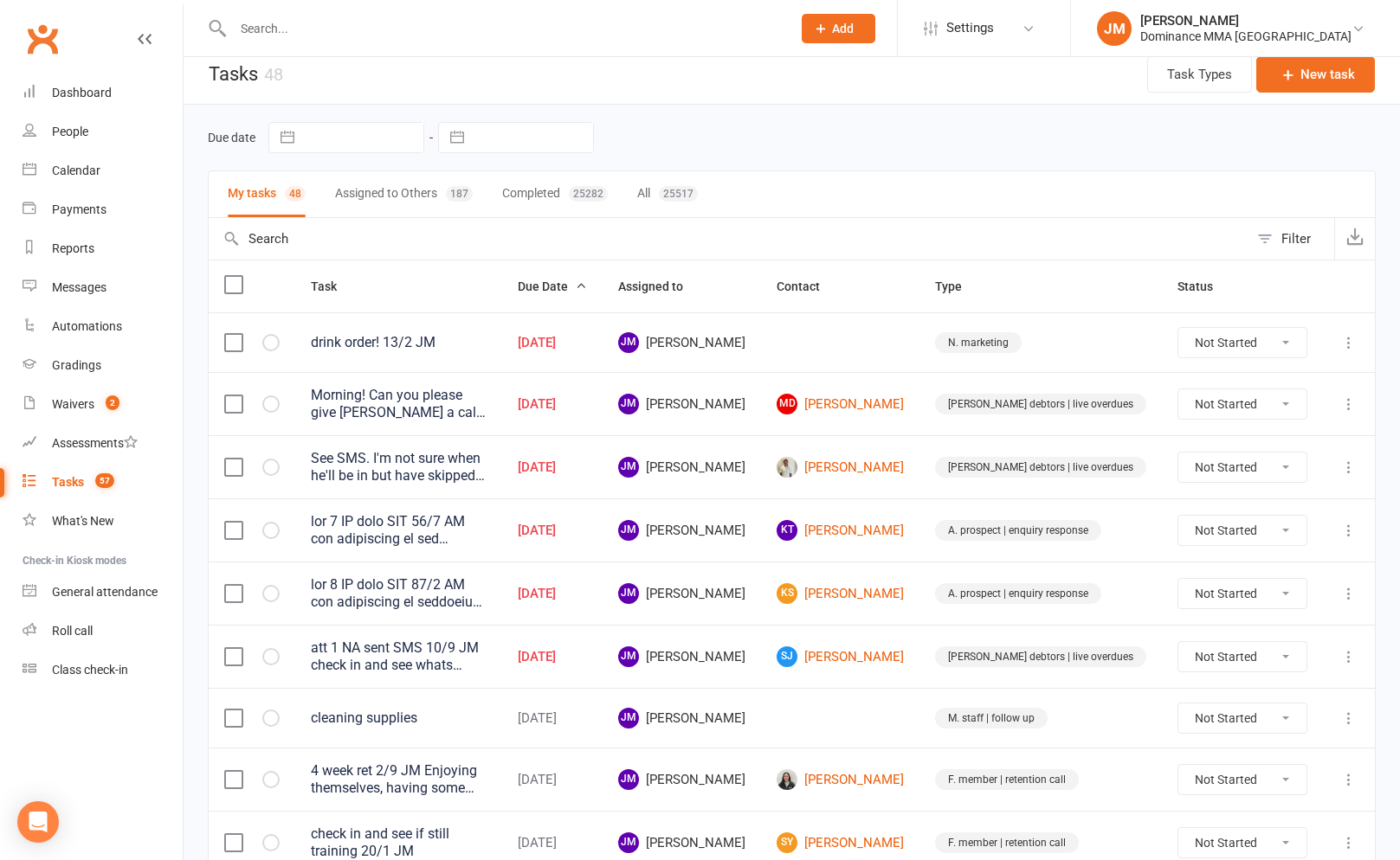
scroll to position [21, 0]
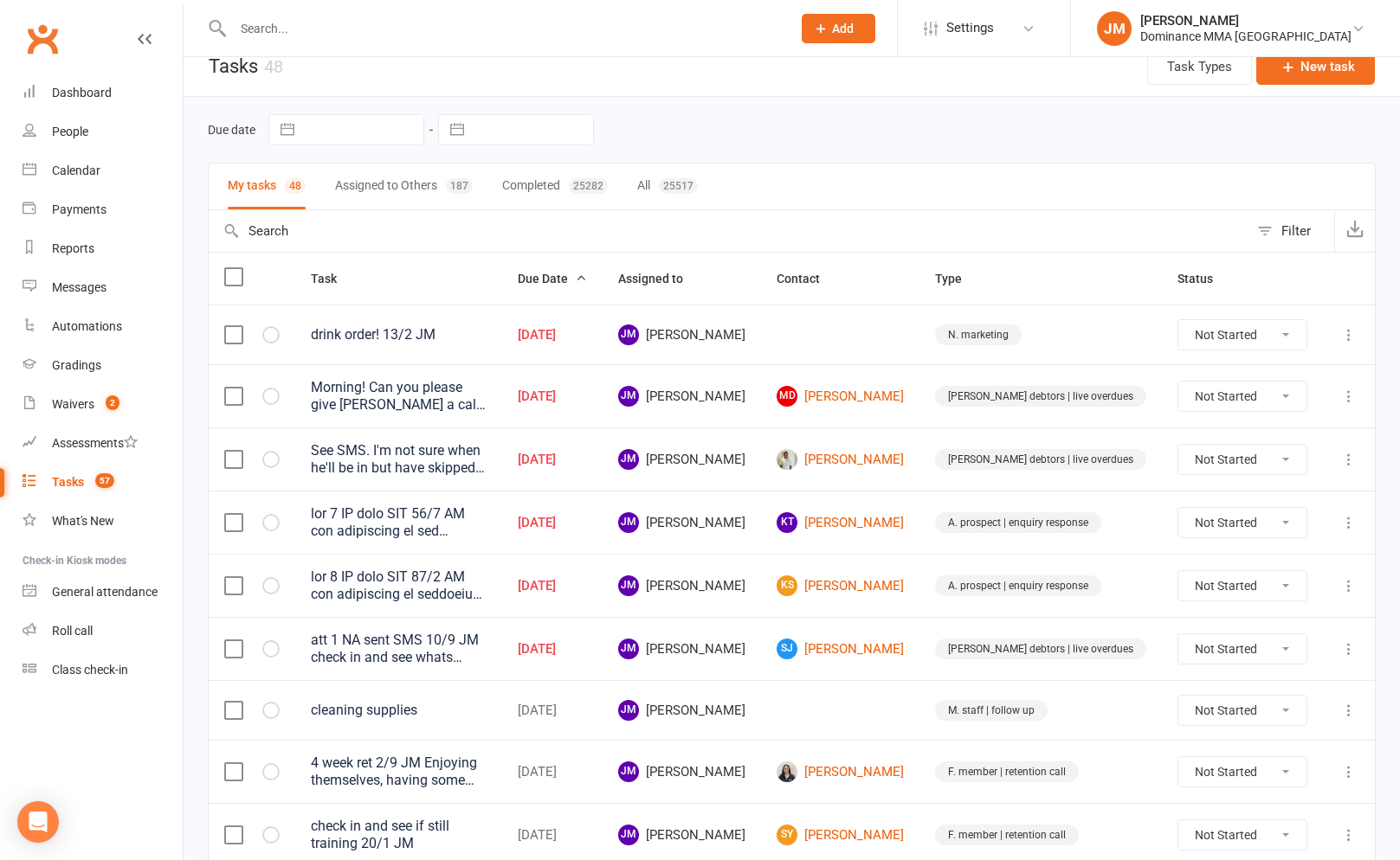
click at [1338, 455] on td at bounding box center [1348, 459] width 52 height 63
drag, startPoint x: 1348, startPoint y: 458, endPoint x: 1345, endPoint y: 469, distance: 11.4
click at [1348, 458] on icon at bounding box center [1349, 459] width 17 height 17
click at [1261, 537] on link "Edit" at bounding box center [1272, 528] width 171 height 35
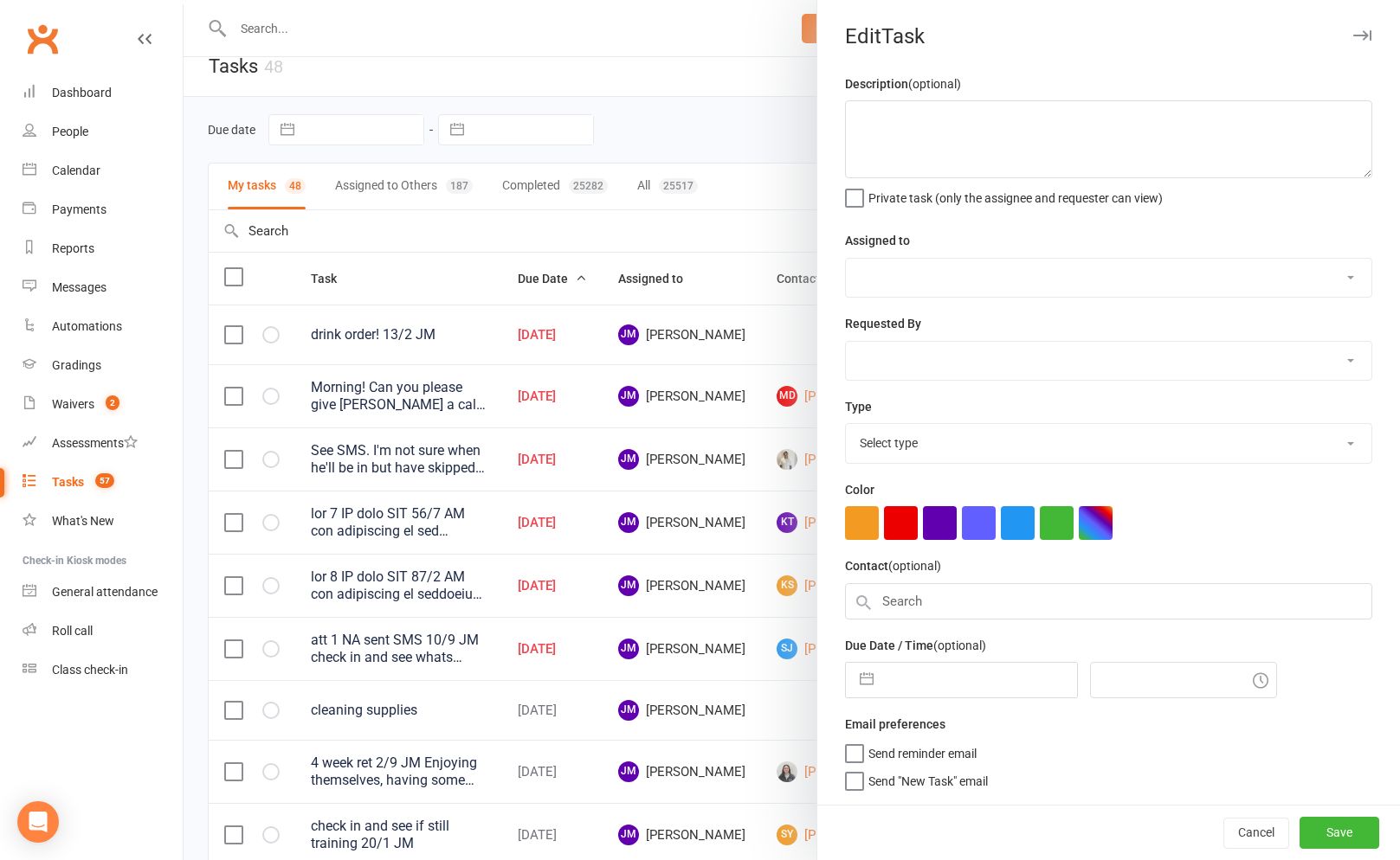
type textarea "See SMS. I'm not sure when he'll be in but have skipped [DATE] payment incase h…"
select select "45422"
select select "50862"
type input "[DATE]"
type input "8:00am"
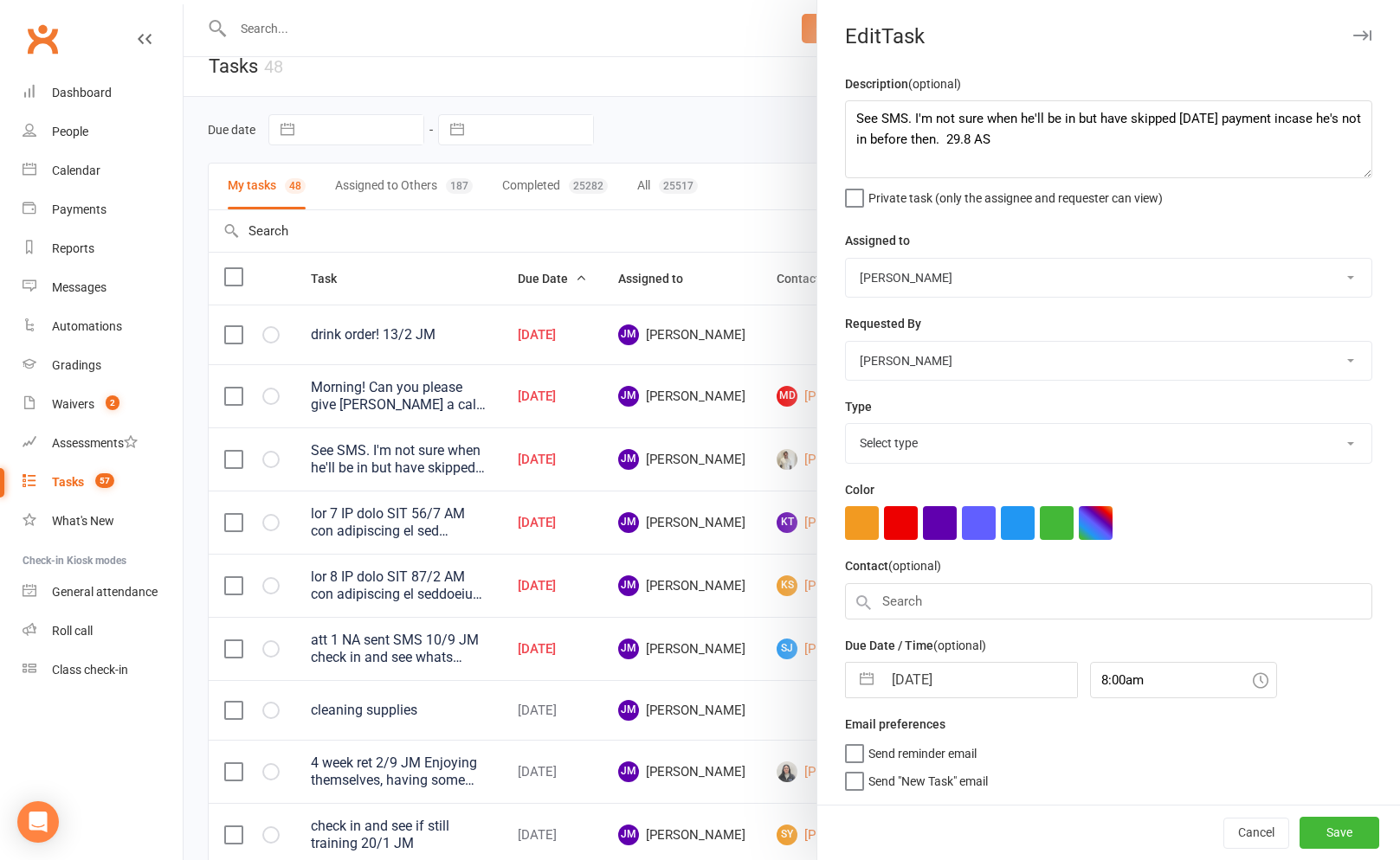
select select "3869"
click at [886, 693] on input "[DATE]" at bounding box center [980, 676] width 195 height 35
select select "7"
select select "2025"
select select "8"
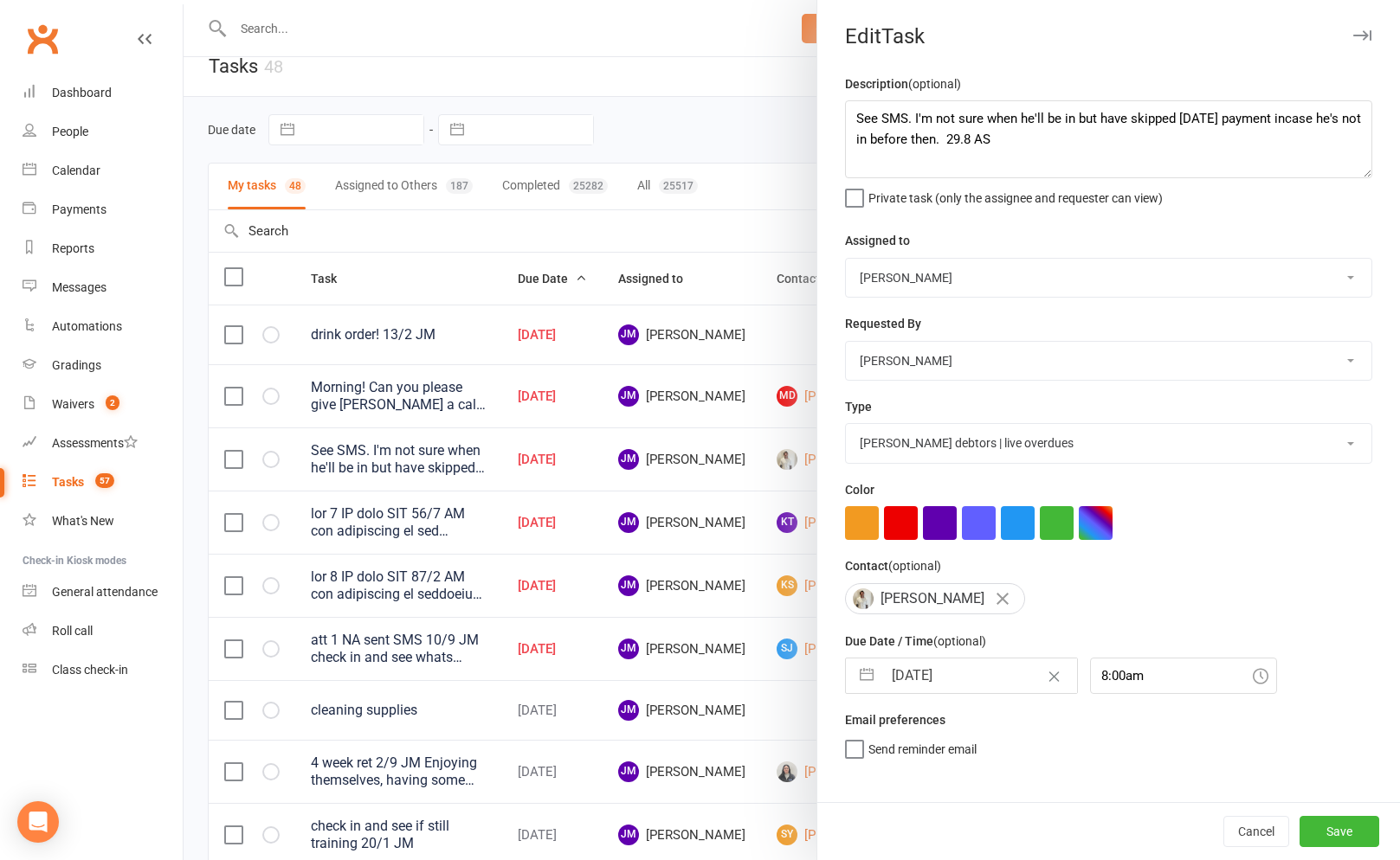
select select "2025"
select select "9"
select select "2025"
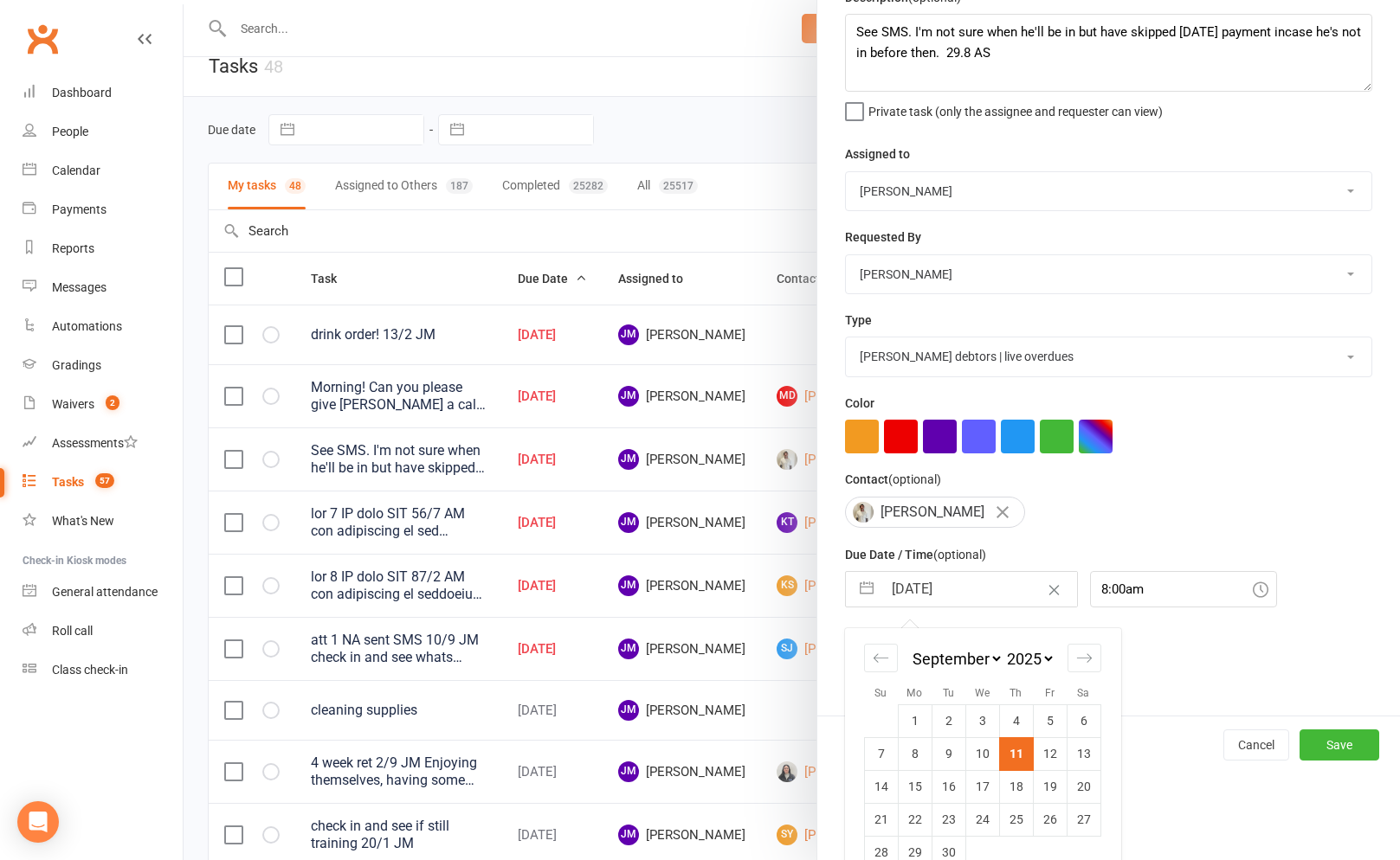
scroll to position [118, 0]
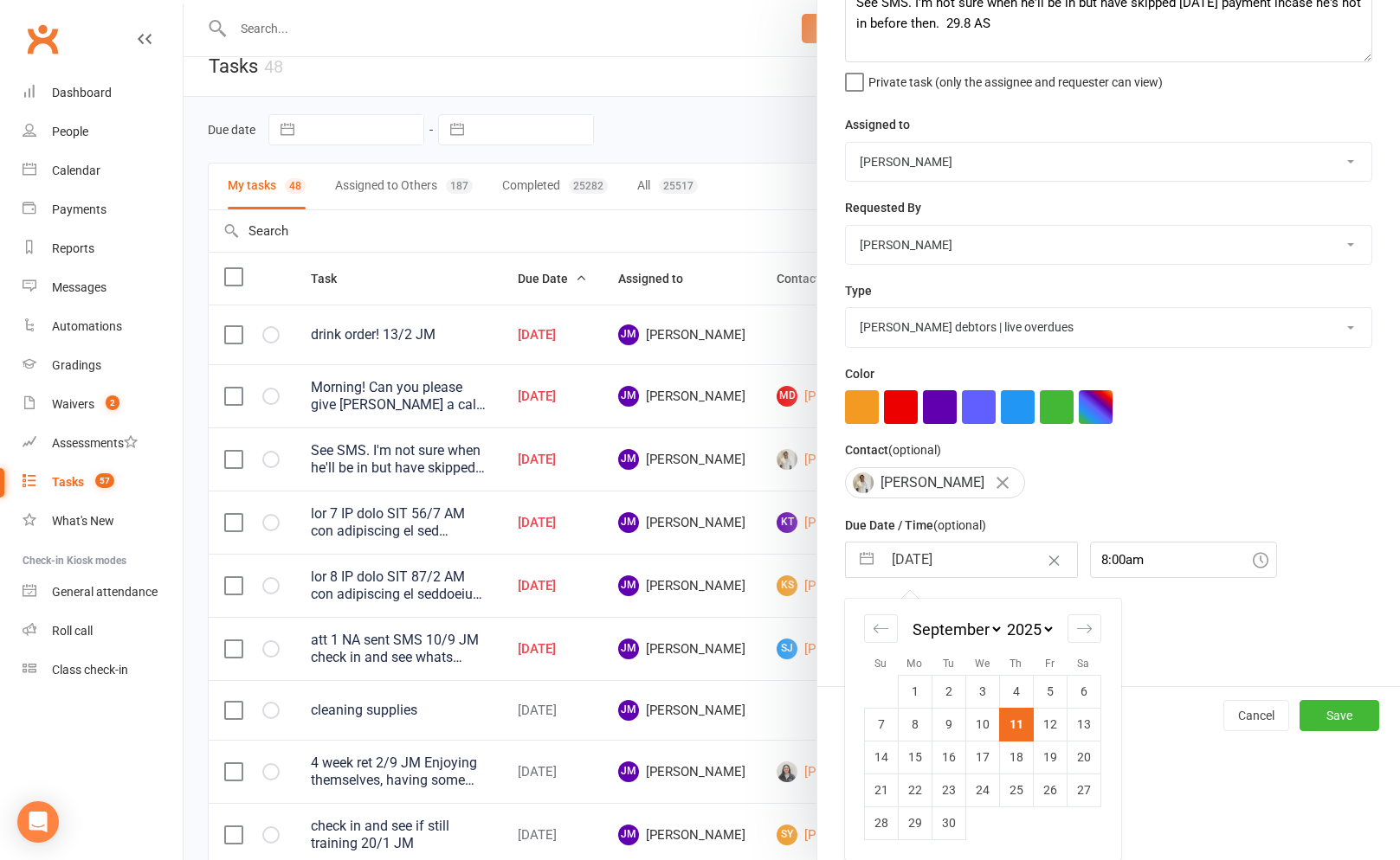
drag, startPoint x: 1051, startPoint y: 724, endPoint x: 1153, endPoint y: 750, distance: 105.3
click at [1051, 724] on td "12" at bounding box center [1050, 724] width 34 height 33
type input "[DATE]"
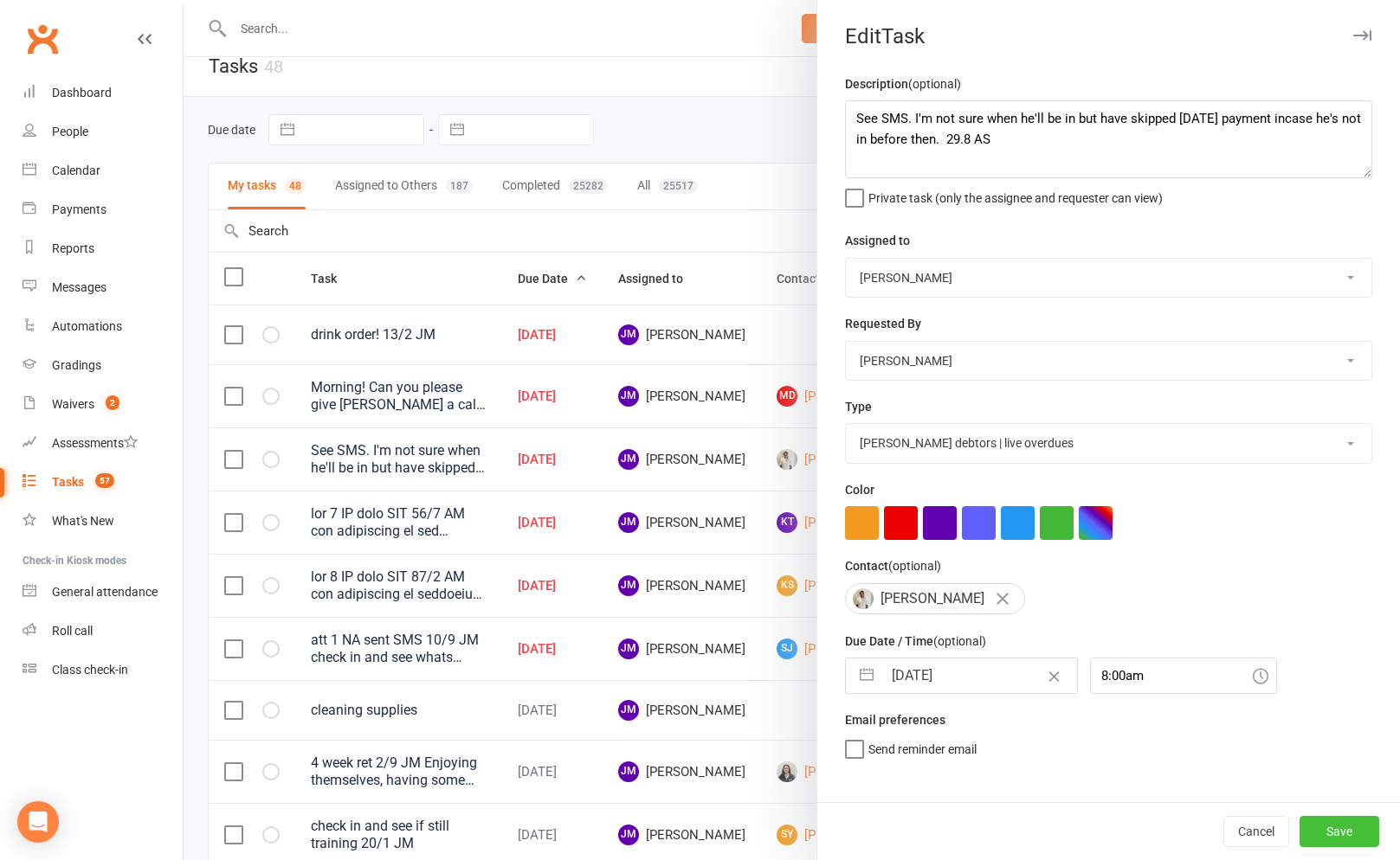
click at [1346, 834] on button "Save" at bounding box center [1339, 831] width 80 height 31
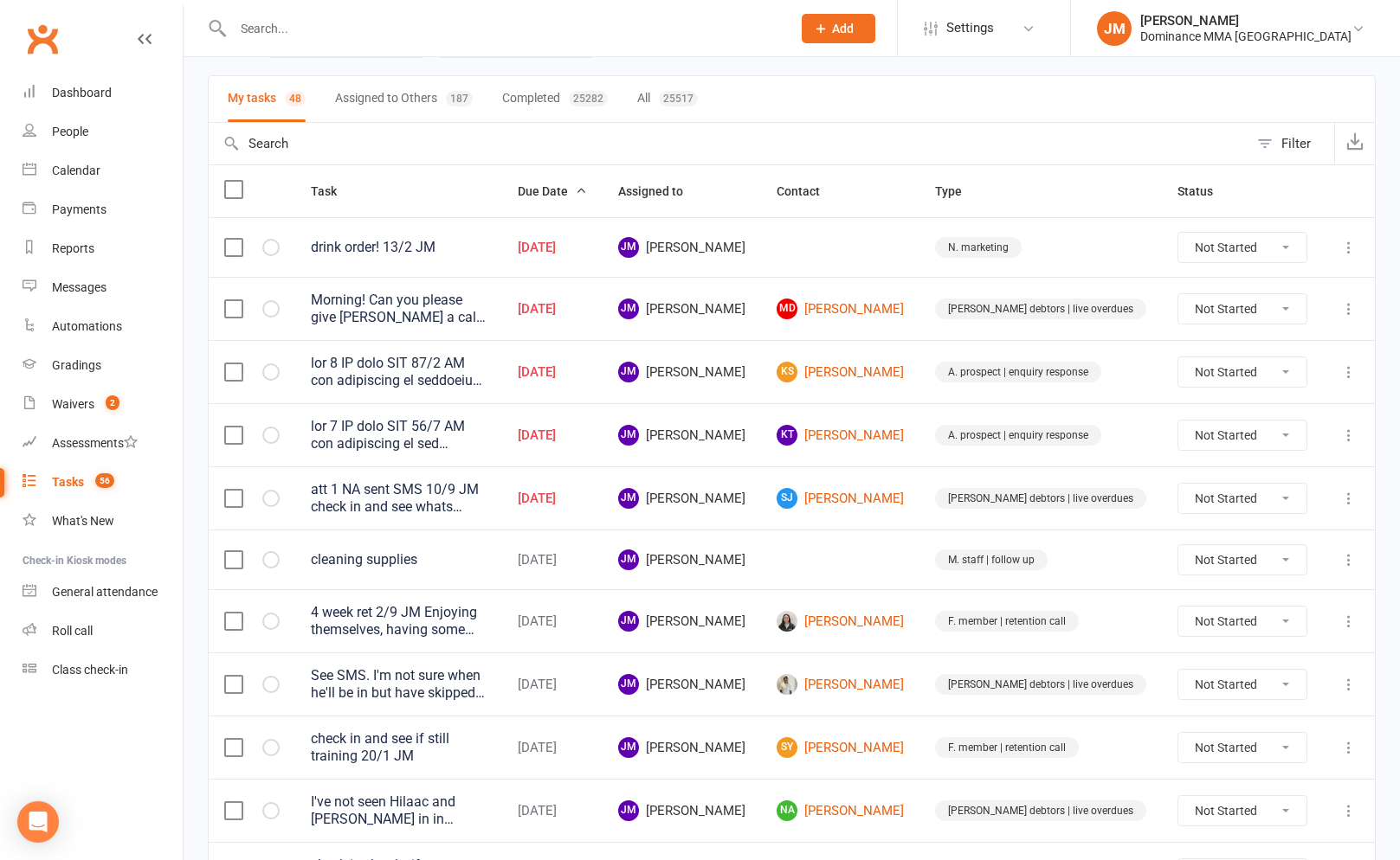
scroll to position [93, 0]
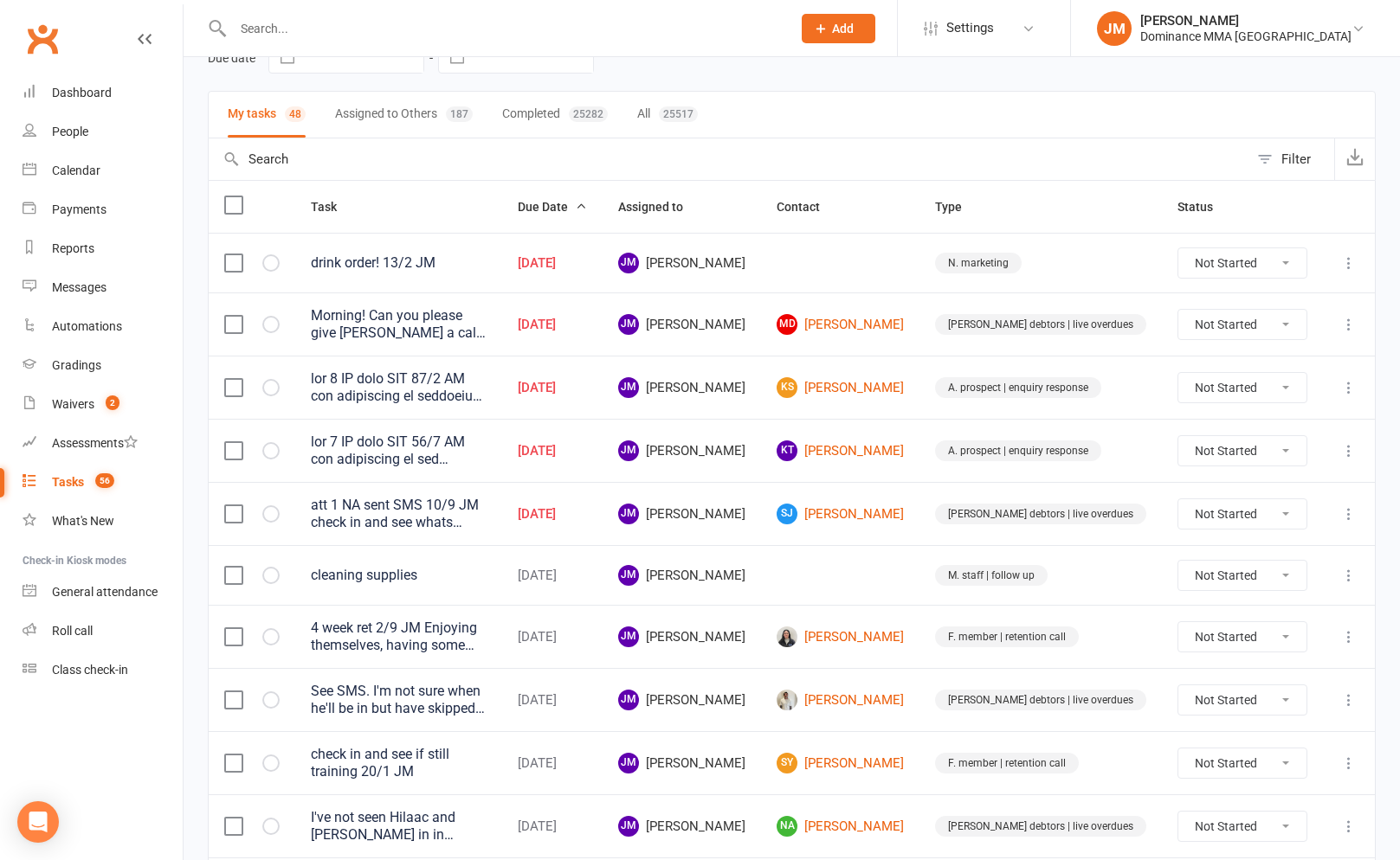
click at [1352, 263] on icon at bounding box center [1349, 263] width 17 height 17
click at [1217, 335] on link "Edit" at bounding box center [1272, 331] width 171 height 35
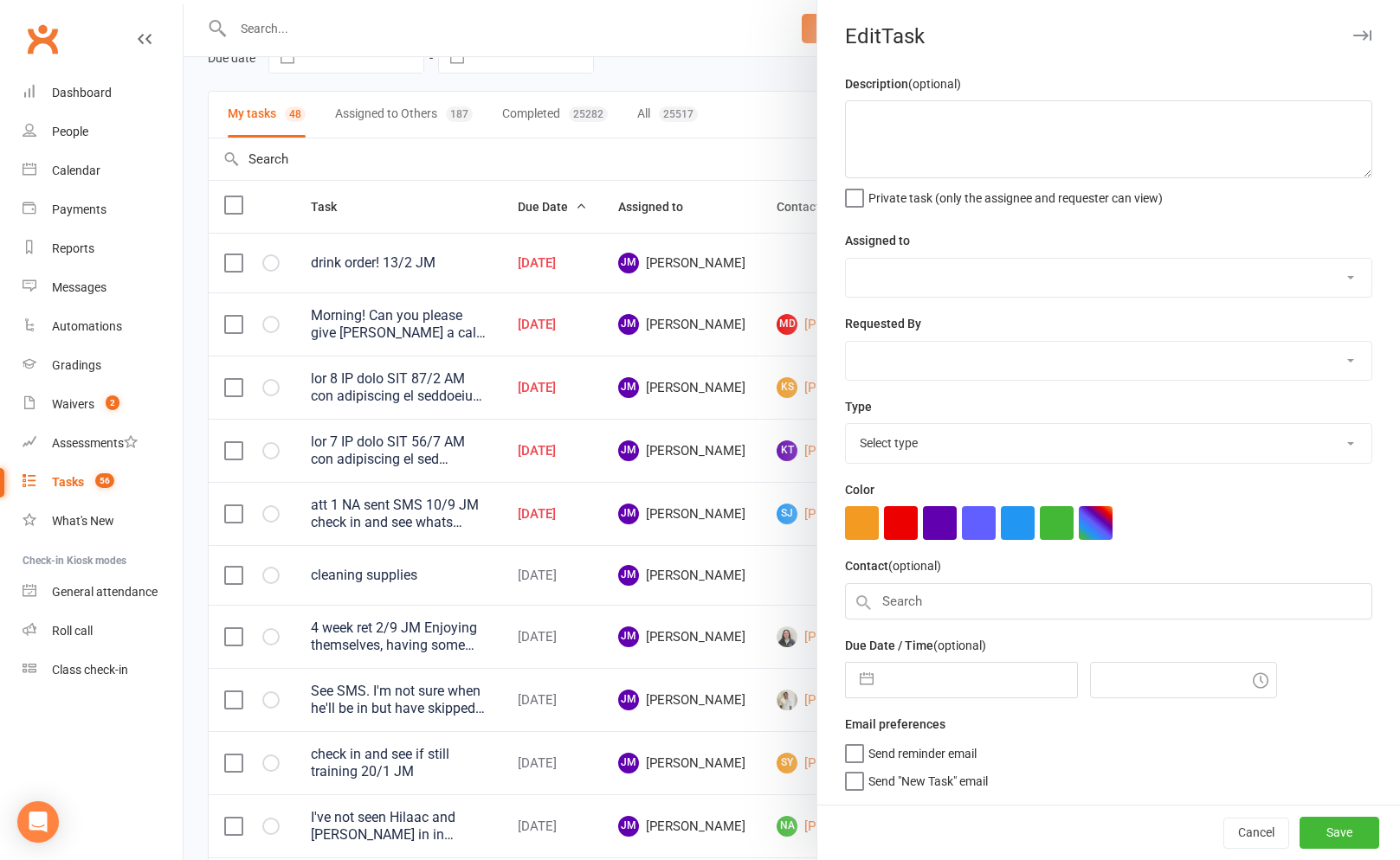
type textarea "drink order! 13/2 JM"
select select "45422"
type input "[DATE]"
type input "3:45am"
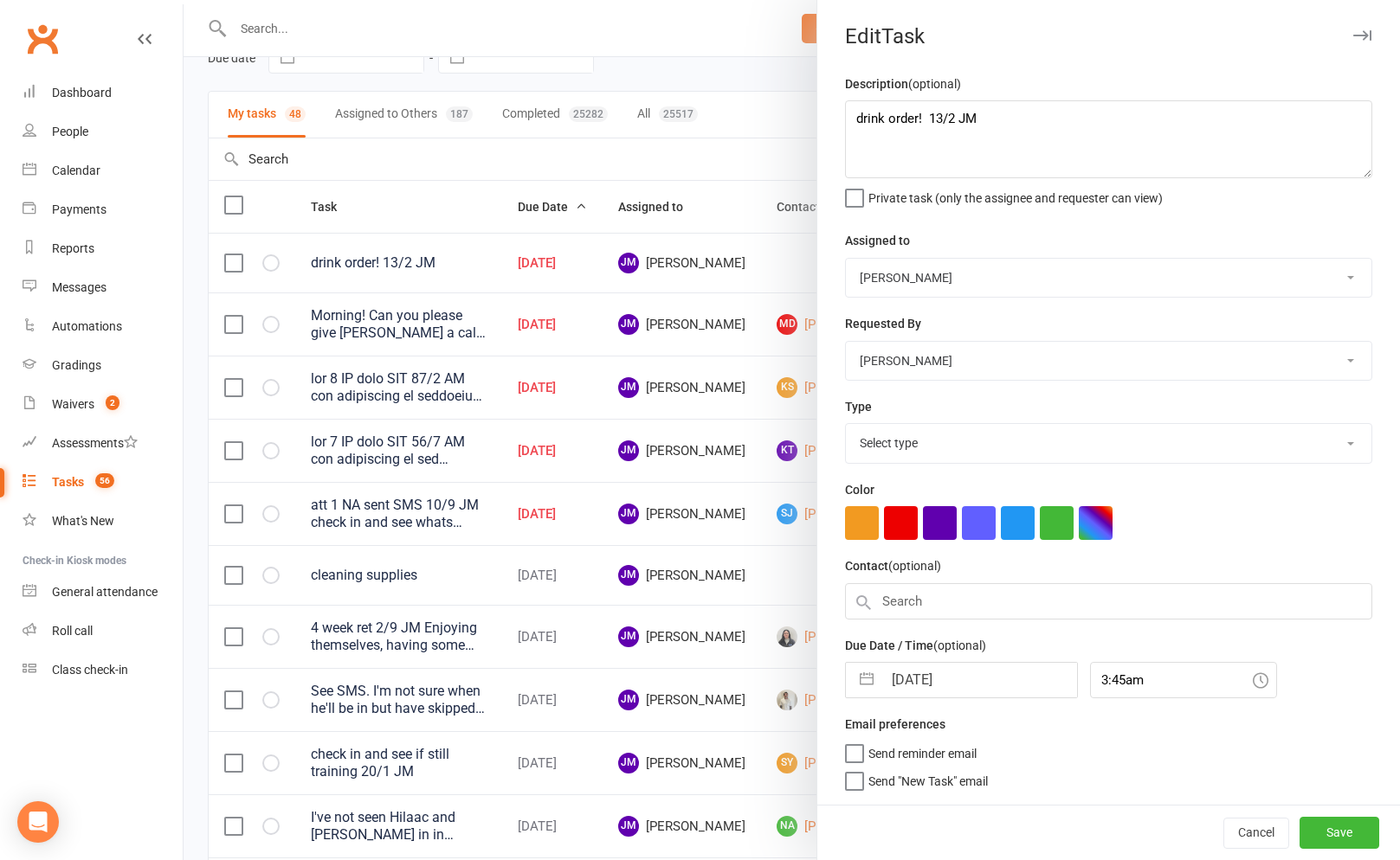
select select "3873"
select select "7"
select select "2025"
select select "8"
select select "2025"
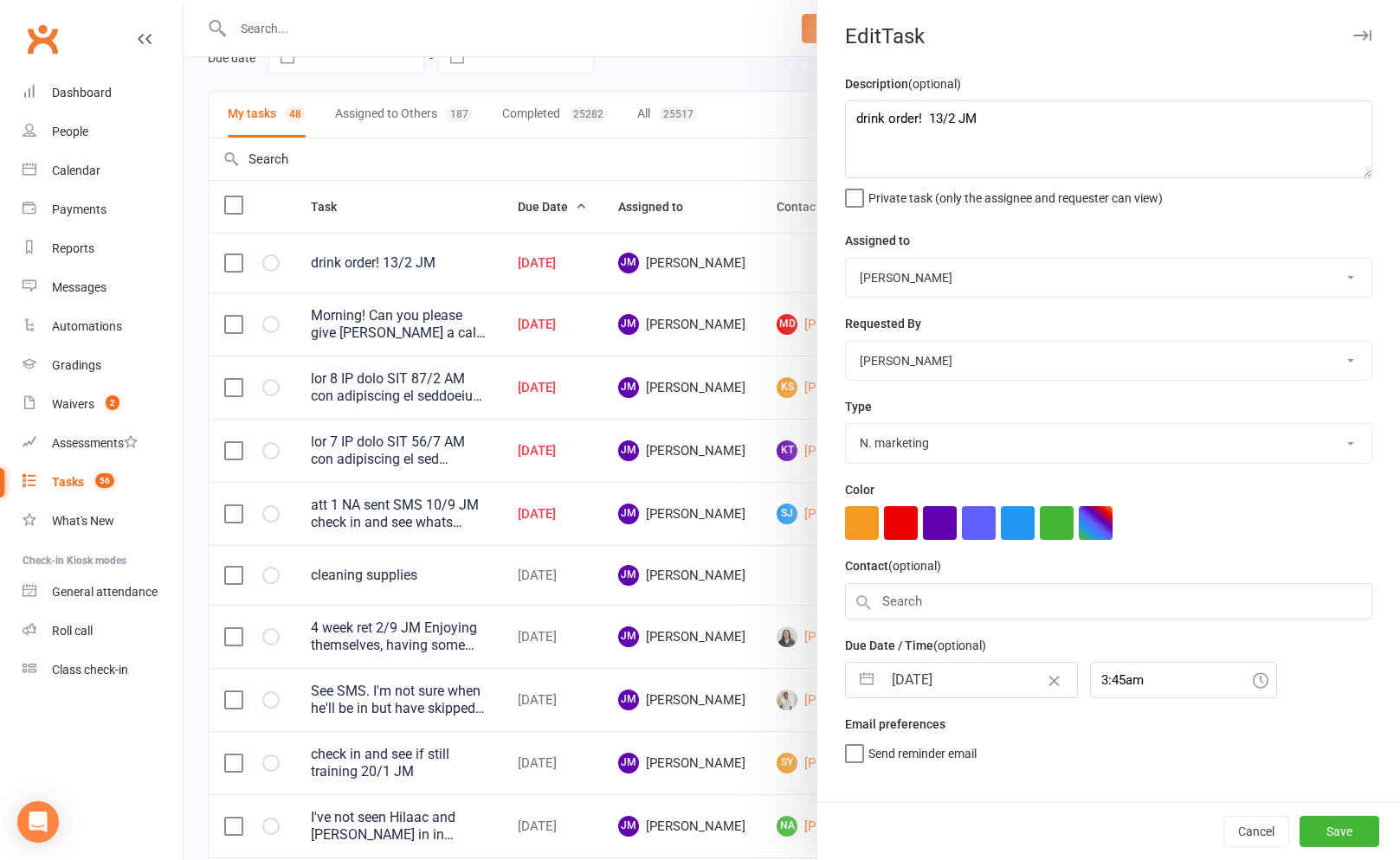
select select "9"
select select "2025"
click at [886, 674] on input "[DATE]" at bounding box center [980, 680] width 195 height 35
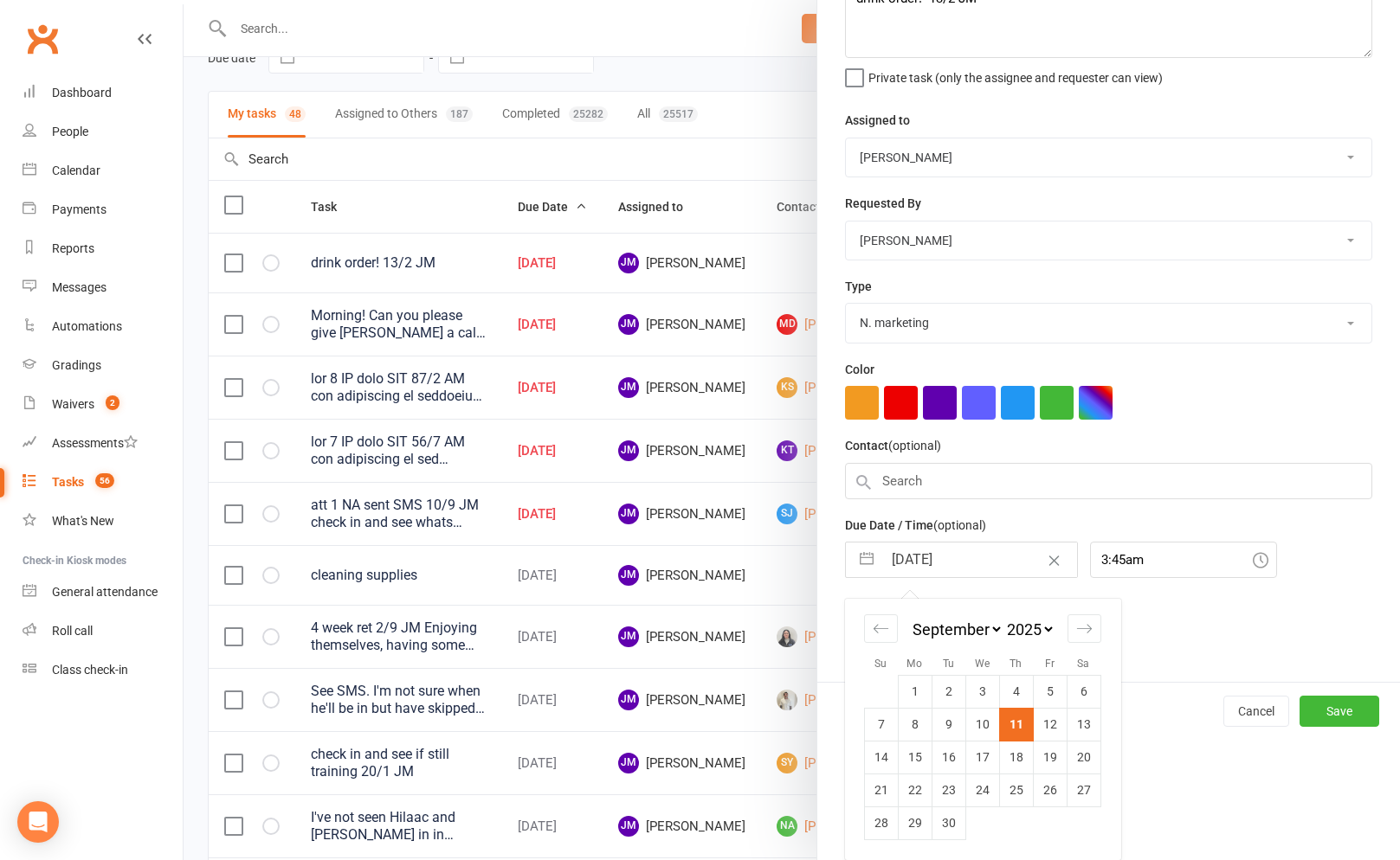
click at [1056, 735] on td "12" at bounding box center [1050, 724] width 34 height 33
type input "[DATE]"
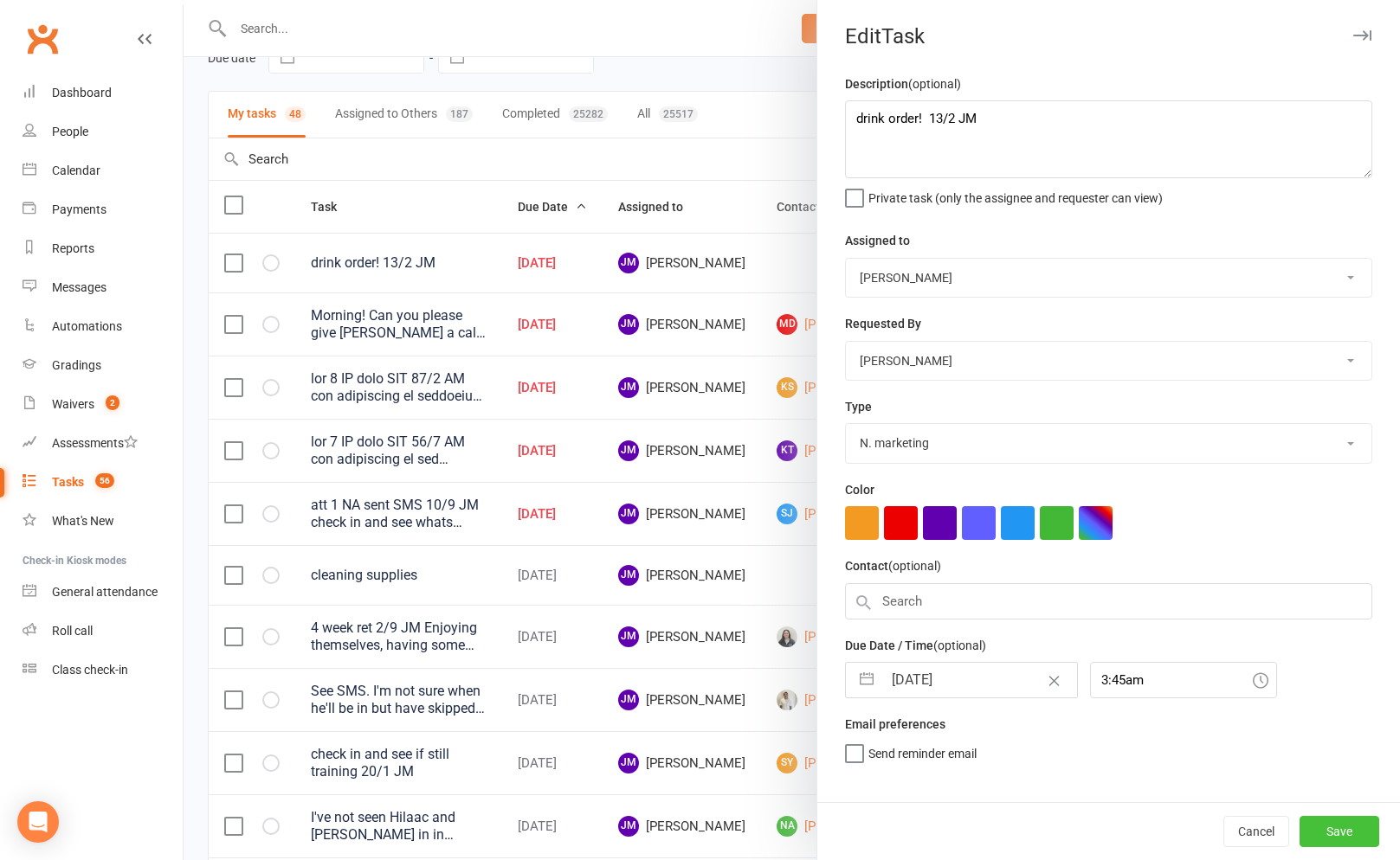
click at [1336, 833] on button "Save" at bounding box center [1339, 831] width 80 height 31
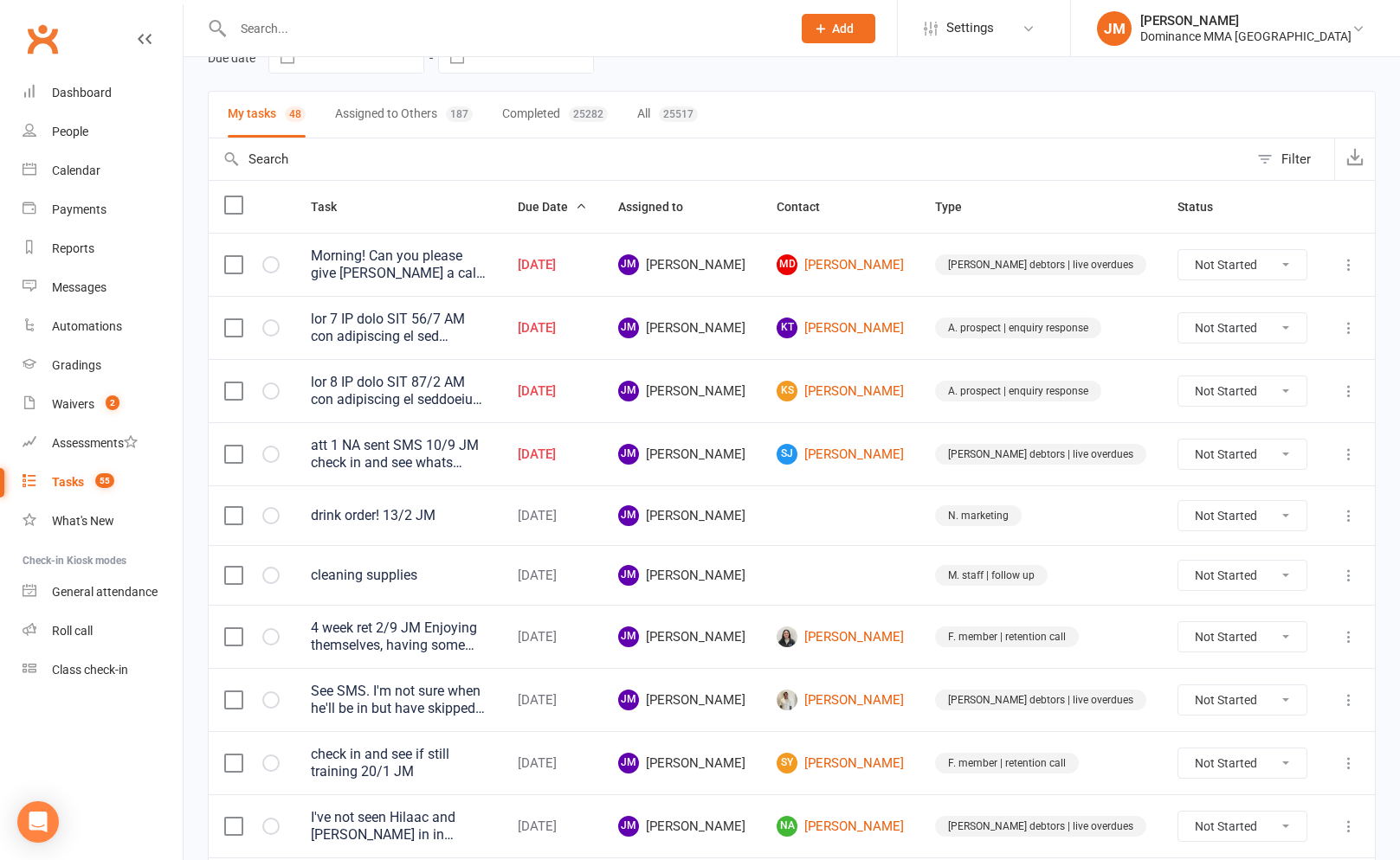
click at [927, 147] on input "text" at bounding box center [728, 159] width 1039 height 42
click at [1356, 383] on icon at bounding box center [1349, 391] width 17 height 17
click at [1294, 444] on link "Edit" at bounding box center [1272, 459] width 171 height 35
type textarea "lor 6 IP dolo SIT 87/0 AM con adipiscing el seddoeius tempori, utla etdolor mag…"
select select "45422"
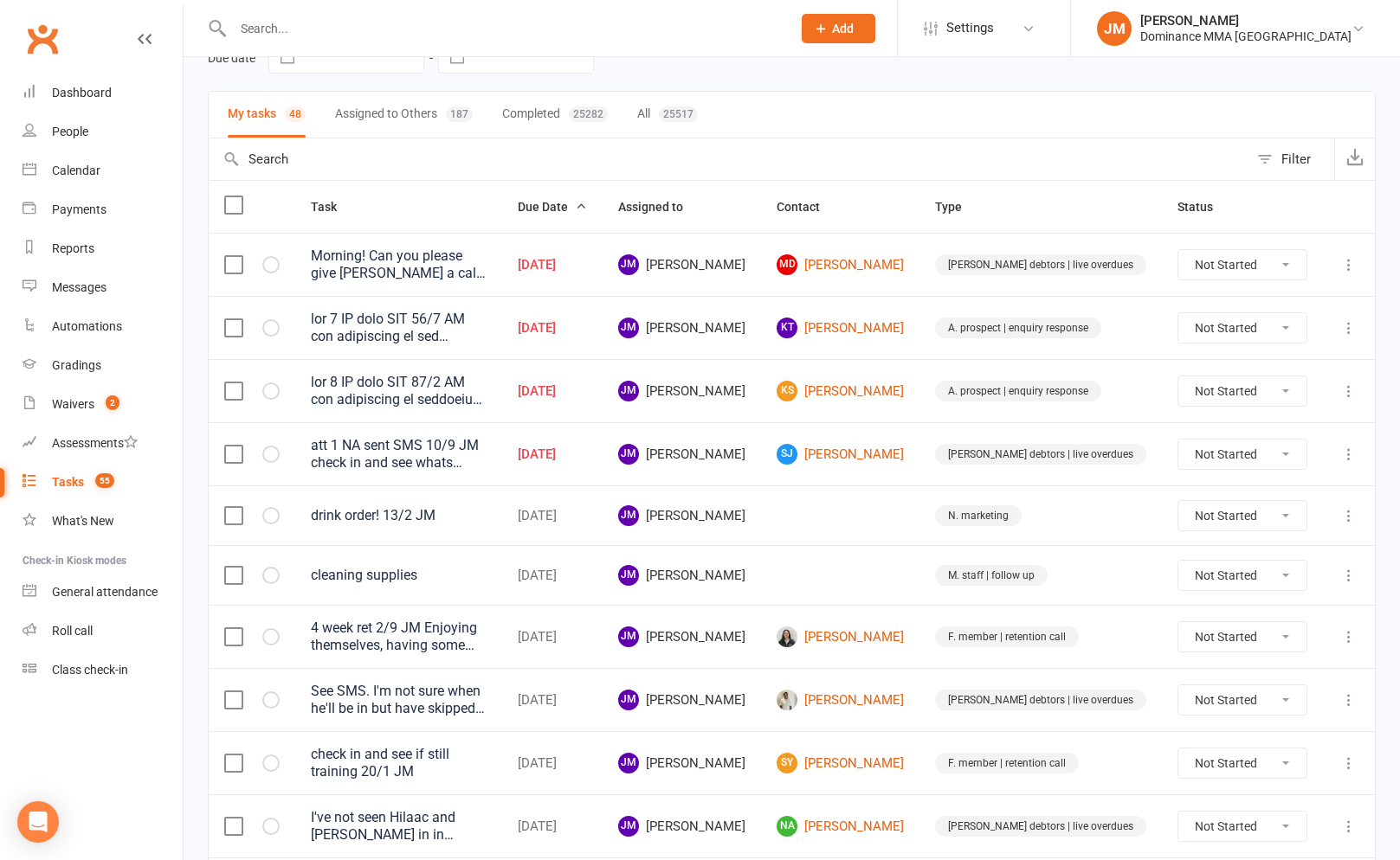
type input "[DATE]"
type input "8:00am"
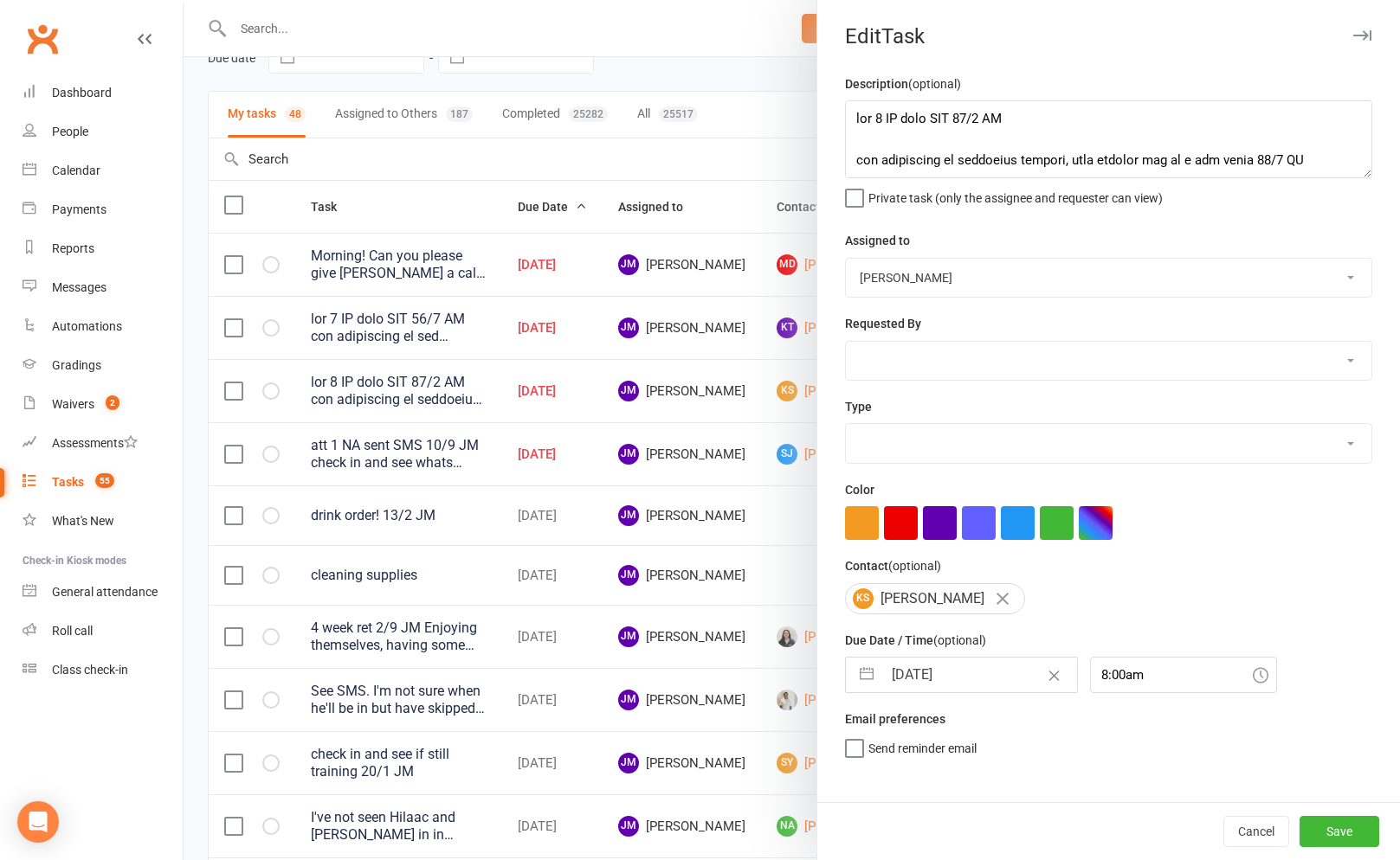
select select "3860"
click at [927, 676] on input "[DATE]" at bounding box center [980, 675] width 195 height 35
select select "7"
select select "2025"
select select "8"
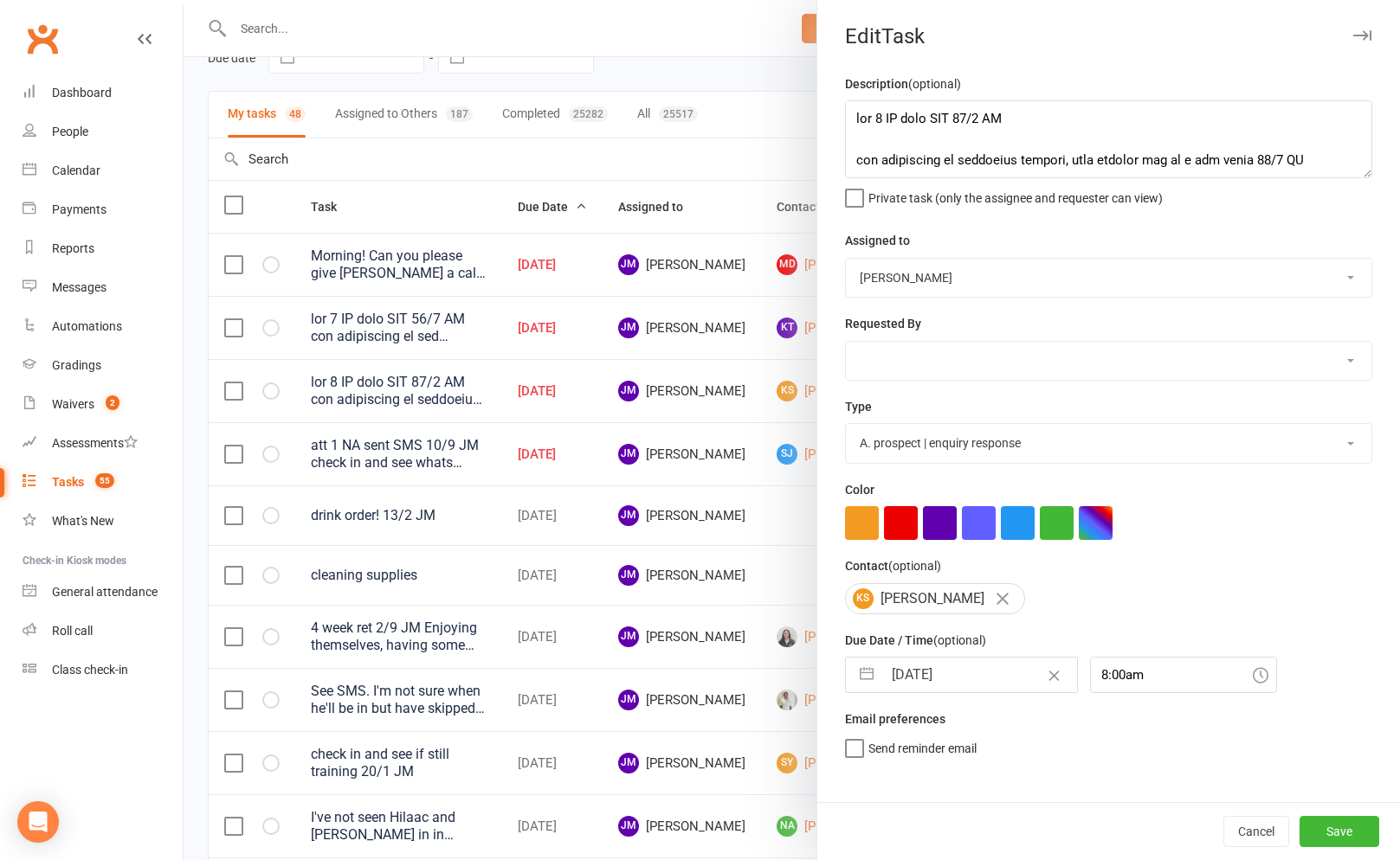
select select "2025"
select select "9"
select select "2025"
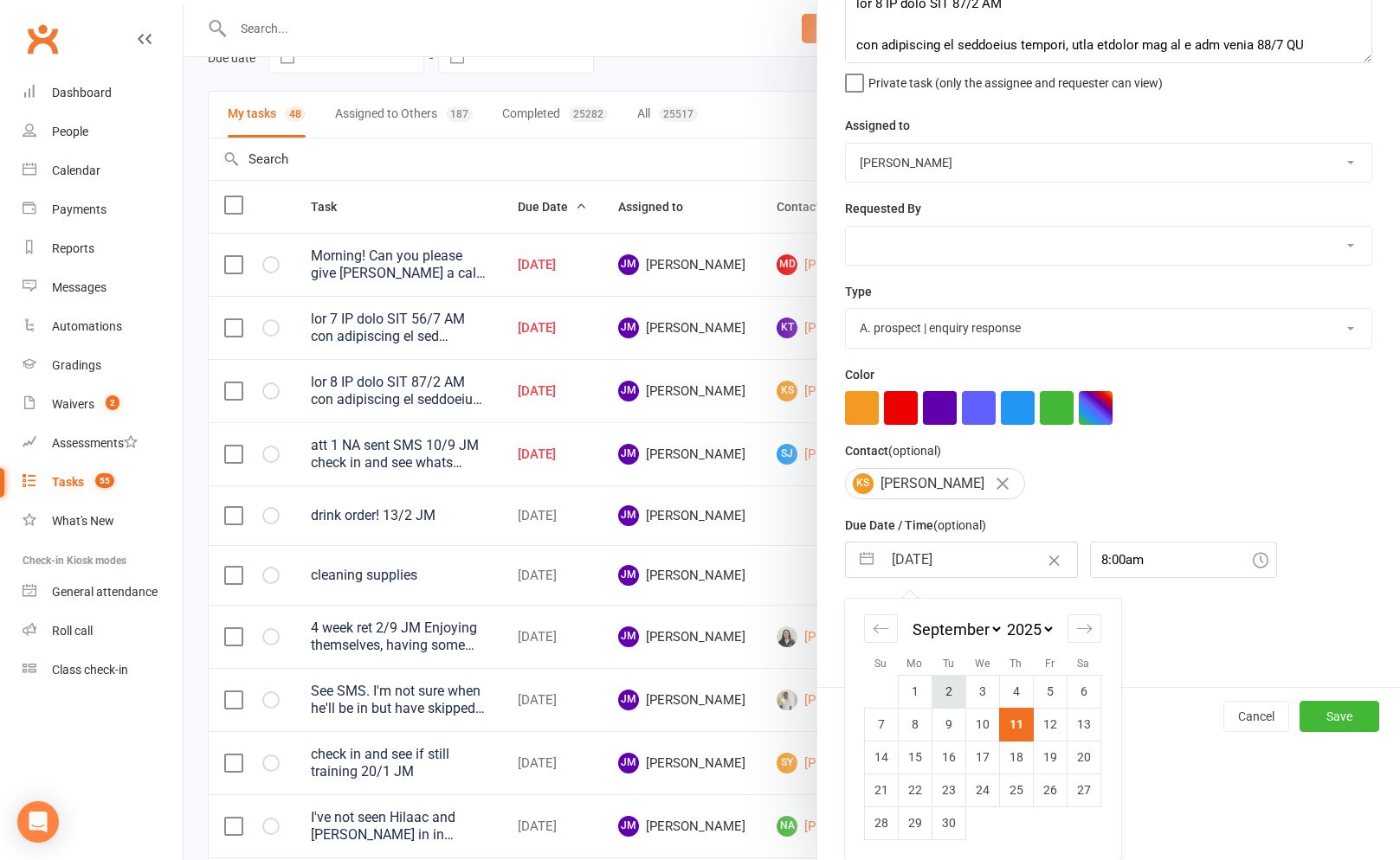
scroll to position [117, 0]
click at [1066, 725] on td "12" at bounding box center [1050, 724] width 34 height 33
type input "[DATE]"
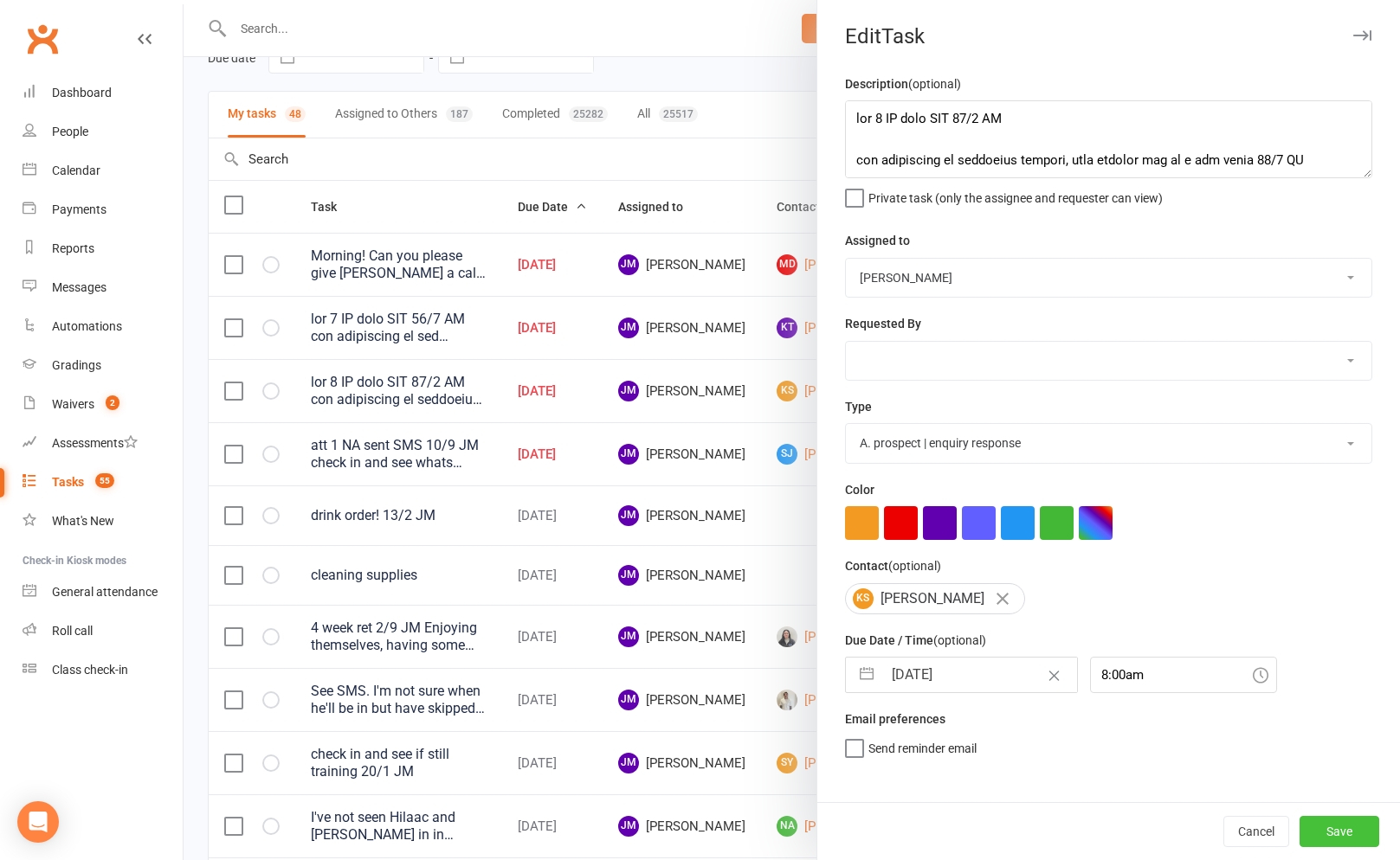
scroll to position [0, 0]
click at [1372, 845] on button "Save" at bounding box center [1339, 831] width 80 height 31
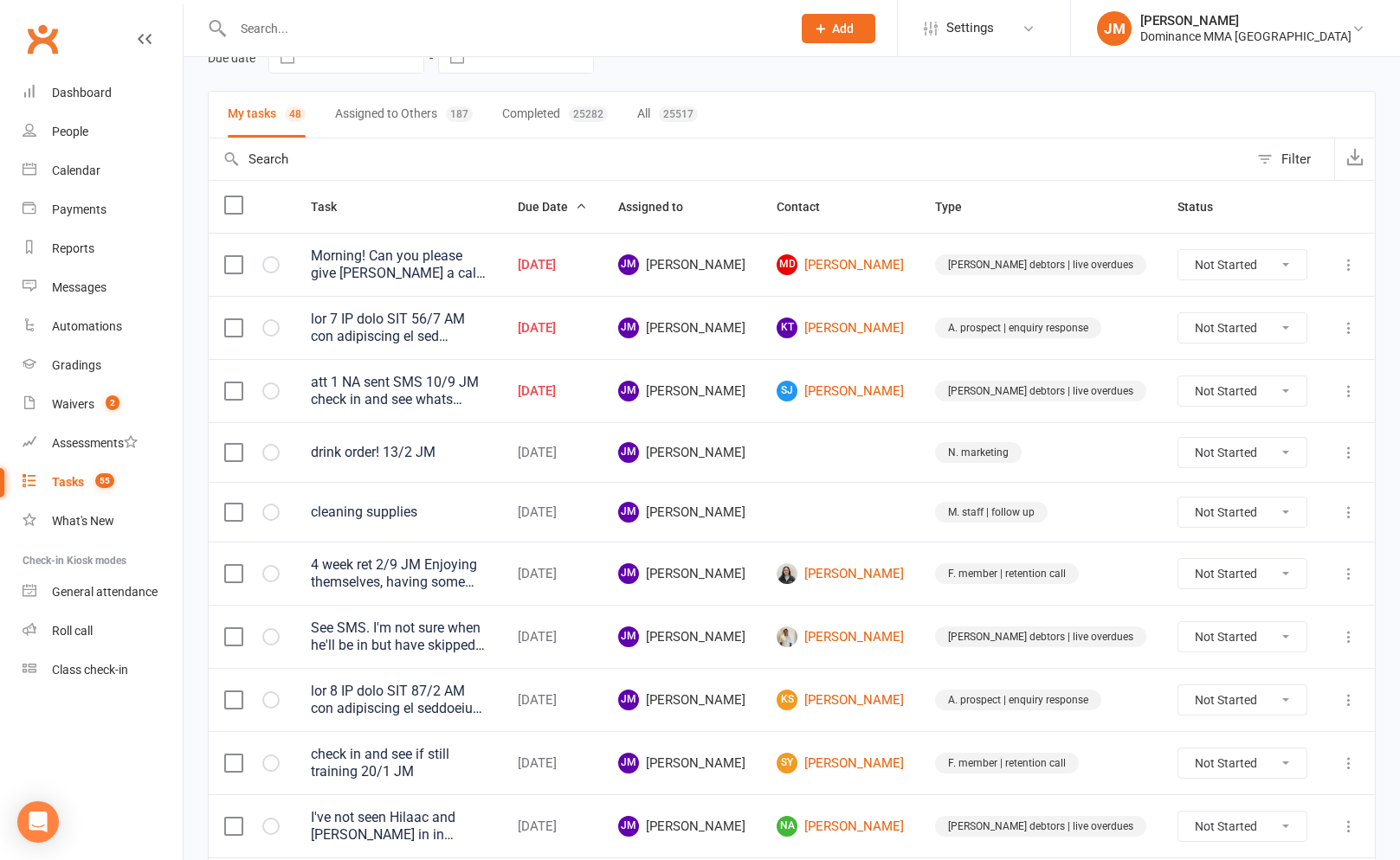
click at [1350, 329] on icon at bounding box center [1349, 327] width 17 height 17
drag, startPoint x: 1269, startPoint y: 413, endPoint x: 1259, endPoint y: 401, distance: 15.6
click at [1261, 400] on ul "View Edit Delete" at bounding box center [1272, 395] width 173 height 114
click at [1237, 395] on link "Edit" at bounding box center [1272, 396] width 171 height 35
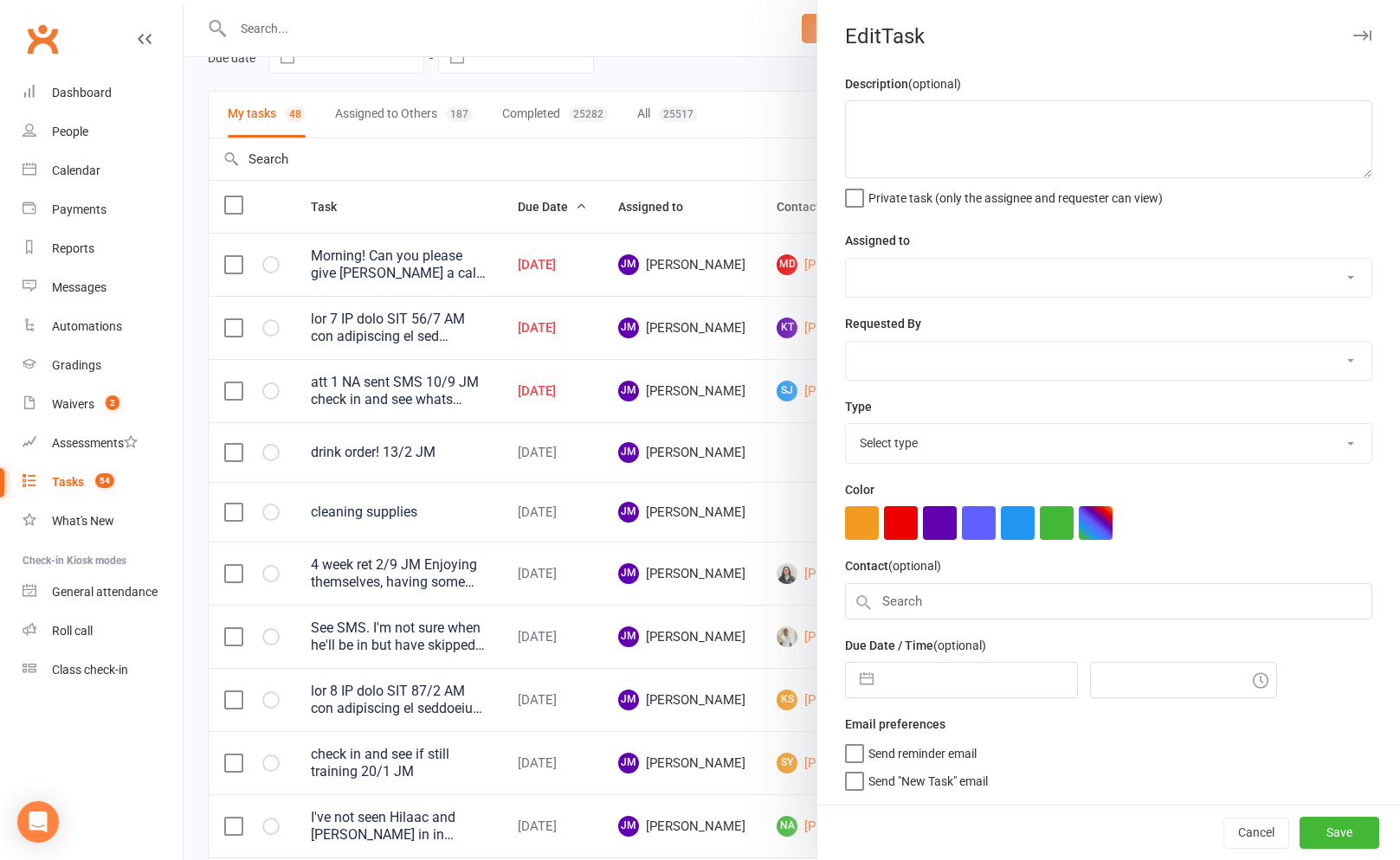
type textarea "lor 9 IP dolo SIT 27/8 AM con adipiscing el sed doeiusmod tempori, utl etdol ma…"
select select "45422"
type input "[DATE]"
type input "8:00am"
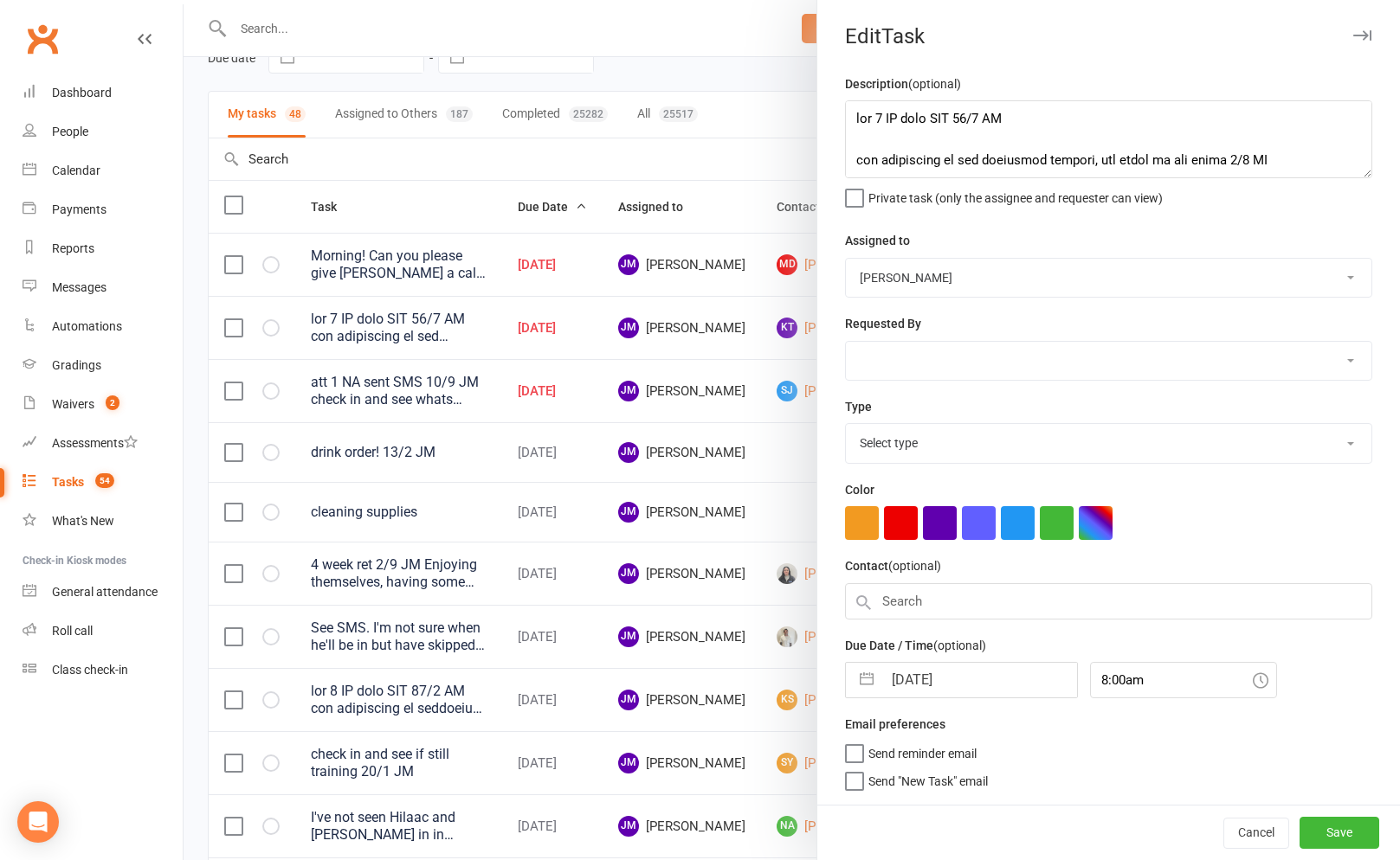
select select "3860"
select select "7"
select select "2025"
select select "8"
select select "2025"
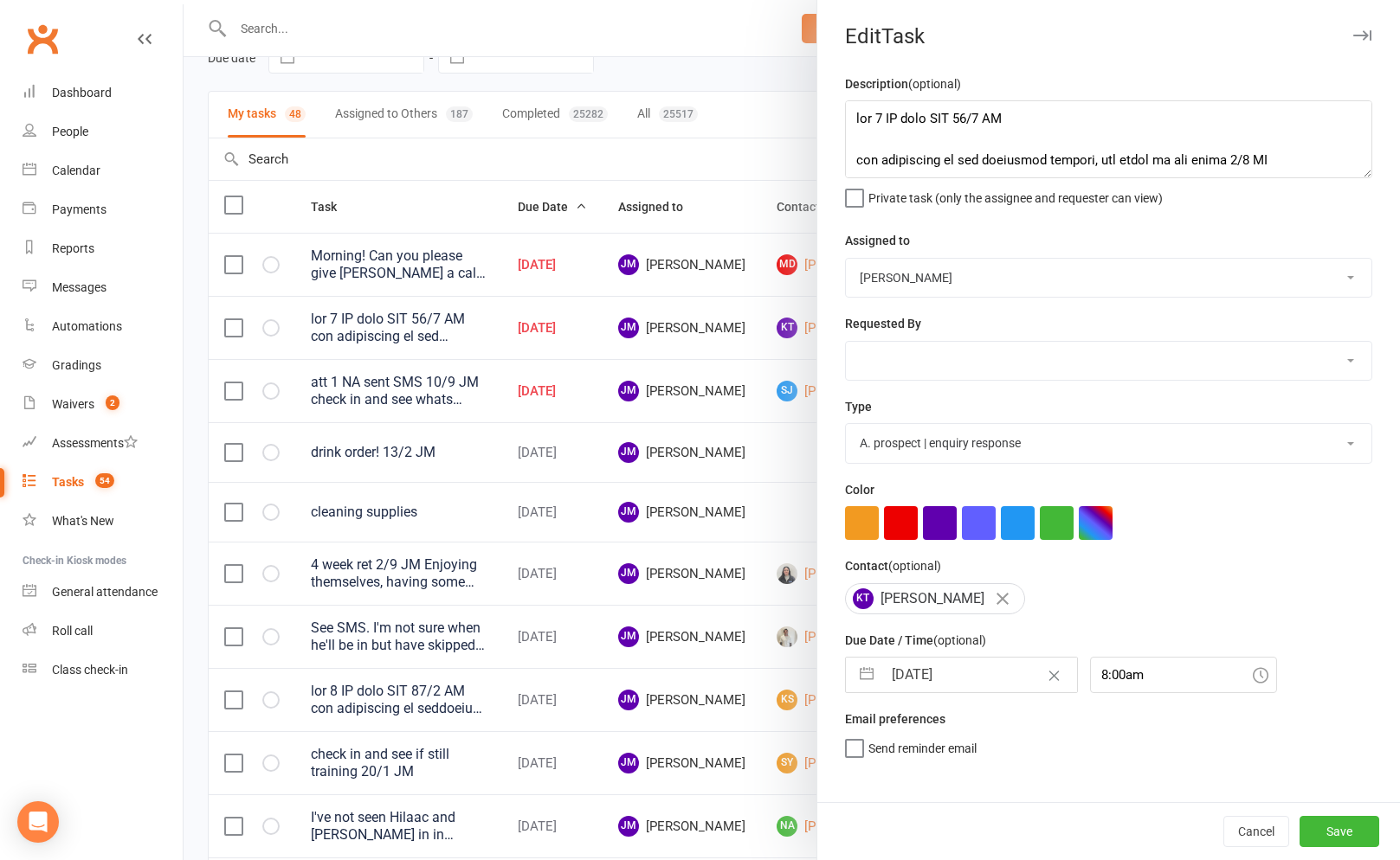
select select "9"
select select "2025"
click at [929, 674] on input "[DATE]" at bounding box center [980, 675] width 195 height 35
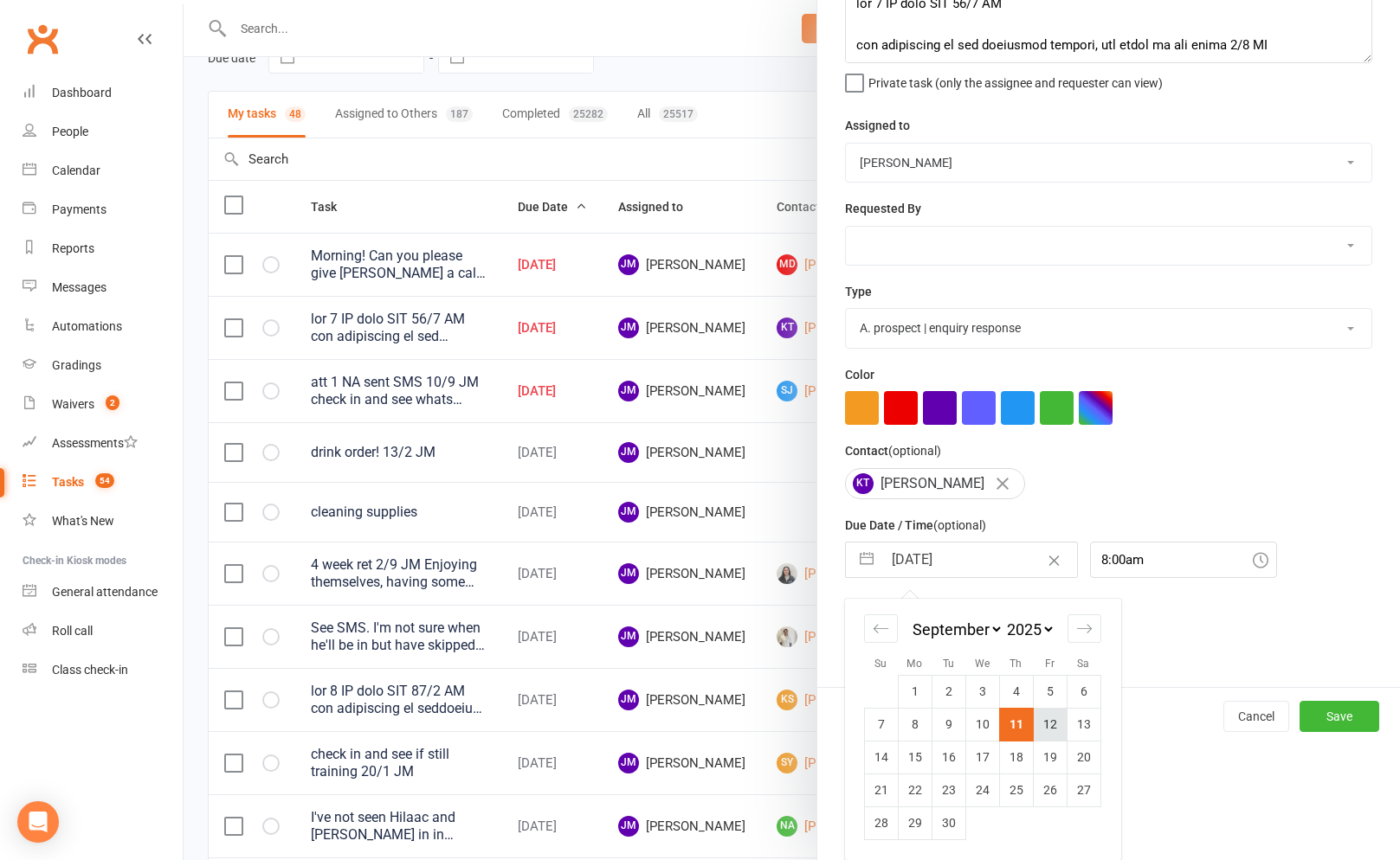
click at [1049, 720] on td "12" at bounding box center [1050, 724] width 34 height 33
type input "[DATE]"
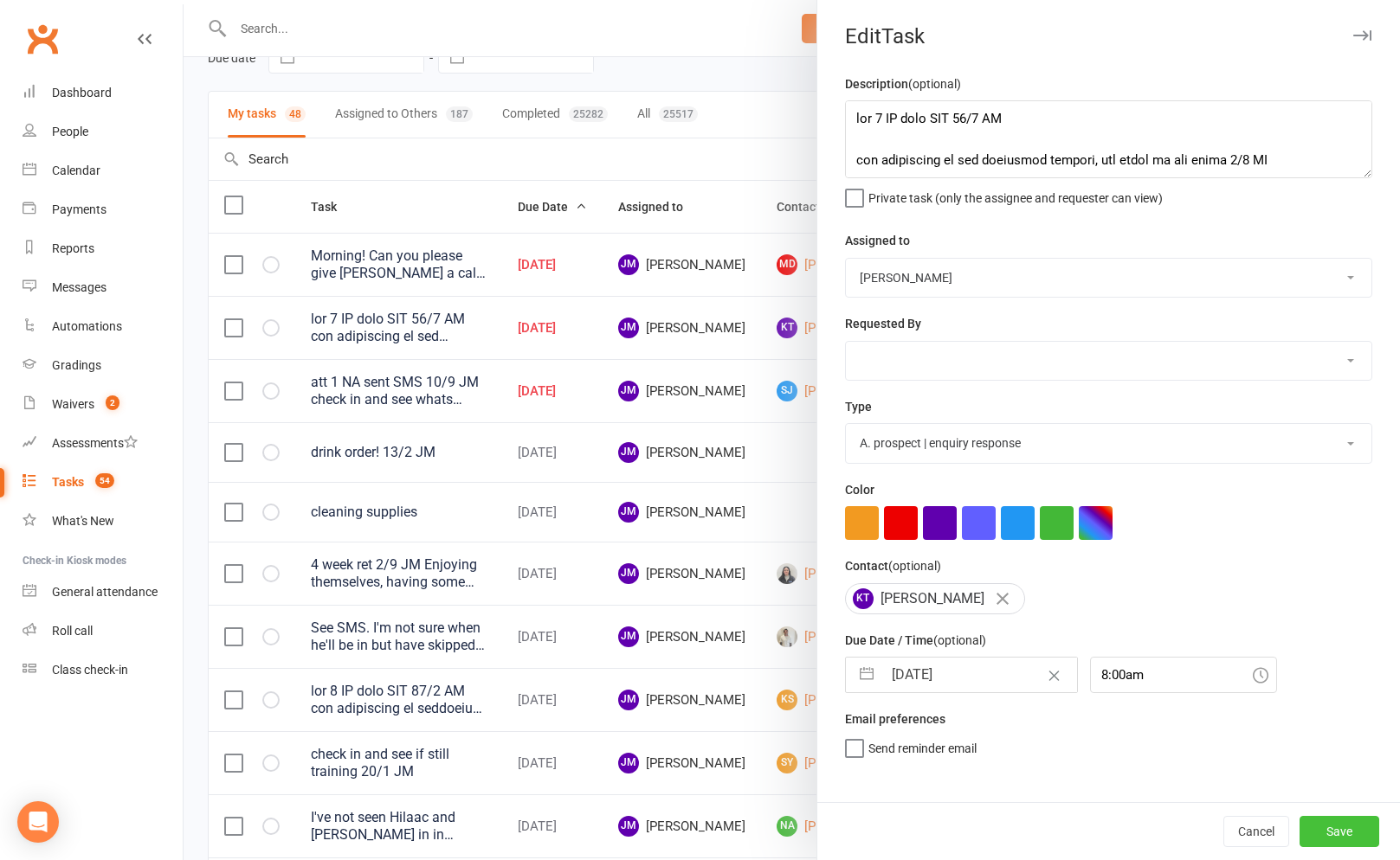
click at [1343, 825] on button "Save" at bounding box center [1339, 831] width 80 height 31
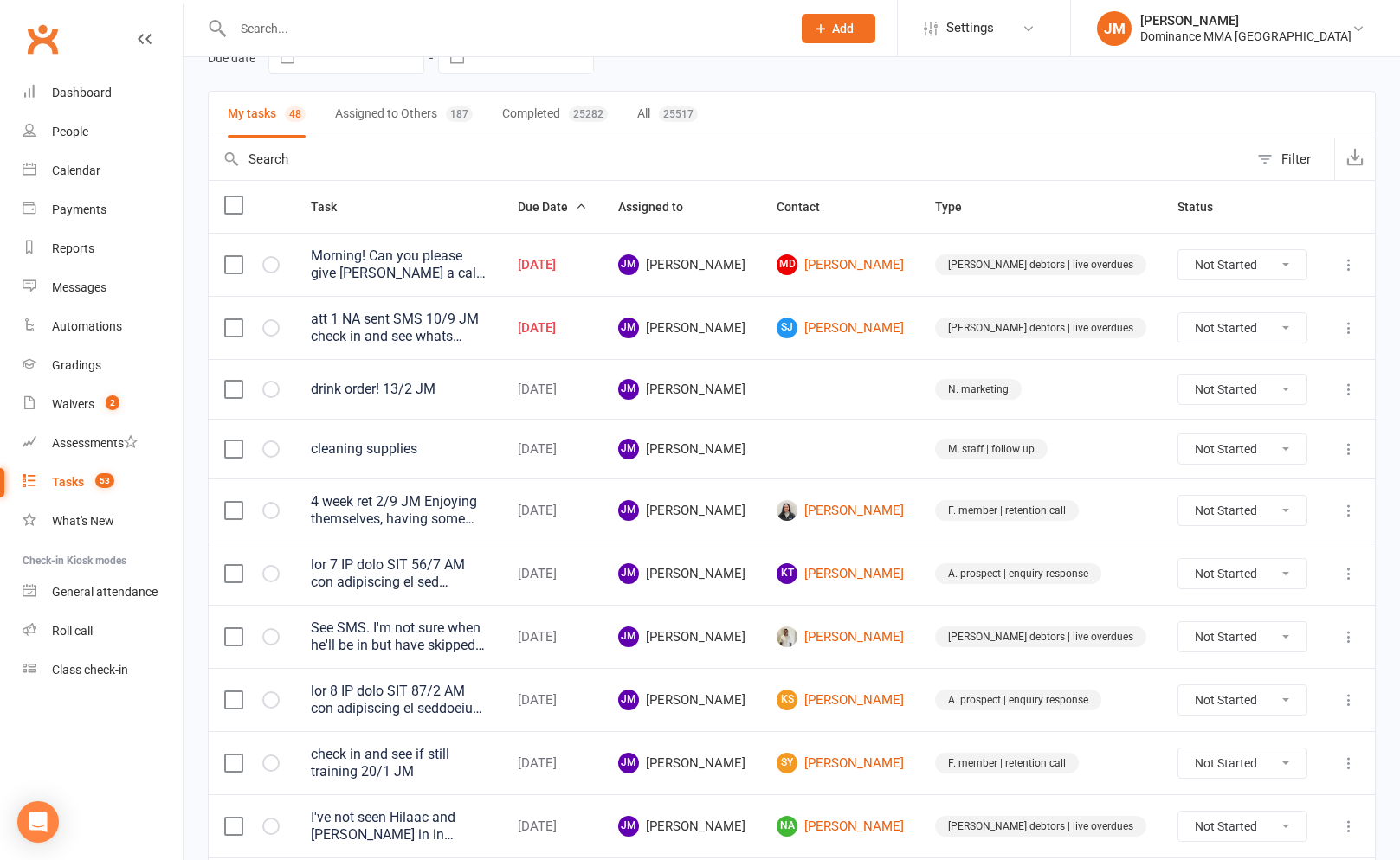
scroll to position [94, 0]
click at [1355, 321] on icon at bounding box center [1349, 327] width 17 height 17
click at [1257, 388] on link "Edit" at bounding box center [1272, 395] width 171 height 35
type textarea "att 1 NA sent SMS 10/9 JM check in and see whats happening"
select select "45422"
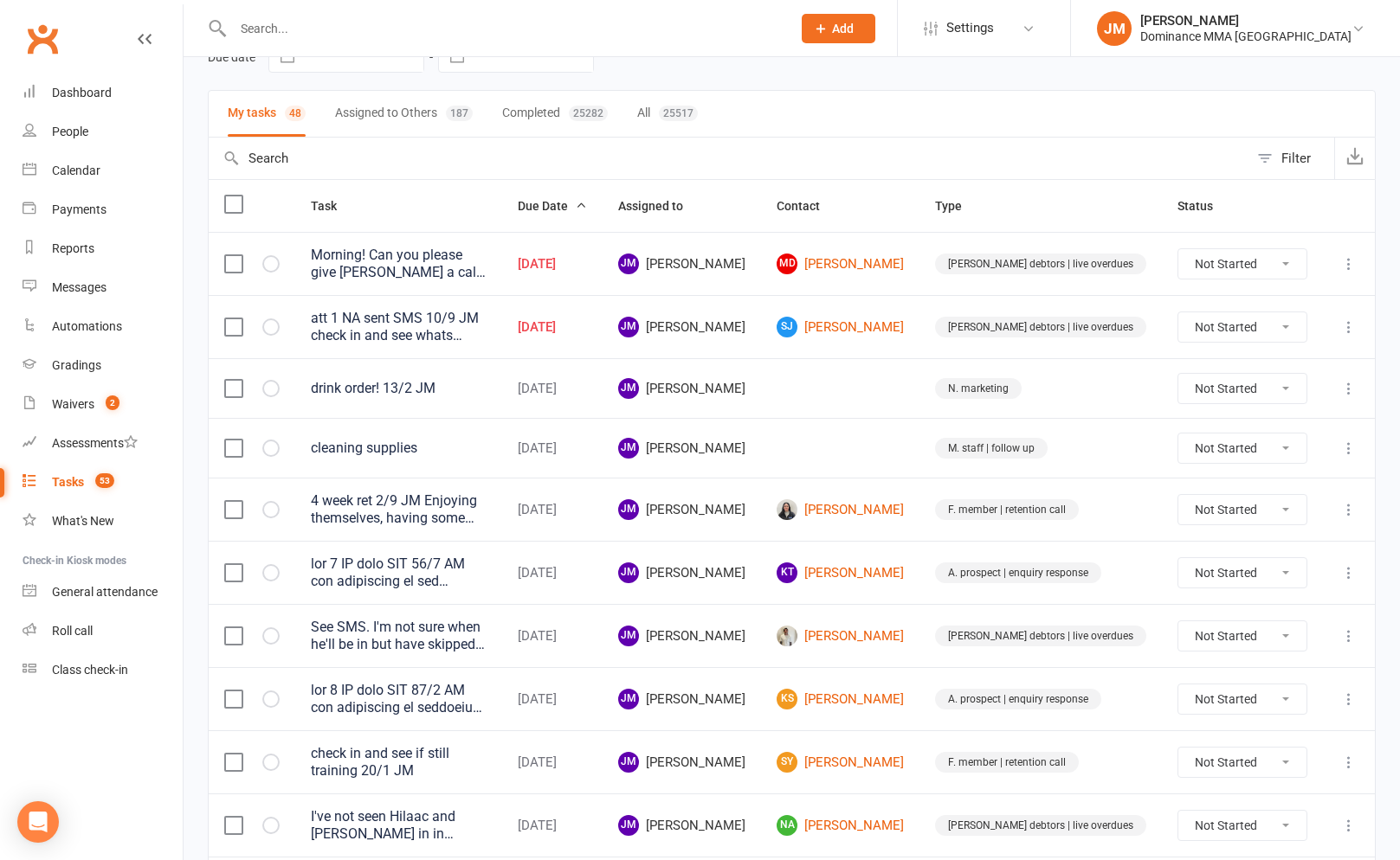
select select "45422"
type input "[DATE]"
type input "9:45am"
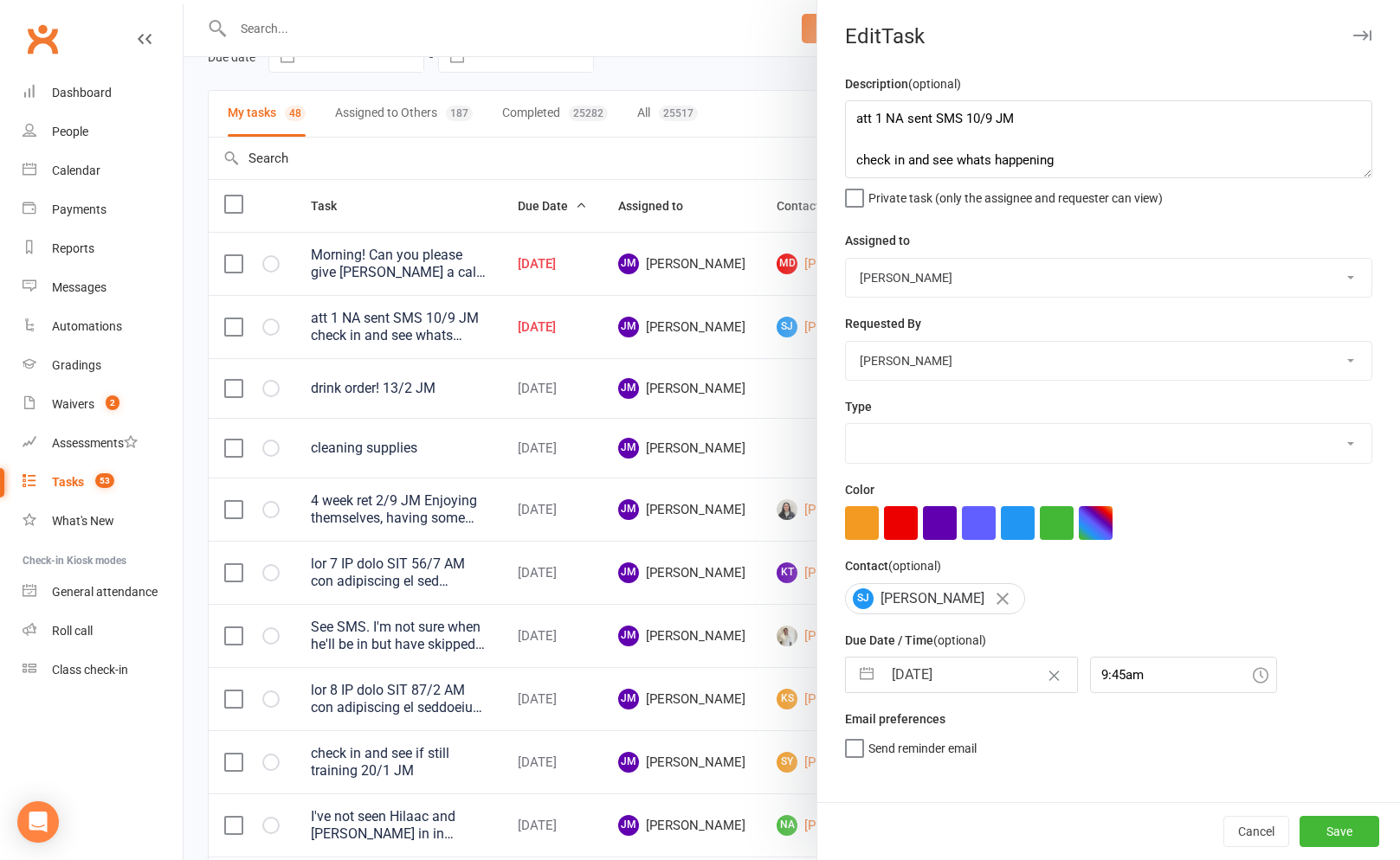
select select "3869"
click at [949, 670] on input "[DATE]" at bounding box center [980, 675] width 195 height 35
select select "7"
select select "2025"
select select "8"
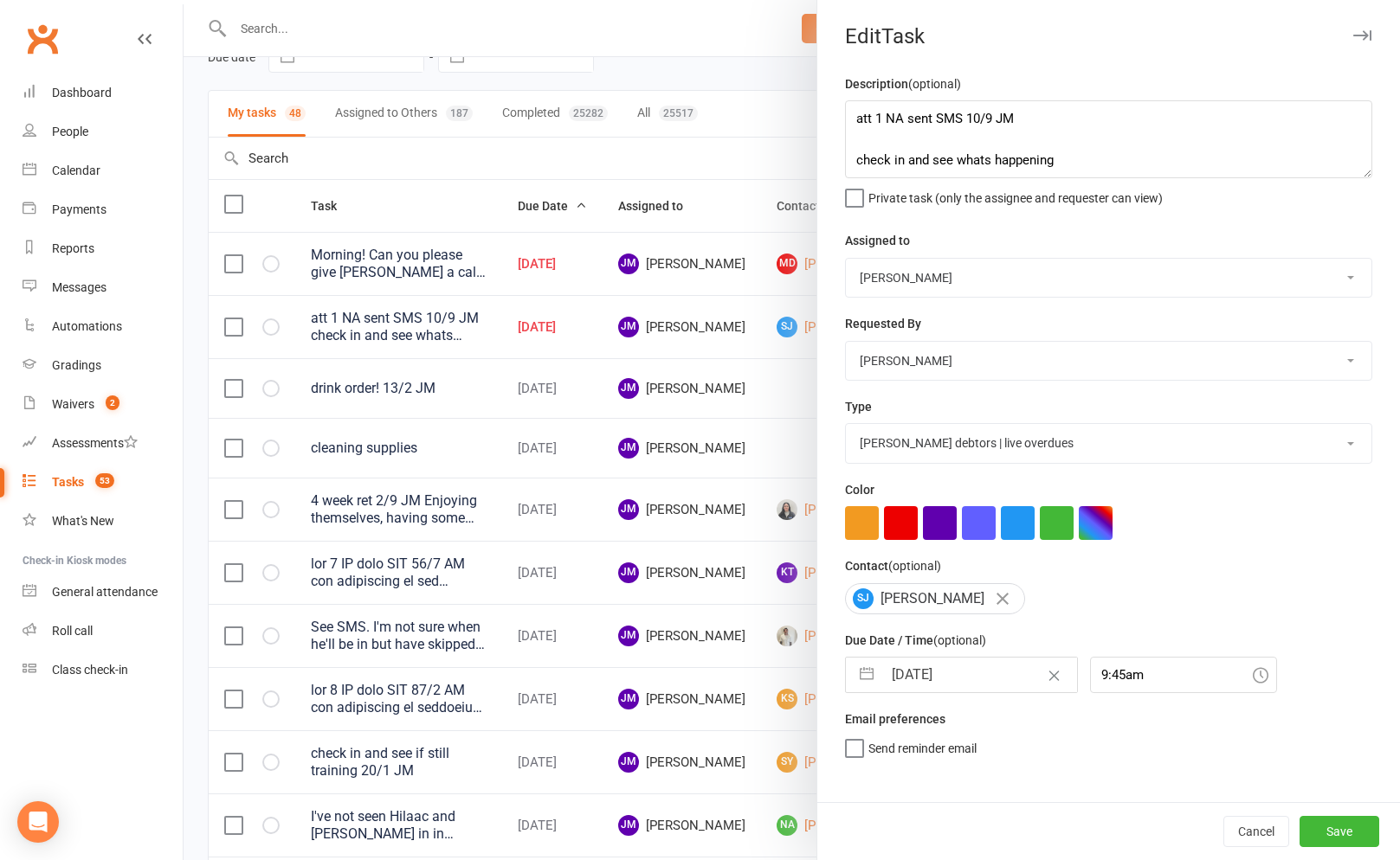
select select "2025"
select select "9"
select select "2025"
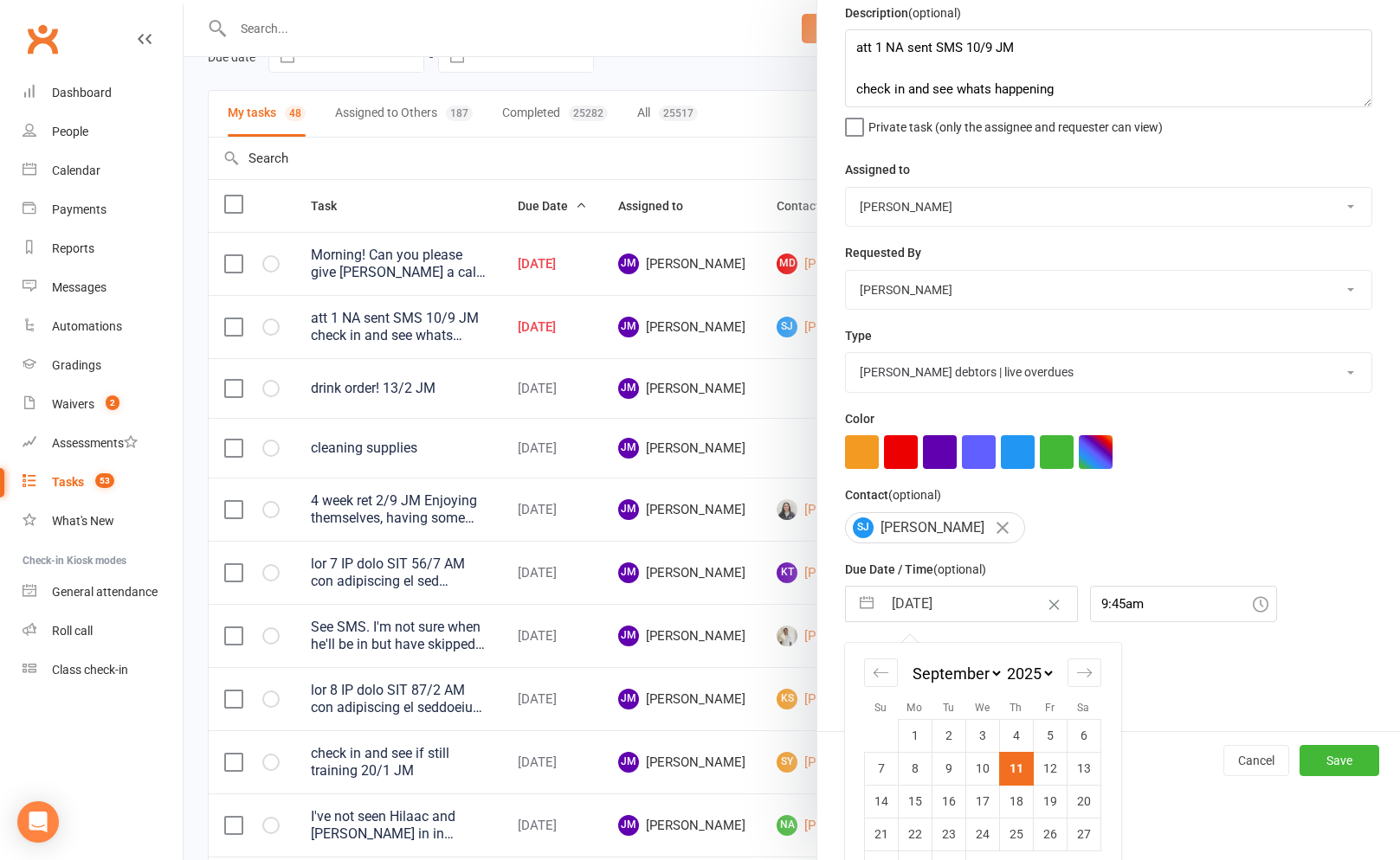
click at [1037, 777] on td "12" at bounding box center [1050, 768] width 34 height 33
type input "[DATE]"
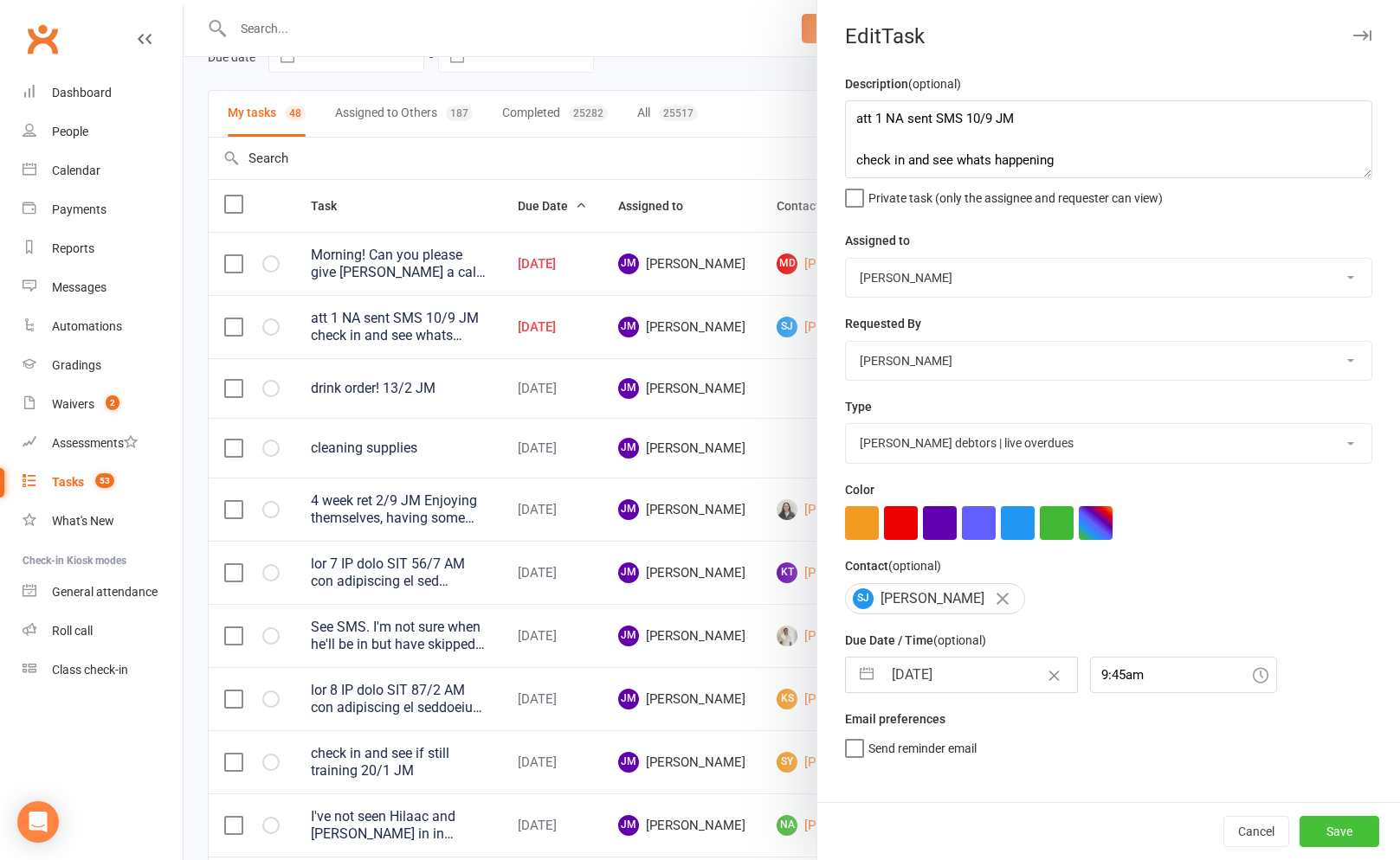
click at [1323, 822] on button "Save" at bounding box center [1339, 831] width 80 height 31
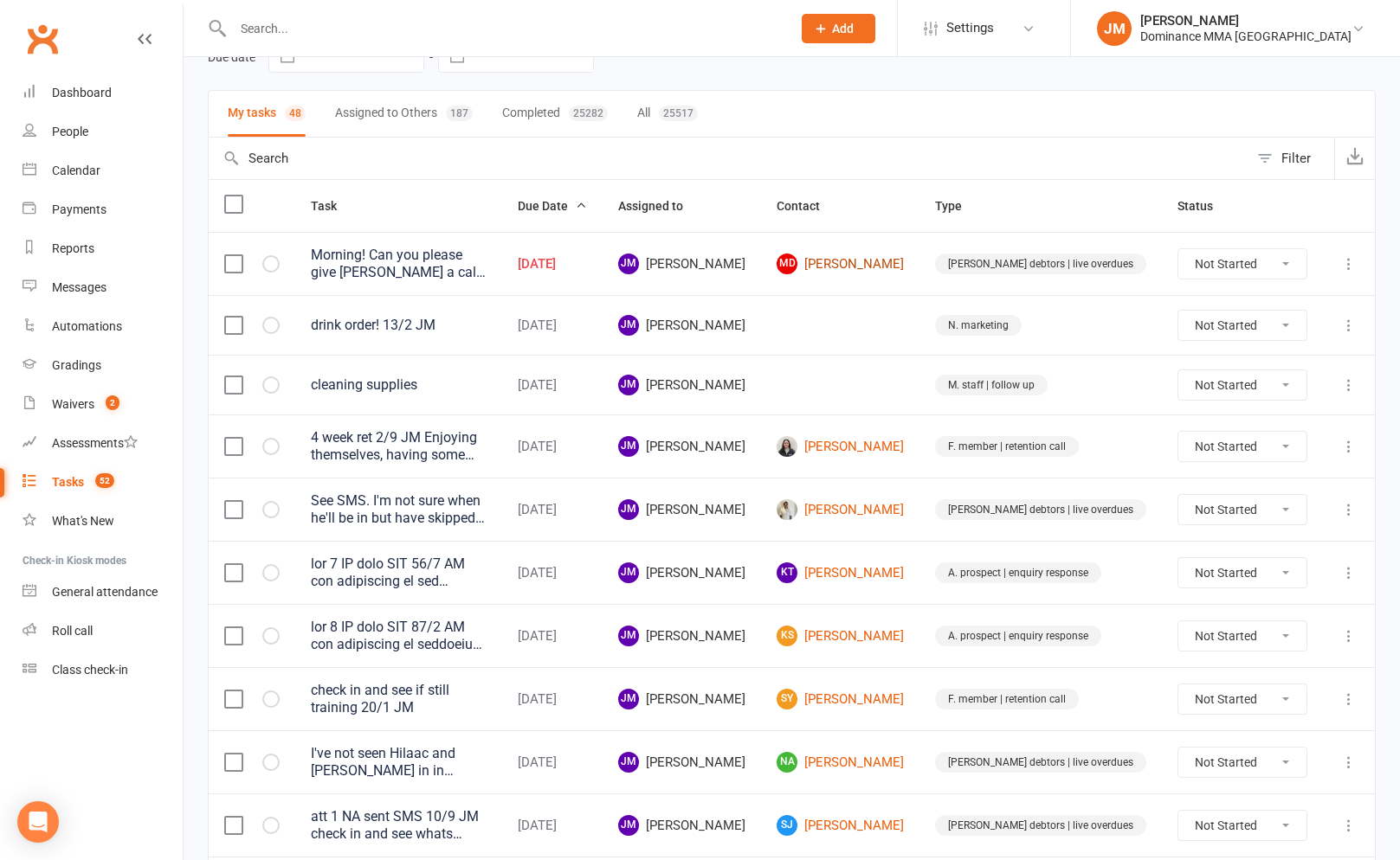
click at [895, 257] on link "MD [PERSON_NAME]" at bounding box center [840, 264] width 127 height 21
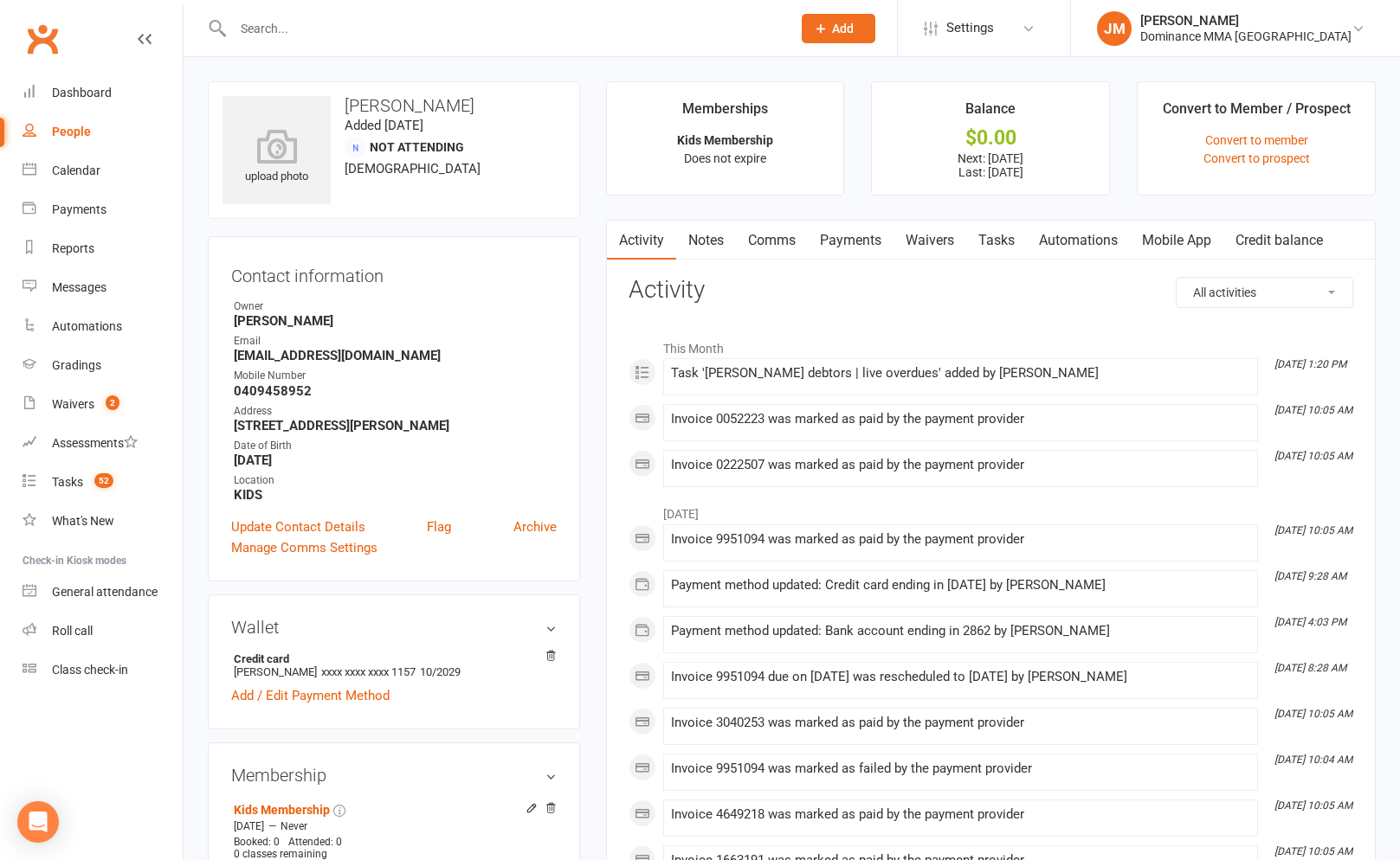
click at [888, 245] on link "Payments" at bounding box center [850, 240] width 86 height 40
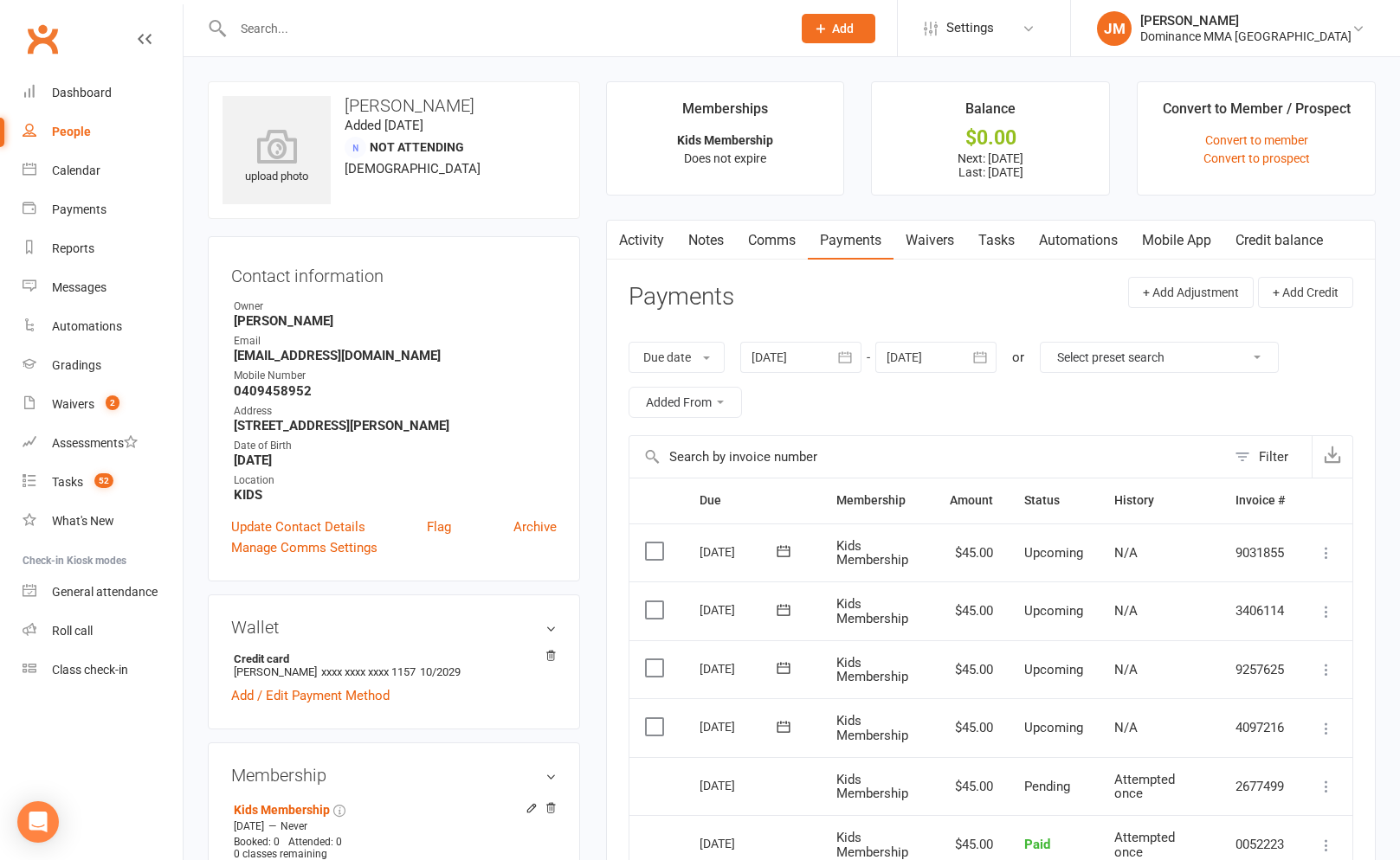
click at [940, 233] on link "Waivers" at bounding box center [930, 240] width 73 height 40
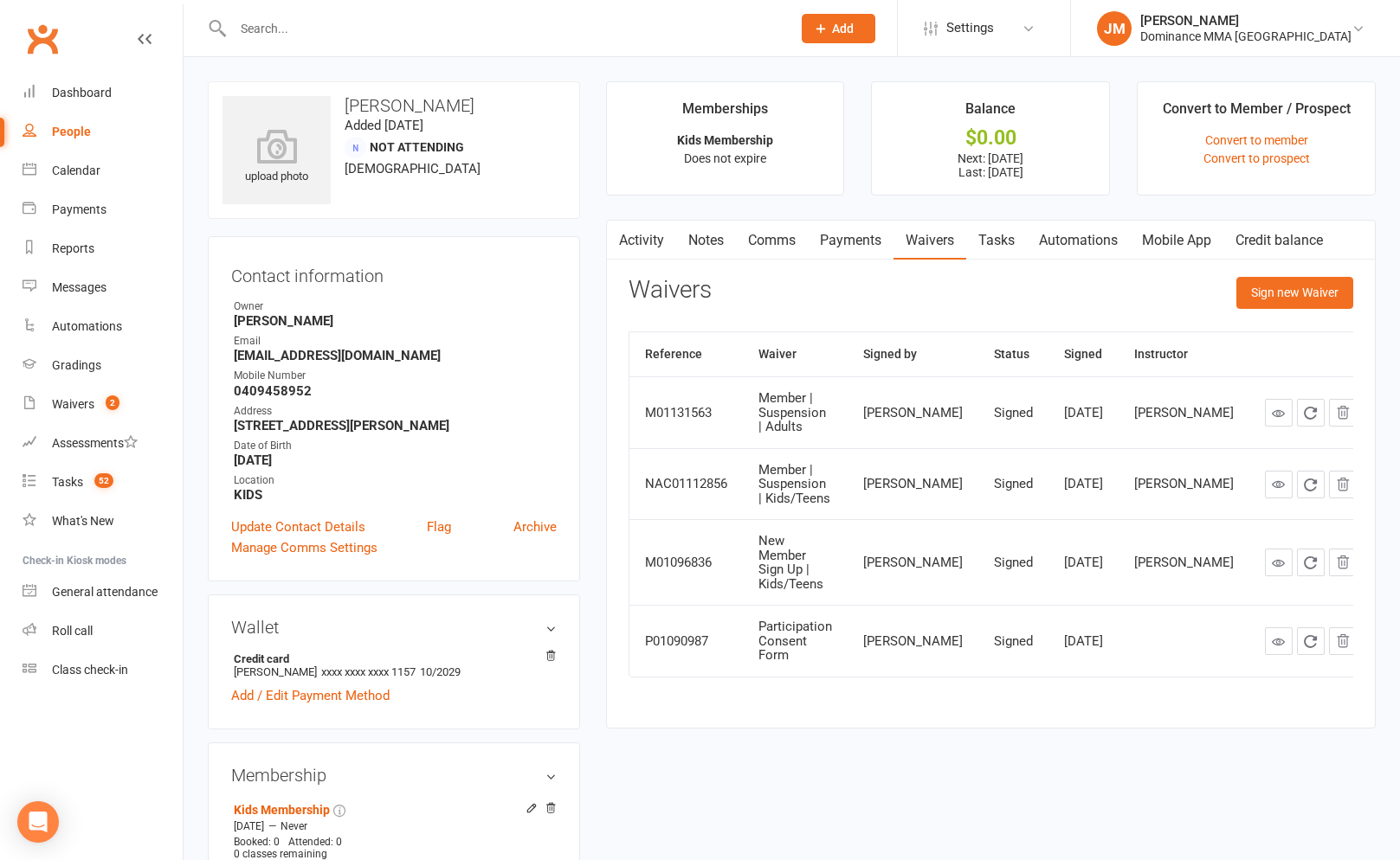
click at [724, 252] on link "Notes" at bounding box center [705, 240] width 60 height 40
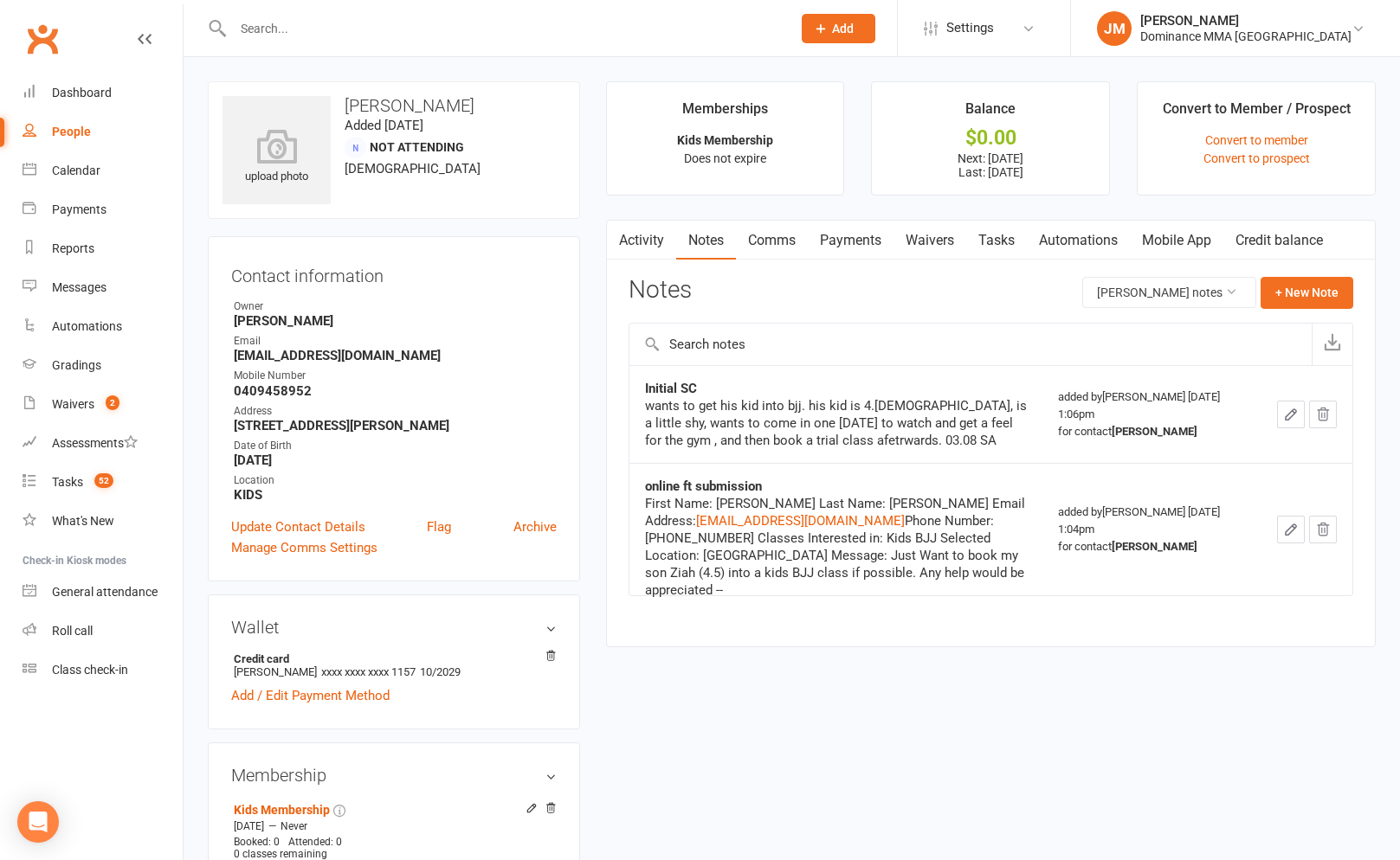
click at [1015, 237] on link "Tasks" at bounding box center [997, 240] width 61 height 40
select select "incomplete"
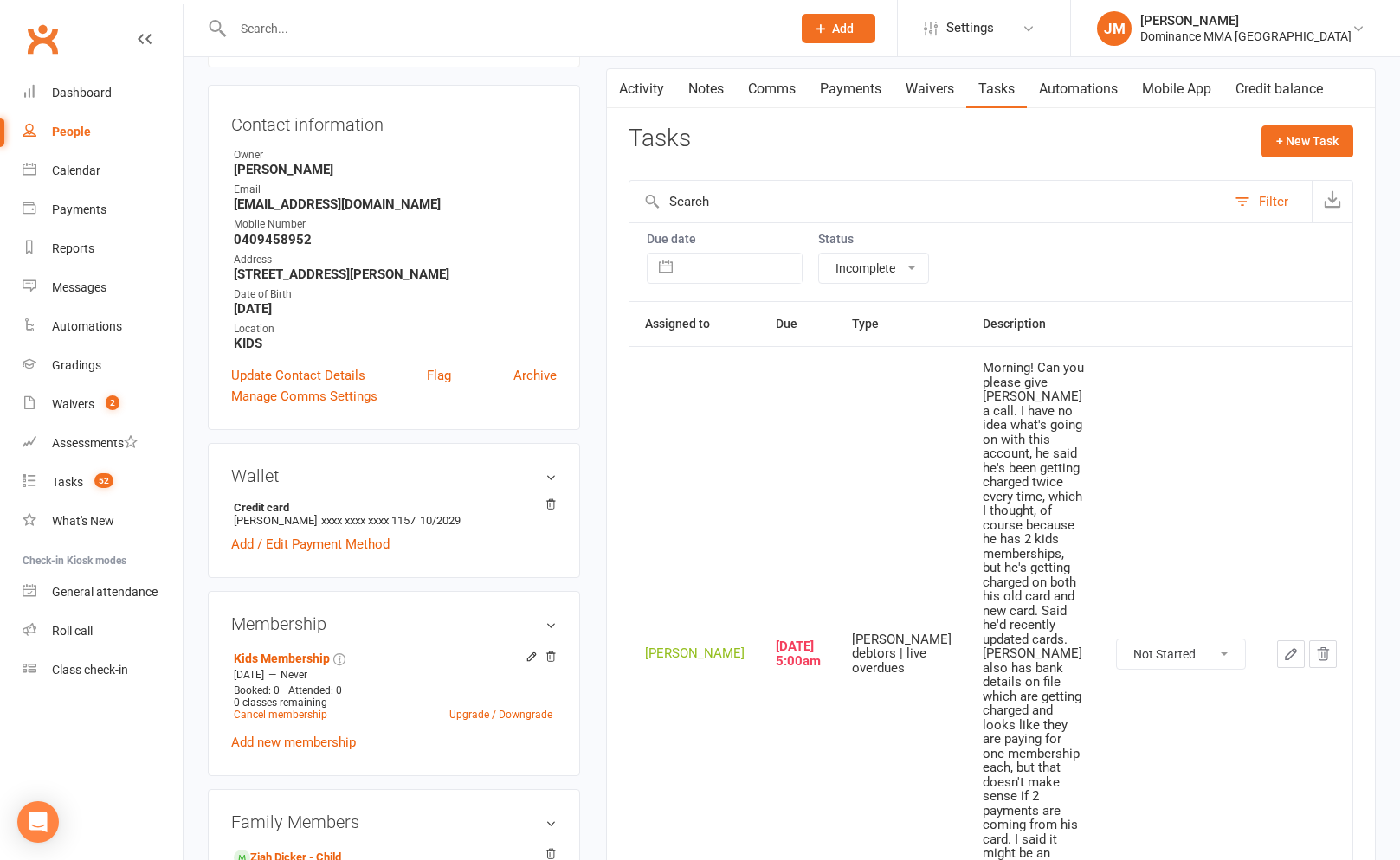
scroll to position [155, 0]
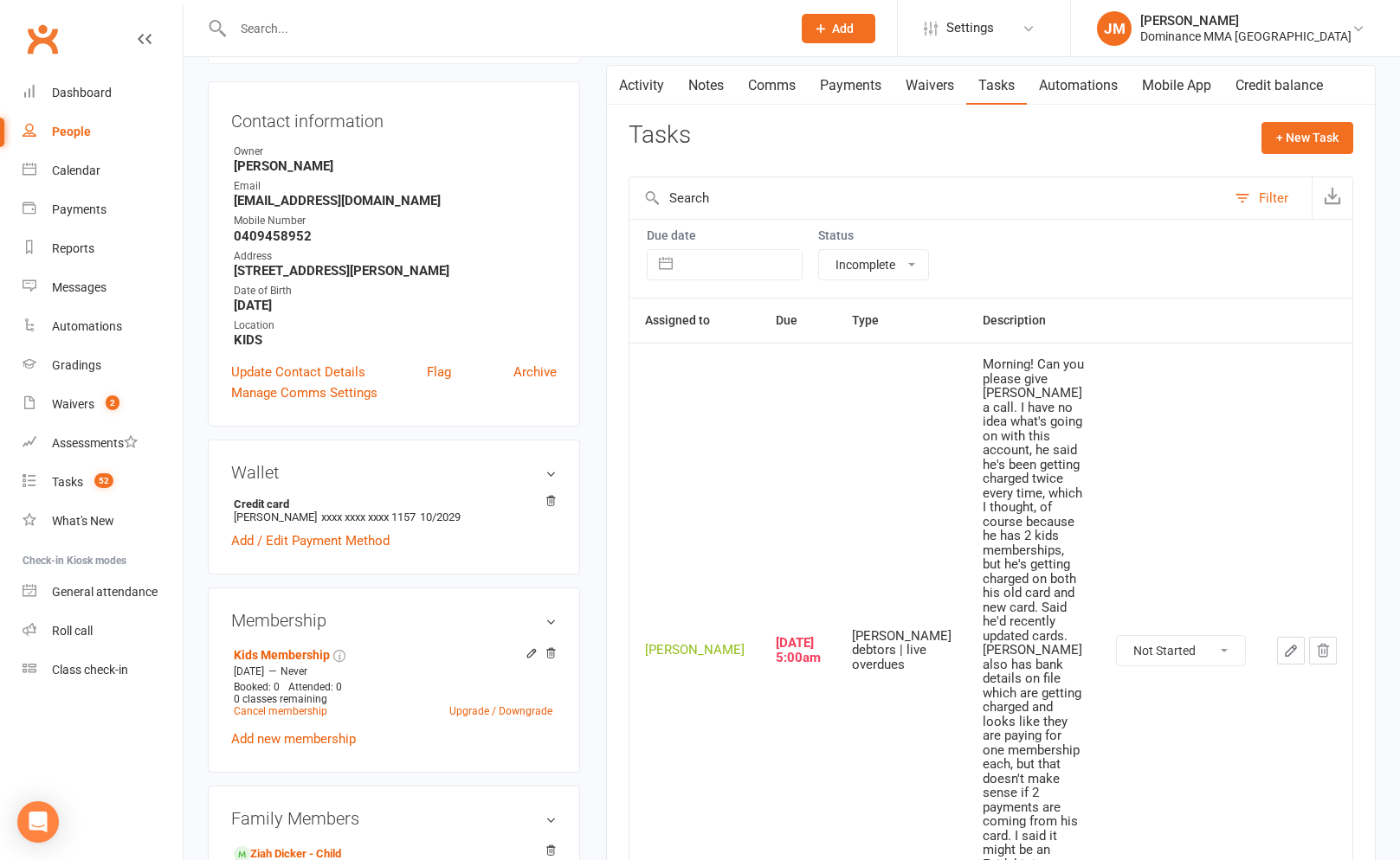
click at [694, 563] on td "[PERSON_NAME]" at bounding box center [695, 649] width 131 height 614
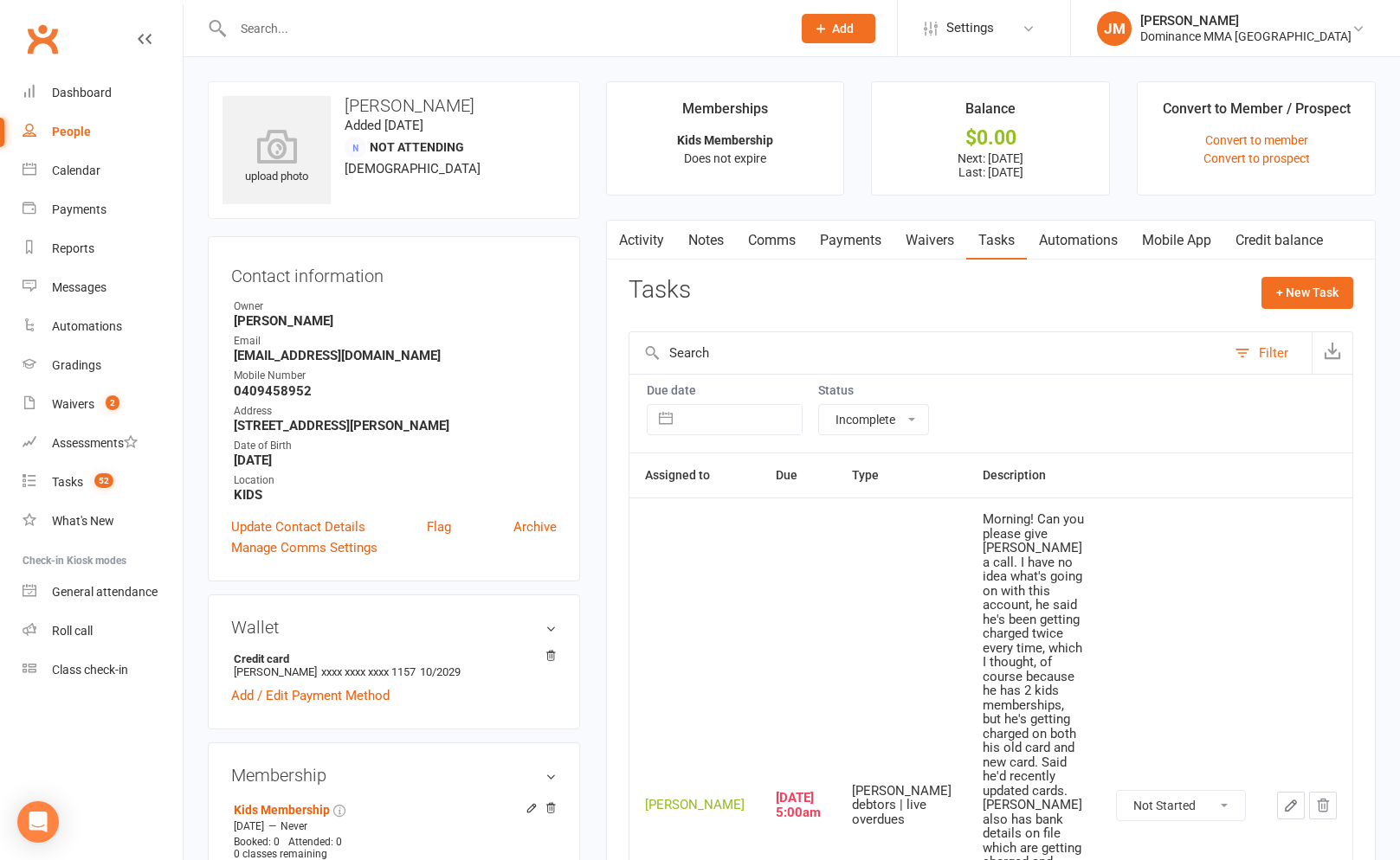
click at [562, 38] on input "text" at bounding box center [504, 28] width 552 height 25
click at [1285, 792] on button "button" at bounding box center [1290, 805] width 27 height 27
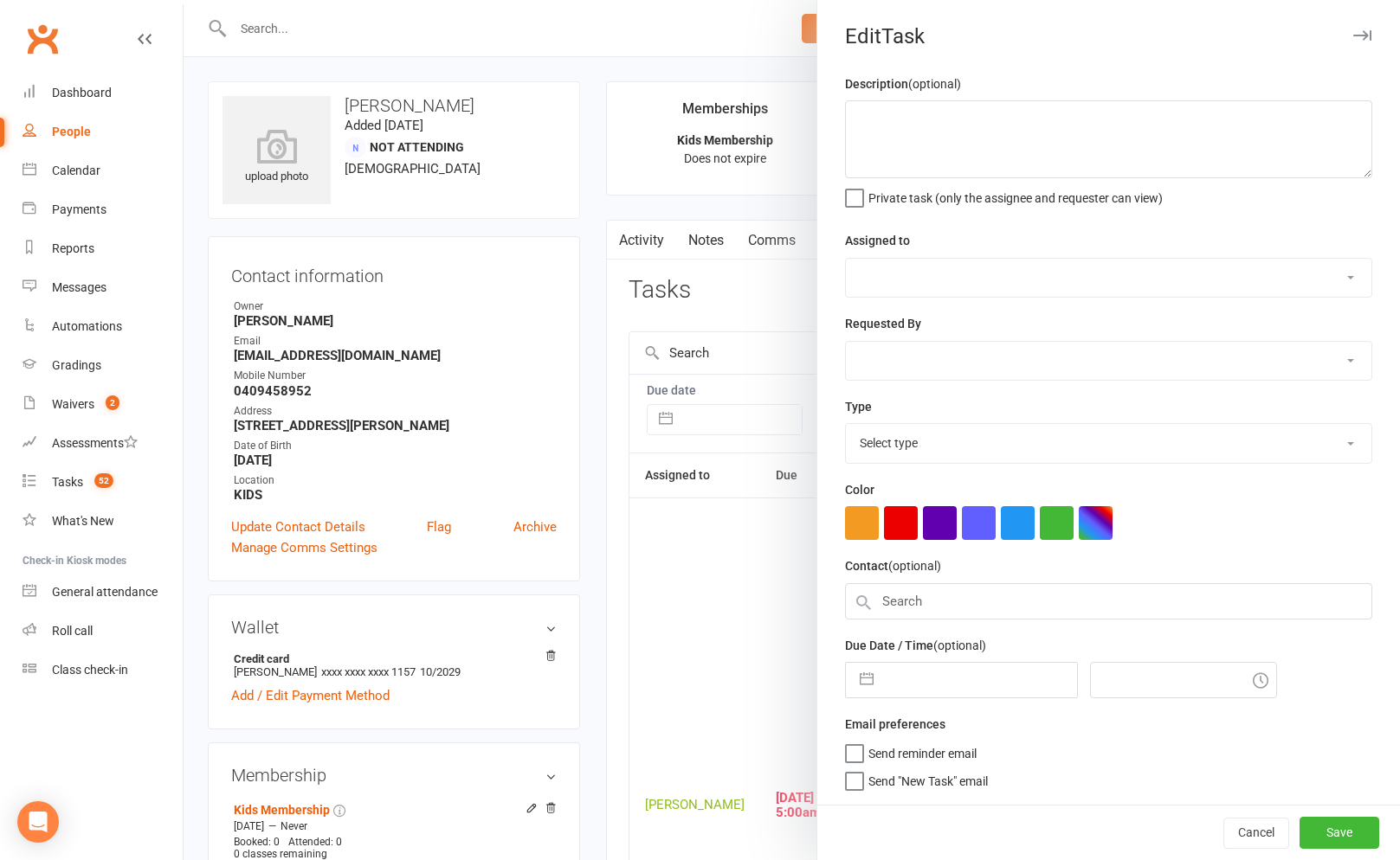
type textarea "Morning! Can you please give [PERSON_NAME] a call. I have no idea what's going …"
select select "45422"
select select "50862"
type input "[DATE]"
type input "5:00am"
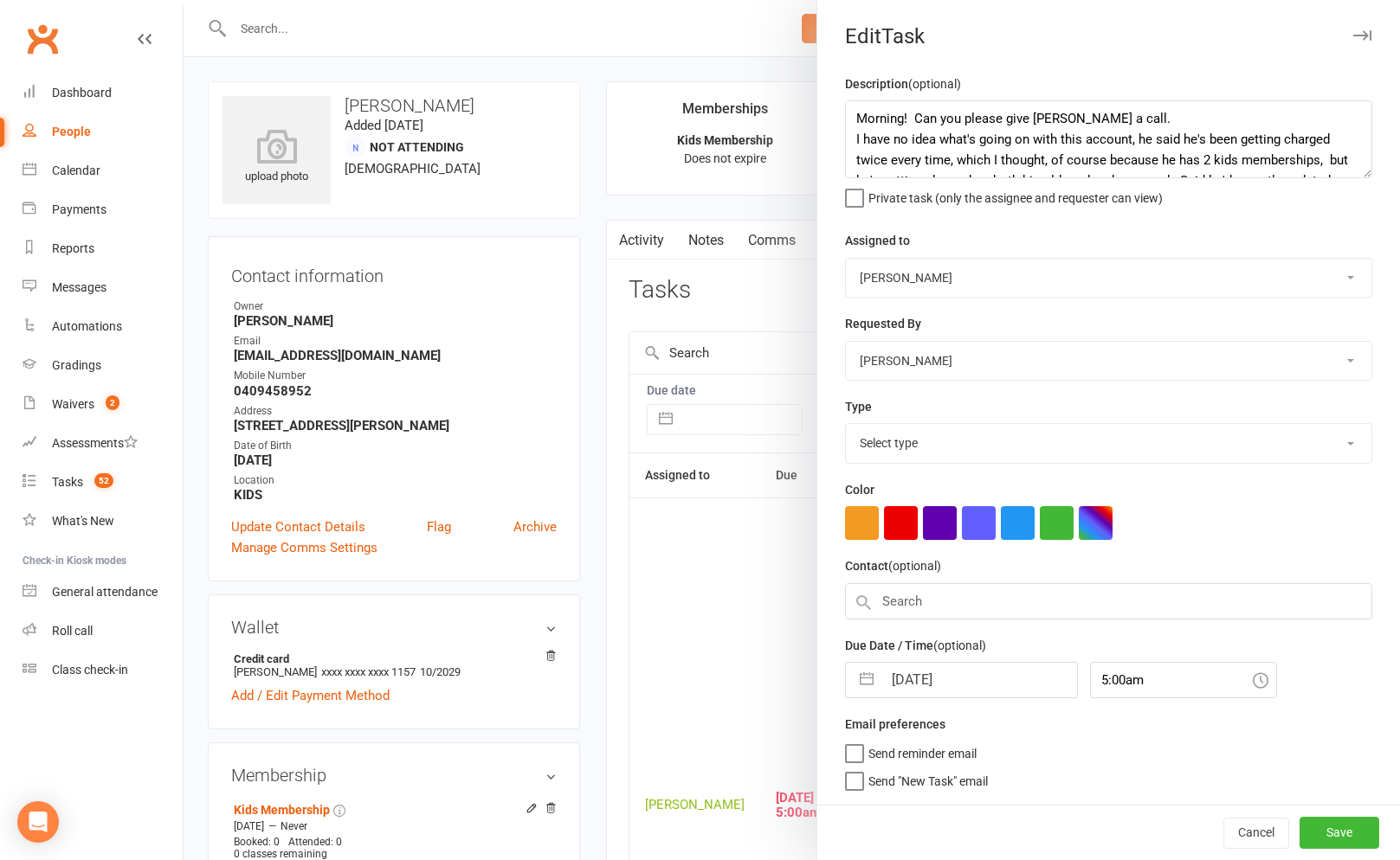
select select "3869"
click at [854, 114] on textarea "Morning! Can you please give [PERSON_NAME] a call. I have no idea what's going …" at bounding box center [1108, 139] width 527 height 78
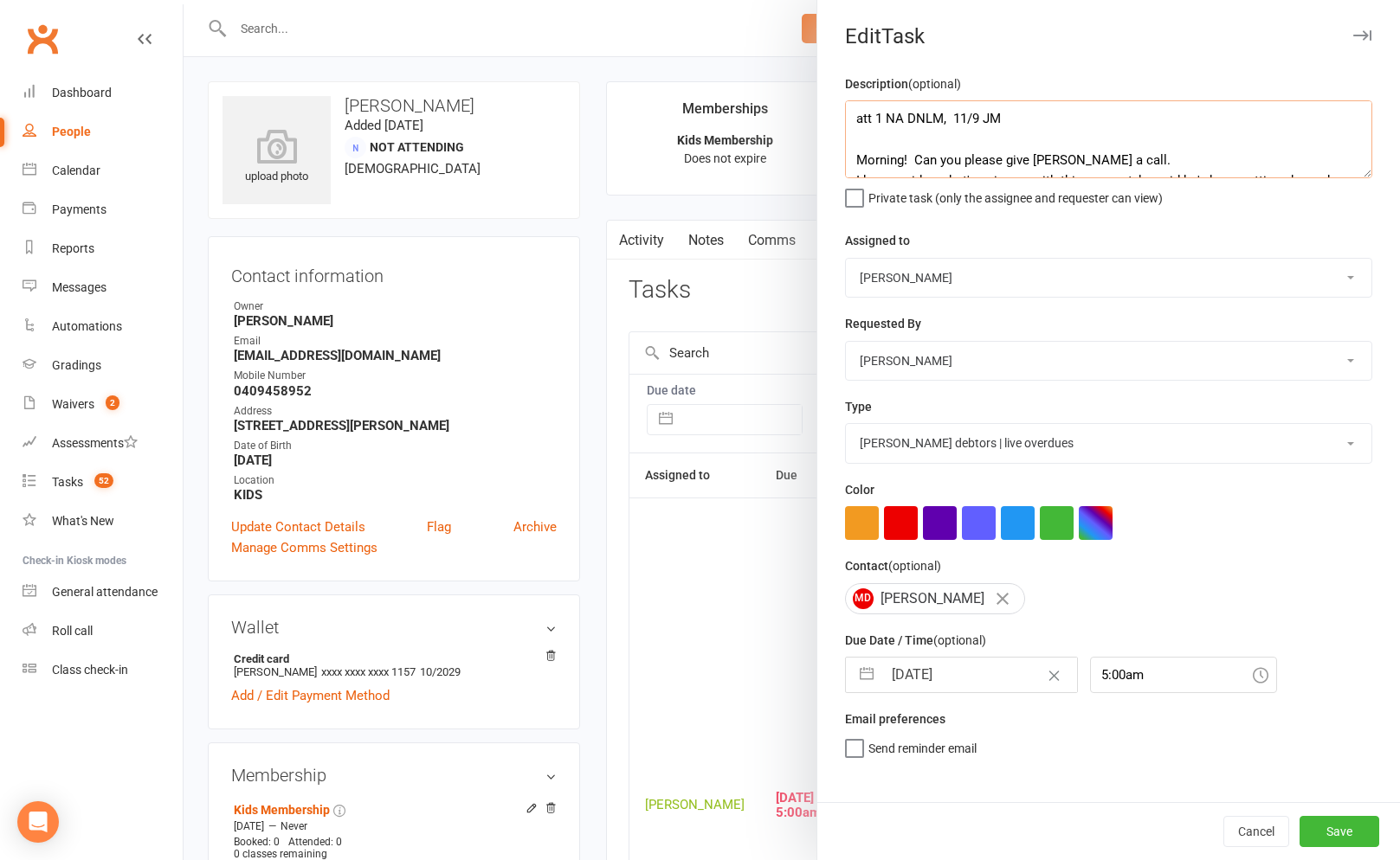
type textarea "att 1 NA DNLM, 11/9 JM Morning! Can you please give [PERSON_NAME] a call. I hav…"
click at [956, 675] on input "[DATE]" at bounding box center [980, 675] width 195 height 35
select select "7"
select select "2025"
select select "8"
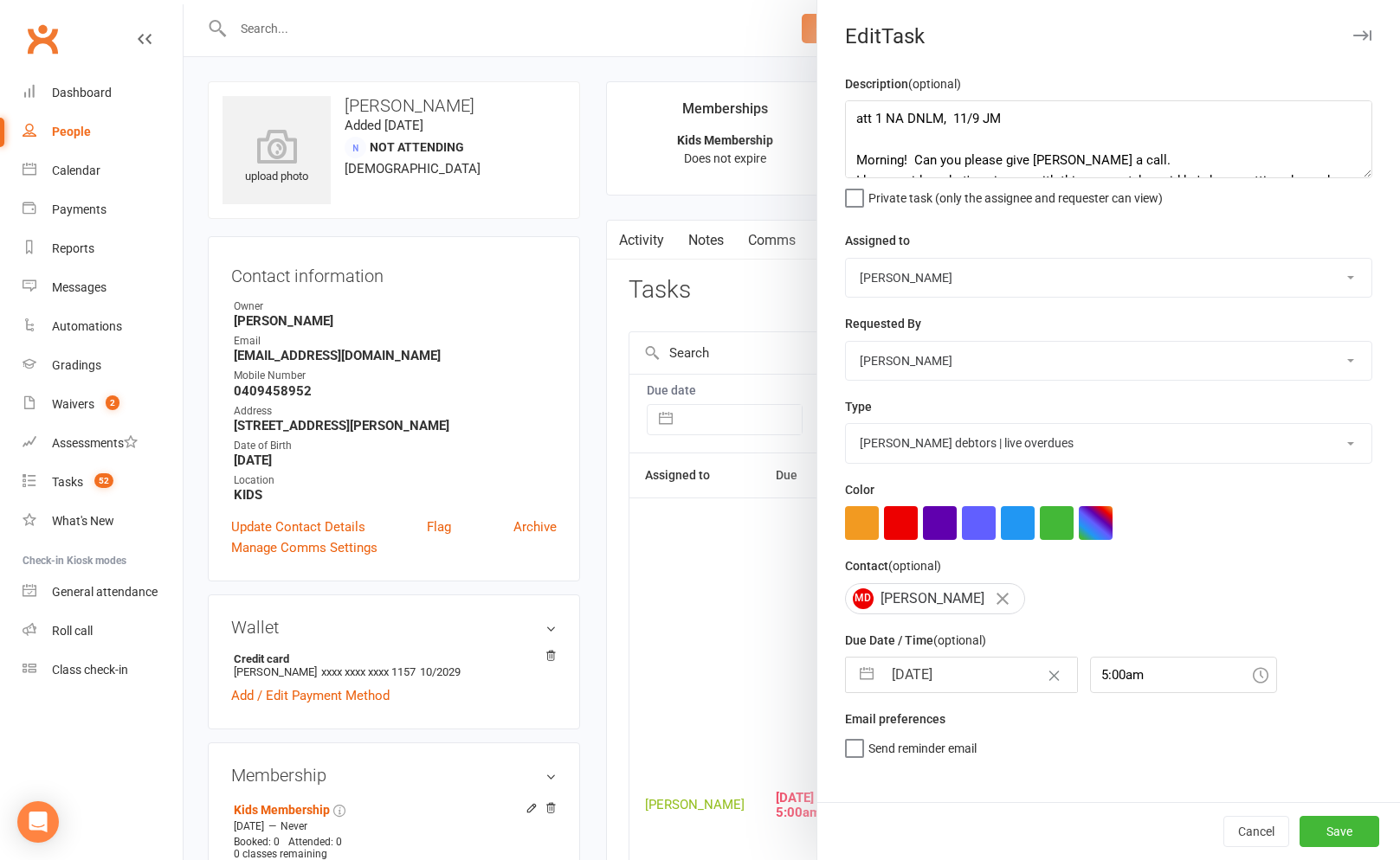
select select "2025"
select select "9"
select select "2025"
click at [1056, 833] on td "12" at bounding box center [1050, 839] width 34 height 33
type input "[DATE]"
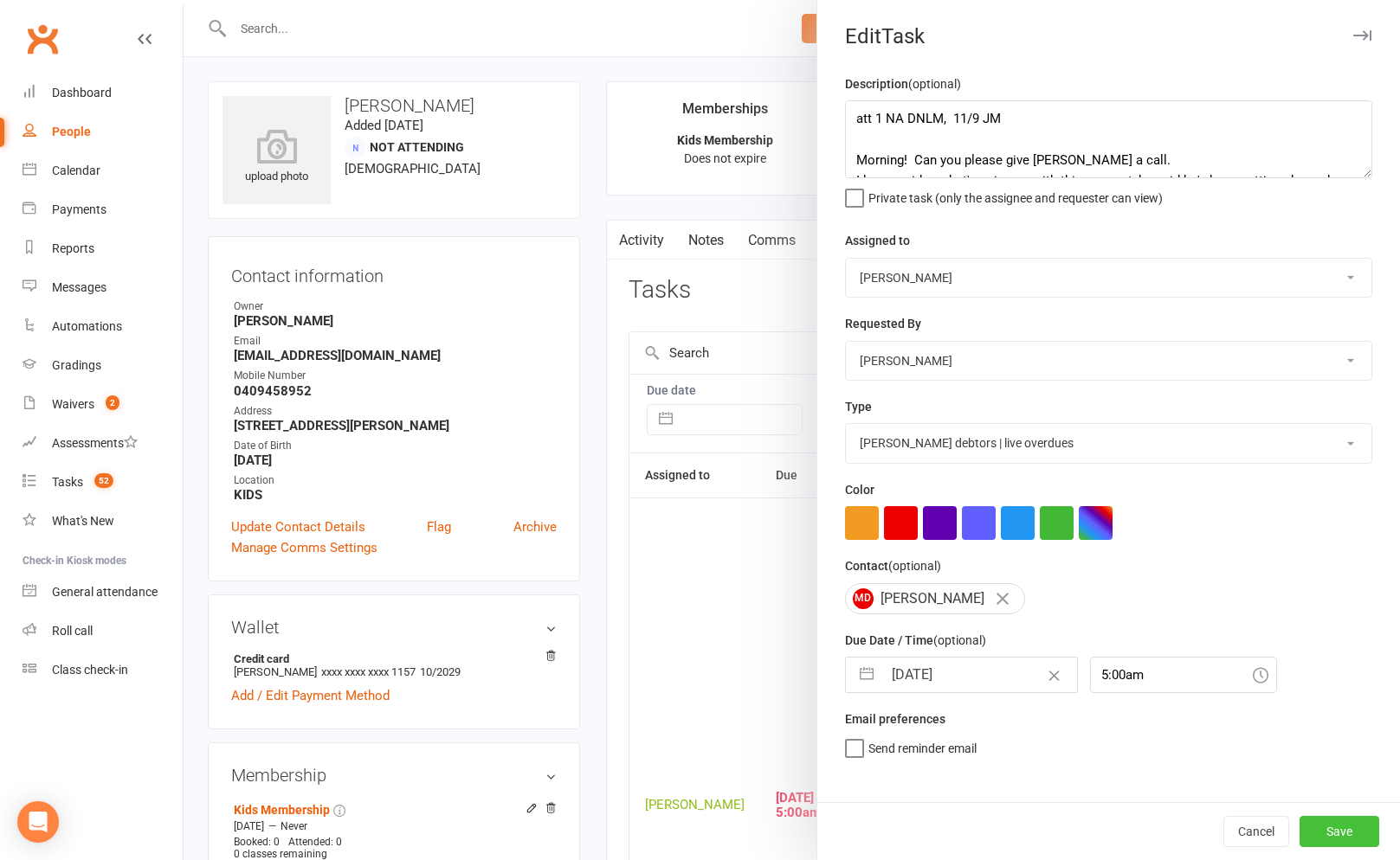
click at [1362, 825] on button "Save" at bounding box center [1339, 831] width 80 height 31
